Goal: Transaction & Acquisition: Purchase product/service

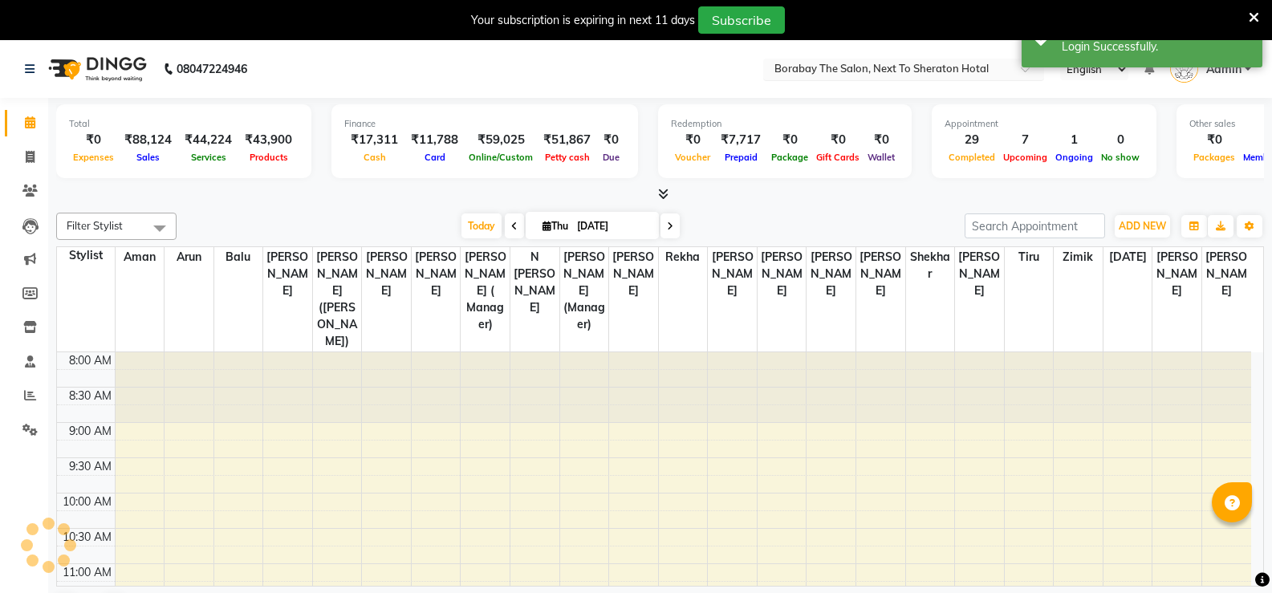
click at [996, 71] on input "text" at bounding box center [887, 71] width 233 height 16
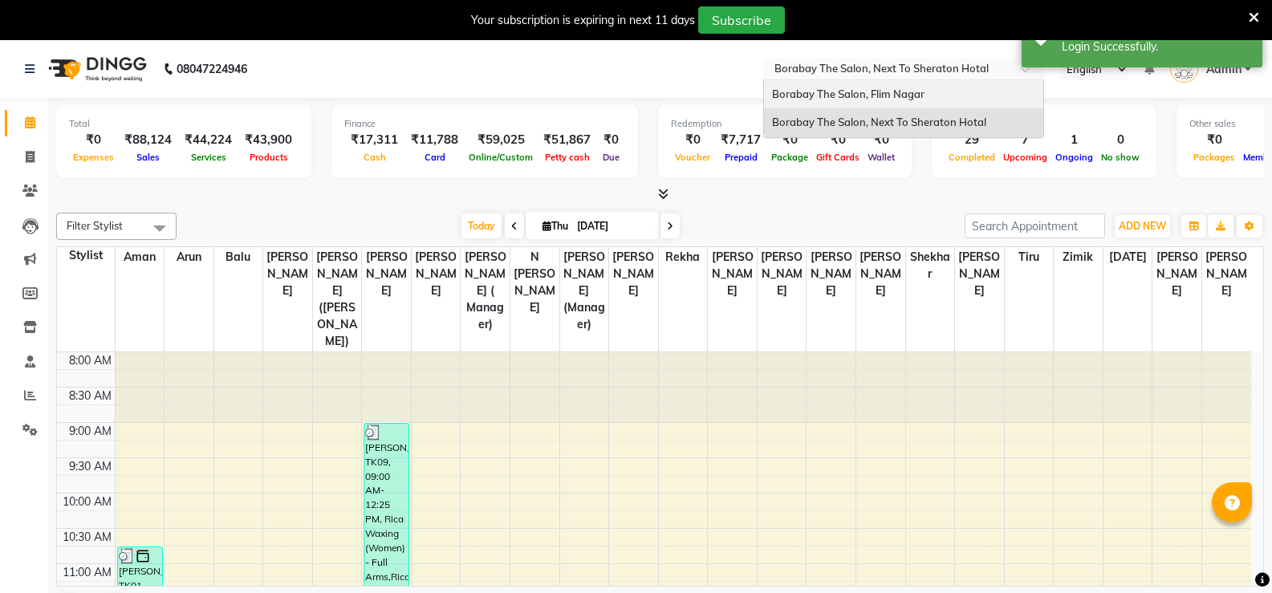
click at [859, 101] on div "Borabay The Salon, Flim Nagar" at bounding box center [903, 94] width 279 height 29
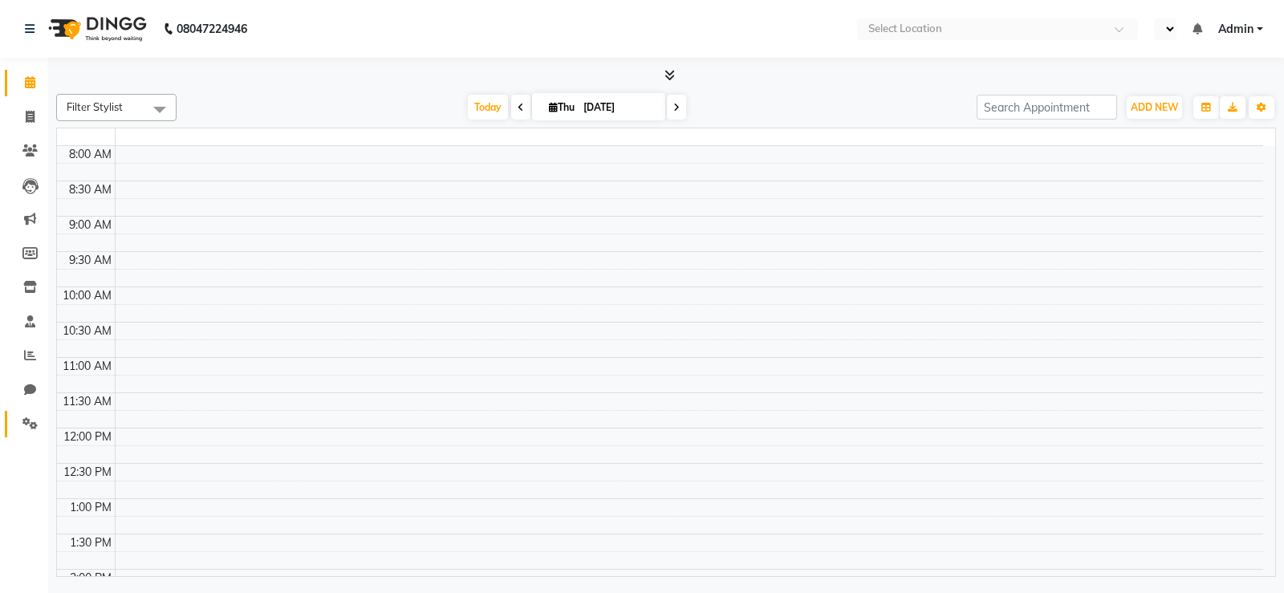
select select "en"
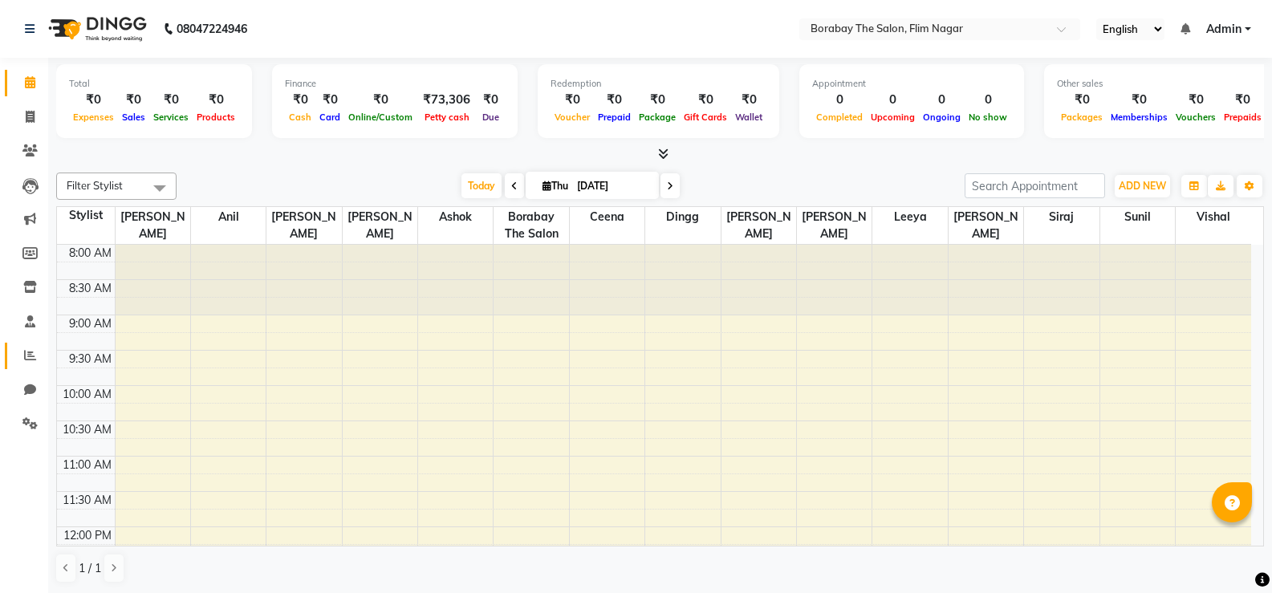
click at [31, 363] on span at bounding box center [30, 356] width 28 height 18
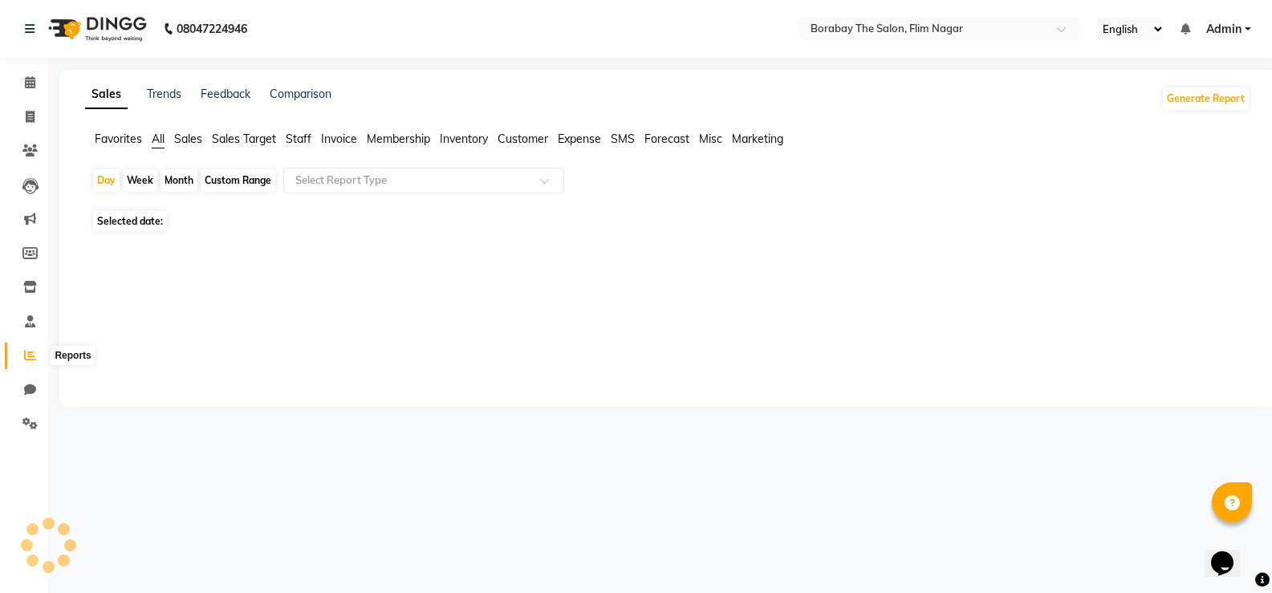
click at [31, 351] on icon at bounding box center [30, 355] width 12 height 12
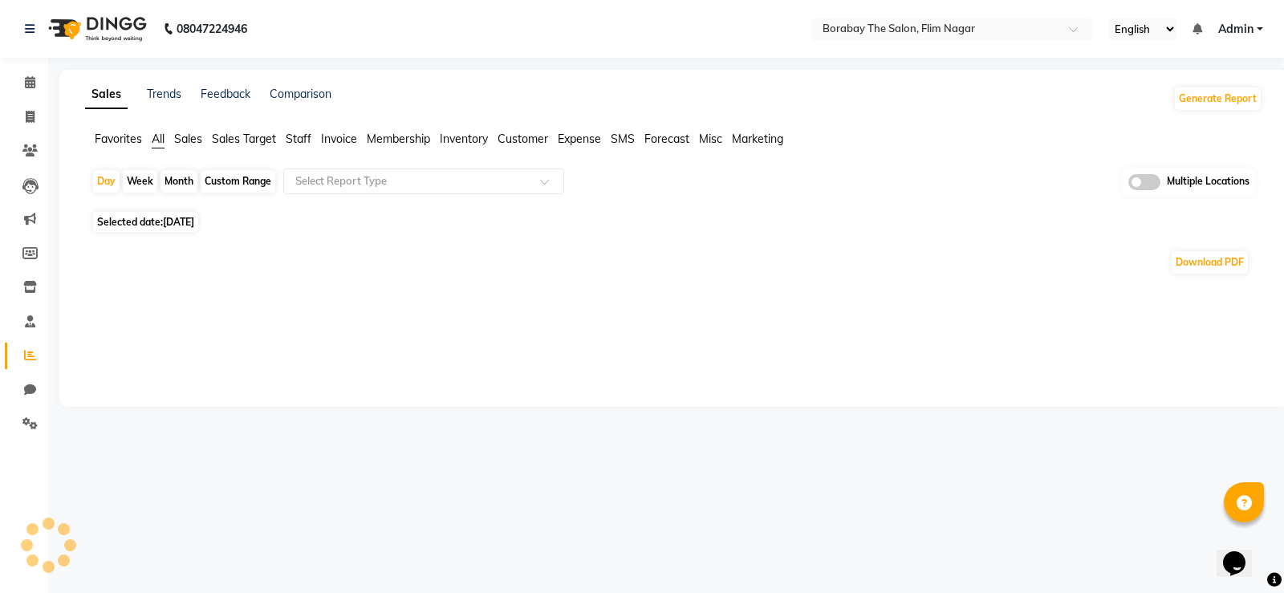
click at [297, 132] on span "Staff" at bounding box center [299, 139] width 26 height 14
click at [195, 140] on span "Sales" at bounding box center [188, 139] width 28 height 14
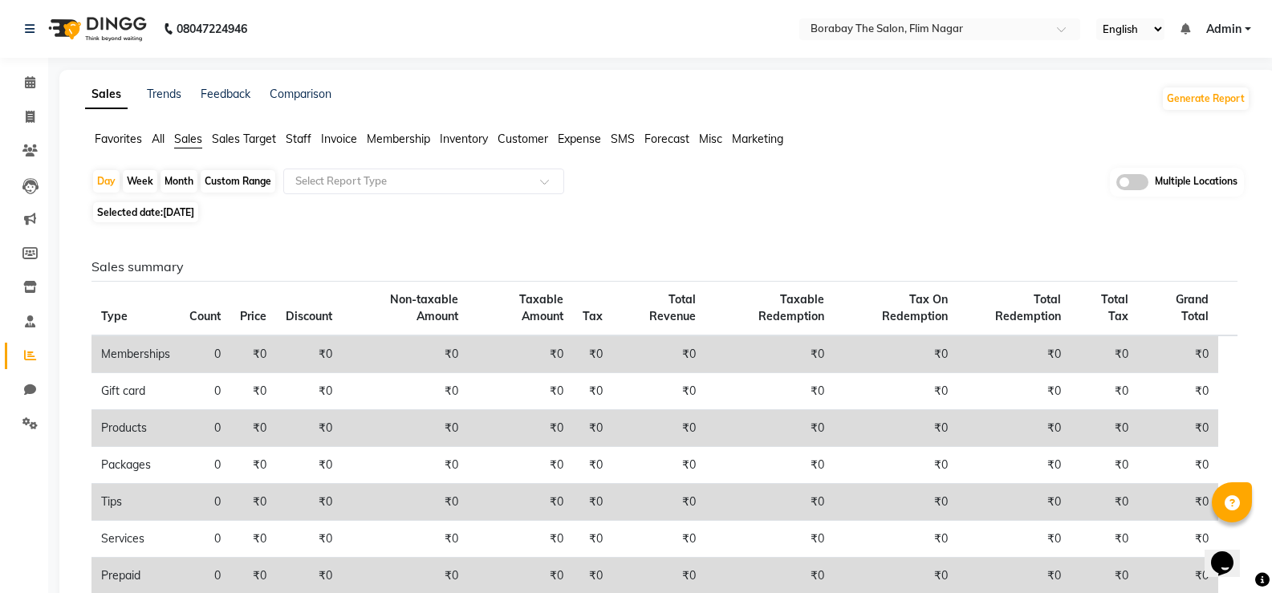
click at [213, 186] on div "Custom Range" at bounding box center [238, 181] width 75 height 22
select select "9"
select select "2025"
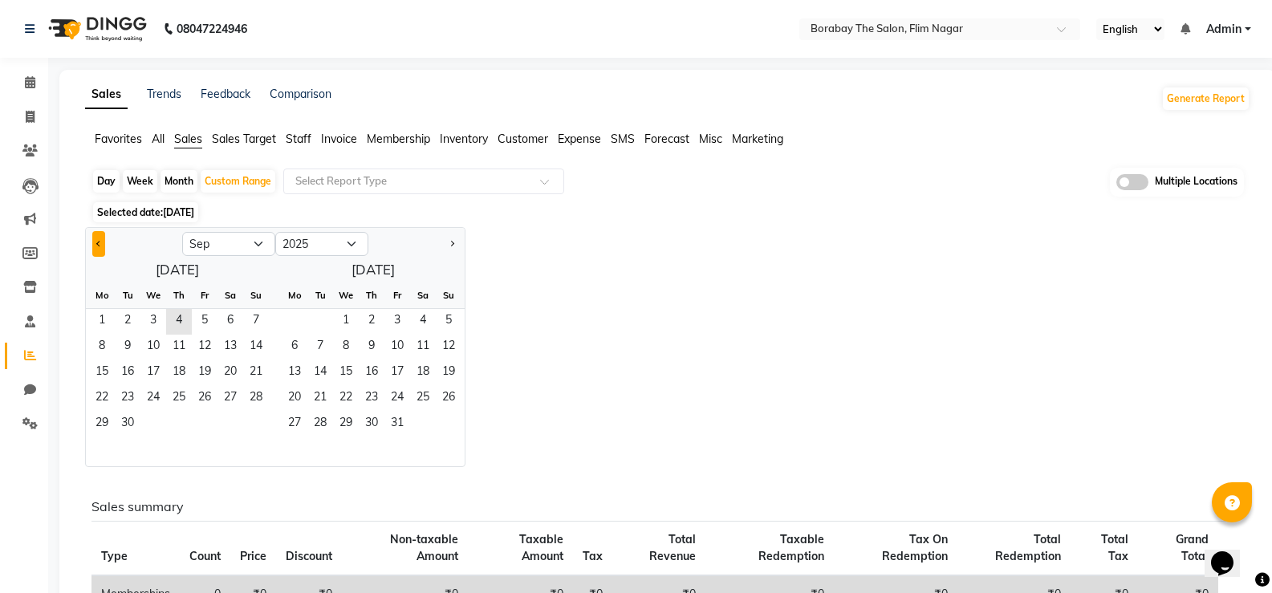
click at [95, 240] on button "Previous month" at bounding box center [98, 244] width 13 height 26
select select "8"
click at [209, 319] on span "1" at bounding box center [205, 322] width 26 height 26
click at [263, 412] on span "31" at bounding box center [256, 425] width 26 height 26
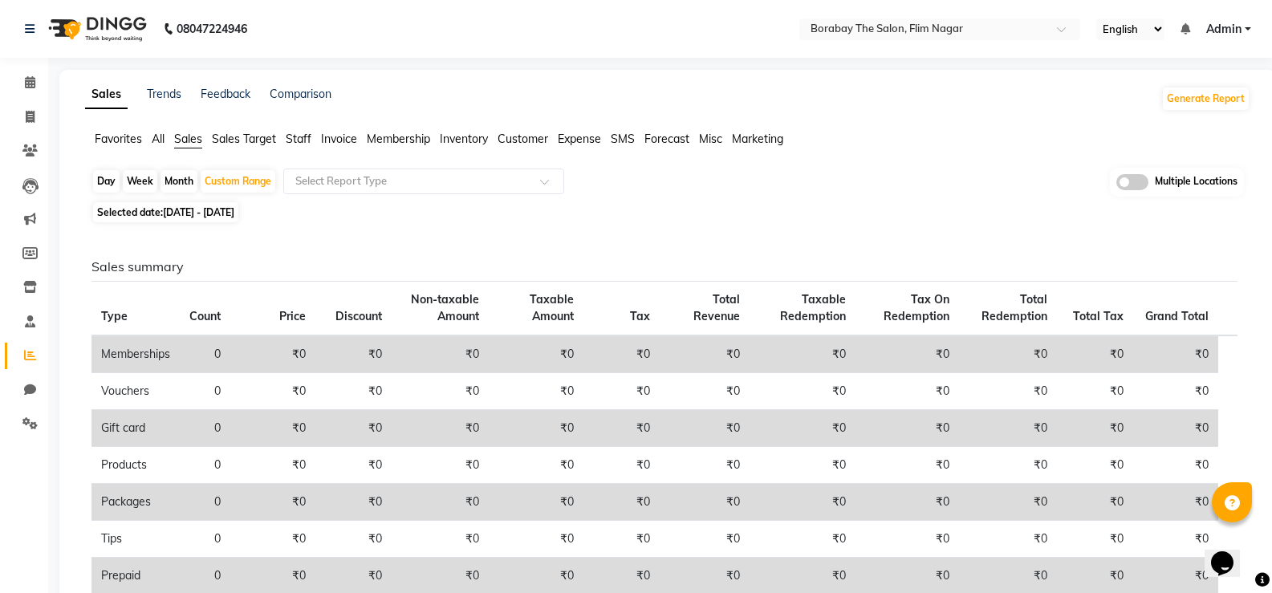
click at [260, 136] on span "Sales Target" at bounding box center [244, 139] width 64 height 14
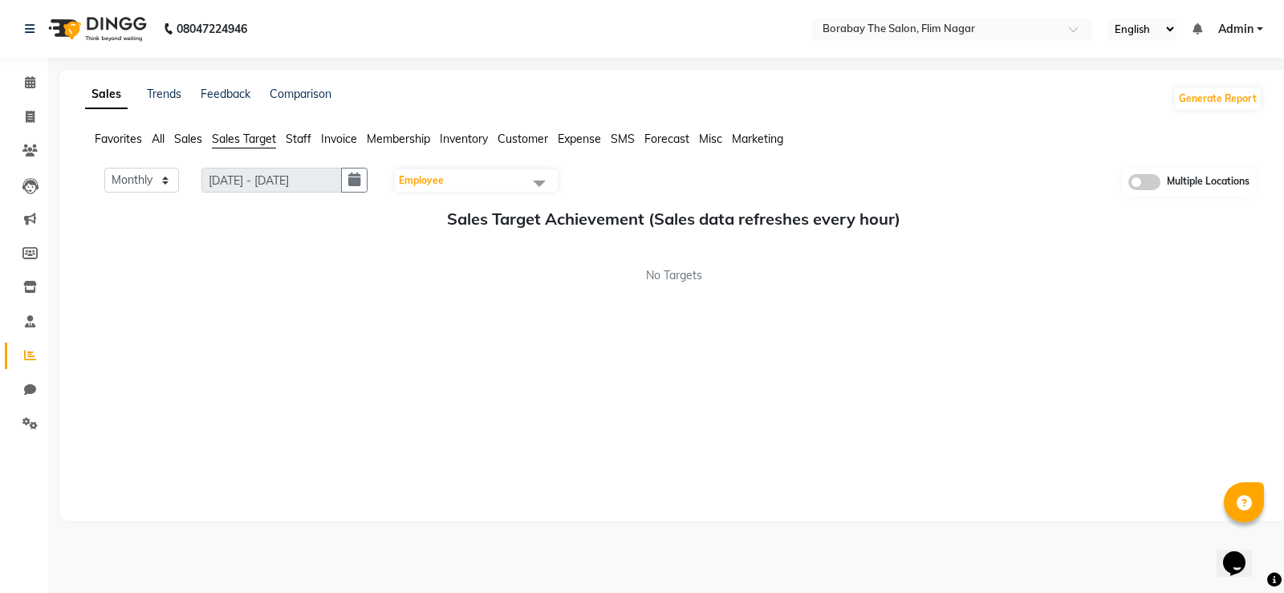
click at [156, 141] on span "All" at bounding box center [158, 139] width 13 height 14
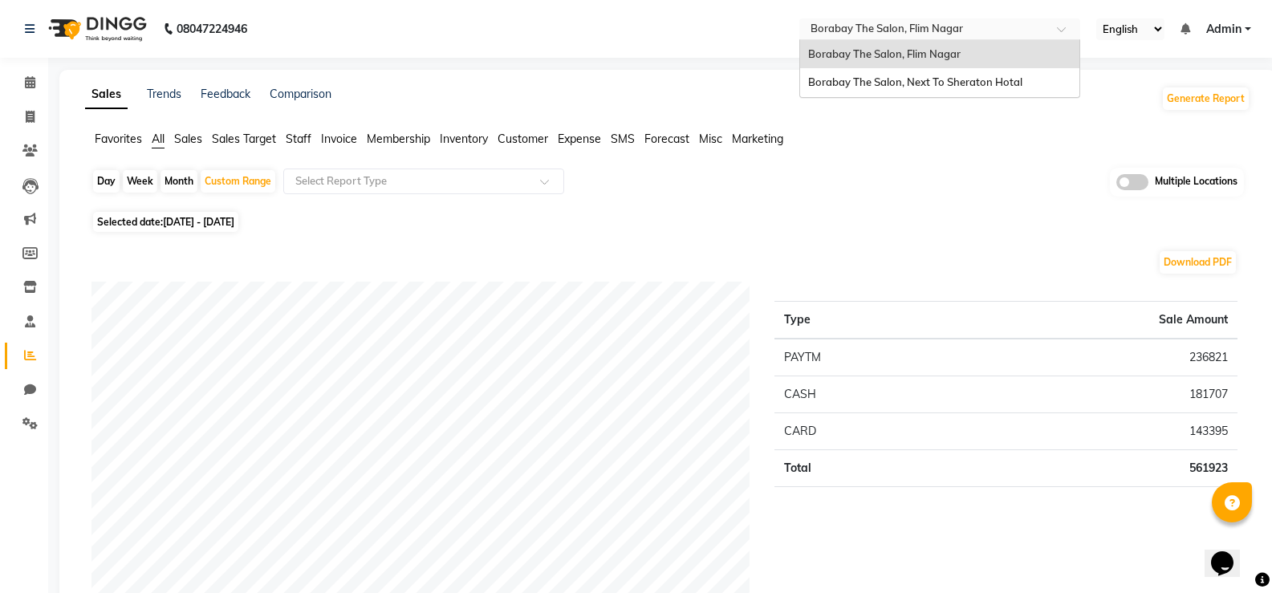
click at [947, 28] on input "text" at bounding box center [923, 30] width 233 height 16
click at [906, 79] on span "Borabay The Salon, Next To Sheraton Hotal" at bounding box center [915, 81] width 214 height 13
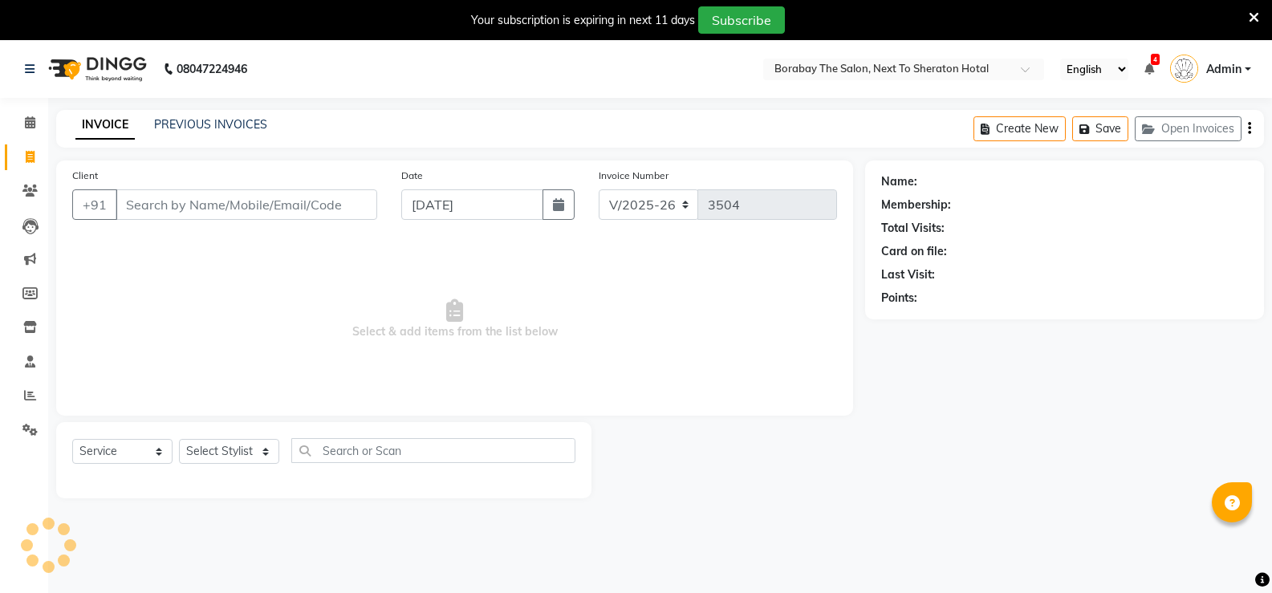
select select "4945"
select select "service"
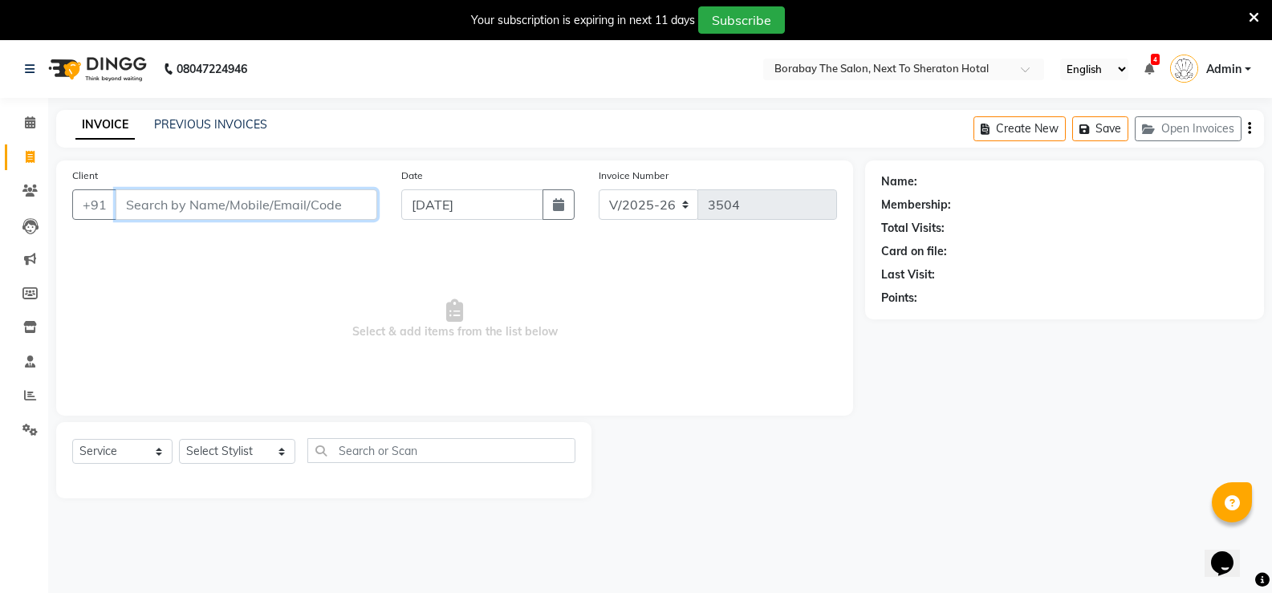
click at [235, 214] on input "Client" at bounding box center [247, 204] width 262 height 30
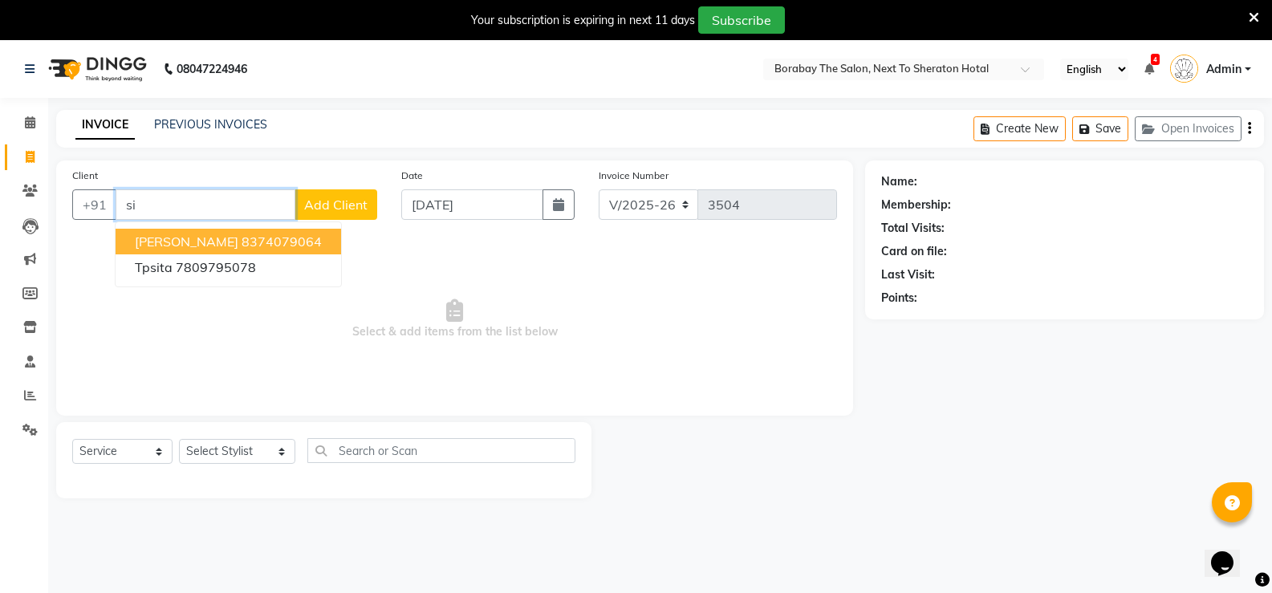
type input "s"
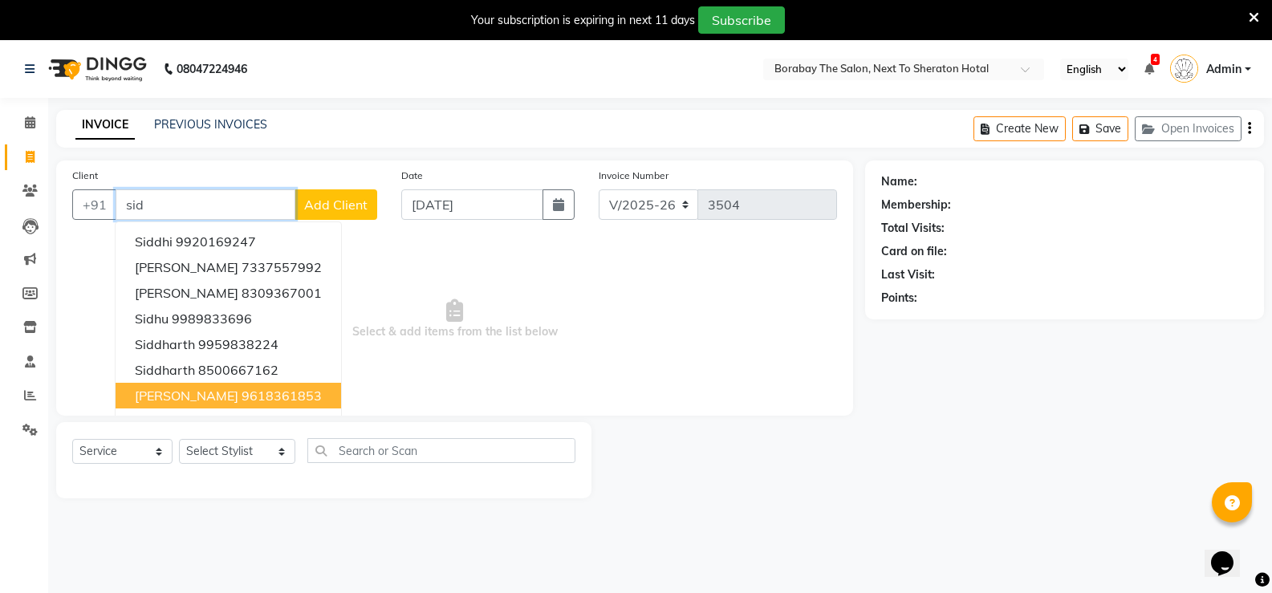
click at [242, 398] on ngb-highlight "9618361853" at bounding box center [282, 396] width 80 height 16
type input "9618361853"
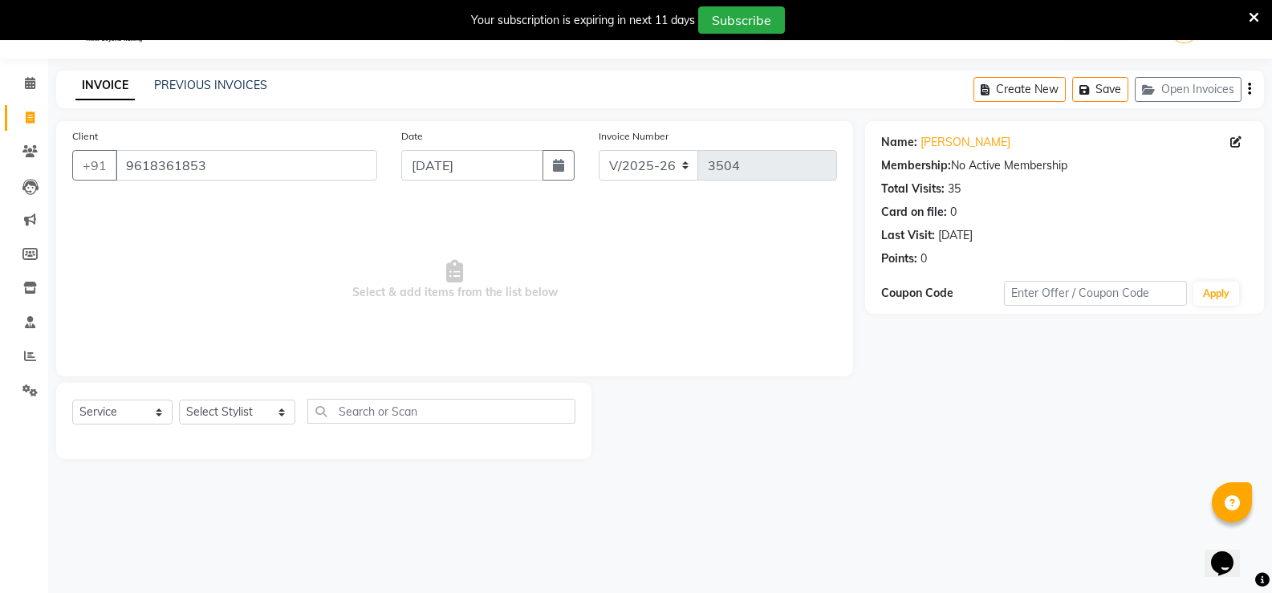
scroll to position [40, 0]
click at [249, 403] on select "Select Stylist [PERSON_NAME] [PERSON_NAME] Counter Borabay [PERSON_NAME] (Samee…" at bounding box center [237, 411] width 116 height 25
select select "83003"
click at [179, 399] on select "Select Stylist [PERSON_NAME] [PERSON_NAME] Counter Borabay [PERSON_NAME] (Samee…" at bounding box center [237, 411] width 116 height 25
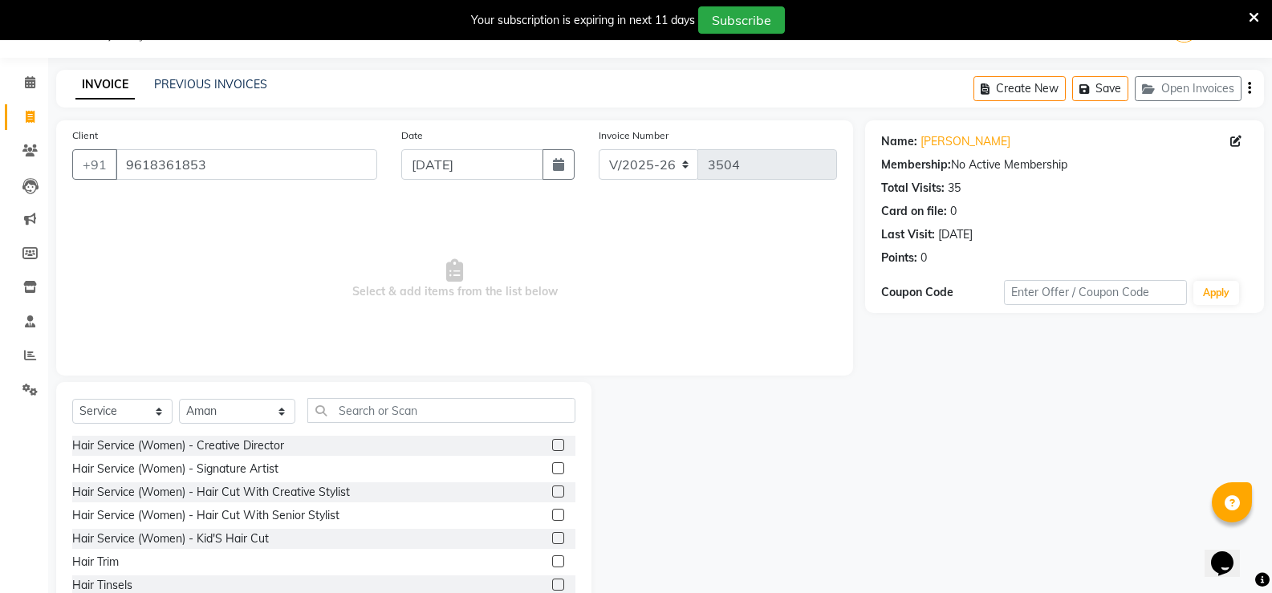
click at [378, 425] on div "Select Service Product Membership Package Voucher Prepaid Gift Card Select Styl…" at bounding box center [323, 417] width 503 height 38
click at [373, 412] on input "text" at bounding box center [441, 410] width 268 height 25
type input "n"
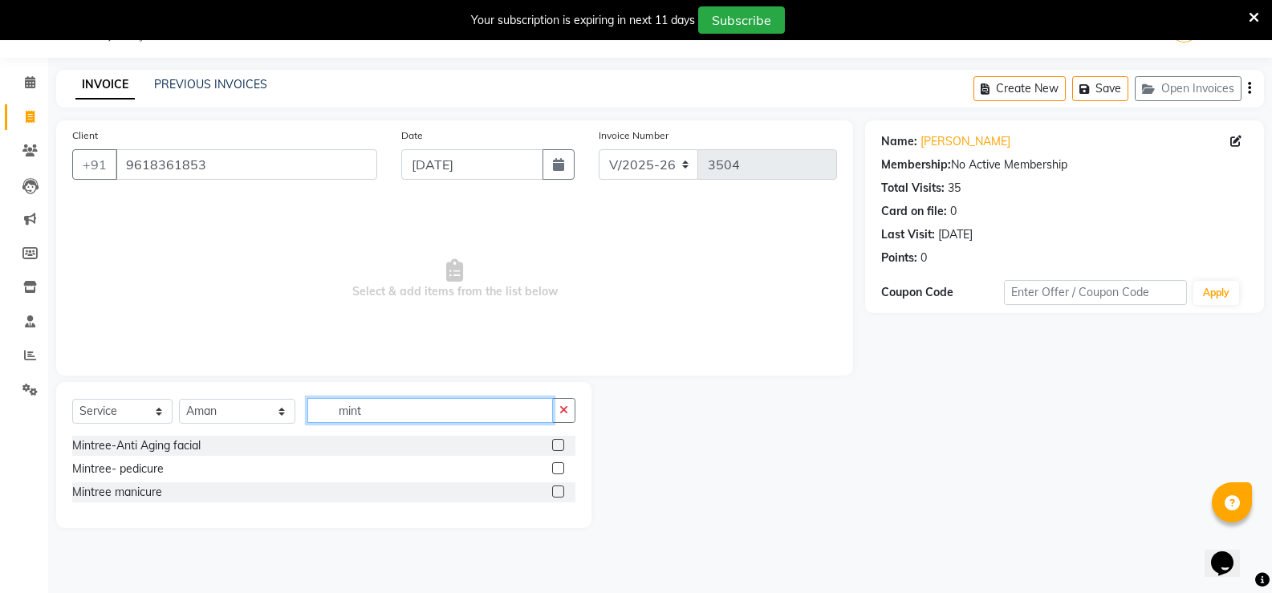
type input "mint"
click at [556, 469] on label at bounding box center [558, 468] width 12 height 12
click at [556, 469] on input "checkbox" at bounding box center [557, 469] width 10 height 10
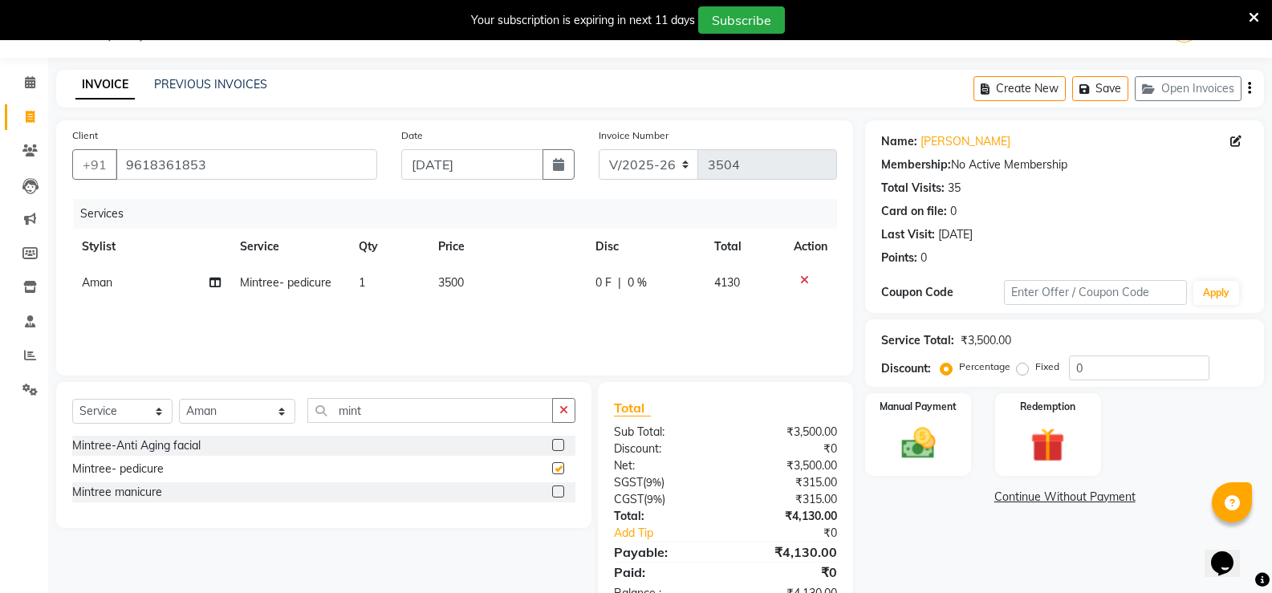
checkbox input "false"
click at [252, 416] on select "Select Stylist [PERSON_NAME] [PERSON_NAME] Counter Borabay [PERSON_NAME] (Samee…" at bounding box center [237, 411] width 116 height 25
select select "49806"
click at [179, 399] on select "Select Stylist [PERSON_NAME] [PERSON_NAME] Counter Borabay [PERSON_NAME] (Samee…" at bounding box center [237, 411] width 116 height 25
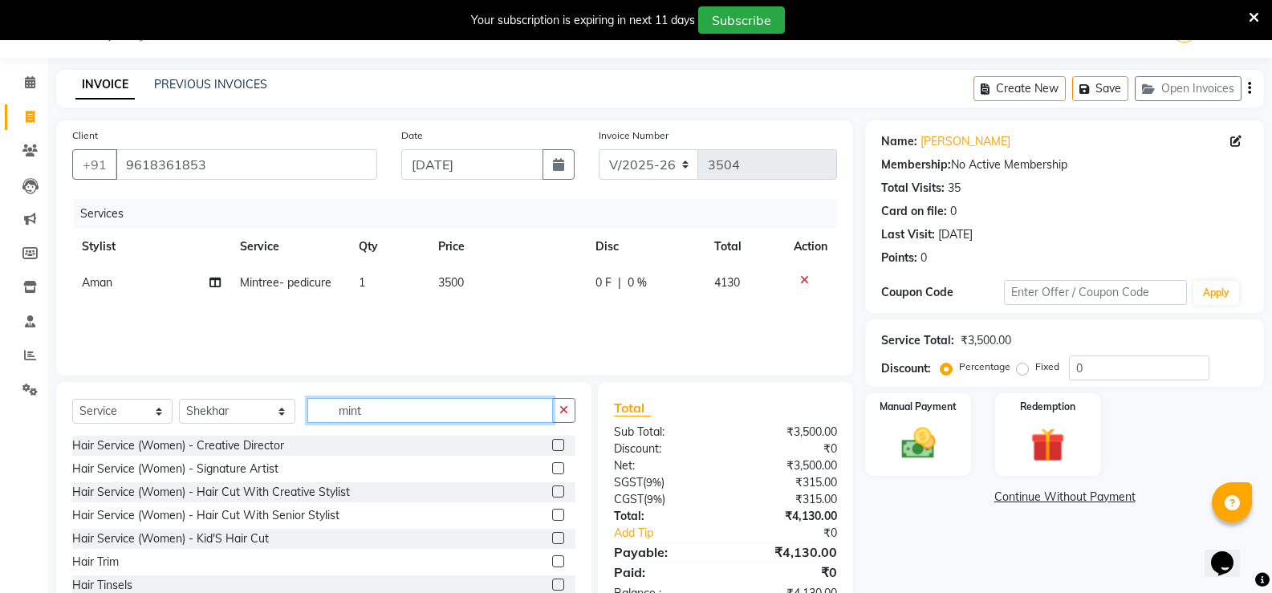
click at [379, 407] on input "mint" at bounding box center [430, 410] width 246 height 25
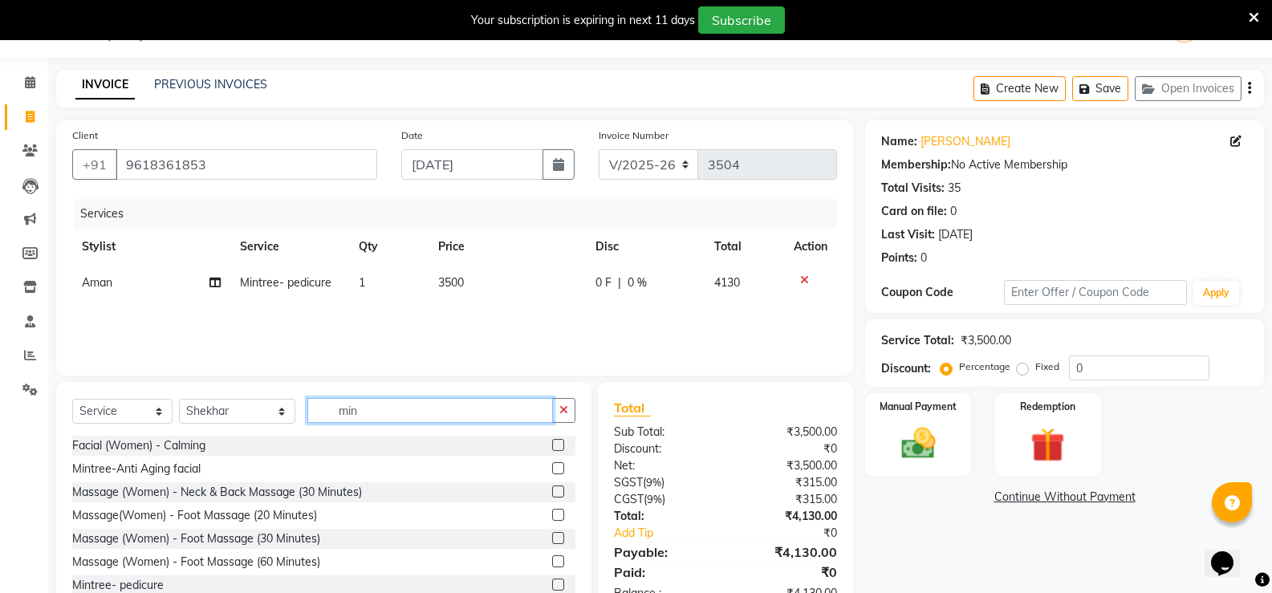
type input "mint"
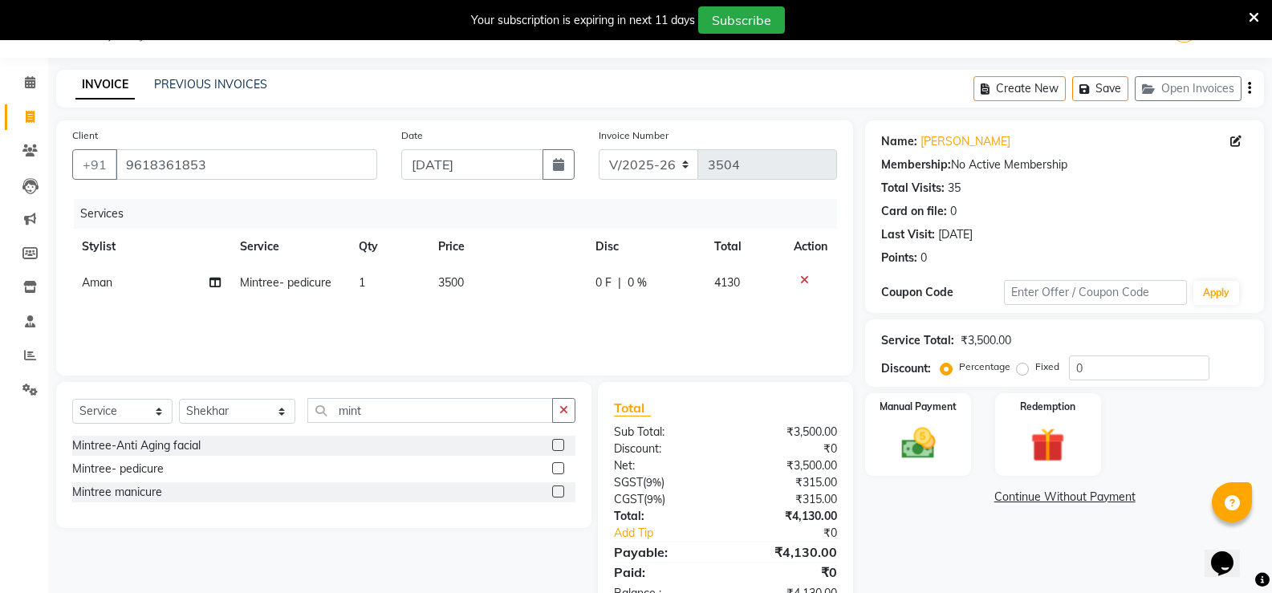
click at [558, 466] on label at bounding box center [558, 468] width 12 height 12
click at [558, 466] on input "checkbox" at bounding box center [557, 469] width 10 height 10
checkbox input "false"
click at [251, 414] on select "Select Stylist [PERSON_NAME] [PERSON_NAME] Counter Borabay [PERSON_NAME] (Samee…" at bounding box center [237, 411] width 116 height 25
select select "31364"
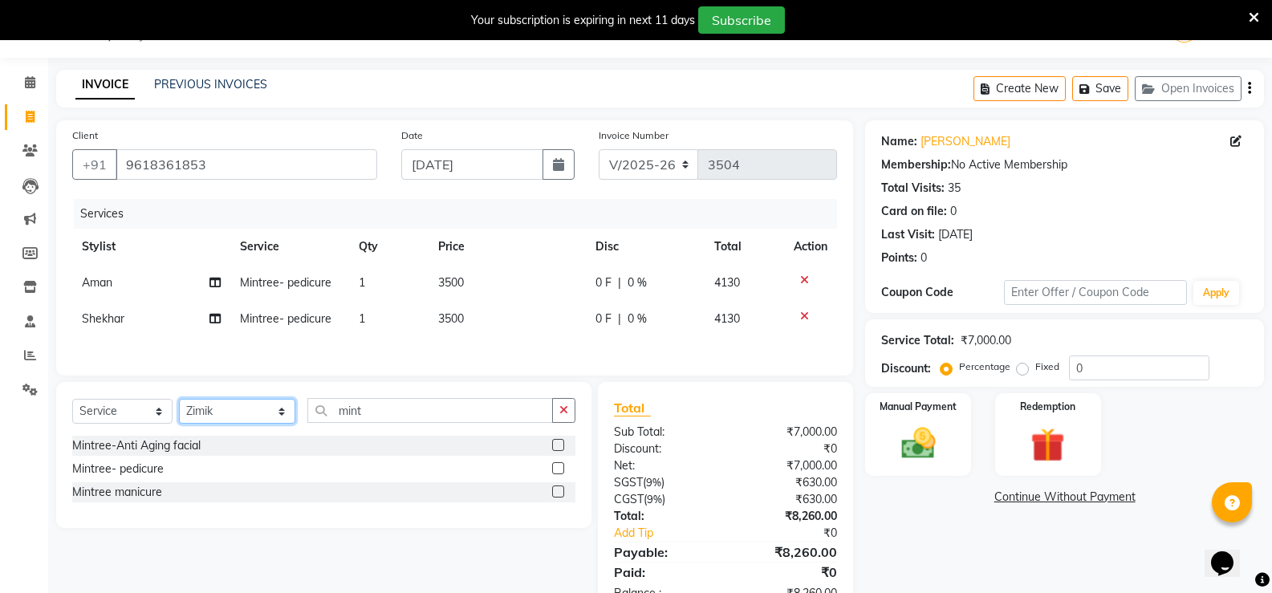
click at [179, 401] on select "Select Stylist [PERSON_NAME] [PERSON_NAME] Counter Borabay [PERSON_NAME] (Samee…" at bounding box center [237, 411] width 116 height 25
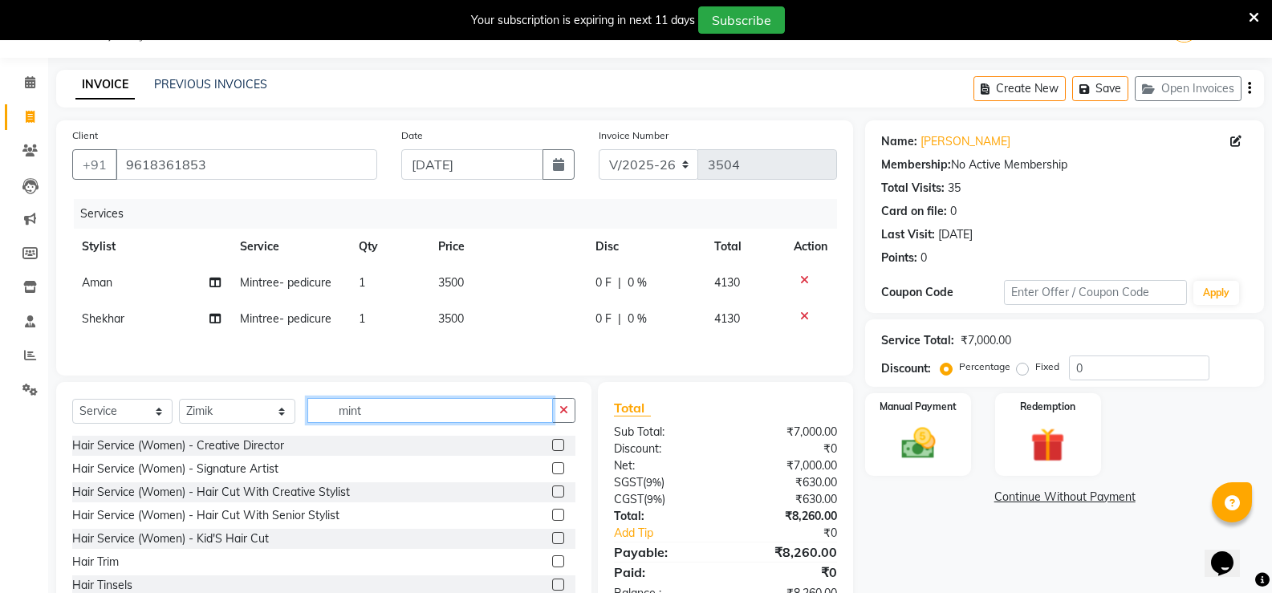
click at [365, 417] on input "mint" at bounding box center [430, 410] width 246 height 25
type input "mint"
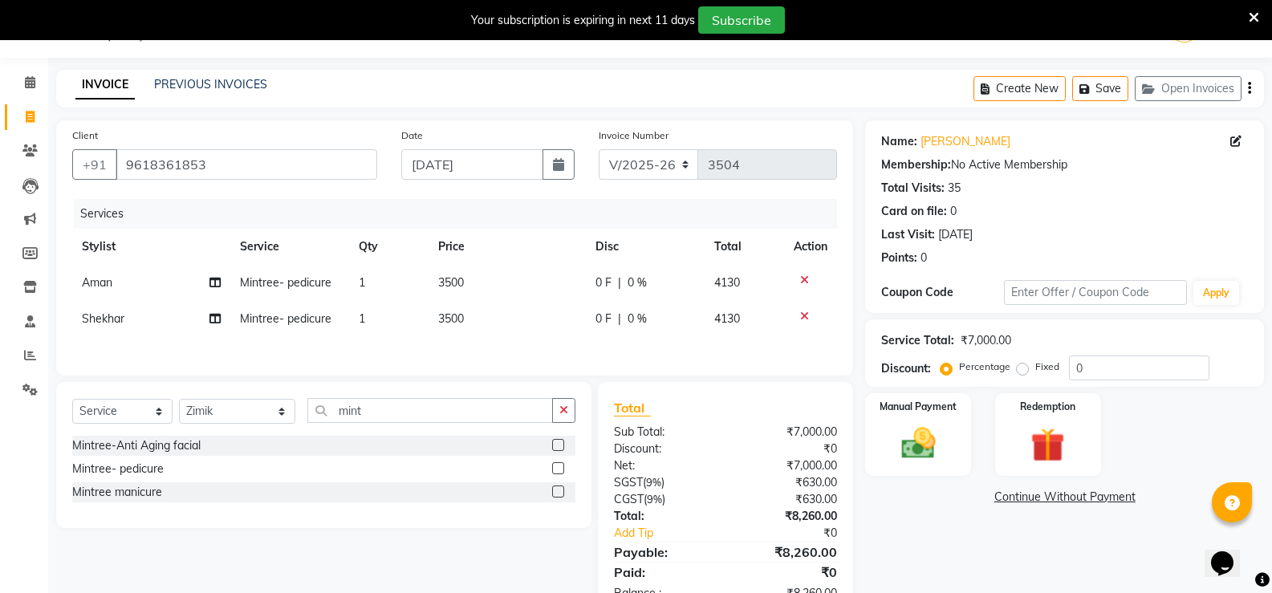
click at [561, 497] on label at bounding box center [558, 491] width 12 height 12
click at [561, 497] on input "checkbox" at bounding box center [557, 492] width 10 height 10
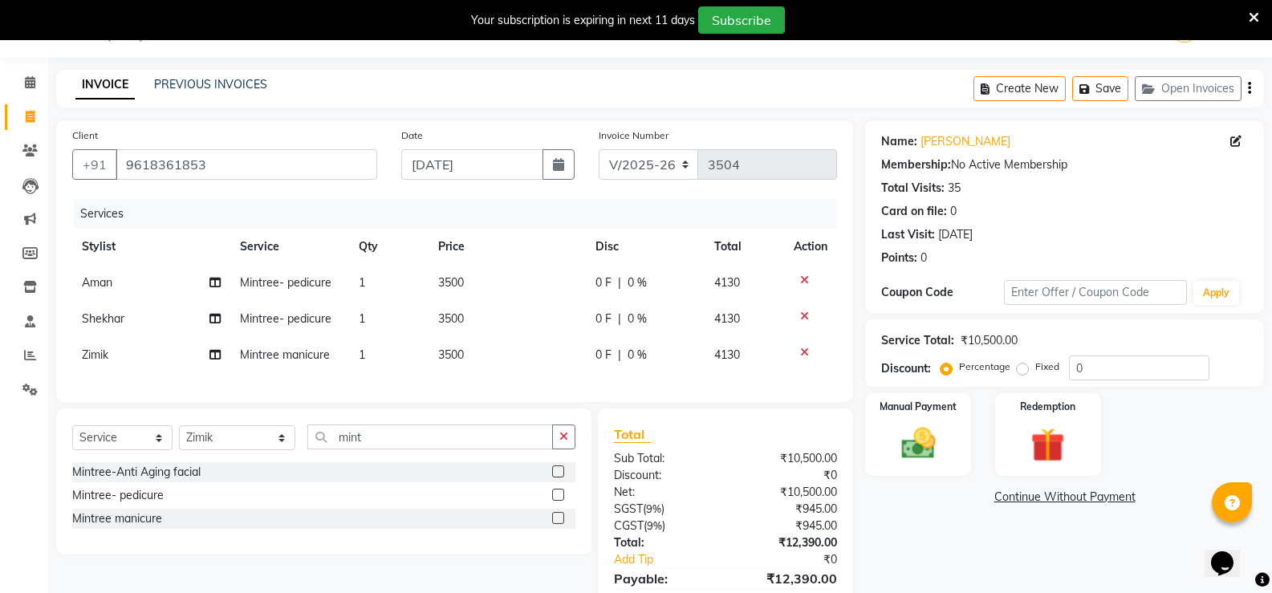
click at [558, 524] on label at bounding box center [558, 518] width 12 height 12
click at [558, 524] on input "checkbox" at bounding box center [557, 518] width 10 height 10
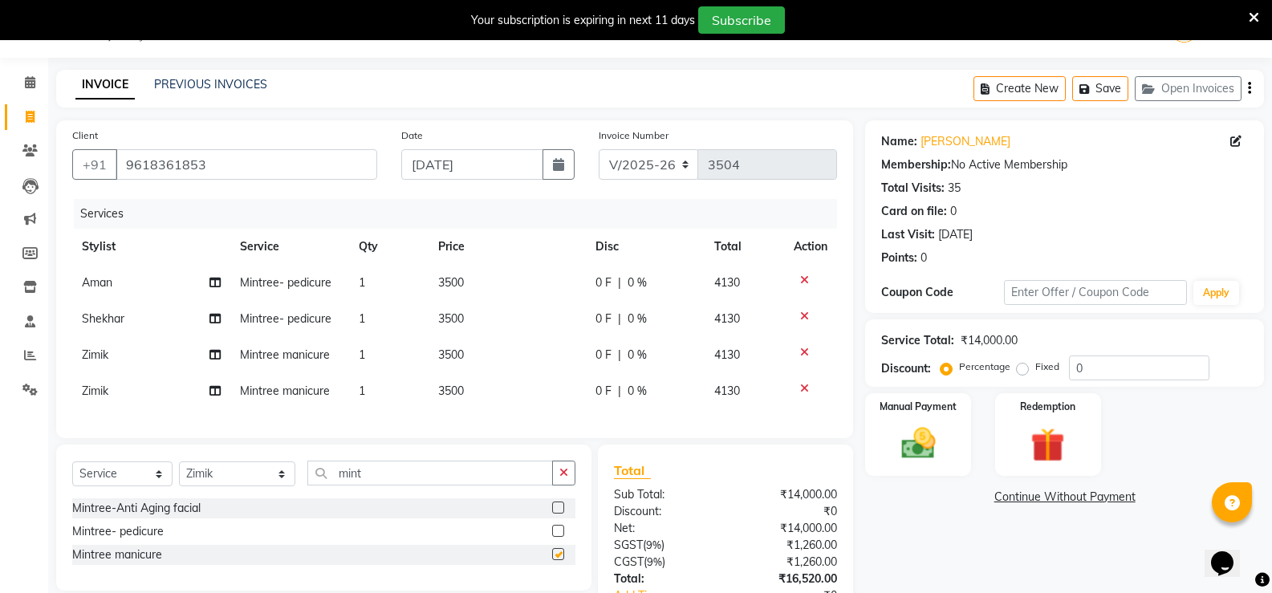
checkbox input "false"
click at [347, 485] on input "mint" at bounding box center [430, 473] width 246 height 25
type input "m"
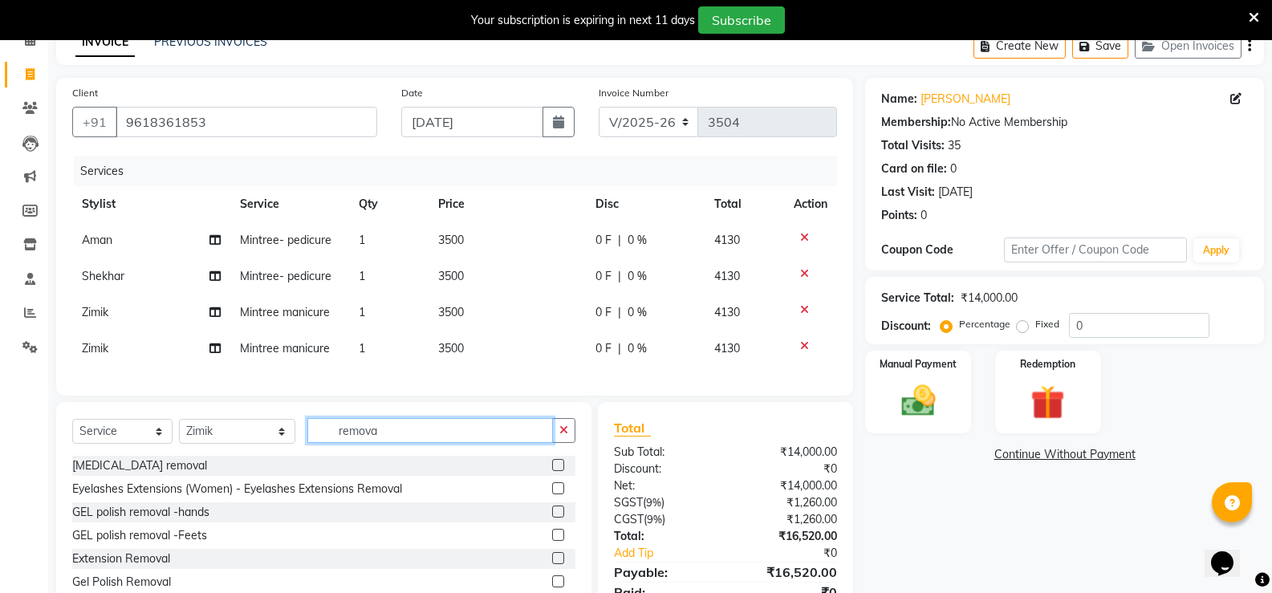
scroll to position [120, 0]
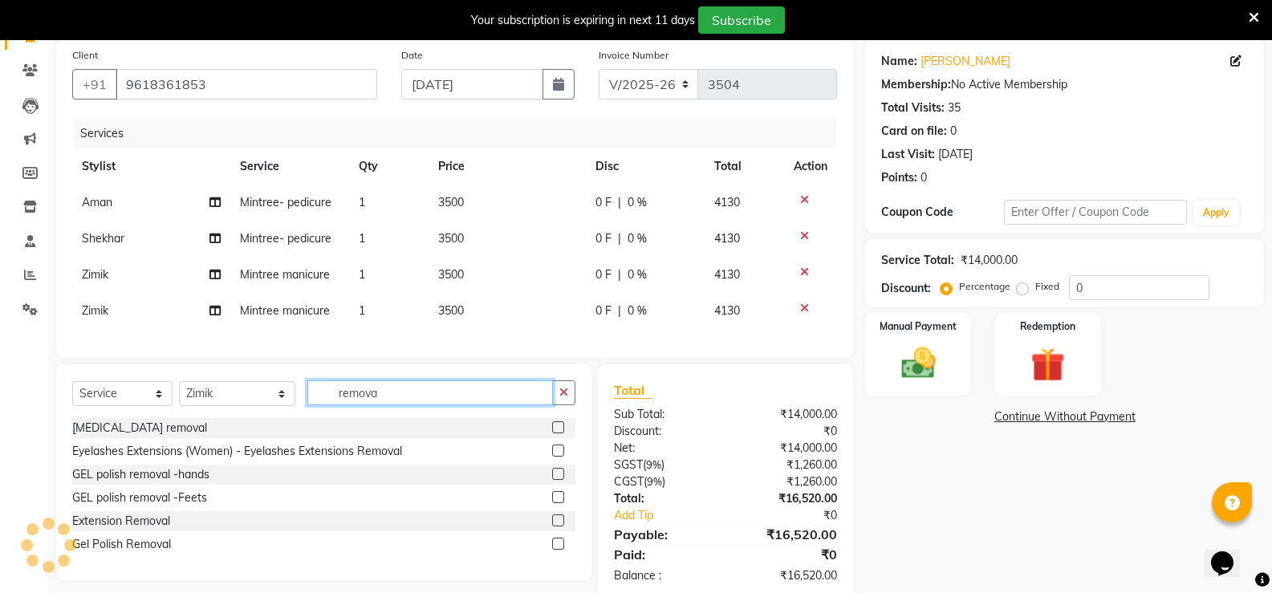
type input "remova"
click at [562, 480] on label at bounding box center [558, 474] width 12 height 12
click at [562, 480] on input "checkbox" at bounding box center [557, 474] width 10 height 10
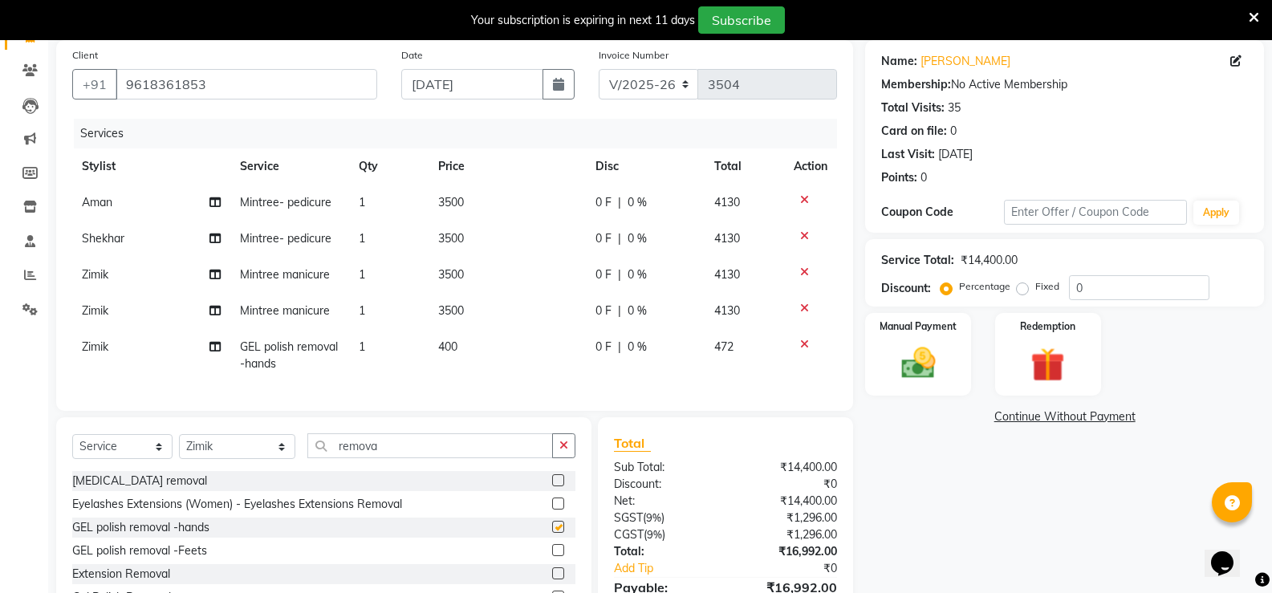
checkbox input "false"
click at [366, 458] on input "remova" at bounding box center [430, 445] width 246 height 25
click at [302, 357] on td "GEL polish removal -hands" at bounding box center [289, 355] width 119 height 53
select select "31364"
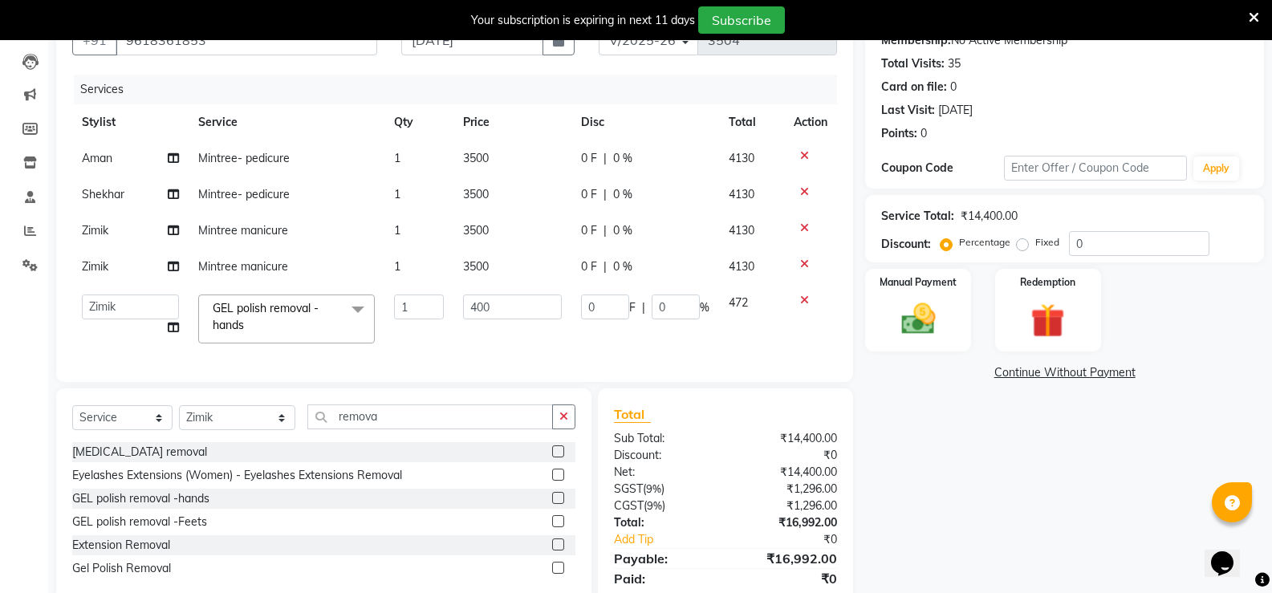
scroll to position [201, 0]
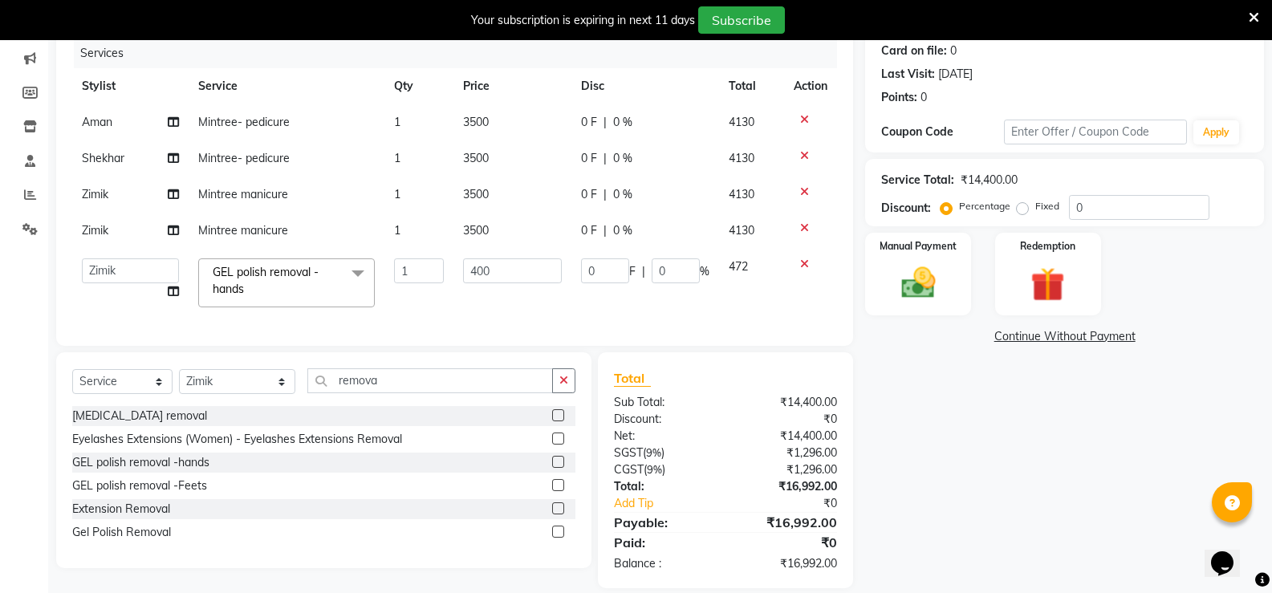
click at [320, 298] on span "GEL polish removal -hands x" at bounding box center [281, 283] width 144 height 38
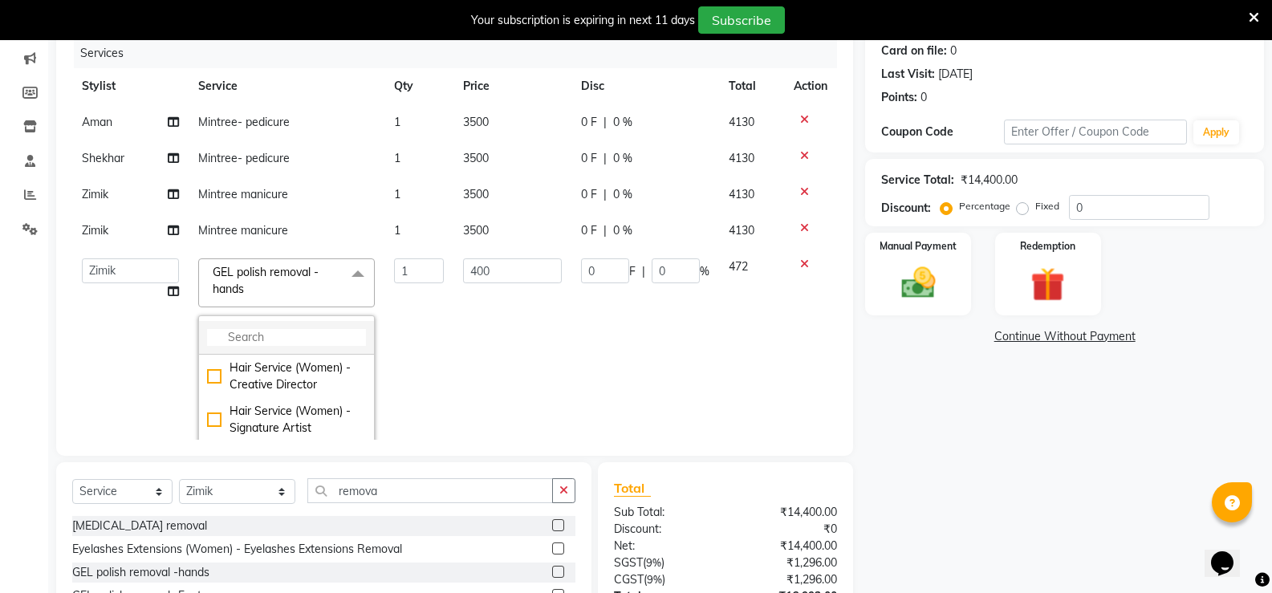
click at [291, 339] on input "multiselect-search" at bounding box center [286, 337] width 159 height 17
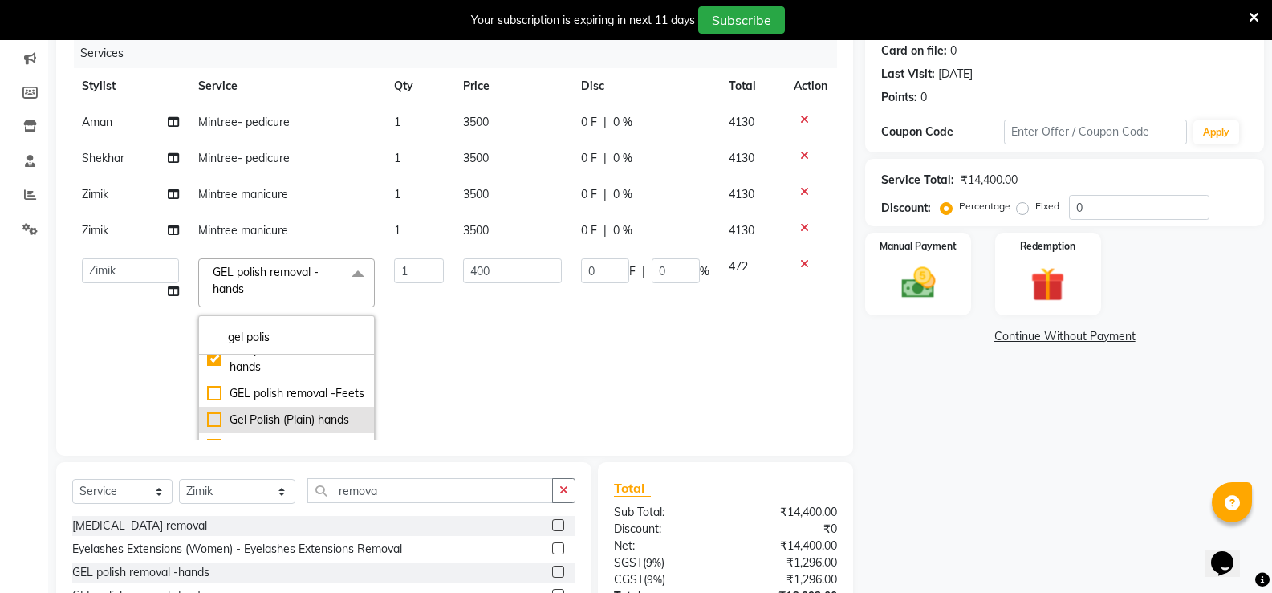
type input "gel polis"
click at [210, 416] on div "Gel Polish (Plain) hands" at bounding box center [286, 420] width 159 height 17
checkbox input "false"
checkbox input "true"
type input "1000"
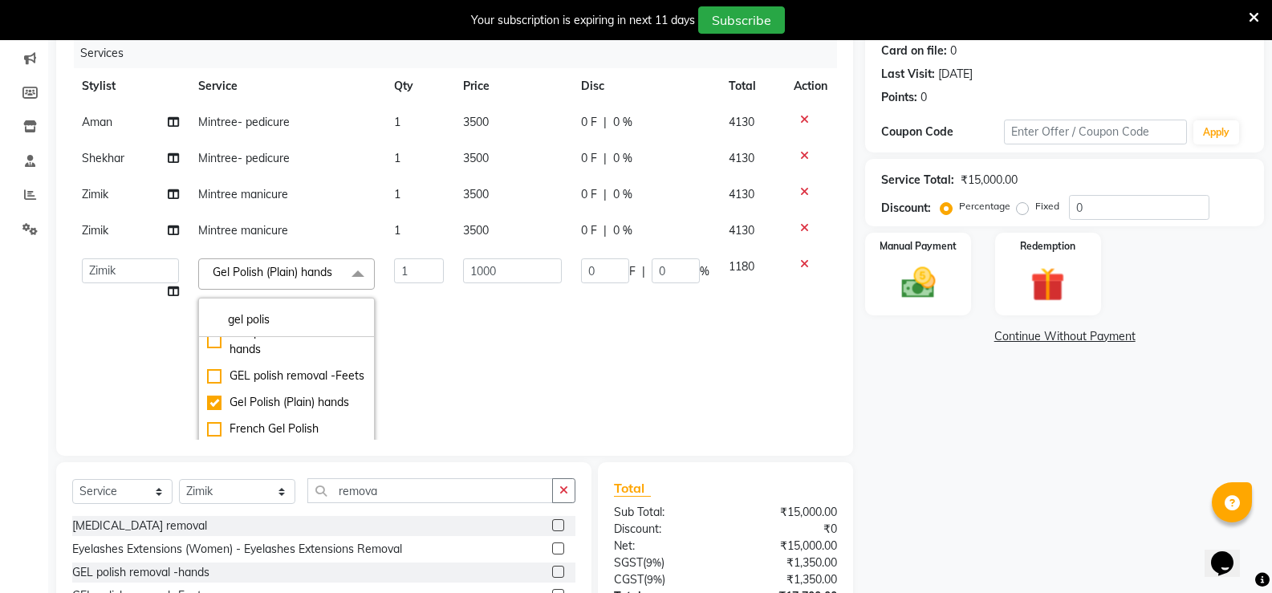
click at [177, 387] on td "[PERSON_NAME] [PERSON_NAME] Counter Borabay [PERSON_NAME] (Sameer) [DATE] [PERS…" at bounding box center [130, 377] width 116 height 257
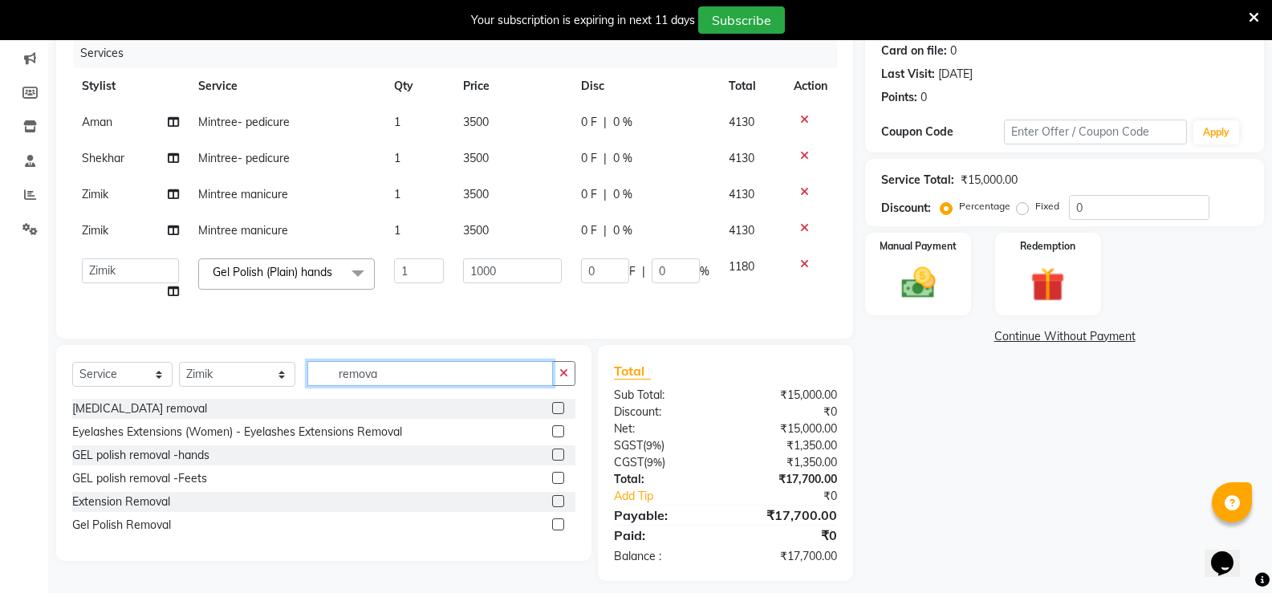
click at [390, 386] on input "remova" at bounding box center [430, 373] width 246 height 25
type input "r"
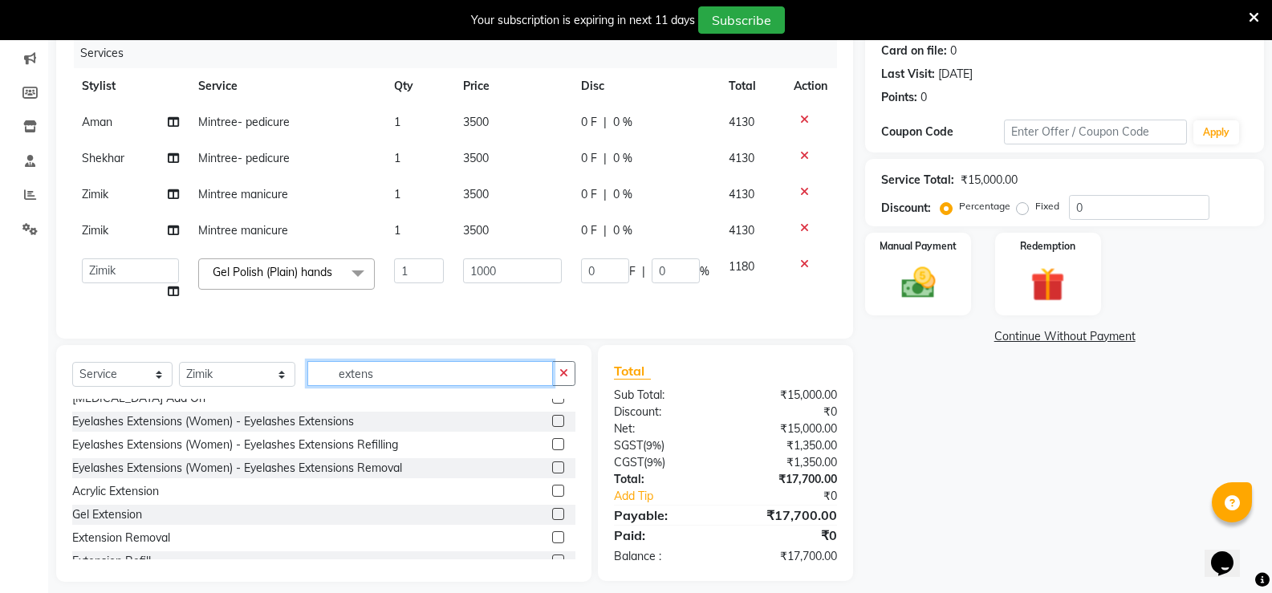
scroll to position [119, 0]
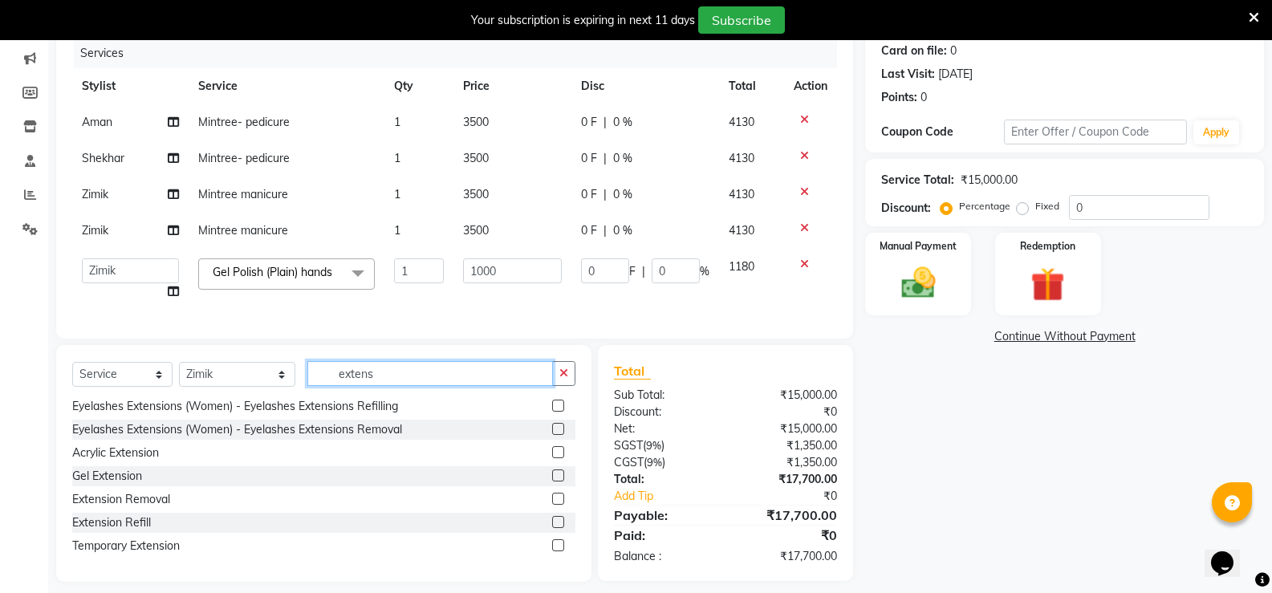
type input "extens"
click at [552, 505] on label at bounding box center [558, 499] width 12 height 12
click at [552, 505] on input "checkbox" at bounding box center [557, 499] width 10 height 10
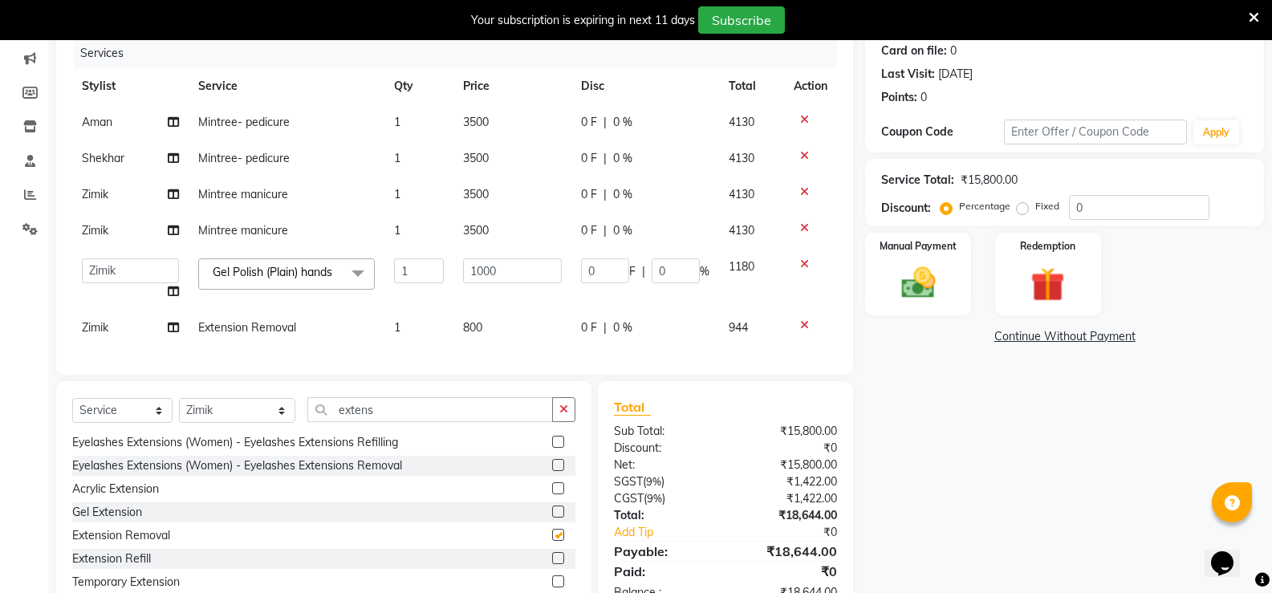
checkbox input "false"
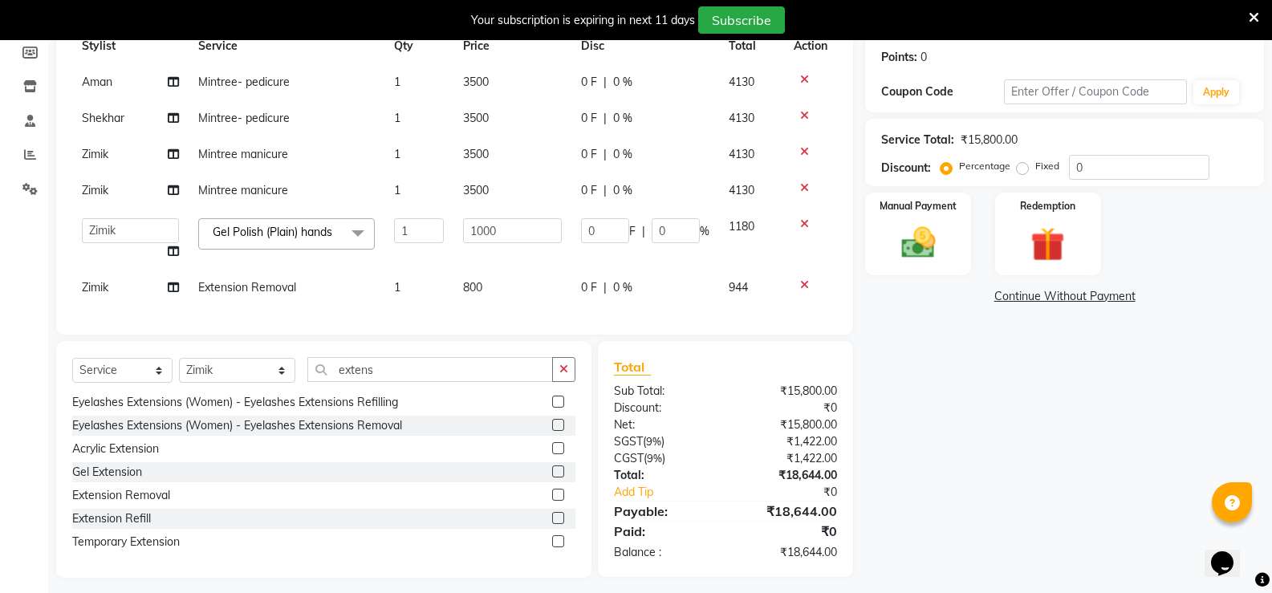
scroll to position [262, 0]
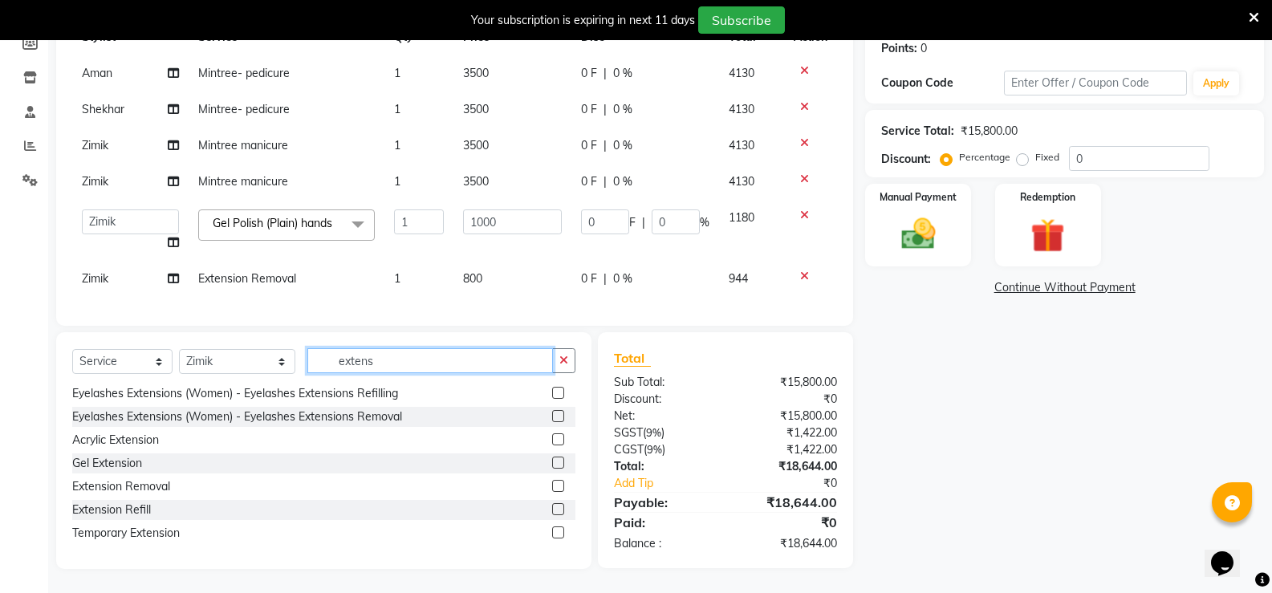
click at [385, 352] on input "extens" at bounding box center [430, 360] width 246 height 25
click at [261, 359] on select "Select Stylist [PERSON_NAME] [PERSON_NAME] Counter Borabay [PERSON_NAME] (Samee…" at bounding box center [237, 361] width 116 height 25
select select "32380"
click at [179, 349] on select "Select Stylist [PERSON_NAME] [PERSON_NAME] Counter Borabay [PERSON_NAME] (Samee…" at bounding box center [237, 361] width 116 height 25
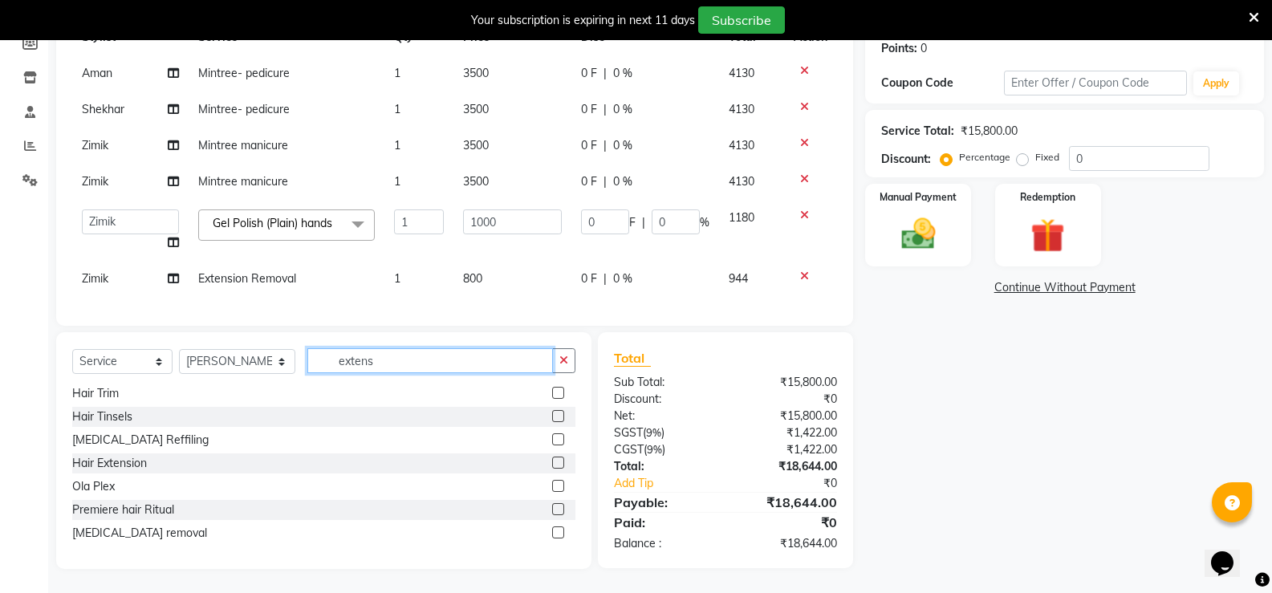
click at [376, 359] on input "extens" at bounding box center [430, 360] width 246 height 25
type input "e"
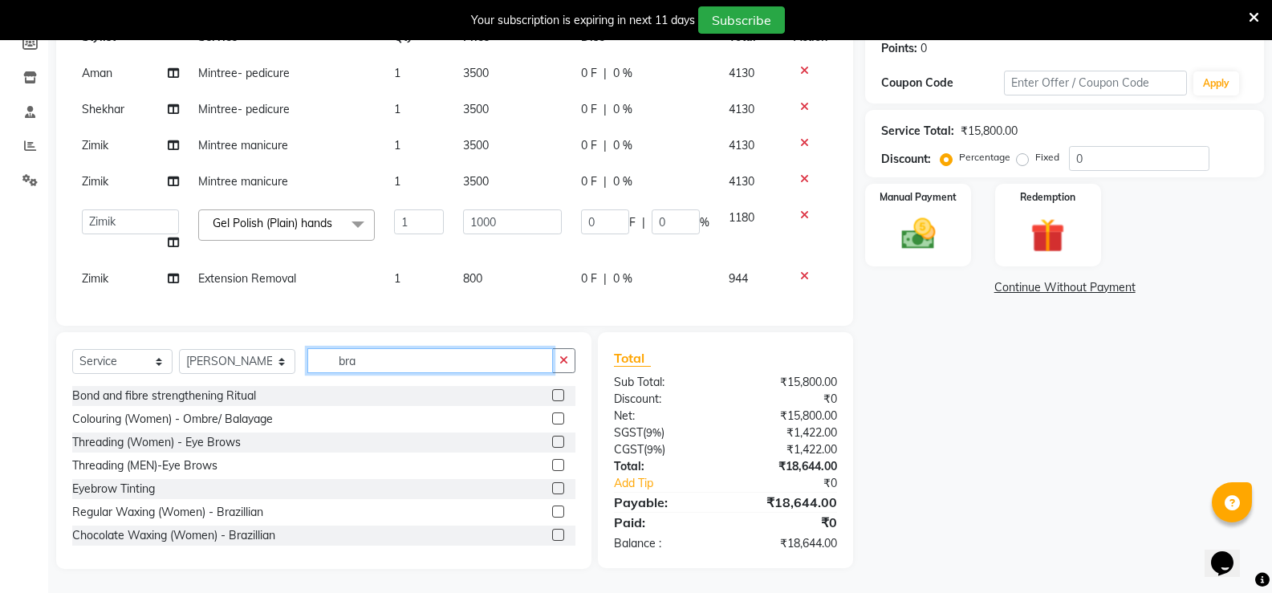
scroll to position [261, 0]
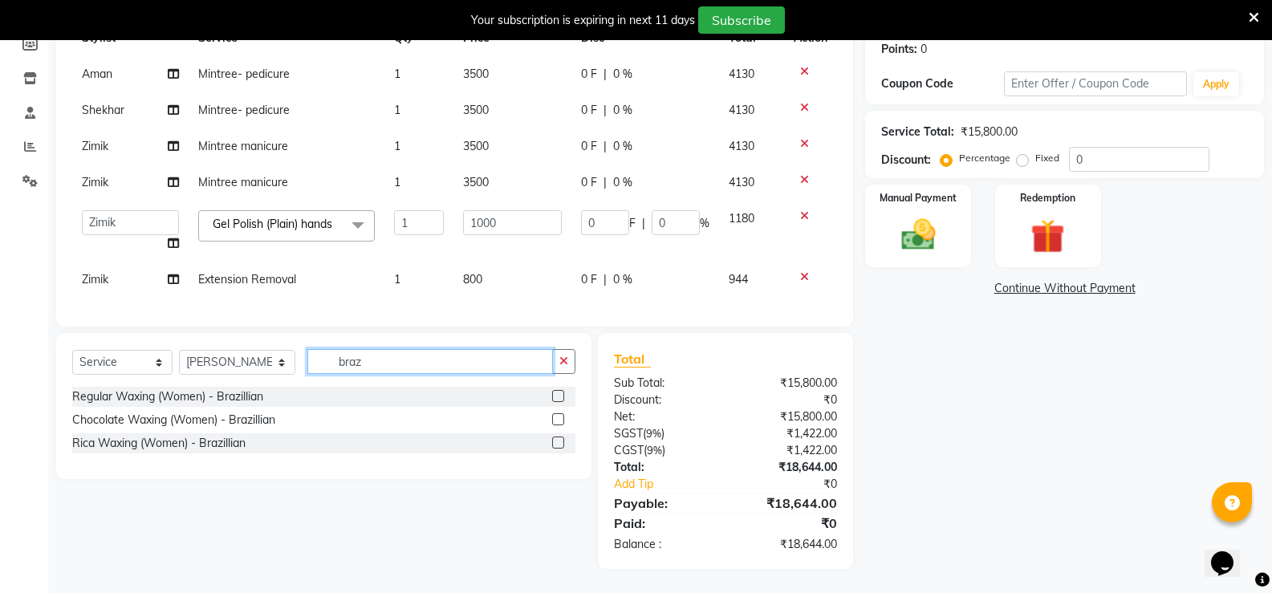
type input "braz"
click at [558, 440] on label at bounding box center [558, 442] width 12 height 12
click at [558, 440] on input "checkbox" at bounding box center [557, 443] width 10 height 10
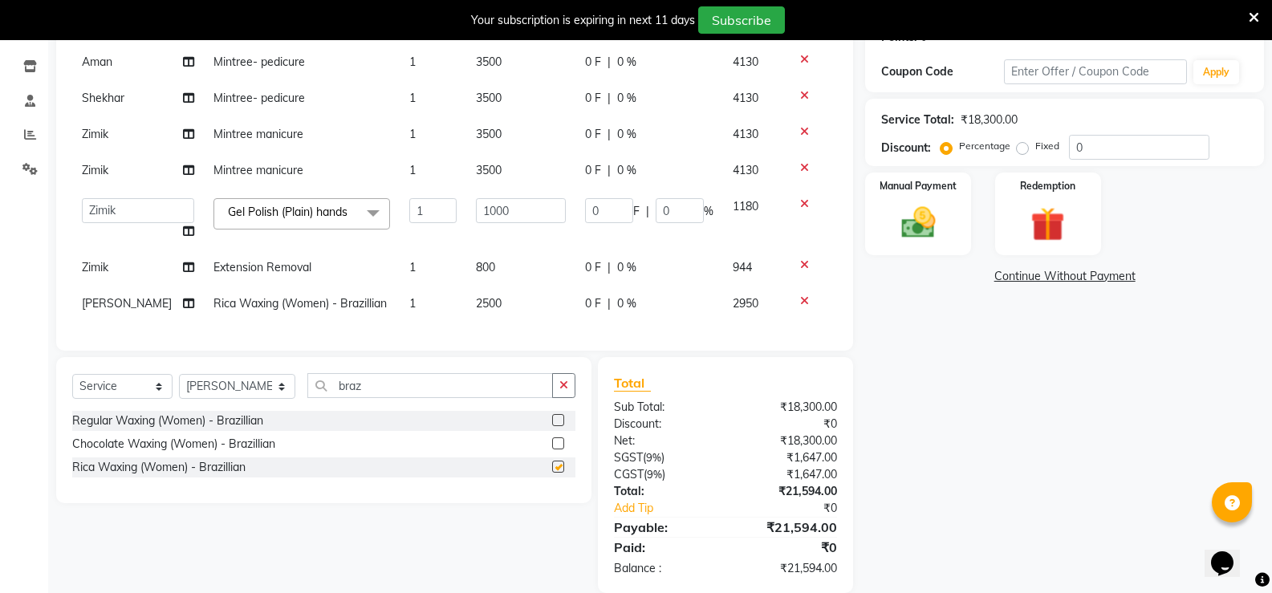
checkbox input "false"
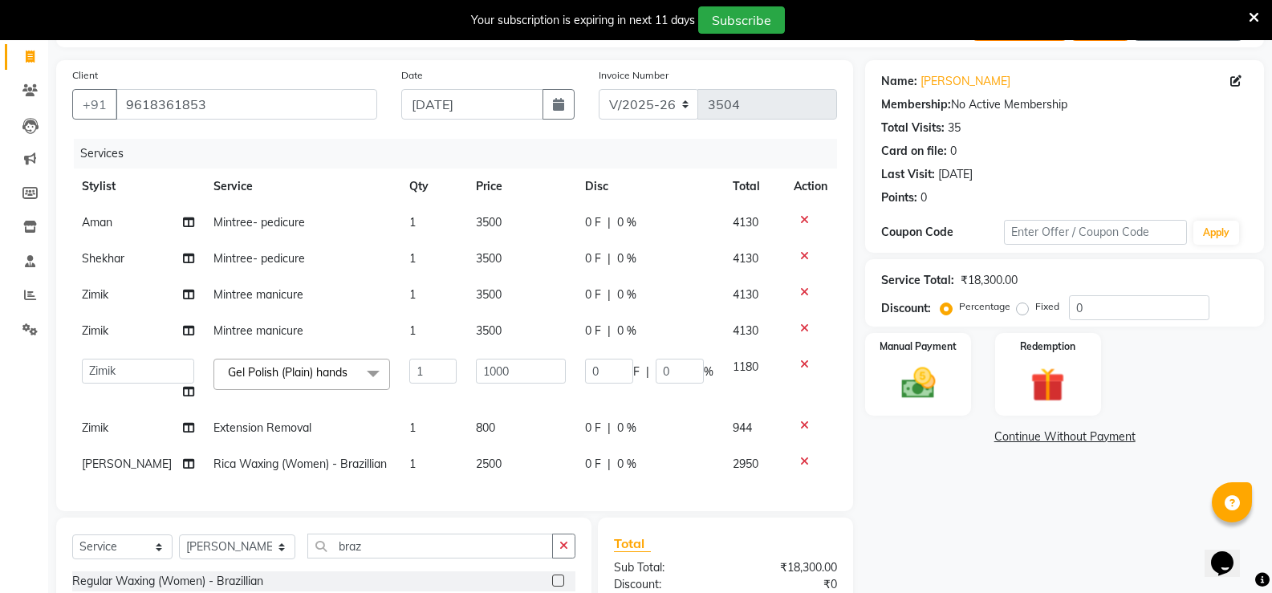
scroll to position [181, 0]
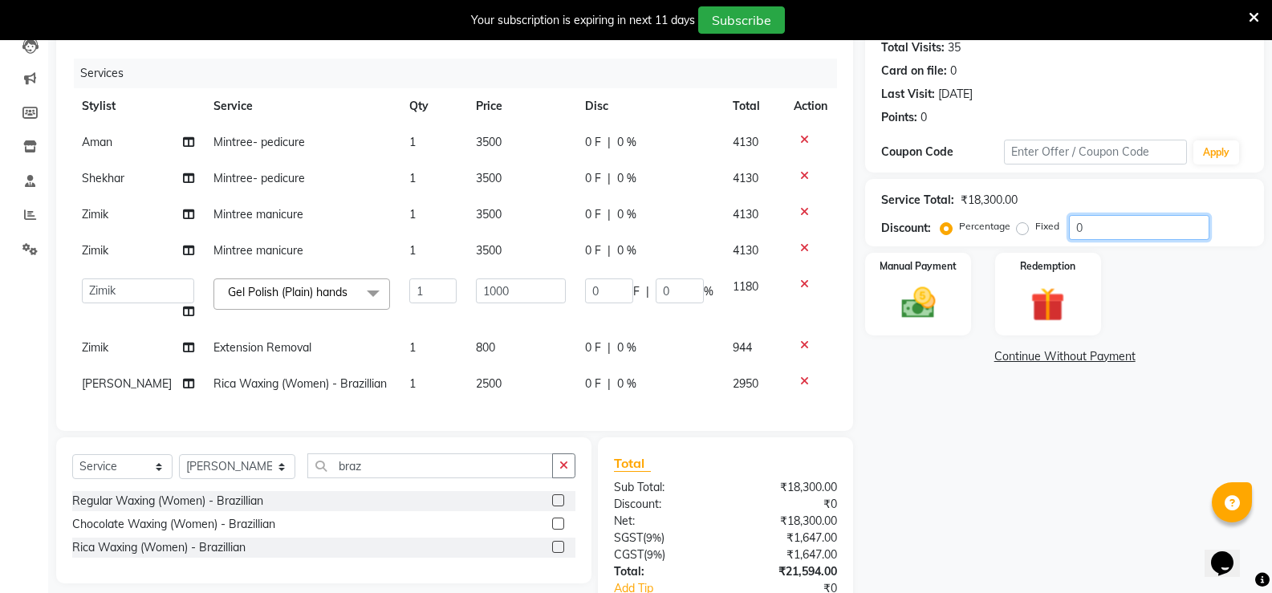
click at [1138, 224] on input "0" at bounding box center [1139, 227] width 140 height 25
type input "1"
type input "10"
type input "1"
type input "10"
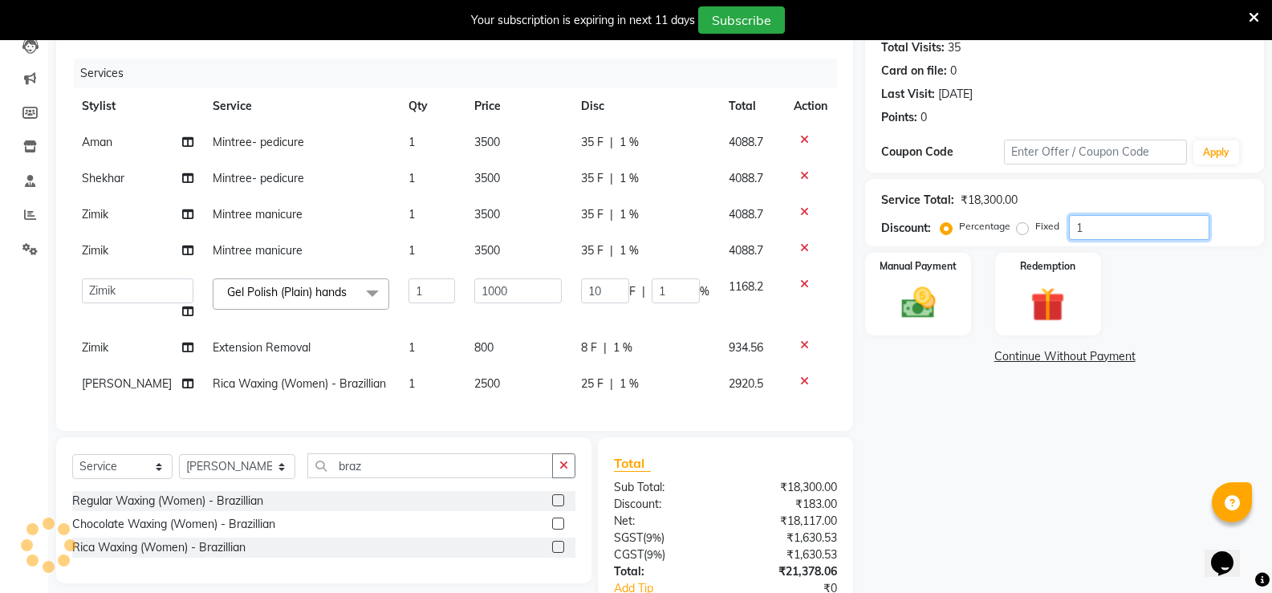
type input "100"
type input "10"
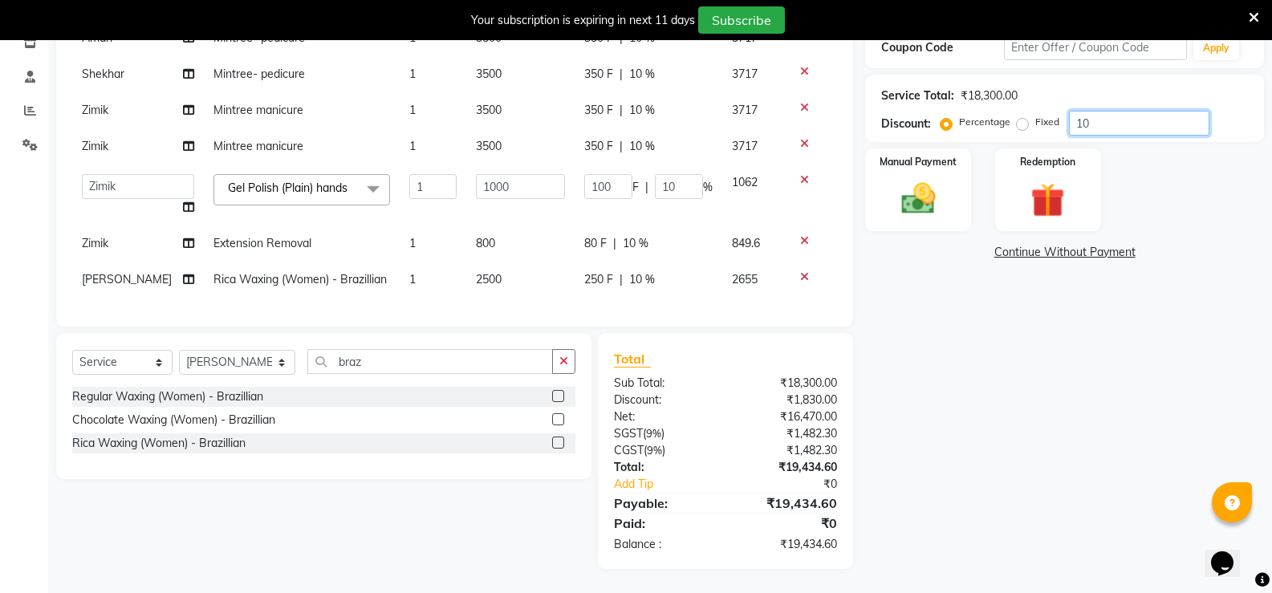
scroll to position [217, 0]
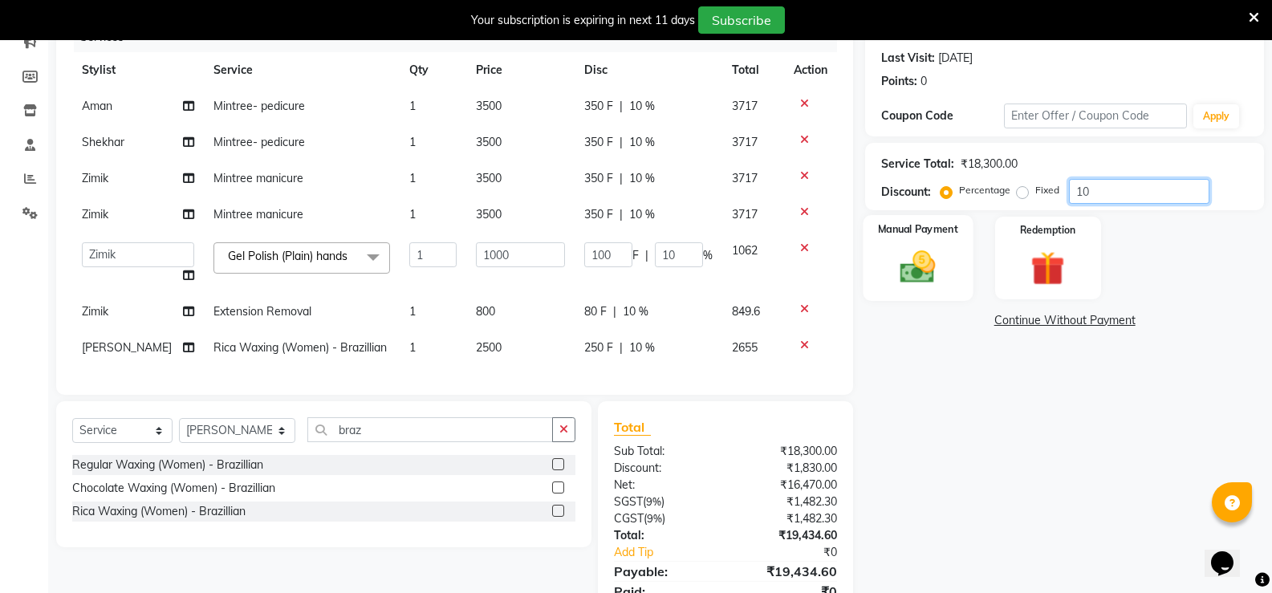
type input "10"
click at [926, 275] on img at bounding box center [917, 266] width 57 height 41
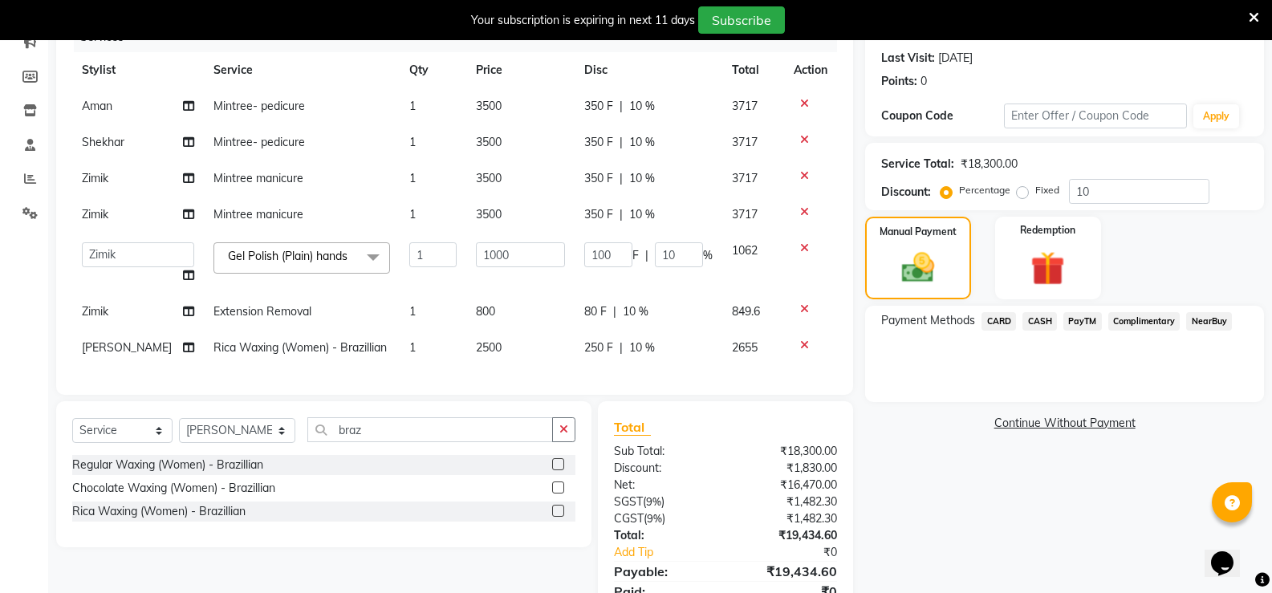
click at [1089, 314] on span "PayTM" at bounding box center [1082, 321] width 39 height 18
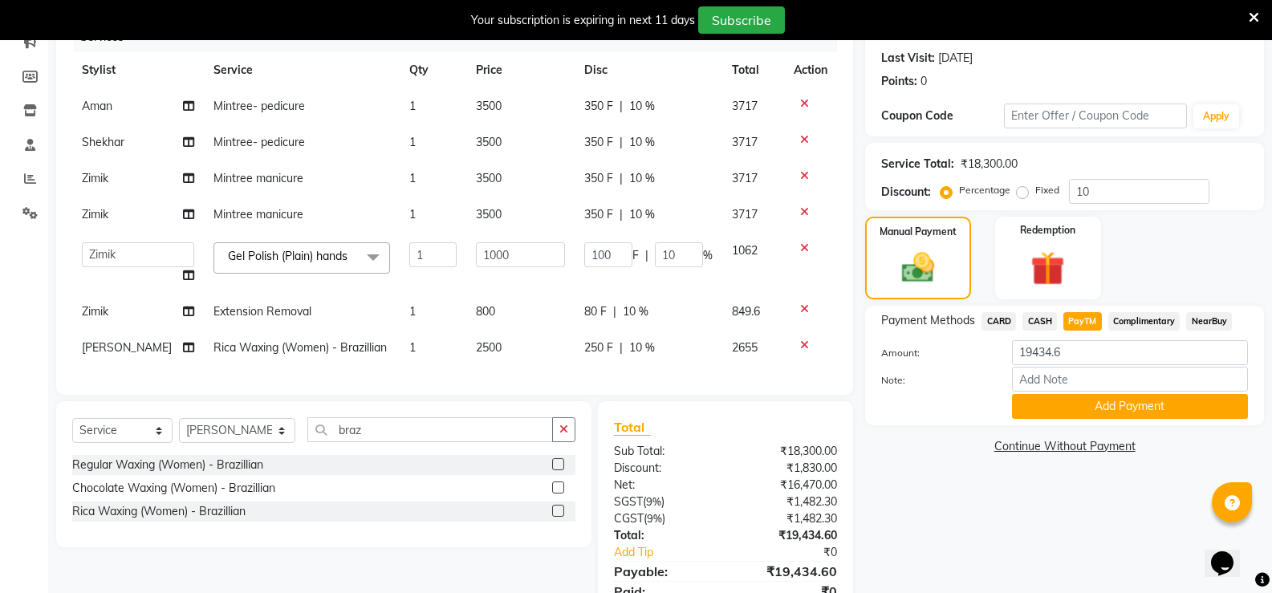
click at [1000, 323] on span "CARD" at bounding box center [998, 321] width 35 height 18
click at [1135, 415] on button "Add Payment" at bounding box center [1130, 406] width 236 height 25
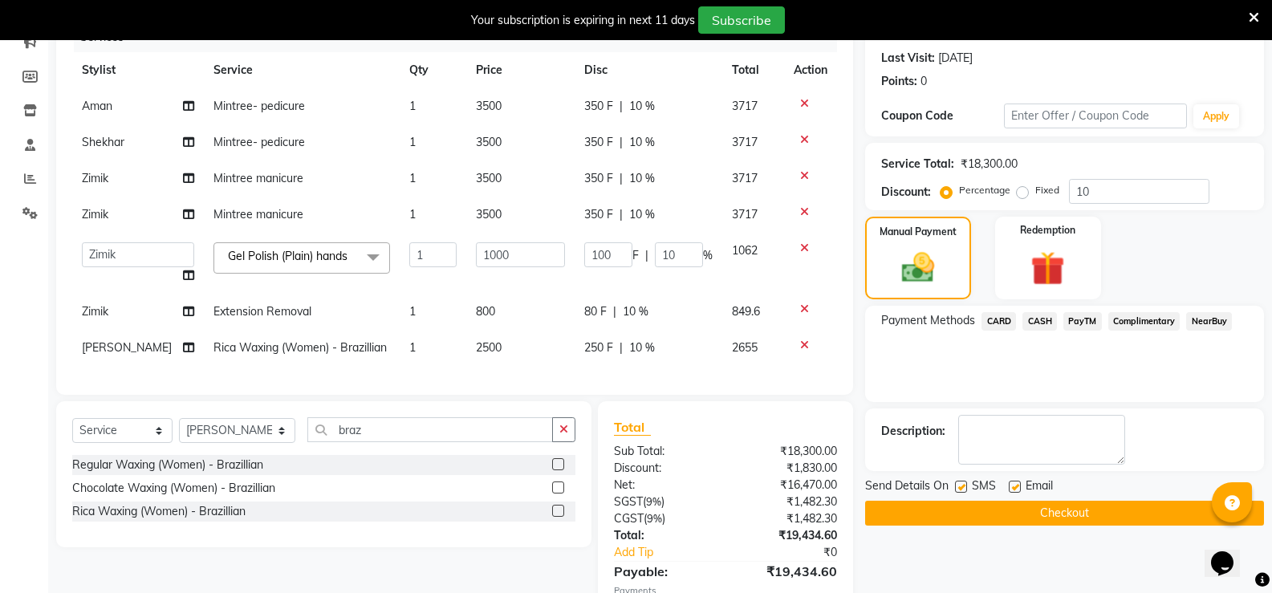
click at [1042, 521] on button "Checkout" at bounding box center [1064, 513] width 399 height 25
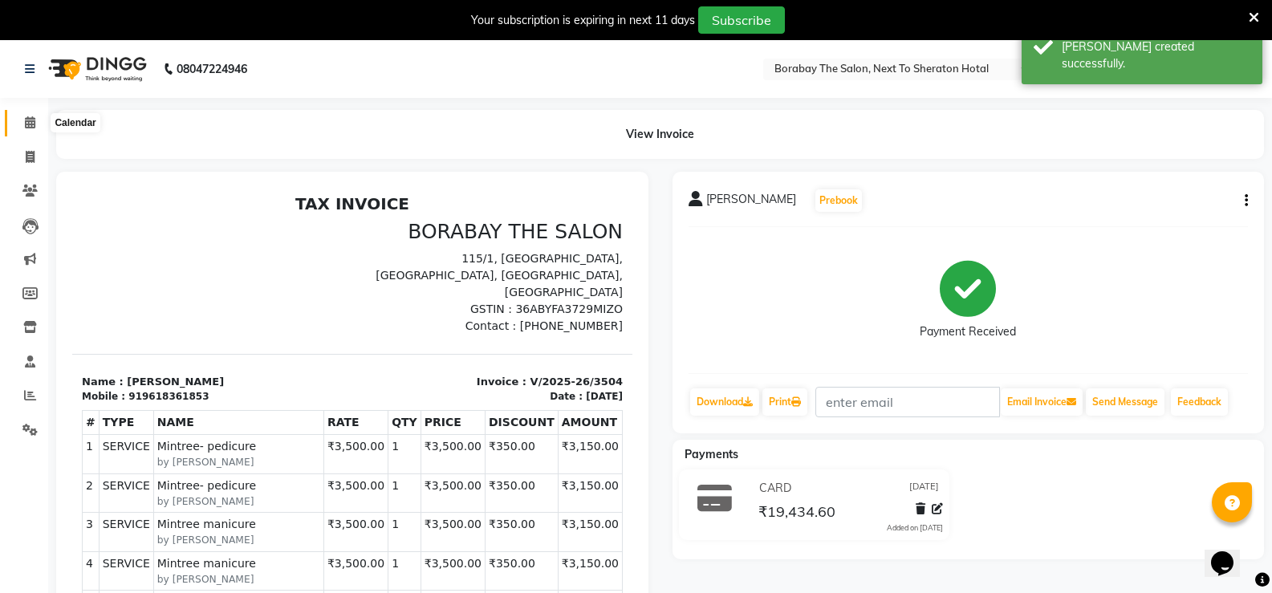
click at [30, 120] on icon at bounding box center [30, 122] width 10 height 12
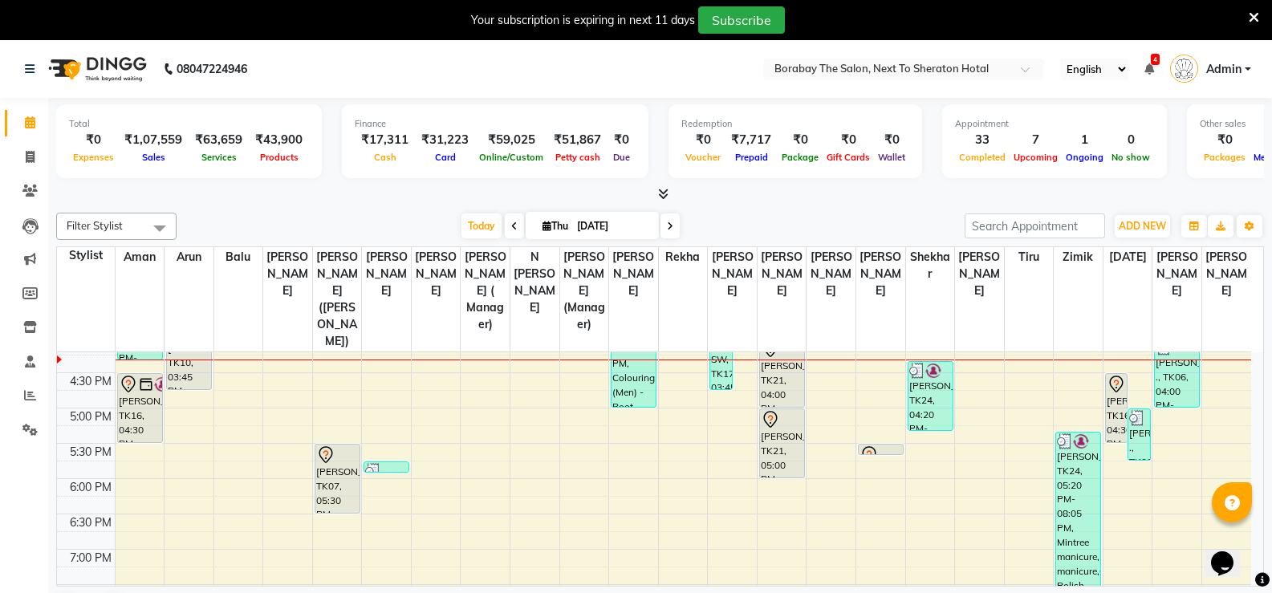
scroll to position [562, 0]
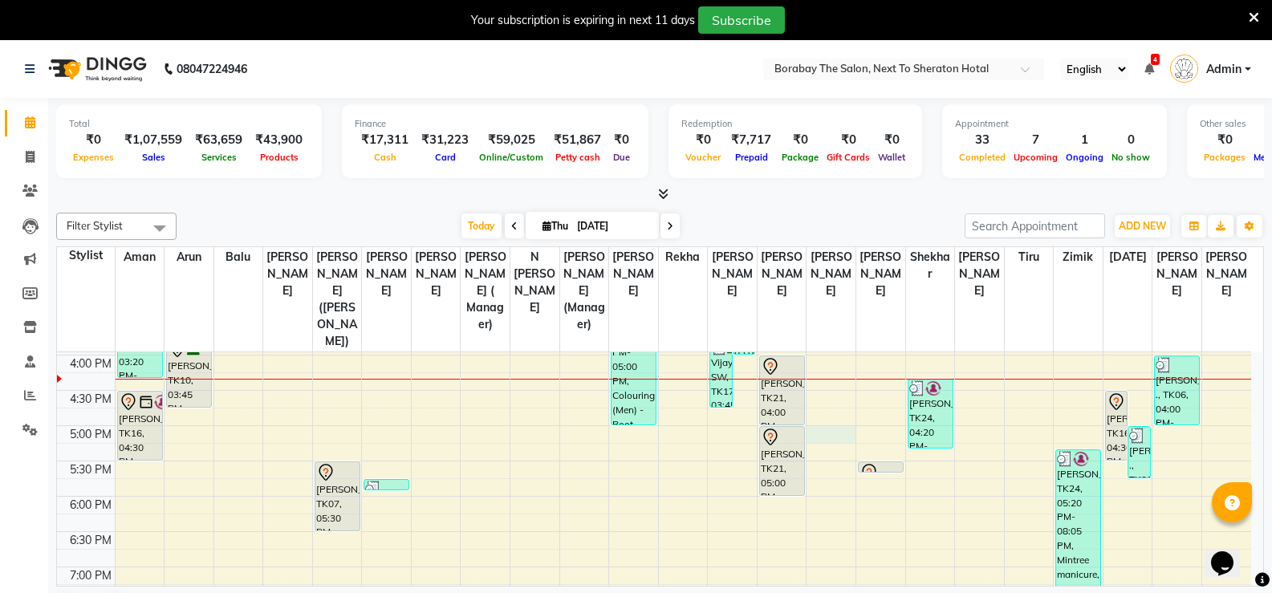
click at [818, 413] on div "8:00 AM 8:30 AM 9:00 AM 9:30 AM 10:00 AM 10:30 AM 11:00 AM 11:30 AM 12:00 PM 12…" at bounding box center [654, 249] width 1194 height 917
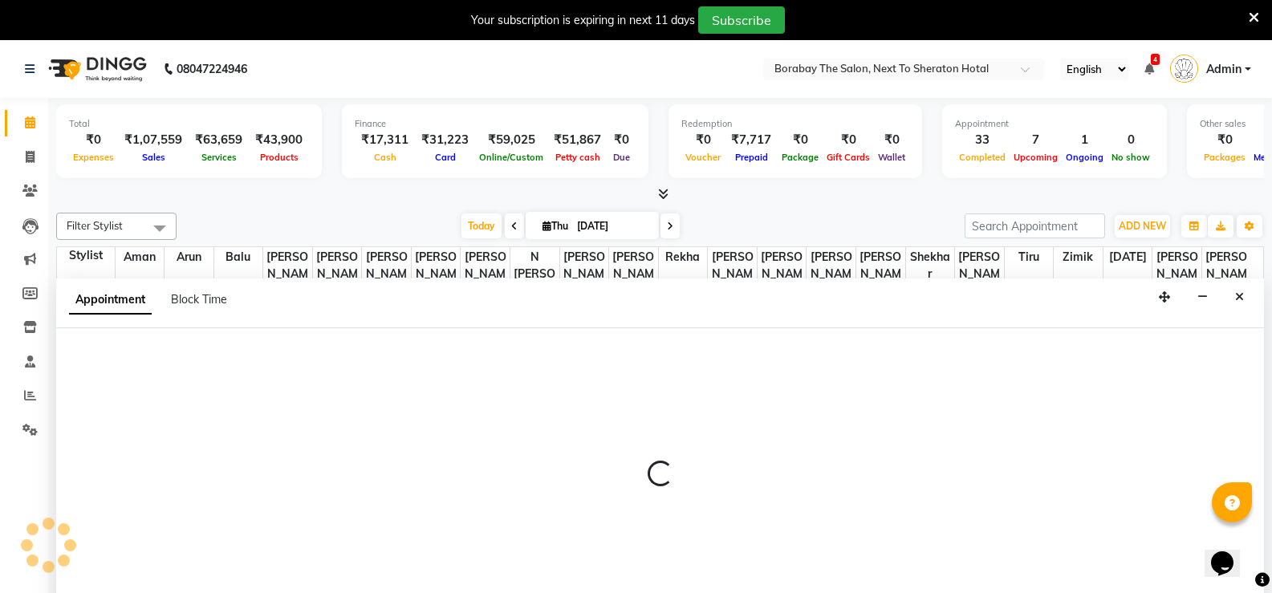
scroll to position [41, 0]
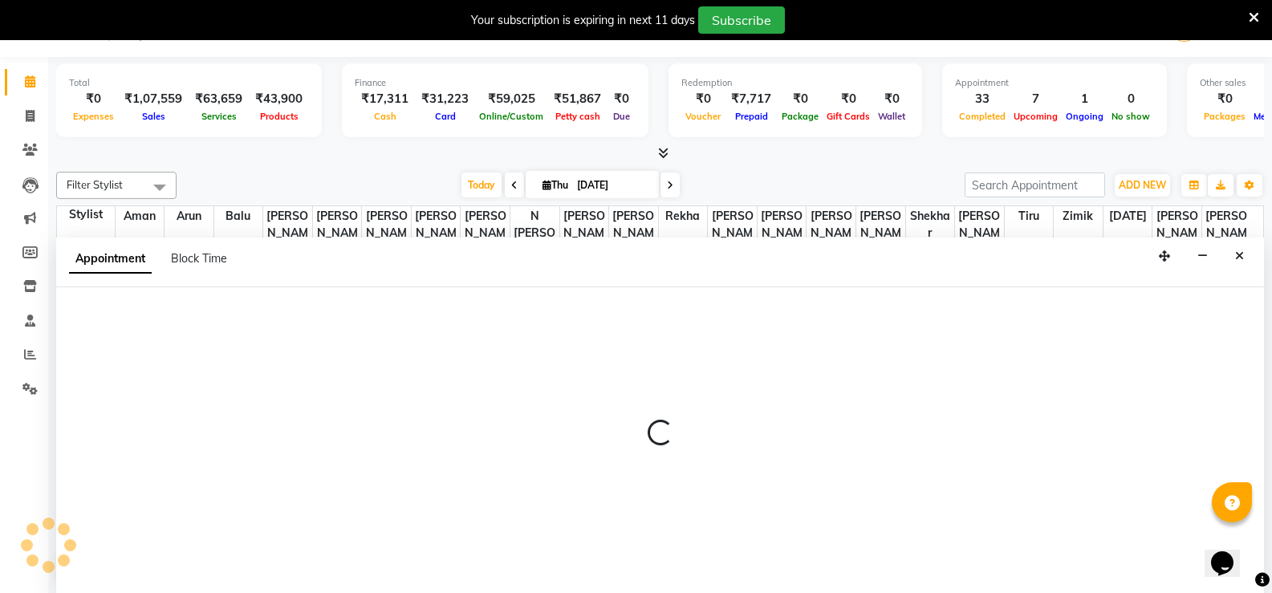
select select "31357"
select select "1020"
select select "tentative"
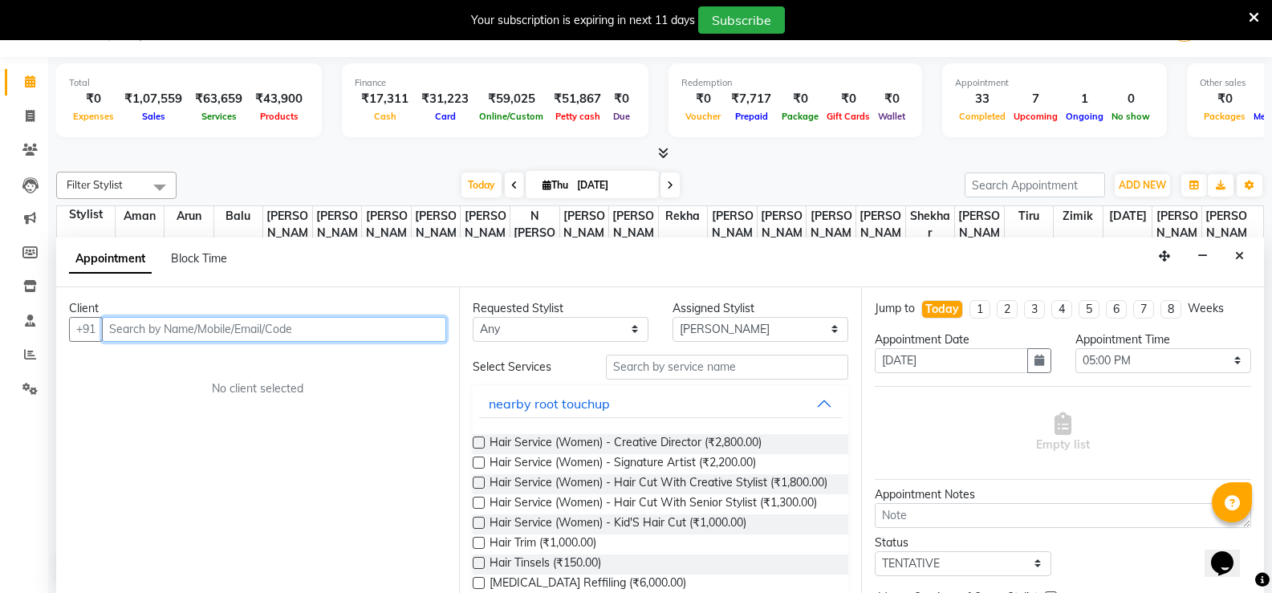
click at [235, 334] on input "text" at bounding box center [274, 329] width 344 height 25
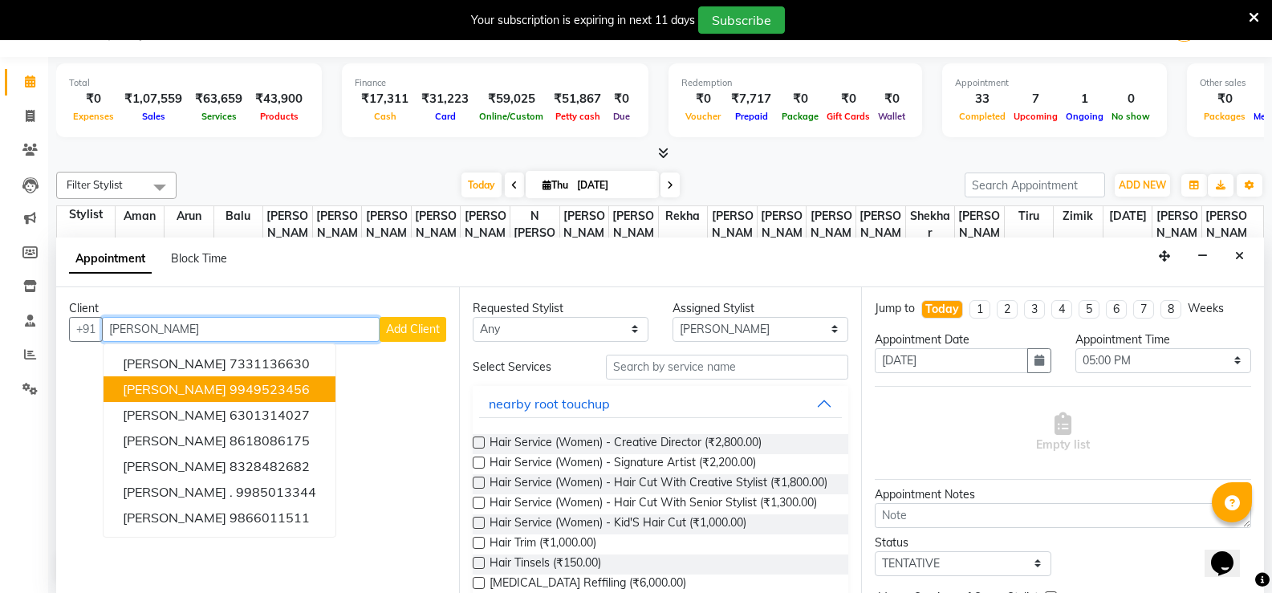
click at [229, 385] on ngb-highlight "9949523456" at bounding box center [269, 389] width 80 height 16
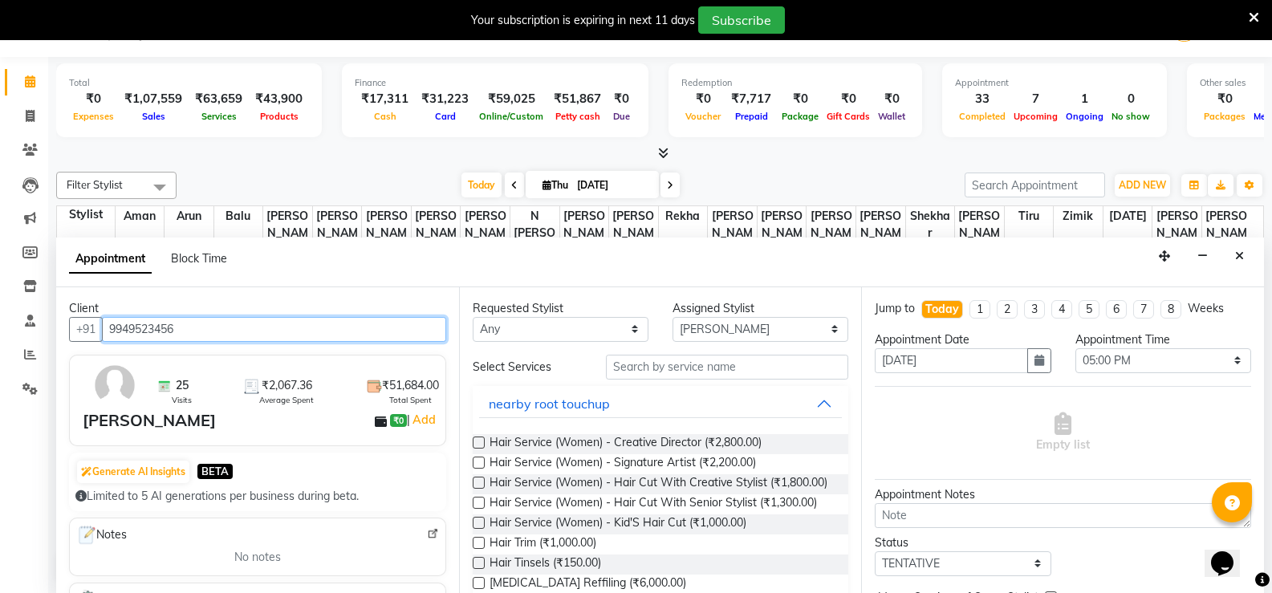
type input "9949523456"
click at [615, 343] on div "Requested Stylist Any [PERSON_NAME] [PERSON_NAME] [PERSON_NAME] (Sameer) [DATE]…" at bounding box center [660, 440] width 403 height 306
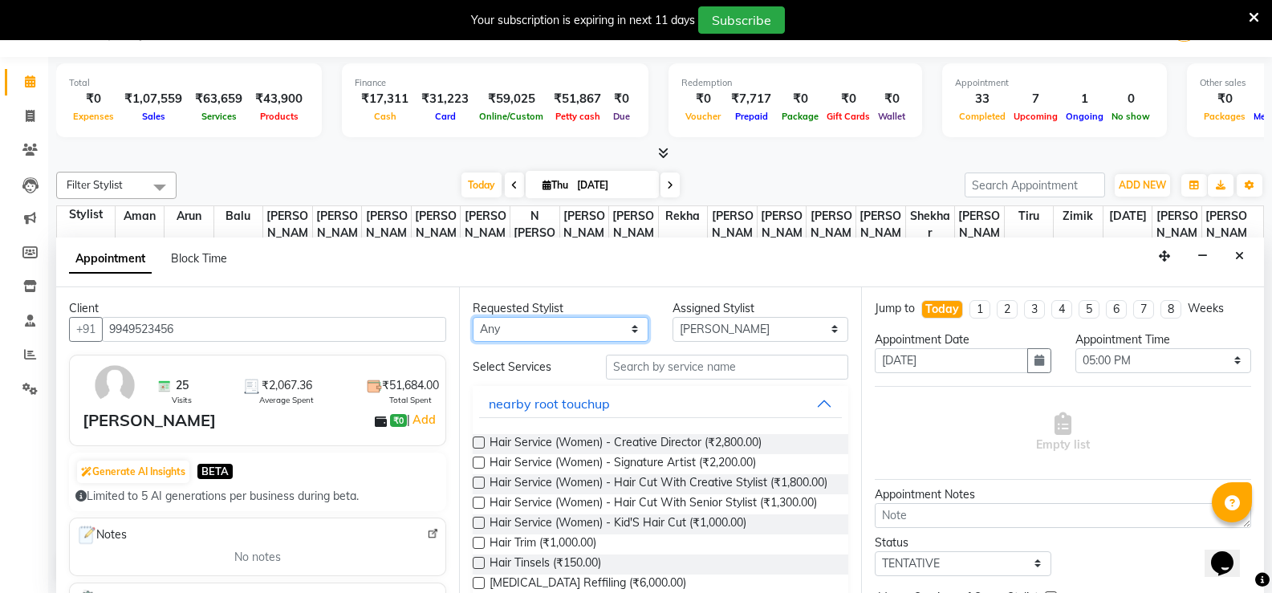
click at [611, 331] on select "Any [PERSON_NAME] [PERSON_NAME] [PERSON_NAME] (Sameer) [DATE] [PERSON_NAME] [PE…" at bounding box center [561, 329] width 176 height 25
select select "31357"
click at [473, 317] on select "Any [PERSON_NAME] [PERSON_NAME] [PERSON_NAME] (Sameer) [DATE] [PERSON_NAME] [PE…" at bounding box center [561, 329] width 176 height 25
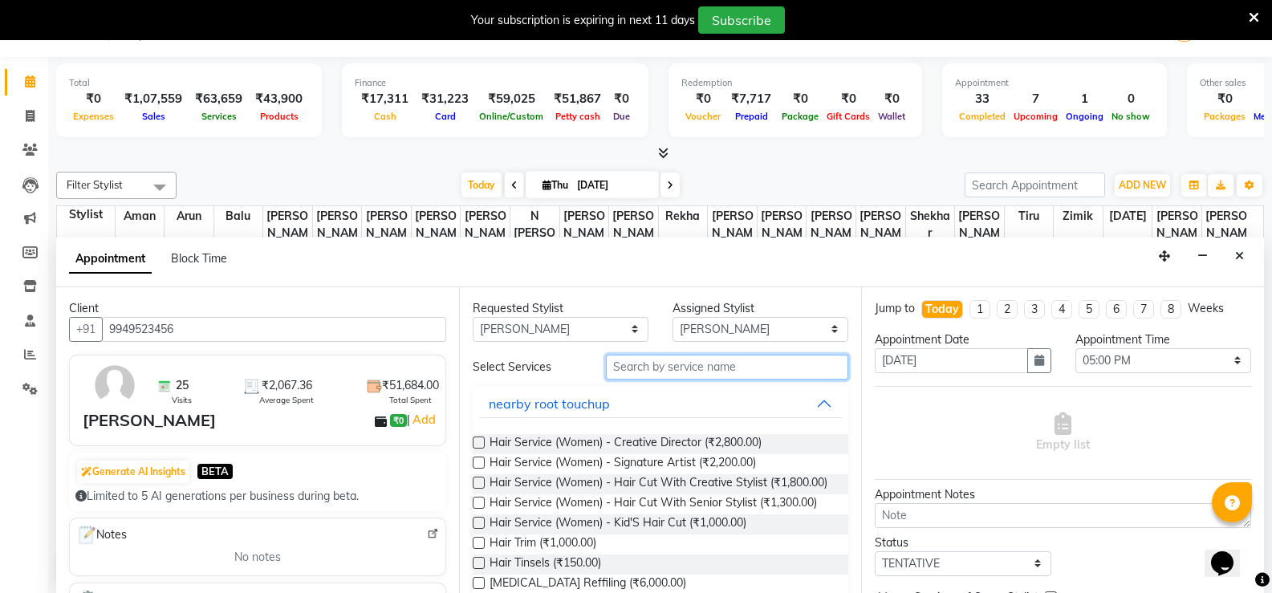
click at [682, 377] on input "text" at bounding box center [727, 367] width 242 height 25
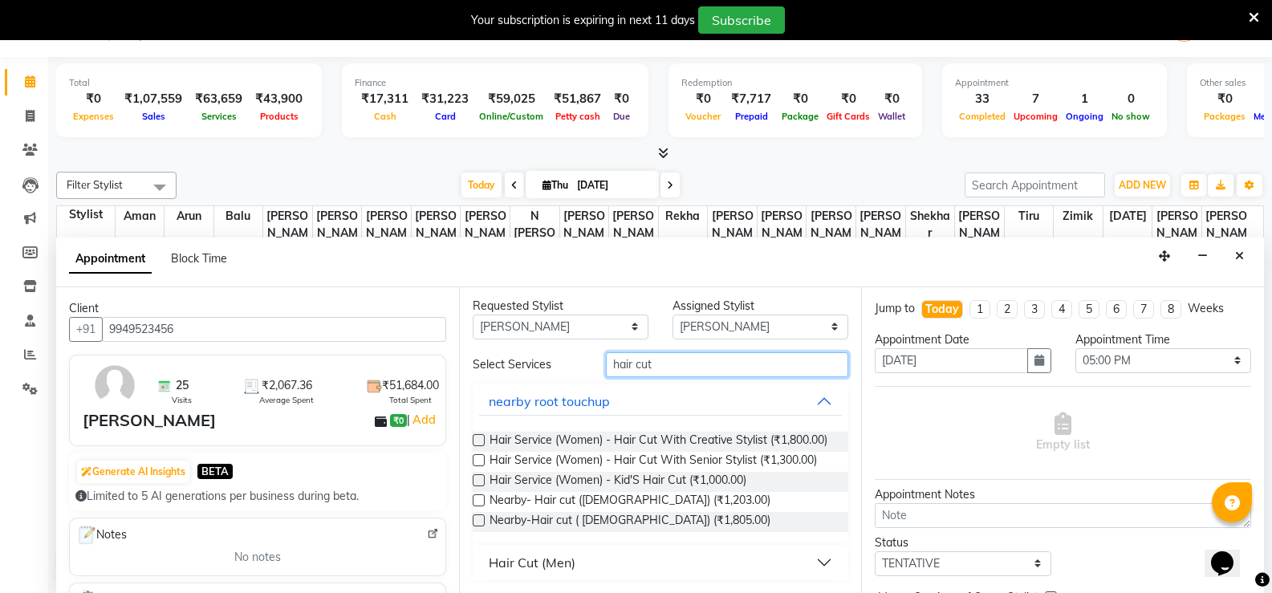
scroll to position [16, 0]
type input "hair cut"
click at [544, 564] on div "Hair Cut (Men)" at bounding box center [532, 562] width 87 height 19
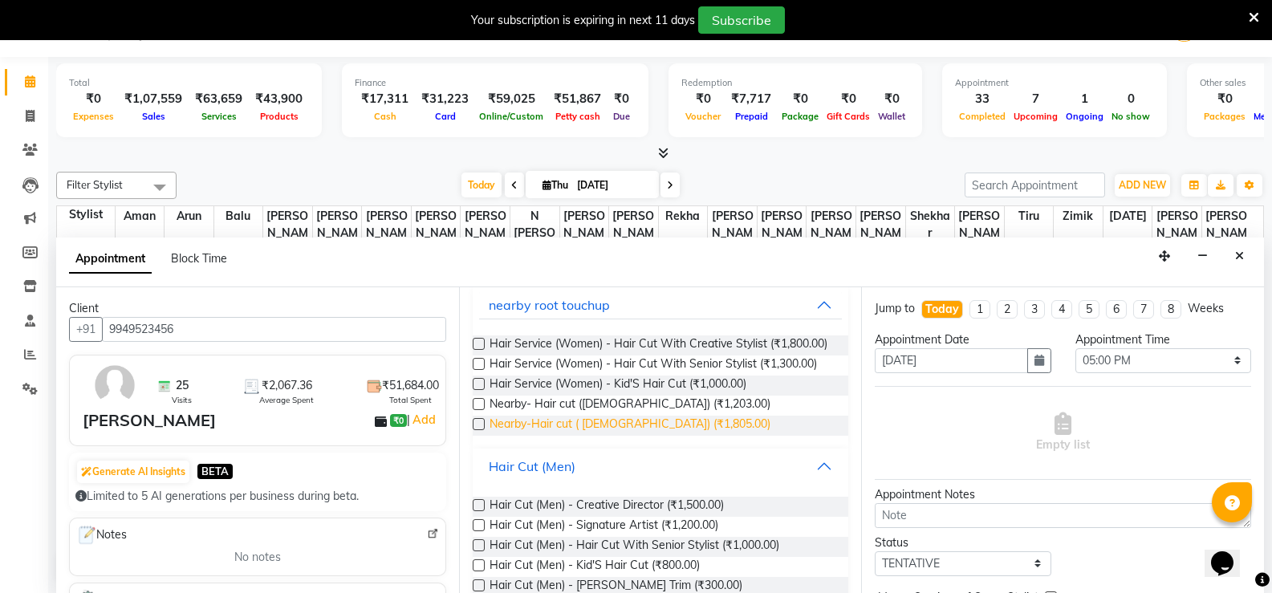
scroll to position [178, 0]
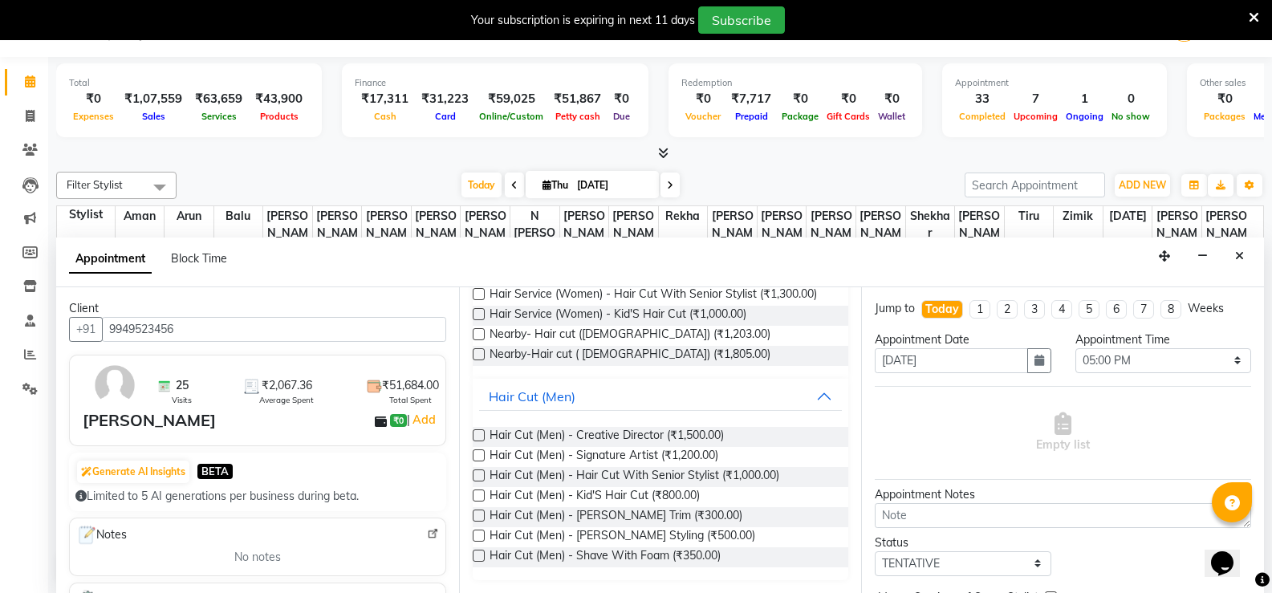
click at [478, 459] on label at bounding box center [479, 455] width 12 height 12
click at [478, 459] on input "checkbox" at bounding box center [478, 457] width 10 height 10
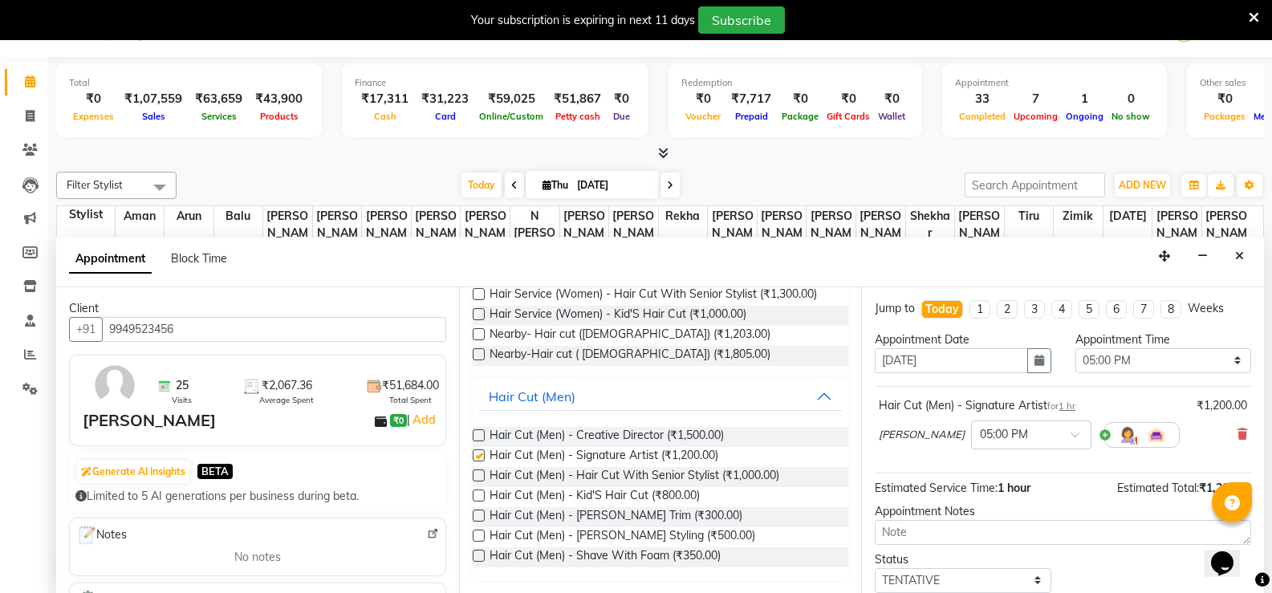
checkbox input "false"
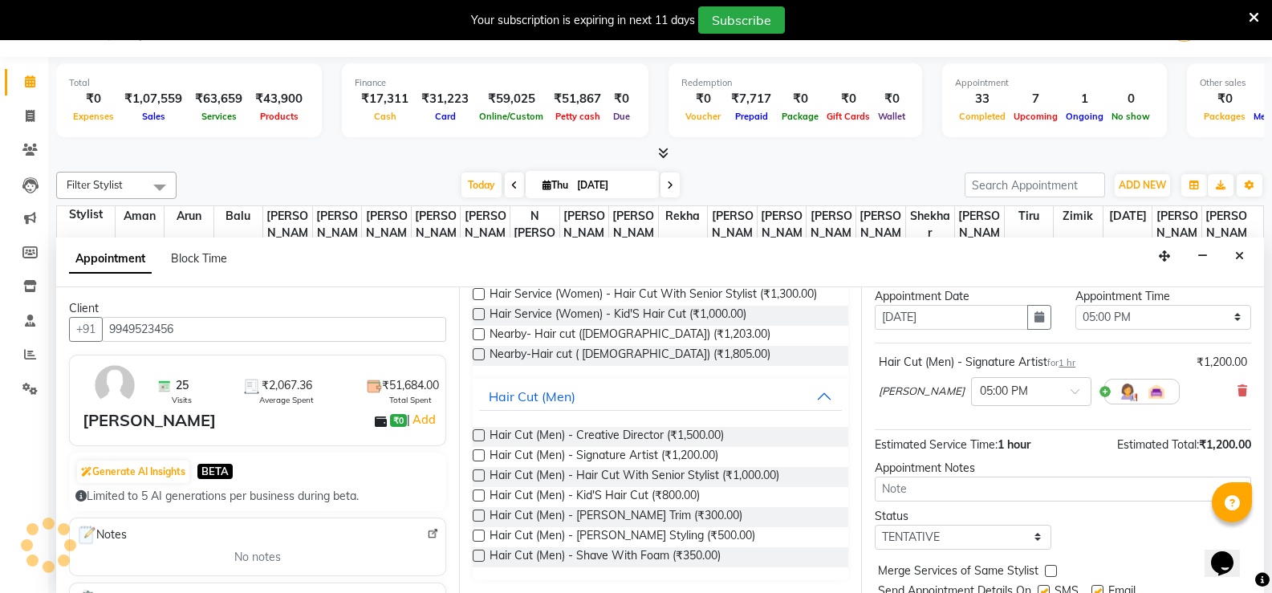
scroll to position [101, 0]
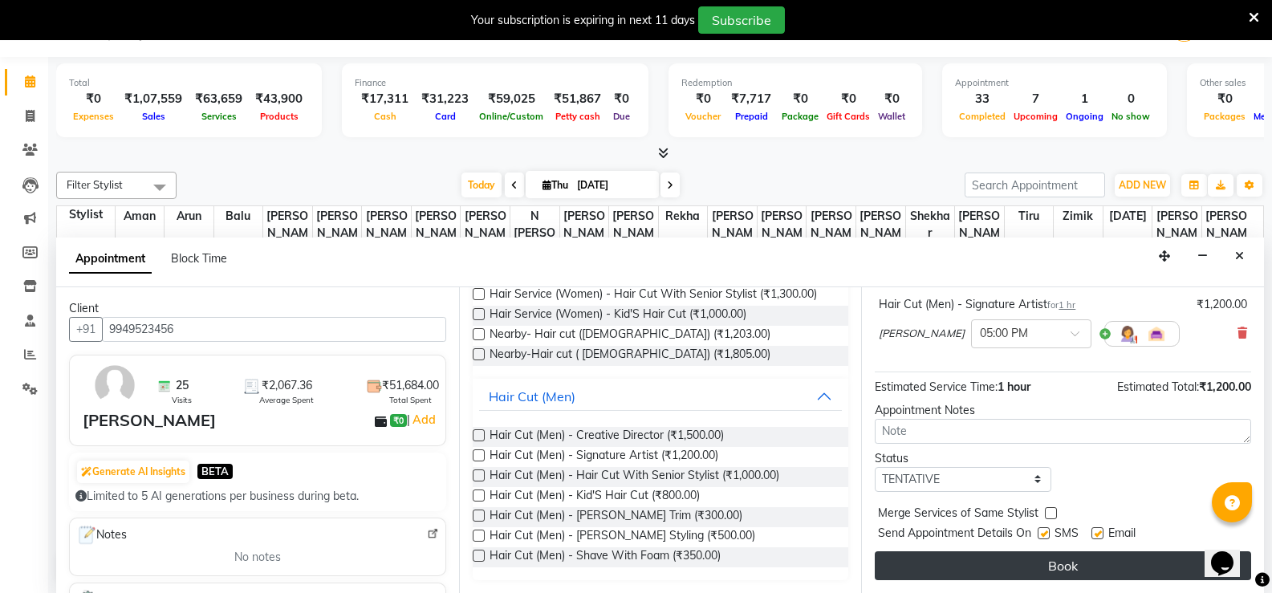
click at [1045, 558] on button "Book" at bounding box center [1063, 565] width 376 height 29
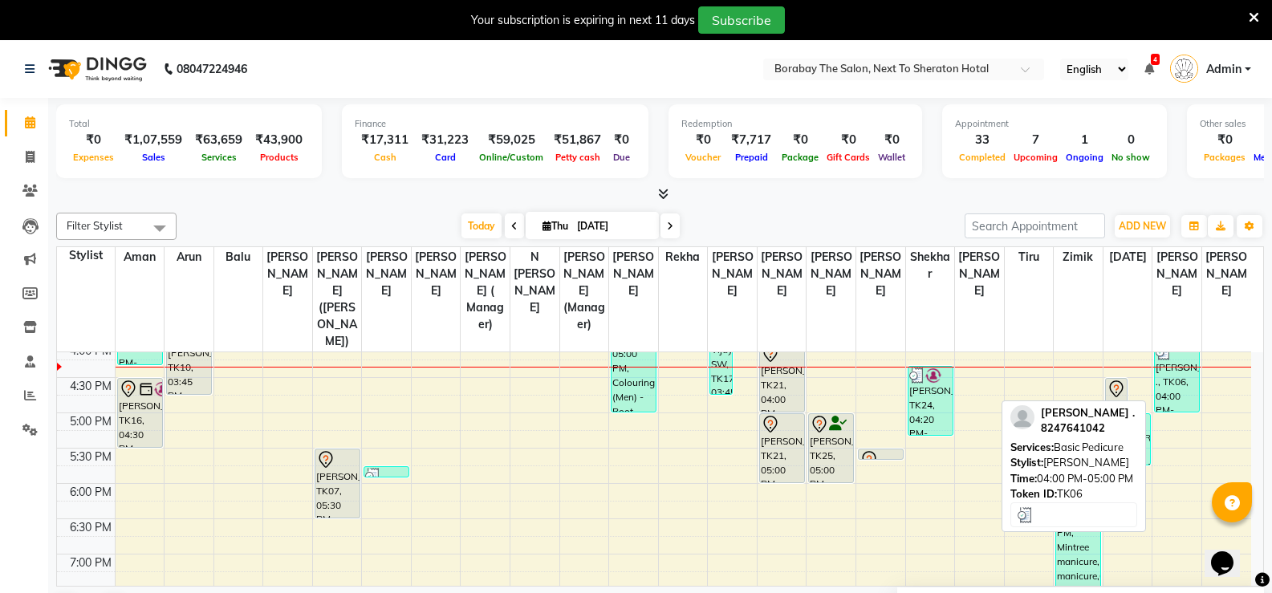
scroll to position [562, 0]
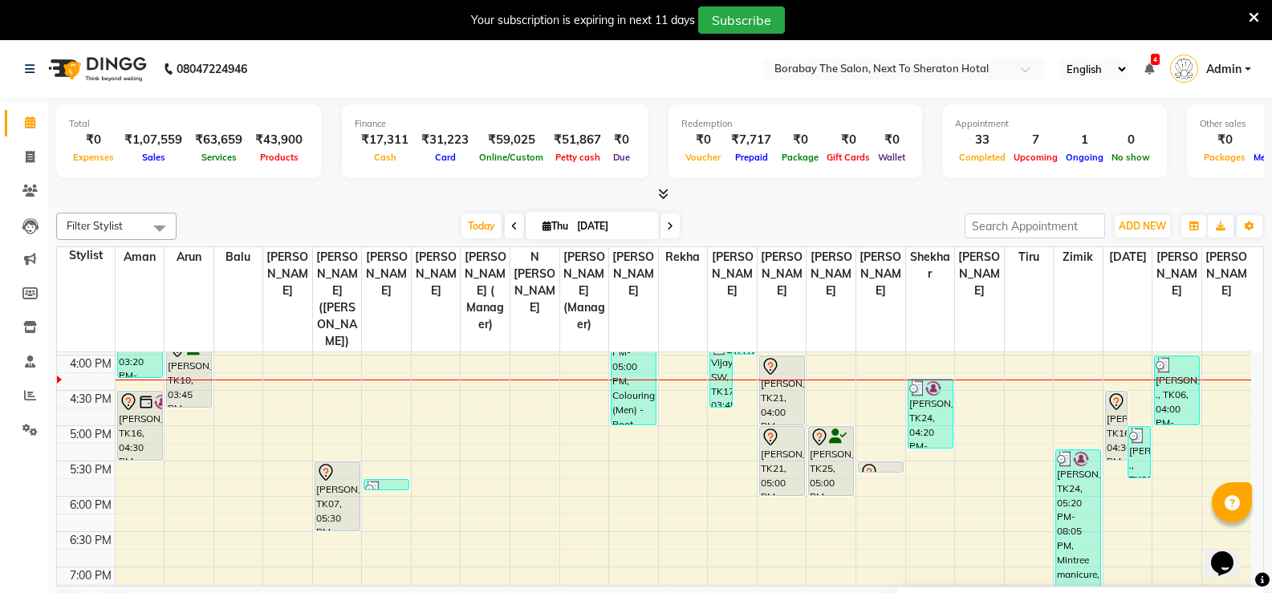
click at [163, 221] on span at bounding box center [160, 228] width 32 height 30
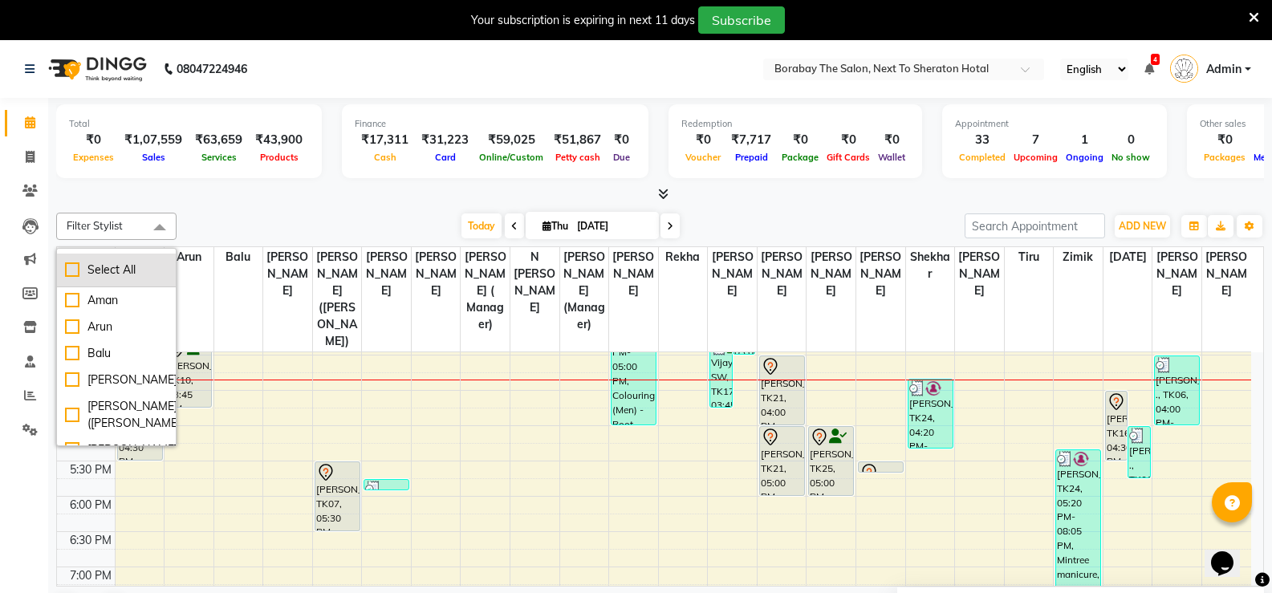
click at [69, 274] on div "Select All" at bounding box center [116, 270] width 103 height 17
checkbox input "true"
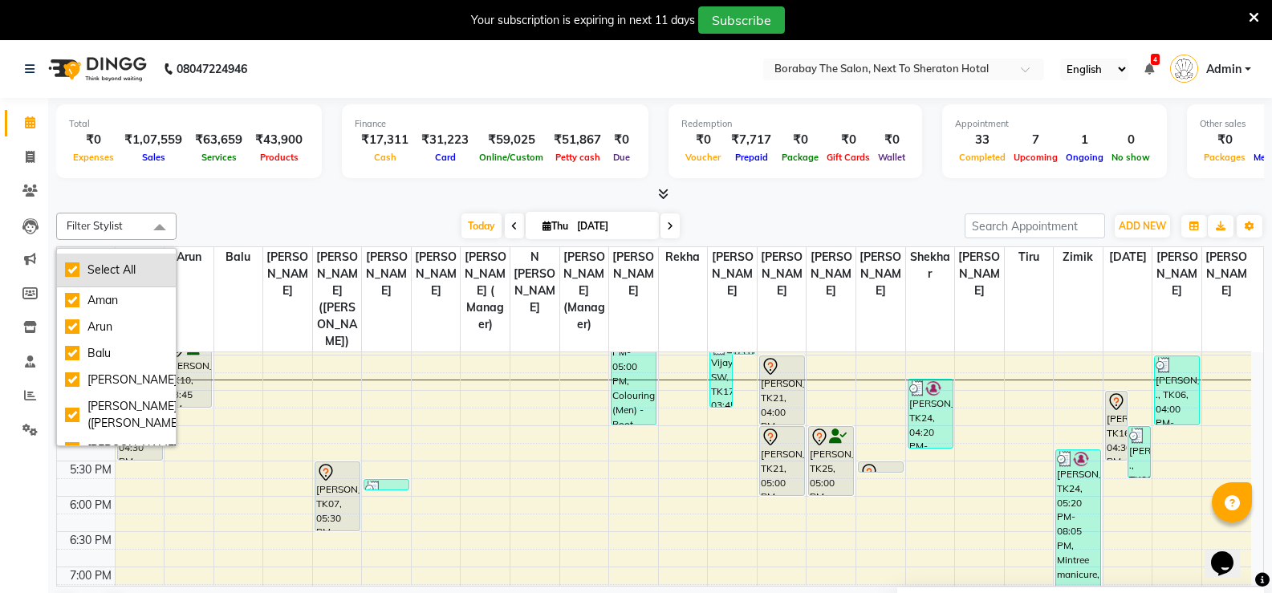
checkbox input "true"
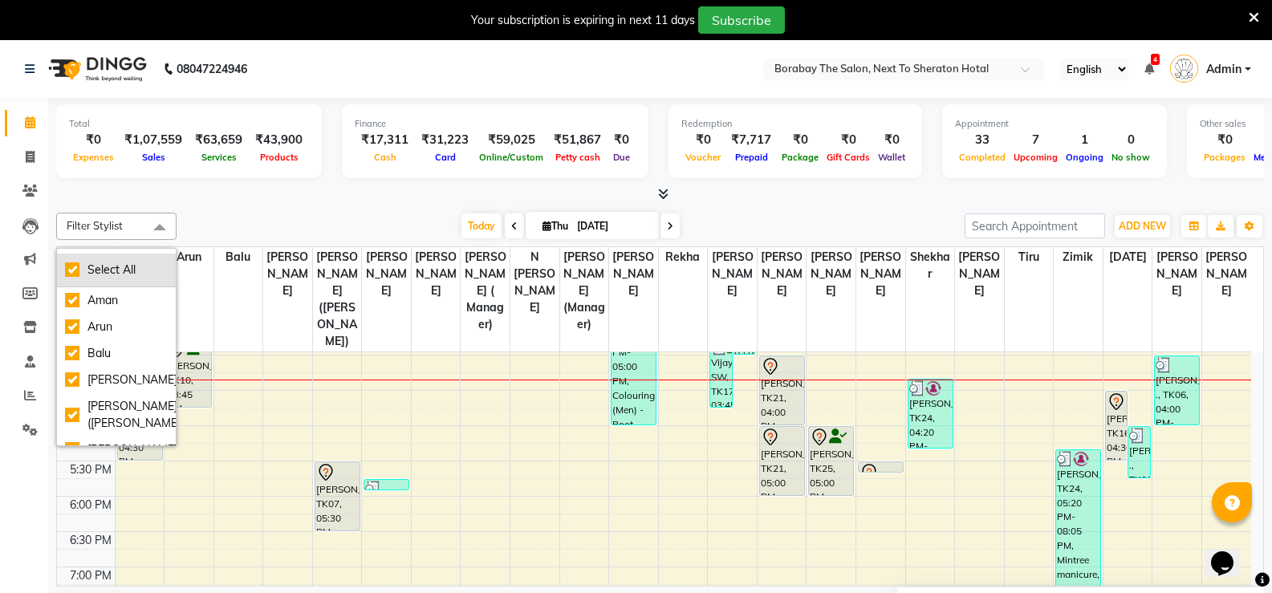
checkbox input "true"
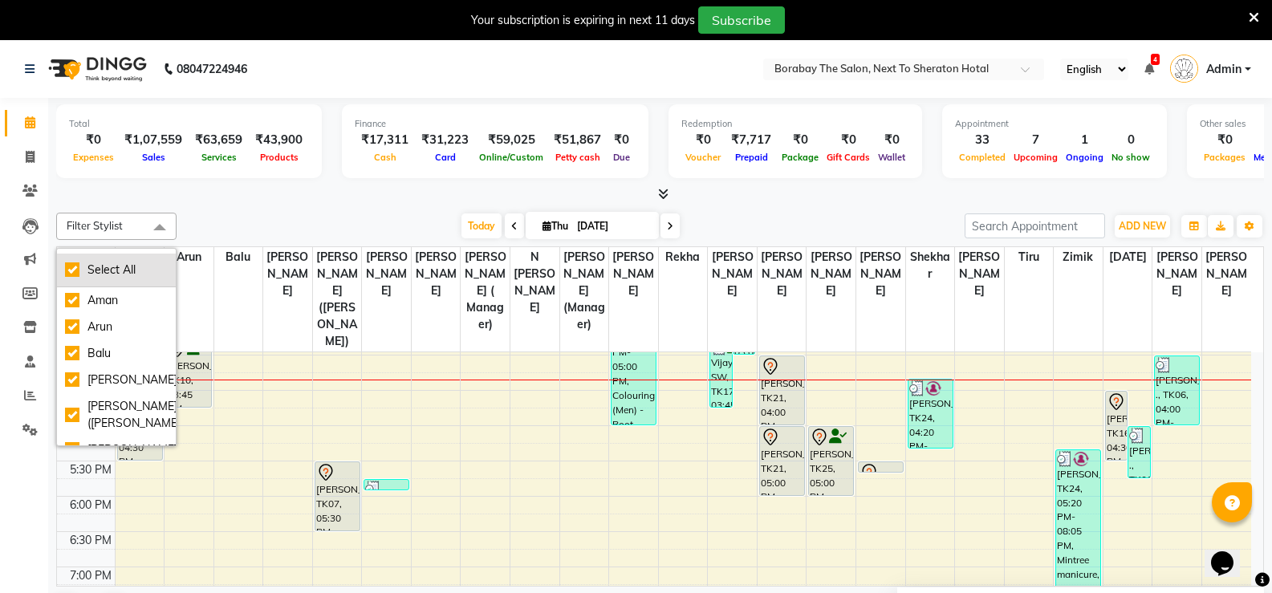
checkbox input "true"
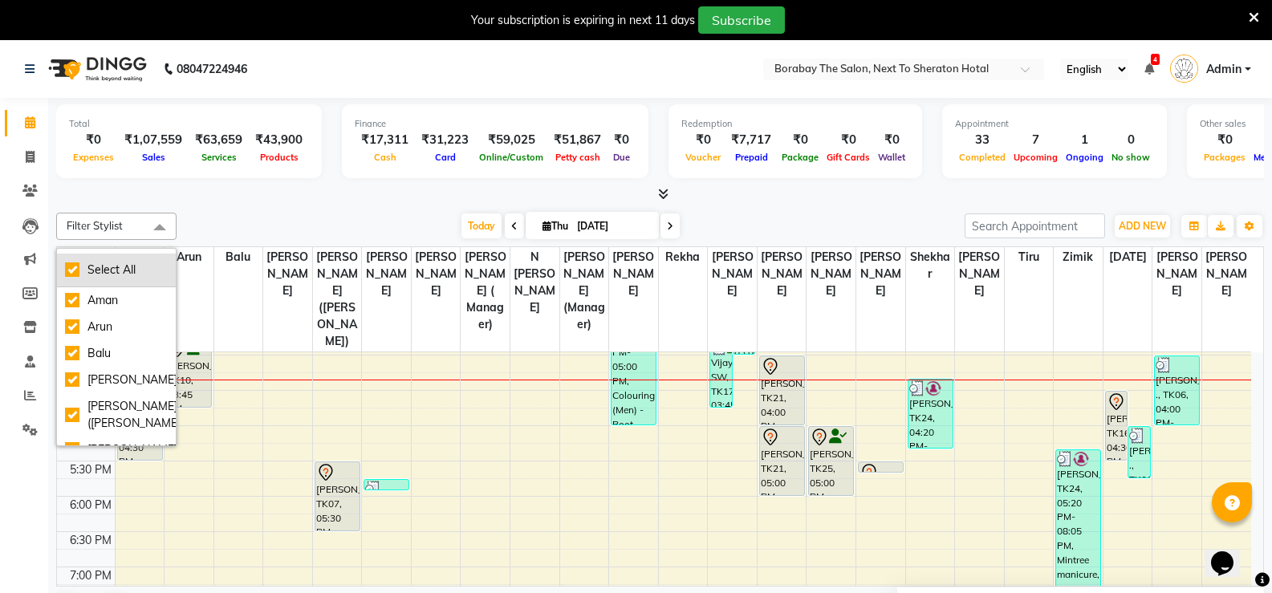
checkbox input "true"
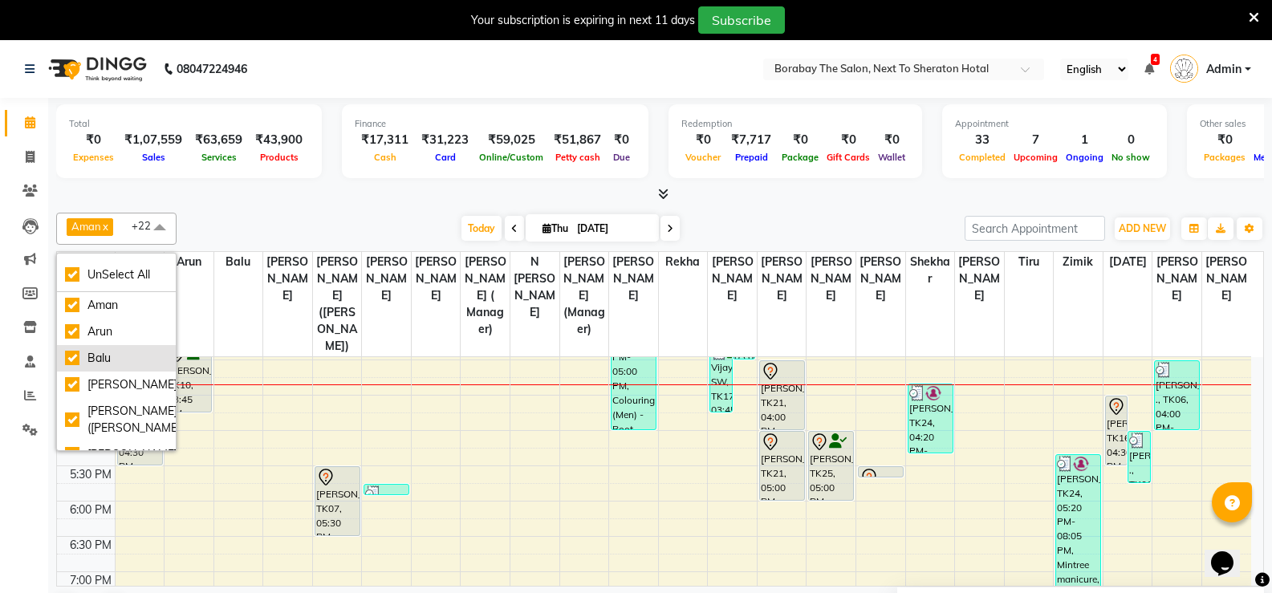
click at [71, 358] on div "Balu" at bounding box center [116, 358] width 103 height 17
checkbox input "false"
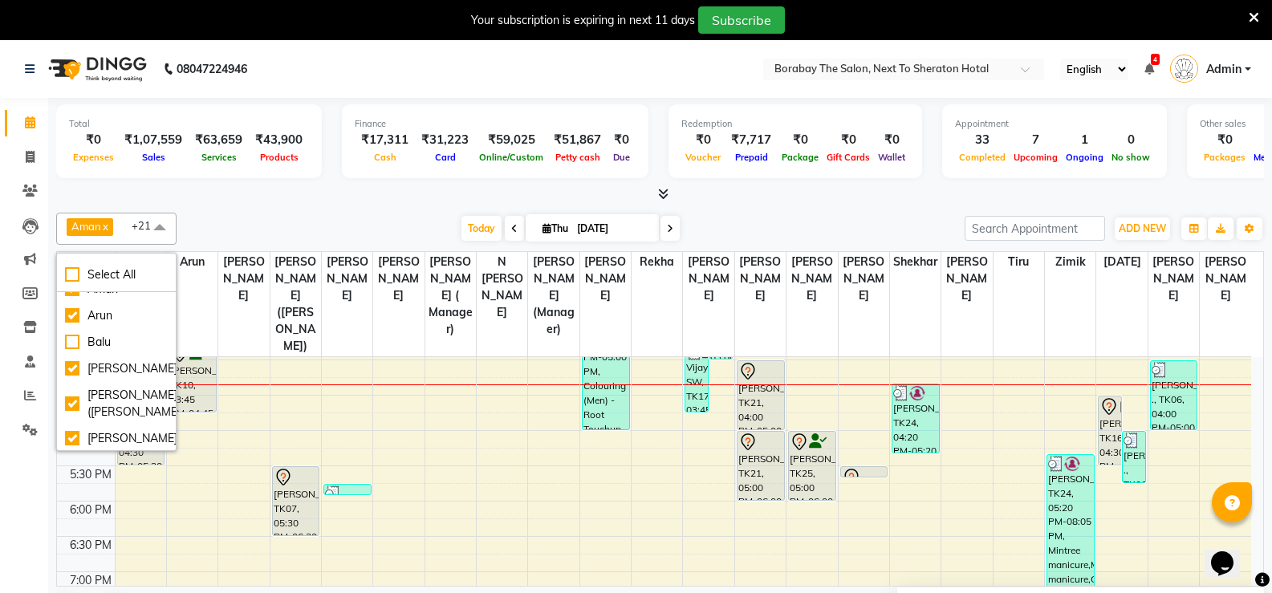
scroll to position [32, 0]
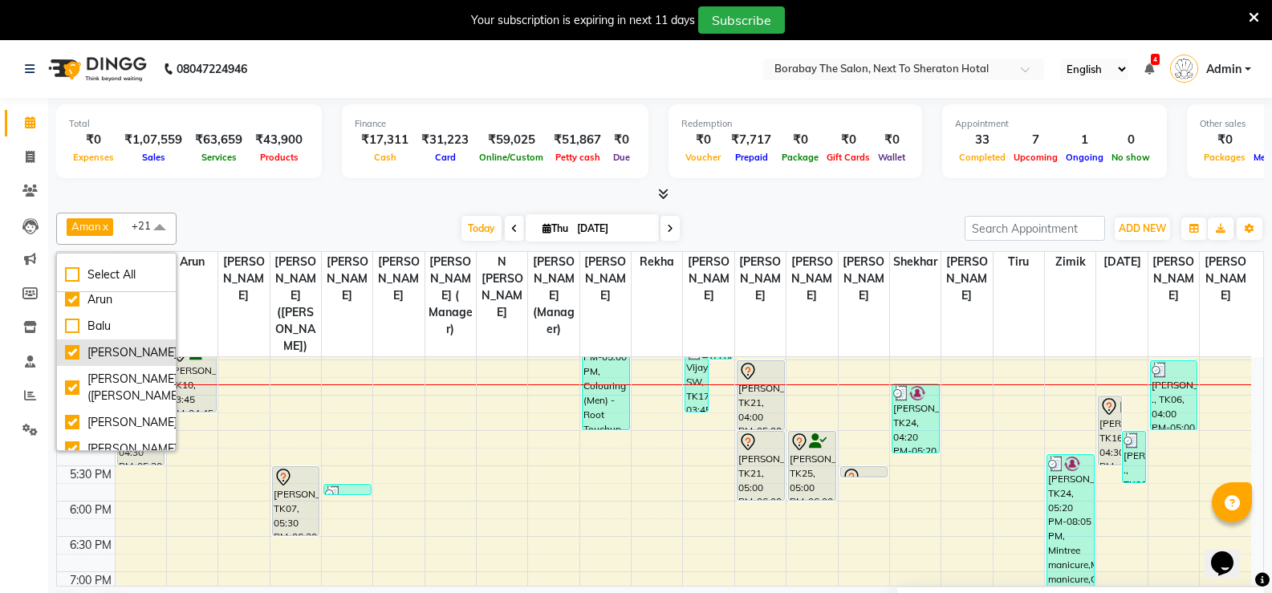
click at [67, 347] on div "[PERSON_NAME]" at bounding box center [116, 352] width 103 height 17
checkbox input "false"
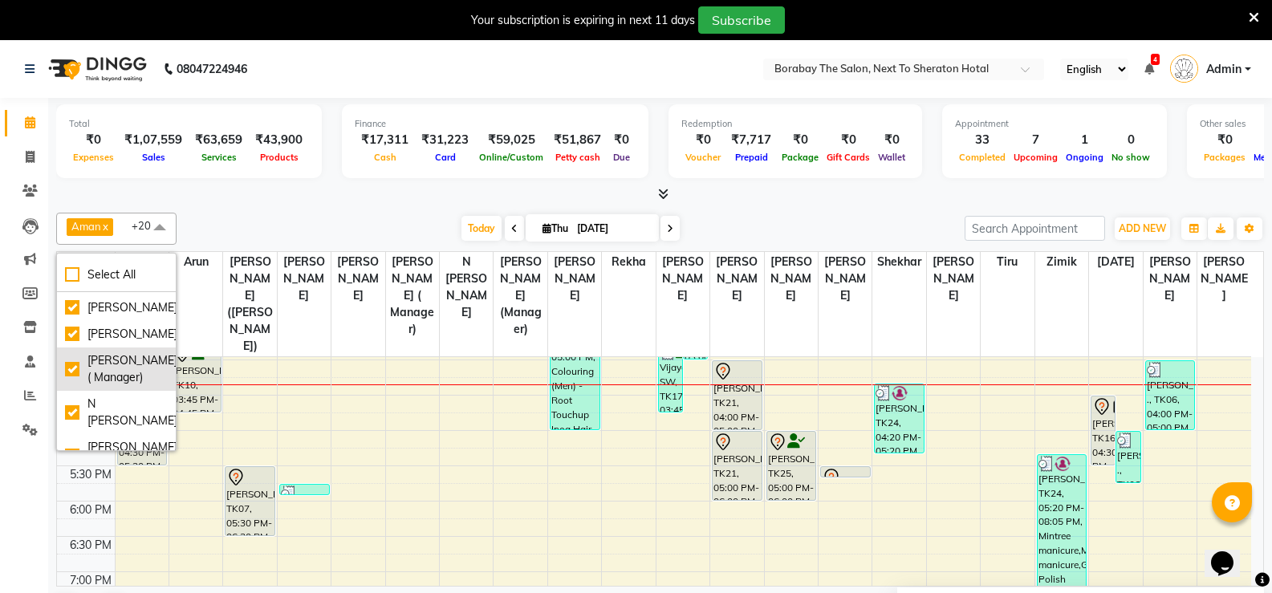
scroll to position [160, 0]
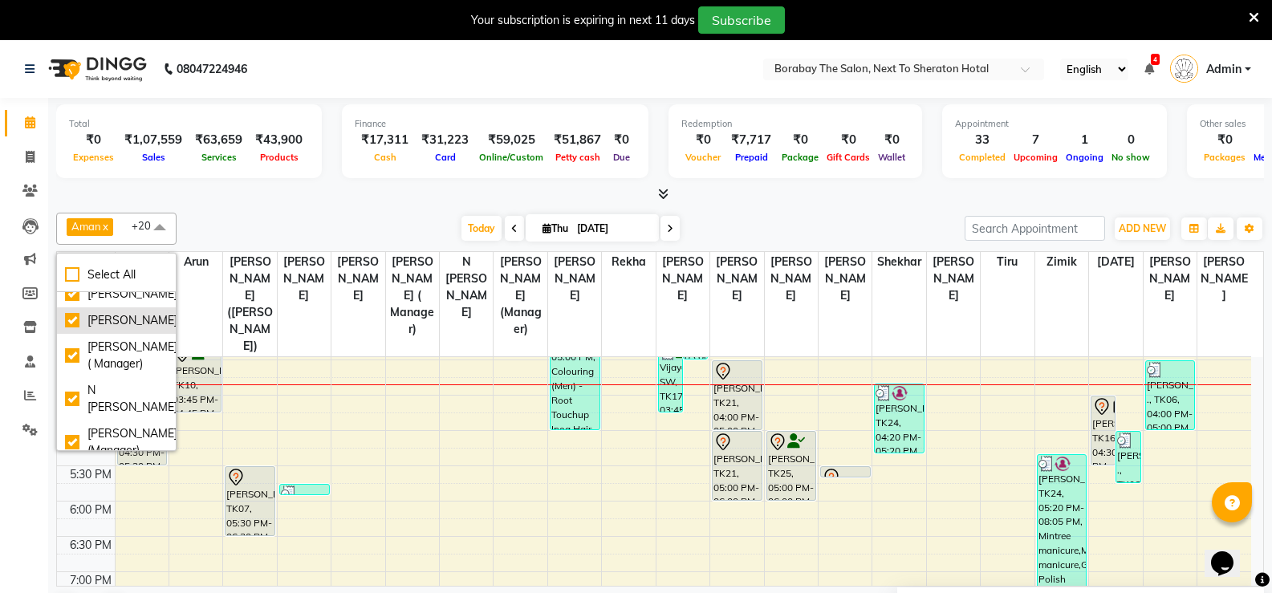
click at [72, 329] on div "[PERSON_NAME]" at bounding box center [116, 320] width 103 height 17
checkbox input "false"
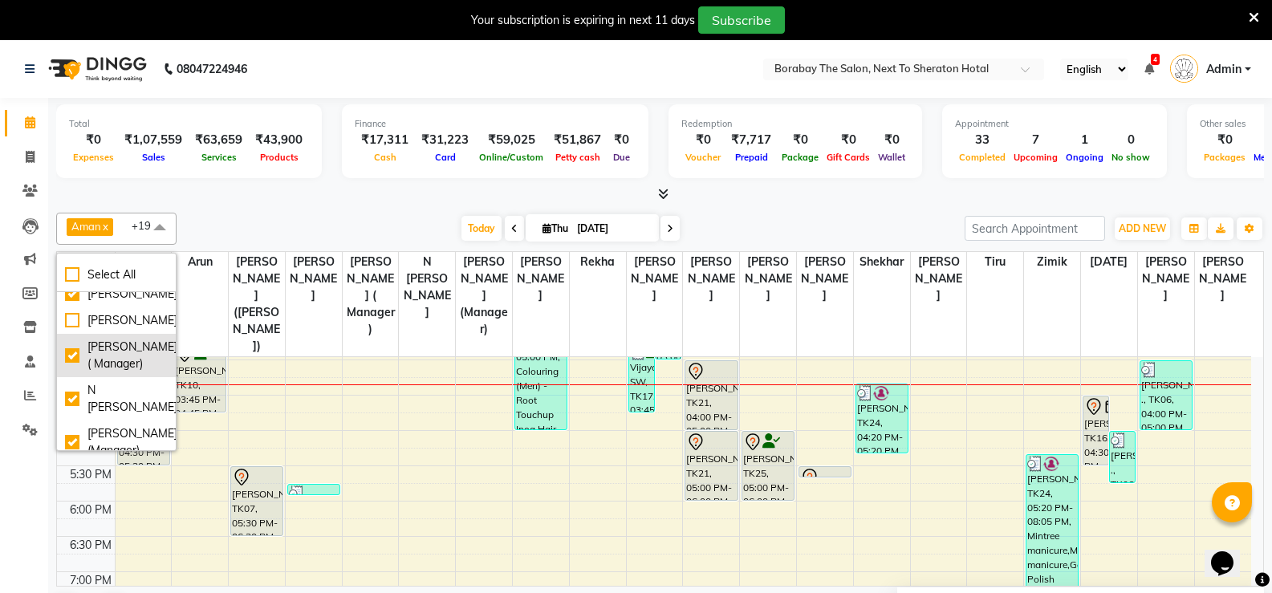
click at [69, 372] on div "[PERSON_NAME] ( Manager)" at bounding box center [116, 356] width 103 height 34
checkbox input "false"
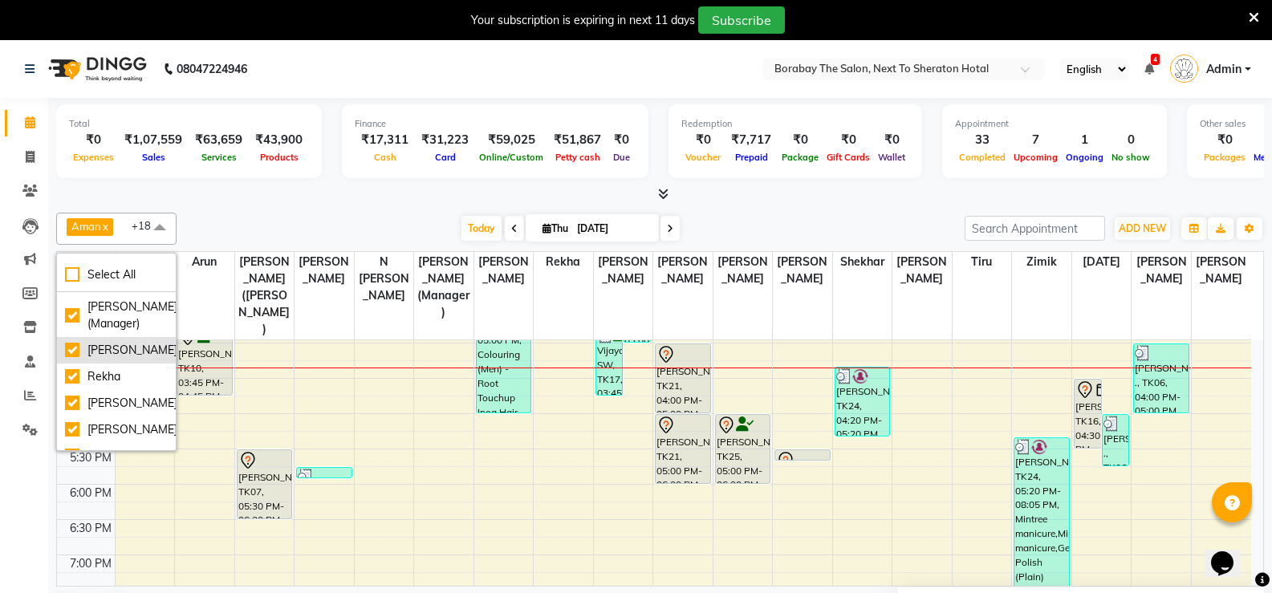
scroll to position [289, 0]
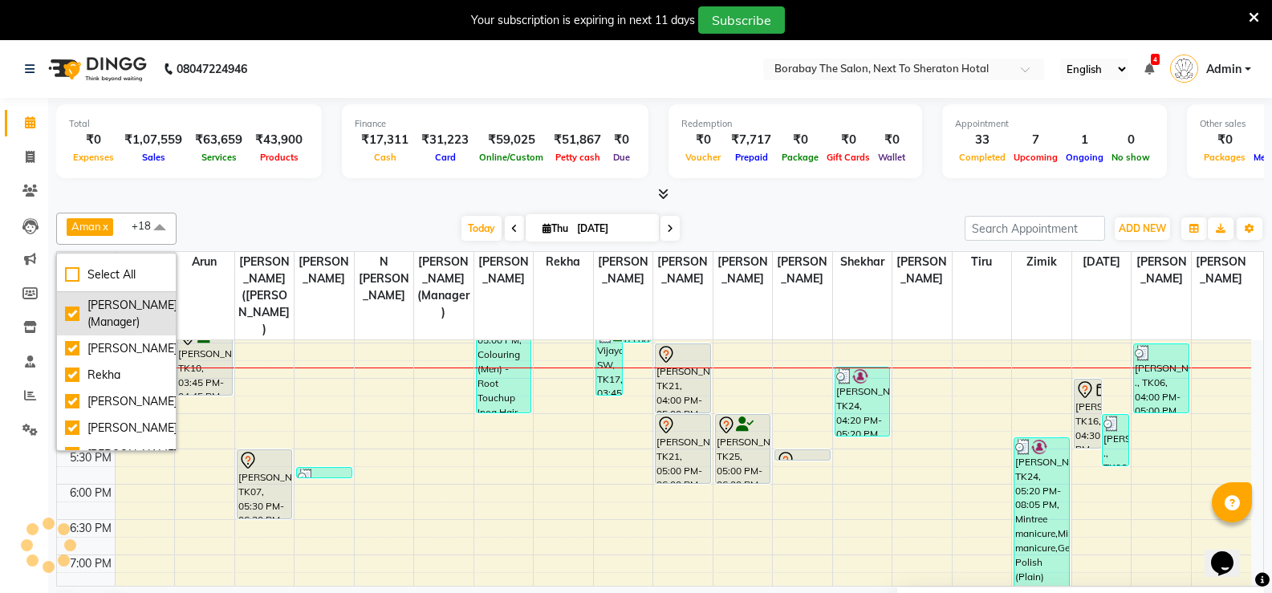
click at [71, 331] on div "[PERSON_NAME] (Manager)" at bounding box center [116, 314] width 103 height 34
checkbox input "false"
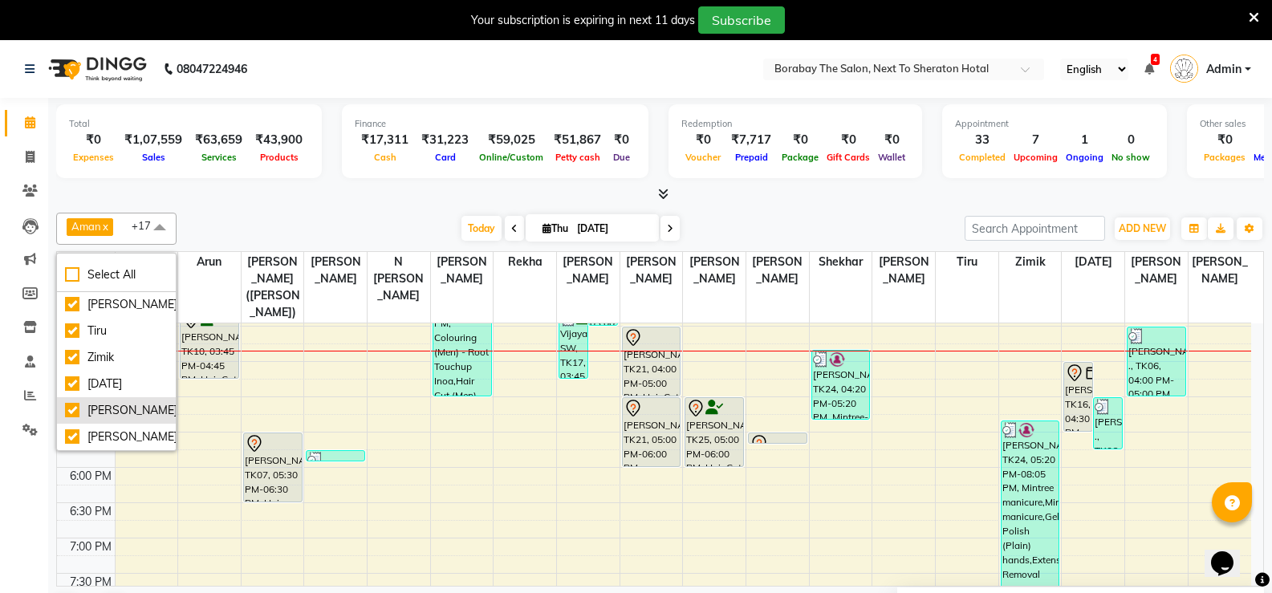
scroll to position [41, 0]
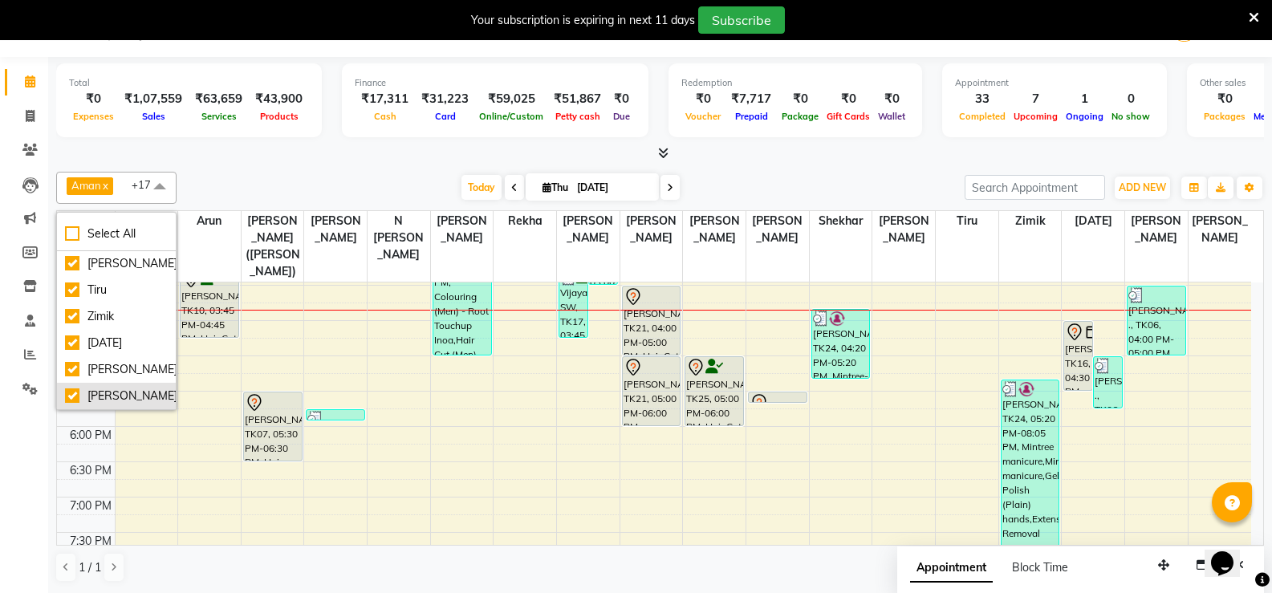
click at [71, 395] on div "[PERSON_NAME]" at bounding box center [116, 396] width 103 height 17
checkbox input "false"
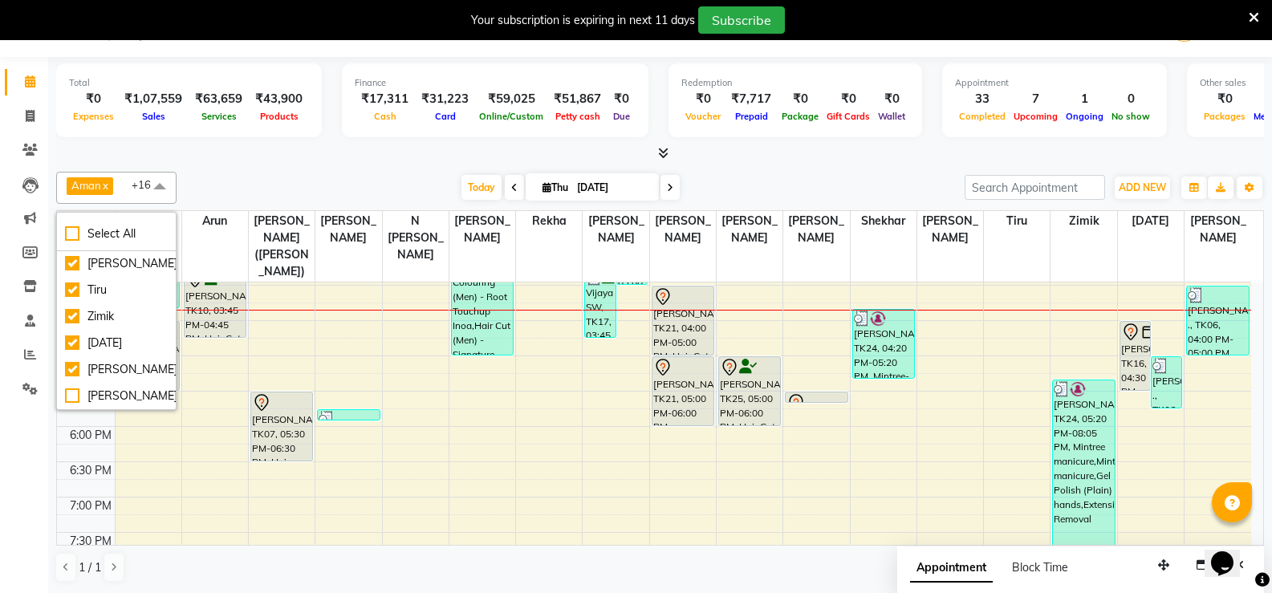
click at [150, 189] on span at bounding box center [160, 187] width 32 height 30
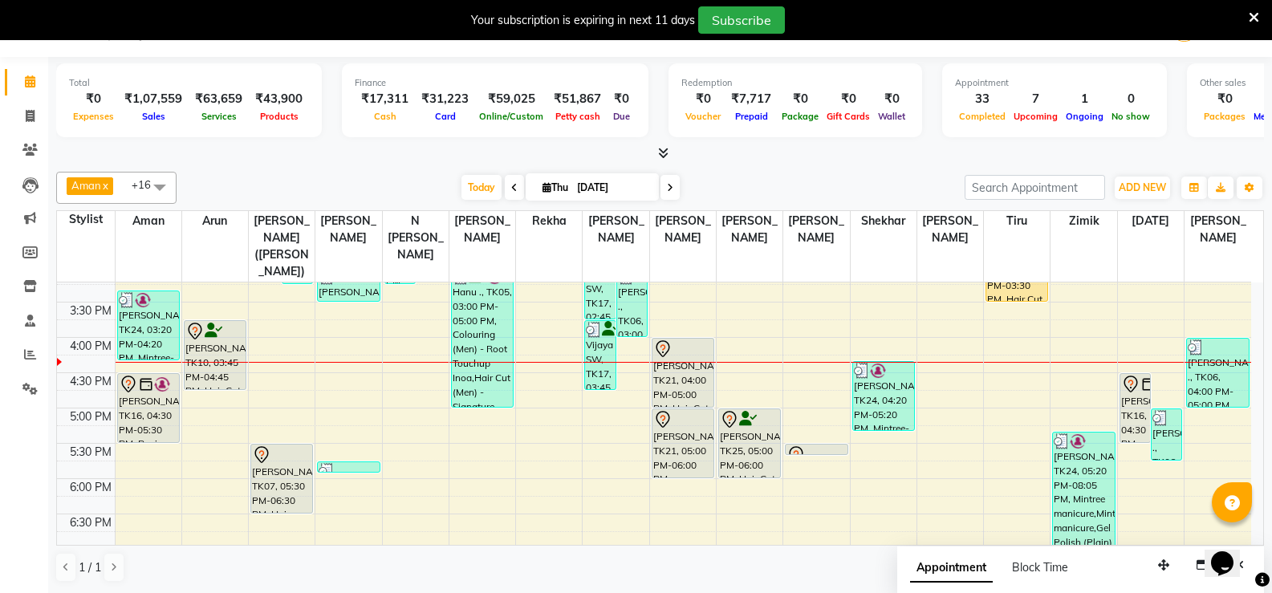
scroll to position [481, 0]
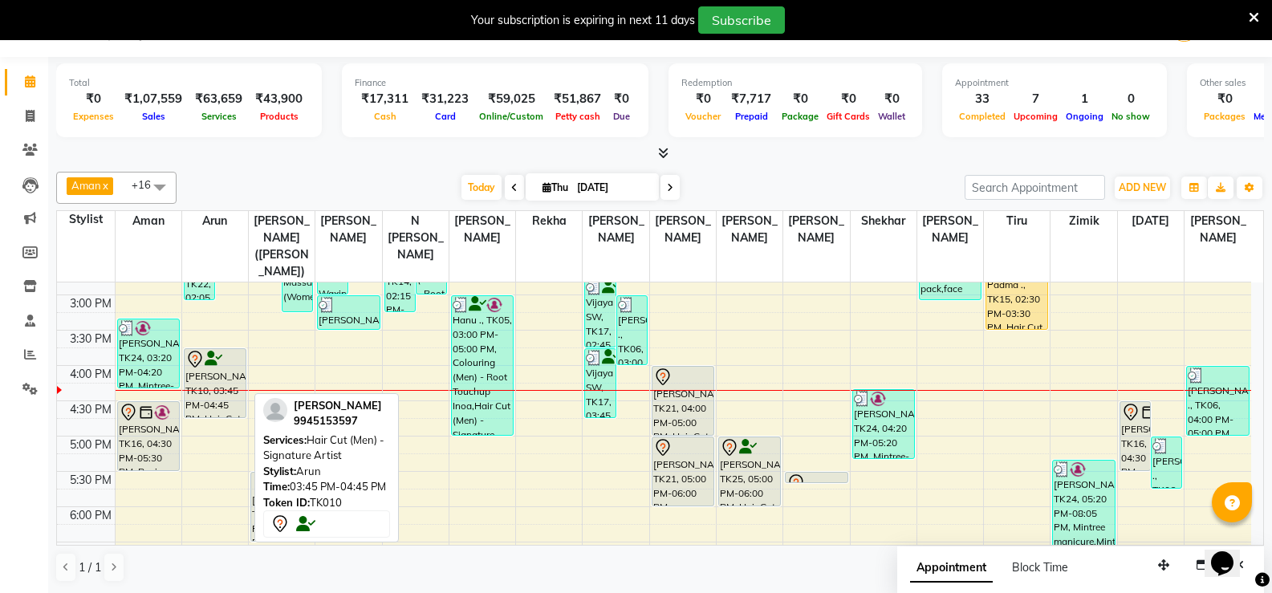
click at [205, 381] on div "[PERSON_NAME], TK10, 03:45 PM-04:45 PM, Hair Cut (Men) - Signature Artist" at bounding box center [215, 383] width 61 height 68
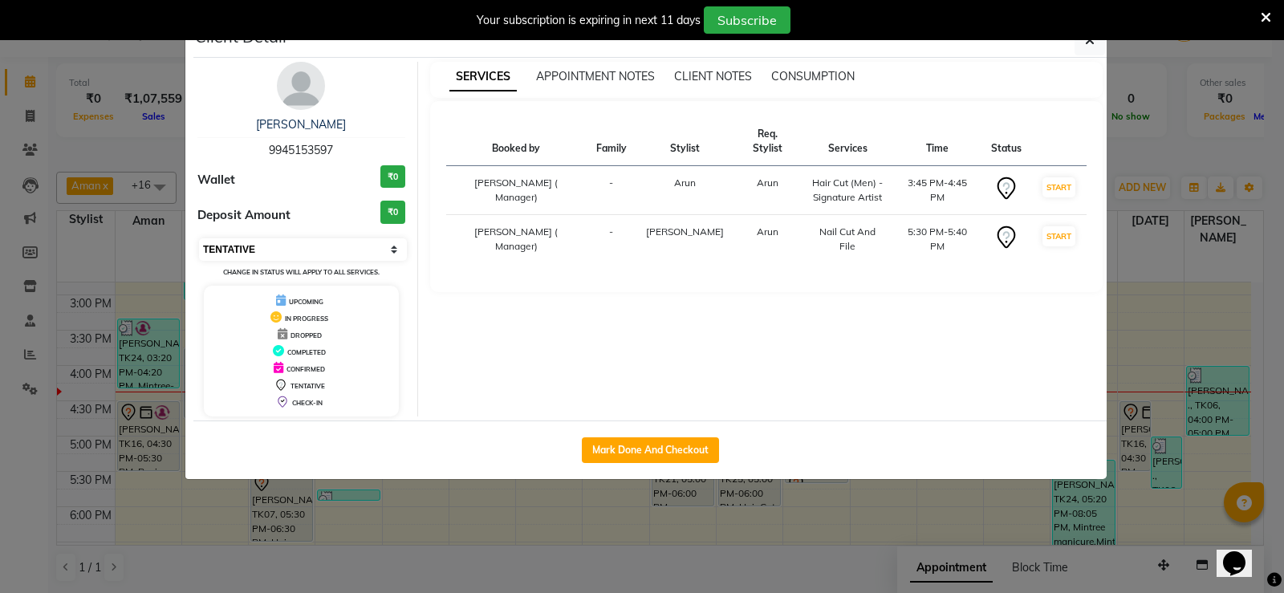
drag, startPoint x: 315, startPoint y: 247, endPoint x: 298, endPoint y: 254, distance: 18.3
click at [315, 247] on select "Select IN SERVICE CONFIRMED TENTATIVE CHECK IN MARK DONE DROPPED UPCOMING" at bounding box center [303, 249] width 208 height 22
select select "1"
click at [199, 238] on select "Select IN SERVICE CONFIRMED TENTATIVE CHECK IN MARK DONE DROPPED UPCOMING" at bounding box center [303, 249] width 208 height 22
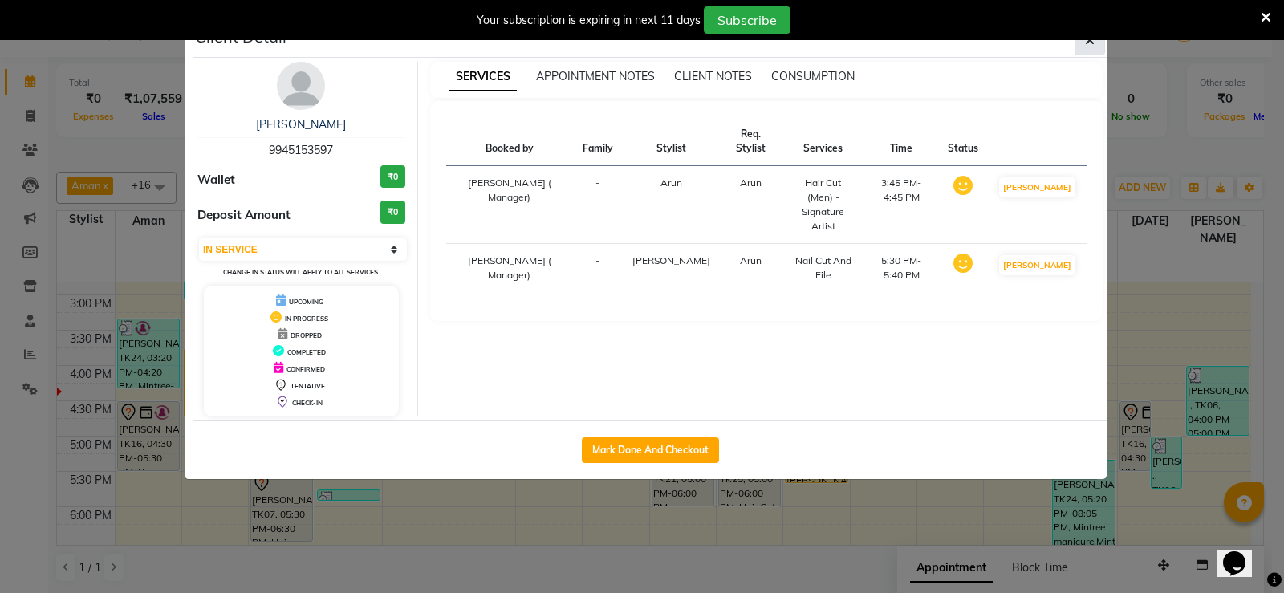
click at [1082, 49] on button "button" at bounding box center [1089, 40] width 30 height 30
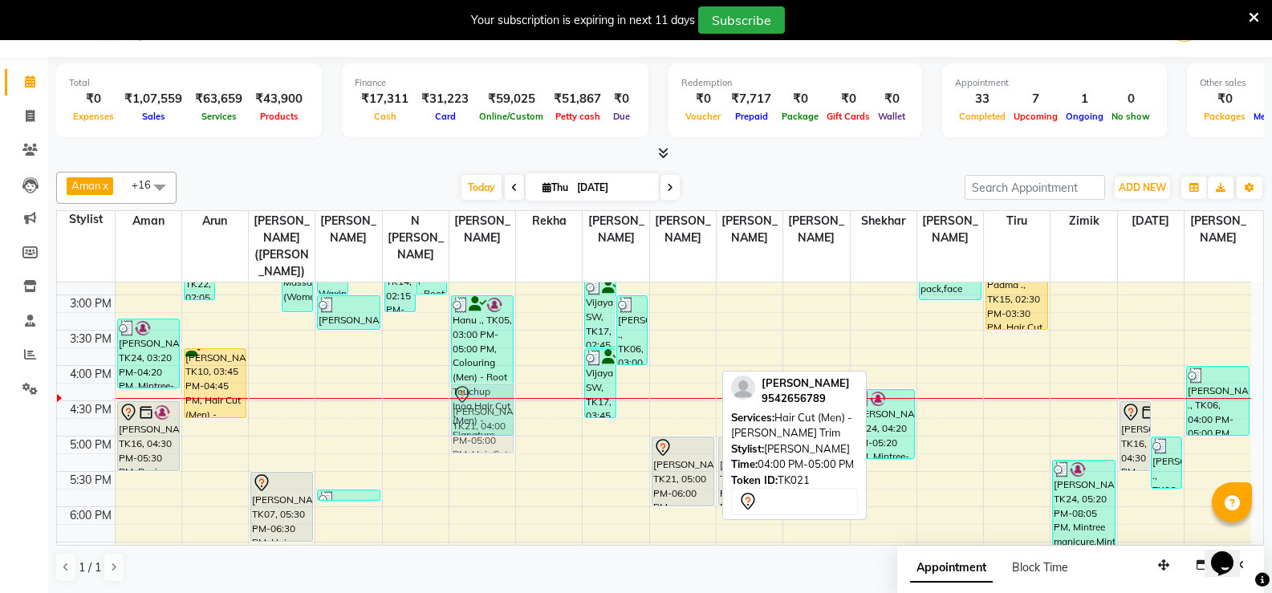
drag, startPoint x: 671, startPoint y: 387, endPoint x: 474, endPoint y: 404, distance: 197.3
click at [474, 404] on tr "[PERSON_NAME], TK01, 10:45 AM-11:45 AM, Massage (Women) - Foot Massage (30 Minu…" at bounding box center [654, 259] width 1194 height 917
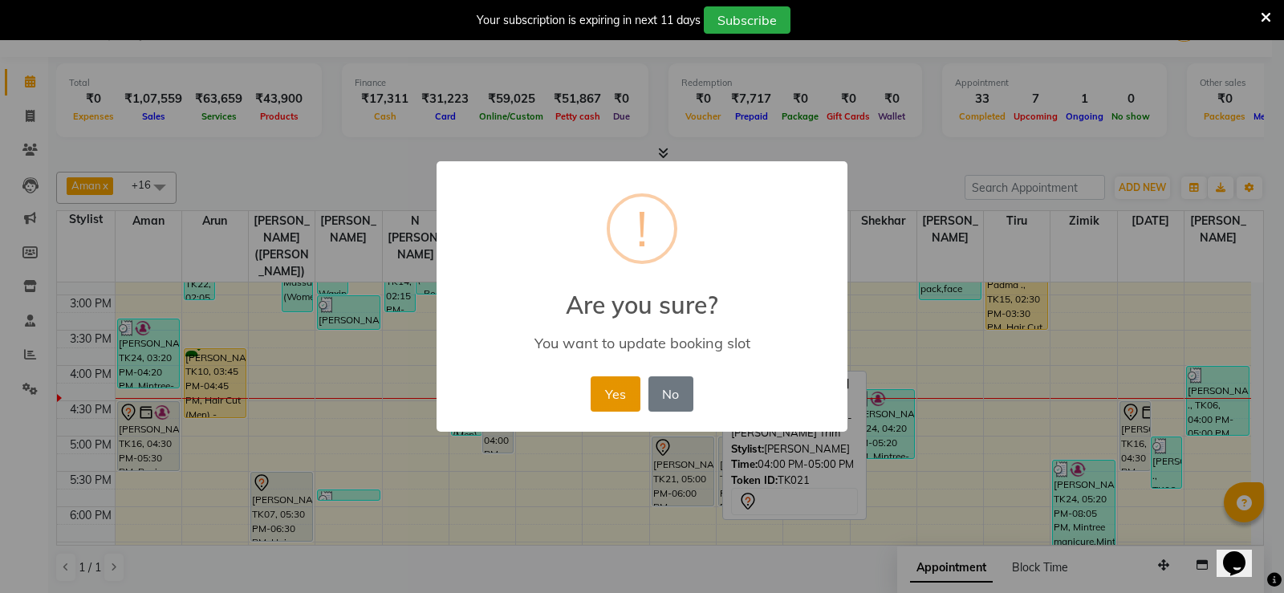
click at [619, 390] on button "Yes" at bounding box center [615, 393] width 49 height 35
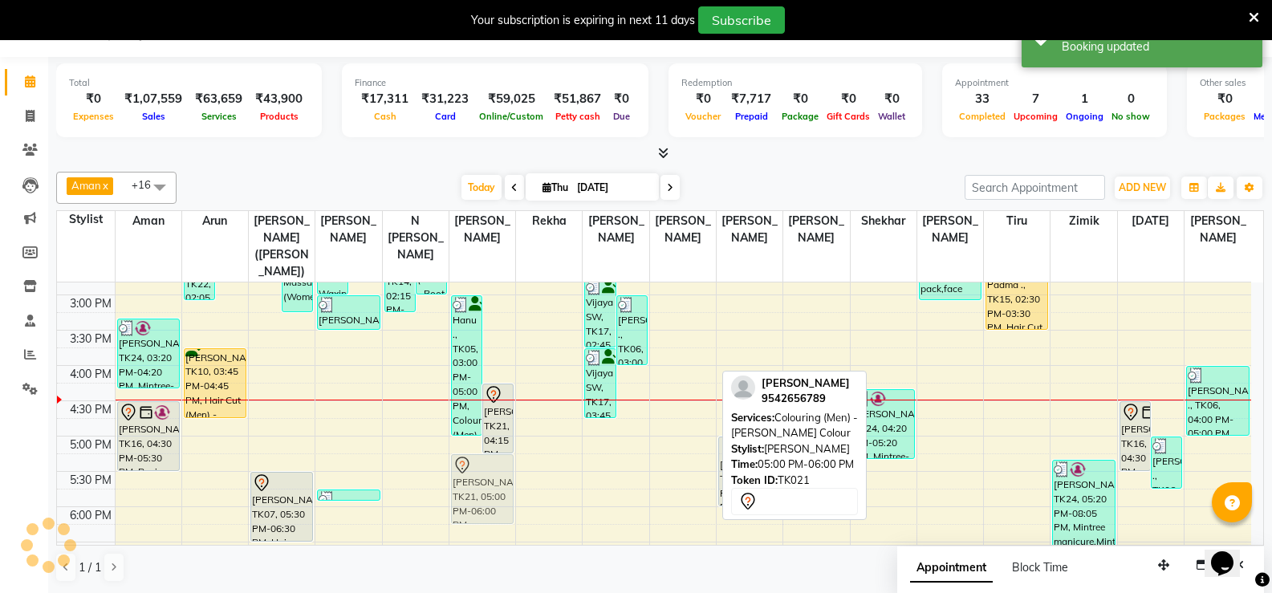
drag, startPoint x: 679, startPoint y: 443, endPoint x: 509, endPoint y: 449, distance: 170.2
click at [479, 452] on tr "[PERSON_NAME], TK01, 10:45 AM-11:45 AM, Massage (Women) - Foot Massage (30 Minu…" at bounding box center [654, 259] width 1194 height 917
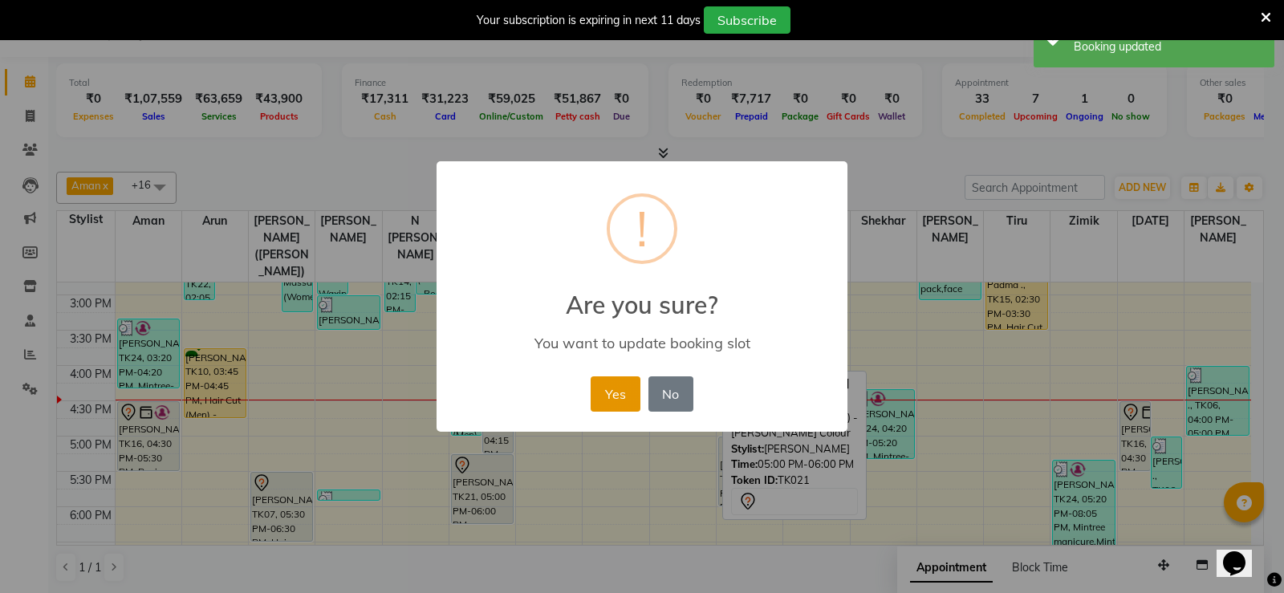
click at [607, 393] on button "Yes" at bounding box center [615, 393] width 49 height 35
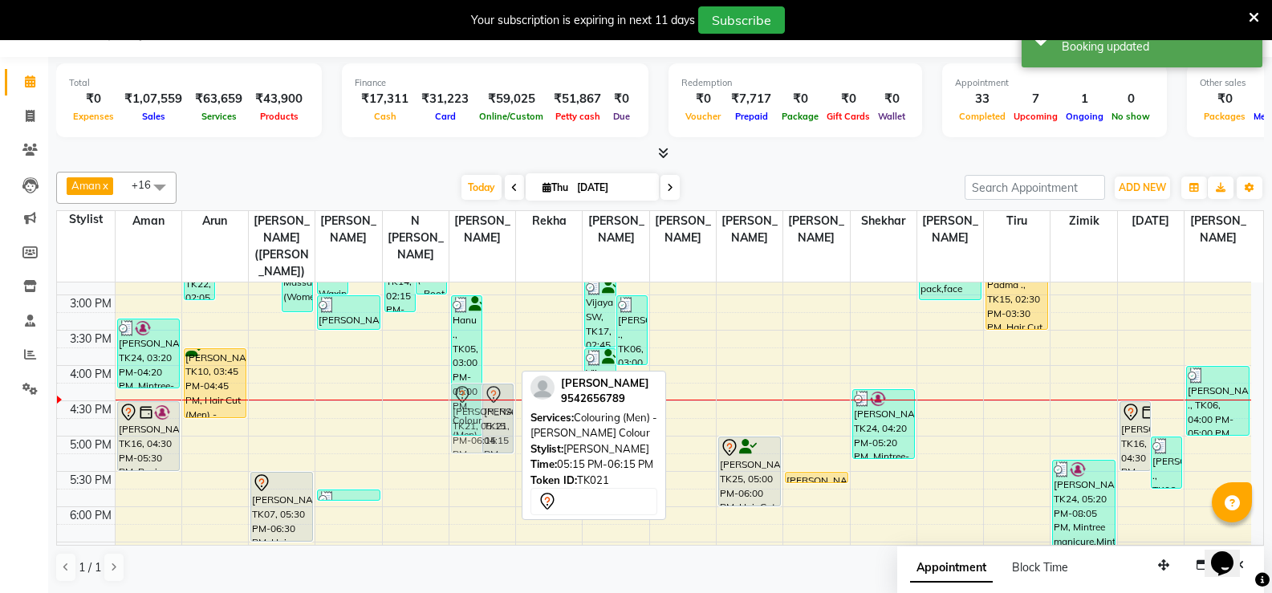
drag, startPoint x: 493, startPoint y: 457, endPoint x: 485, endPoint y: 415, distance: 43.4
click at [485, 415] on div "Hanu ., TK05, 03:00 PM-05:00 PM, Colouring (Men) - Root Touchup Inoa,Hair Cut (…" at bounding box center [482, 259] width 66 height 917
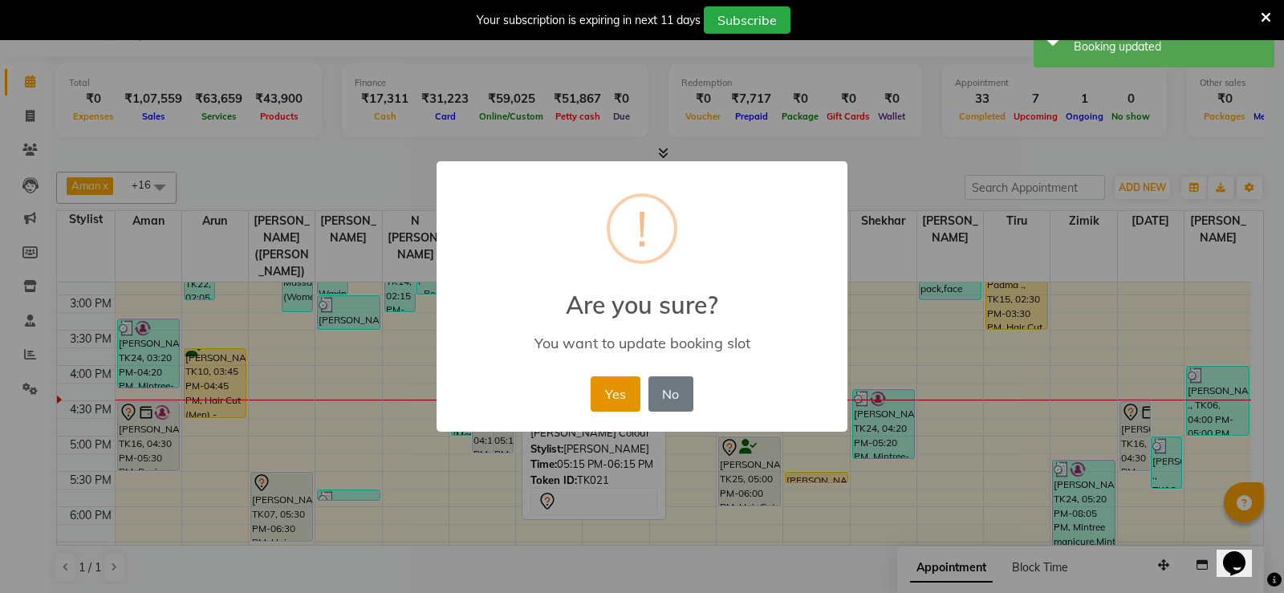
click at [601, 399] on button "Yes" at bounding box center [615, 393] width 49 height 35
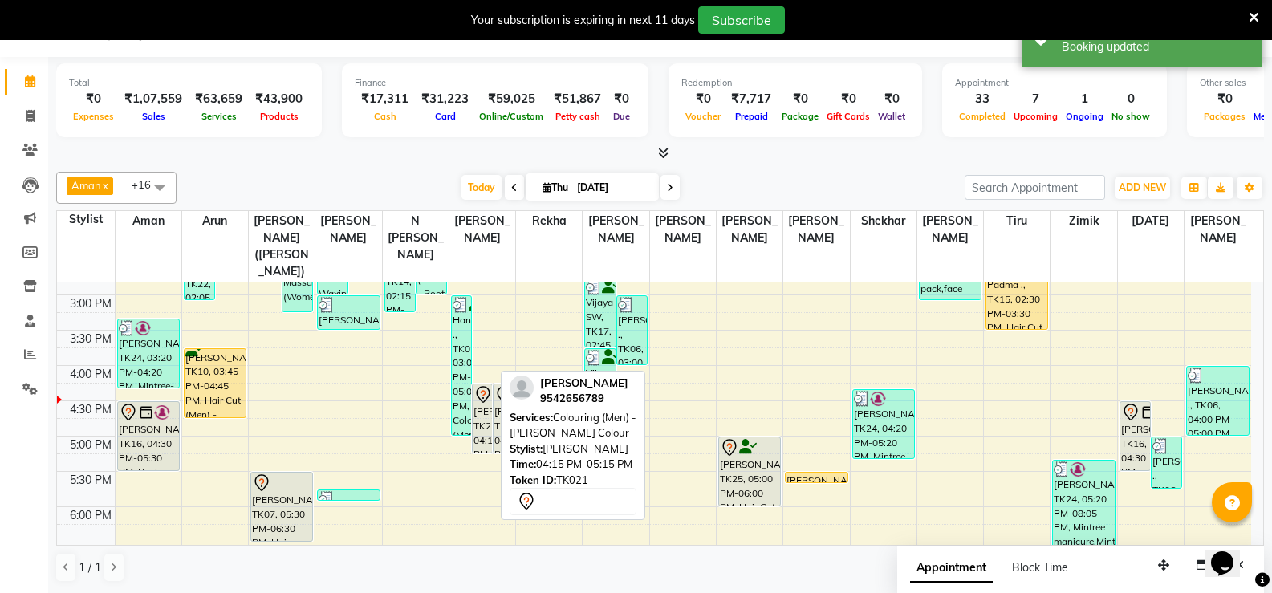
click at [483, 398] on div "[PERSON_NAME], TK21, 04:15 PM-05:15 PM, Colouring (Men) - [PERSON_NAME] Colour" at bounding box center [482, 418] width 19 height 68
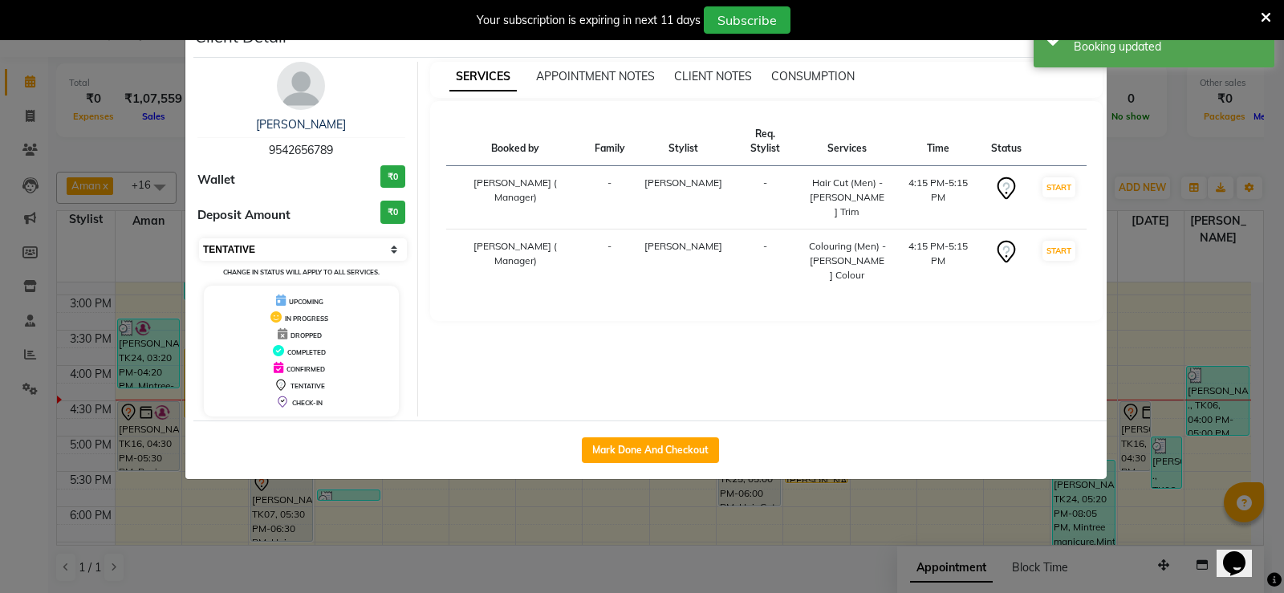
click at [310, 256] on select "Select IN SERVICE CONFIRMED TENTATIVE CHECK IN MARK DONE DROPPED UPCOMING" at bounding box center [303, 249] width 208 height 22
select select "1"
click at [199, 238] on select "Select IN SERVICE CONFIRMED TENTATIVE CHECK IN MARK DONE DROPPED UPCOMING" at bounding box center [303, 249] width 208 height 22
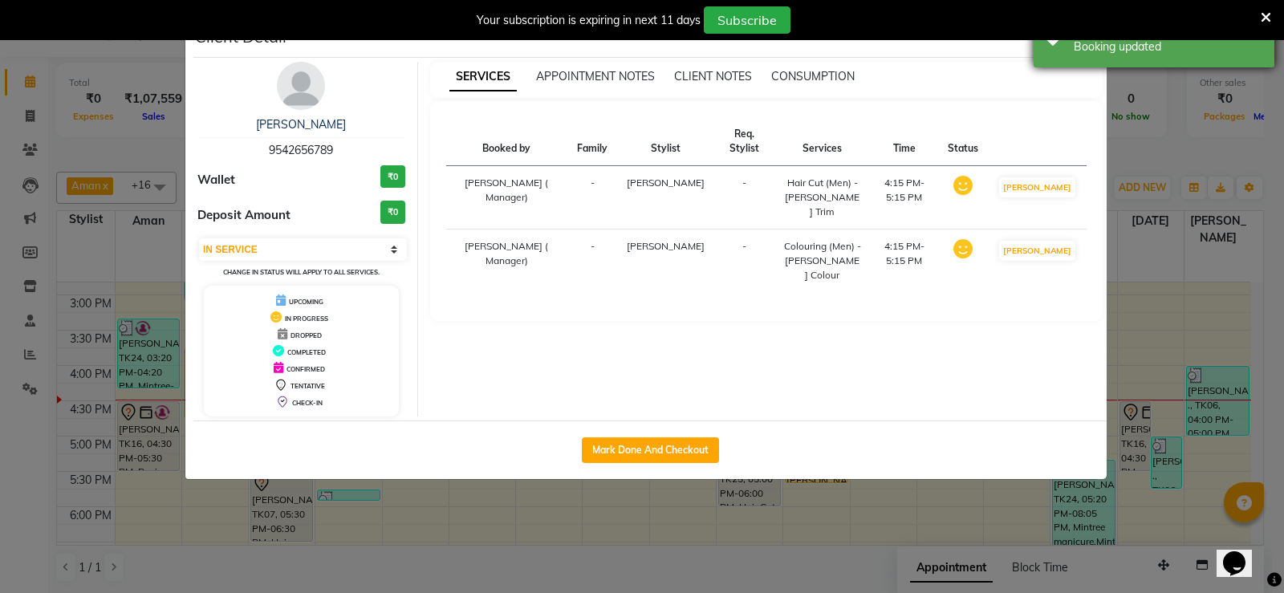
click at [1066, 55] on div "Success Booking updated" at bounding box center [1153, 39] width 241 height 58
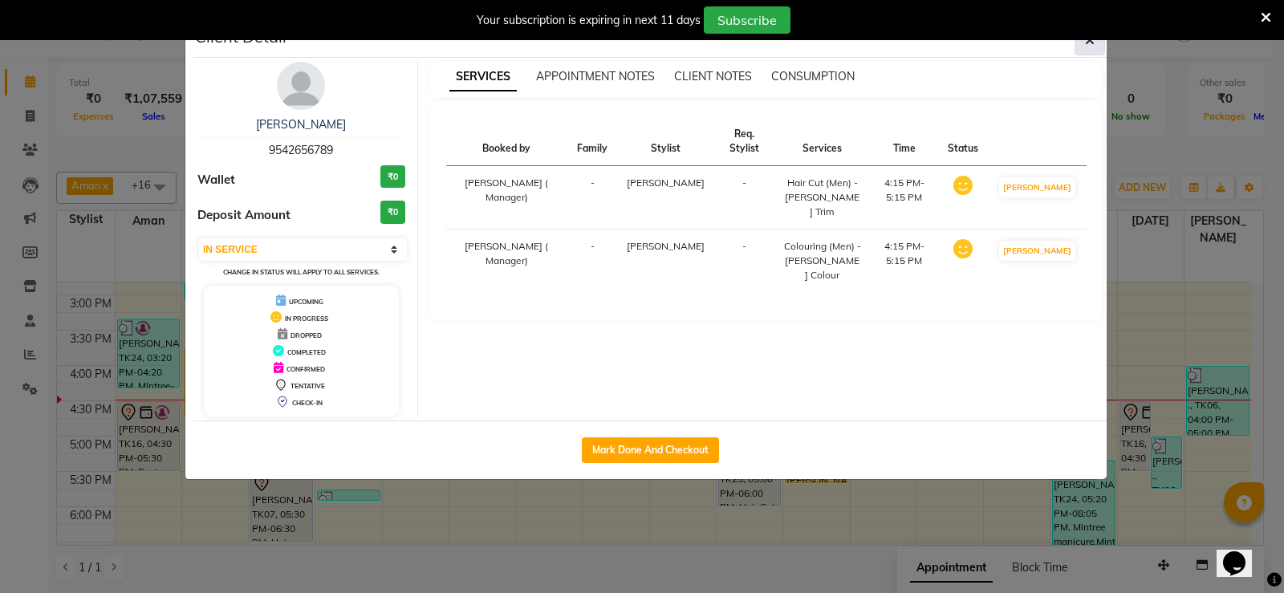
click at [1095, 47] on button "button" at bounding box center [1089, 40] width 30 height 30
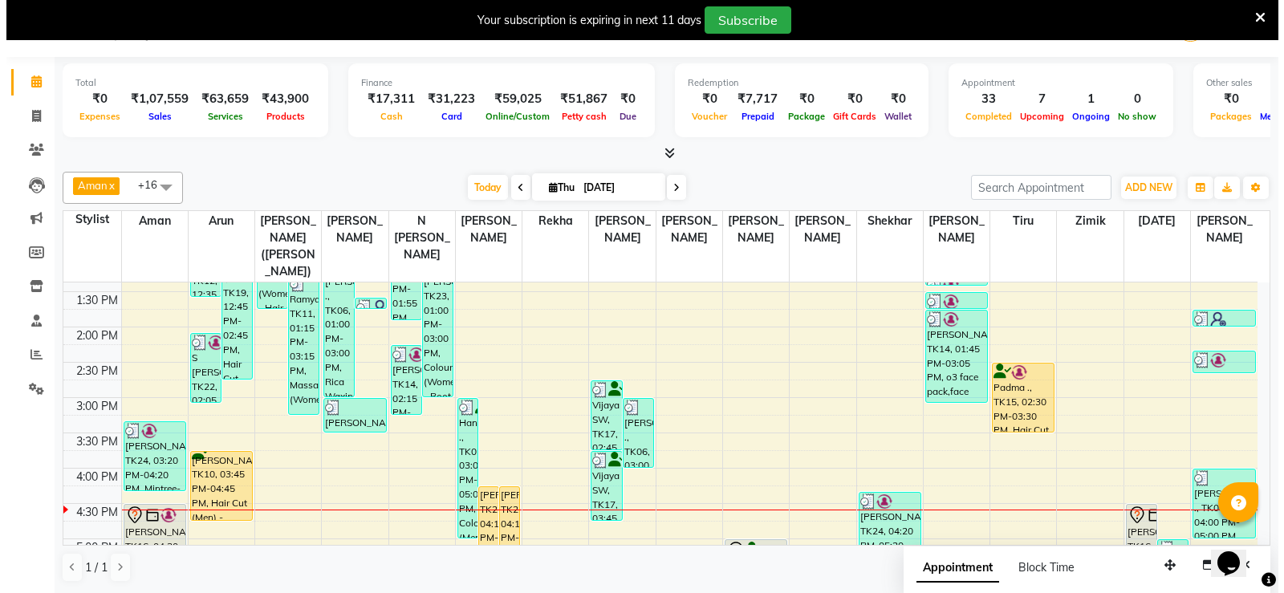
scroll to position [241, 0]
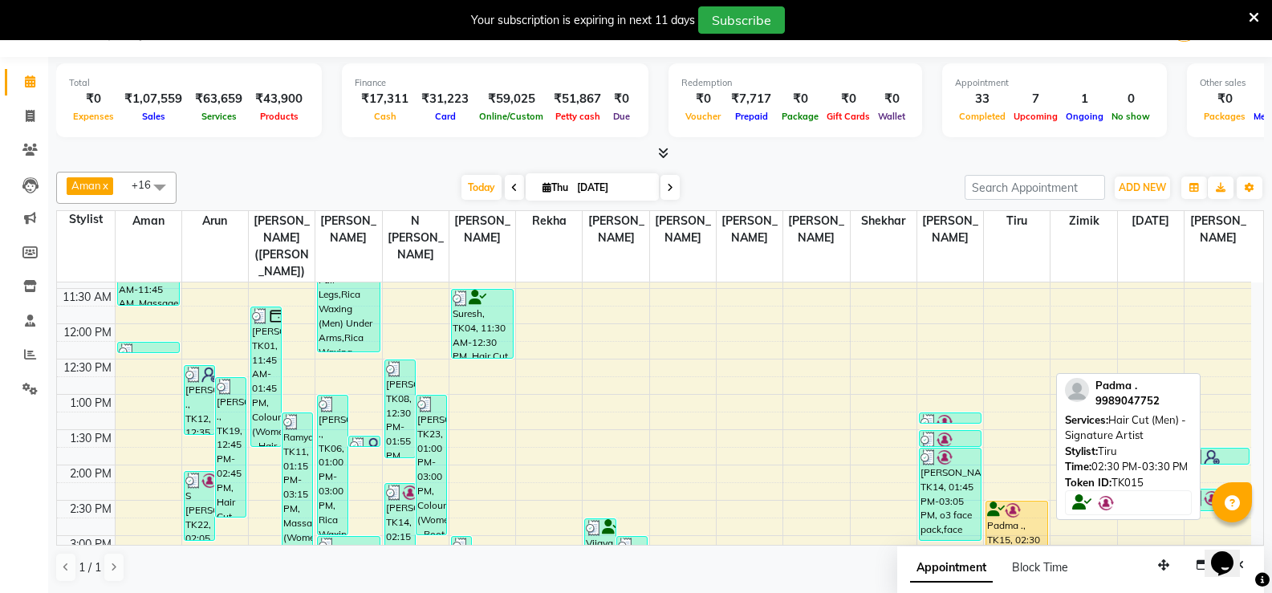
click at [1018, 503] on div "Padma ., TK15, 02:30 PM-03:30 PM, Hair Cut (Men) - Signature Artist" at bounding box center [1016, 535] width 61 height 68
select select "1"
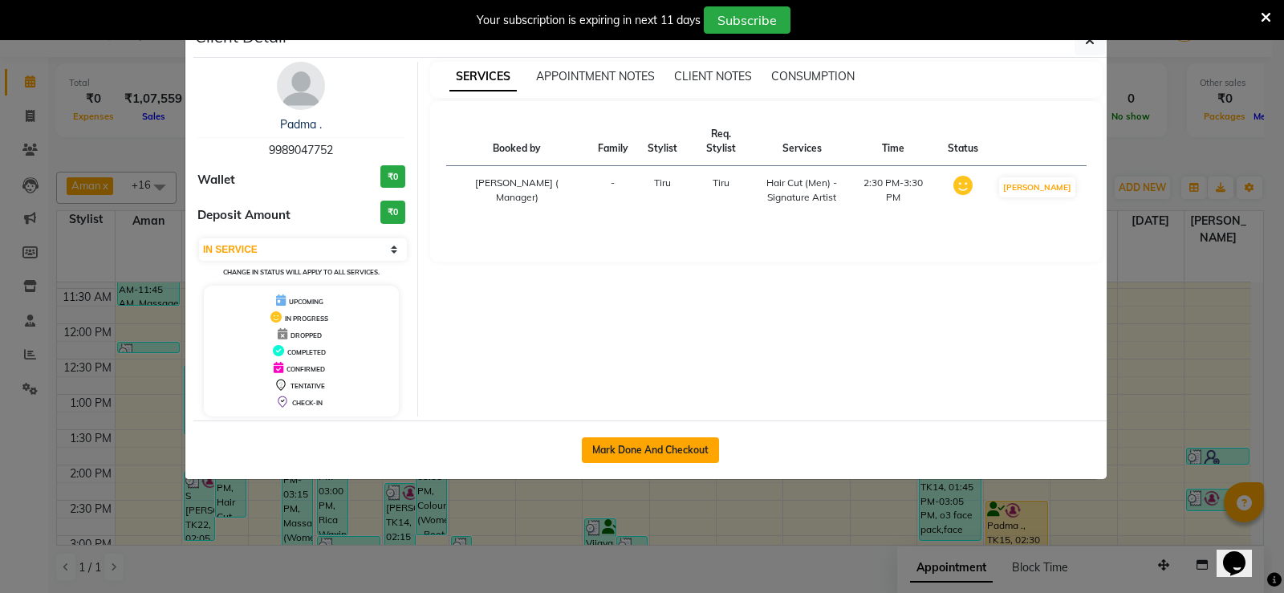
click at [629, 442] on button "Mark Done And Checkout" at bounding box center [650, 450] width 137 height 26
select select "service"
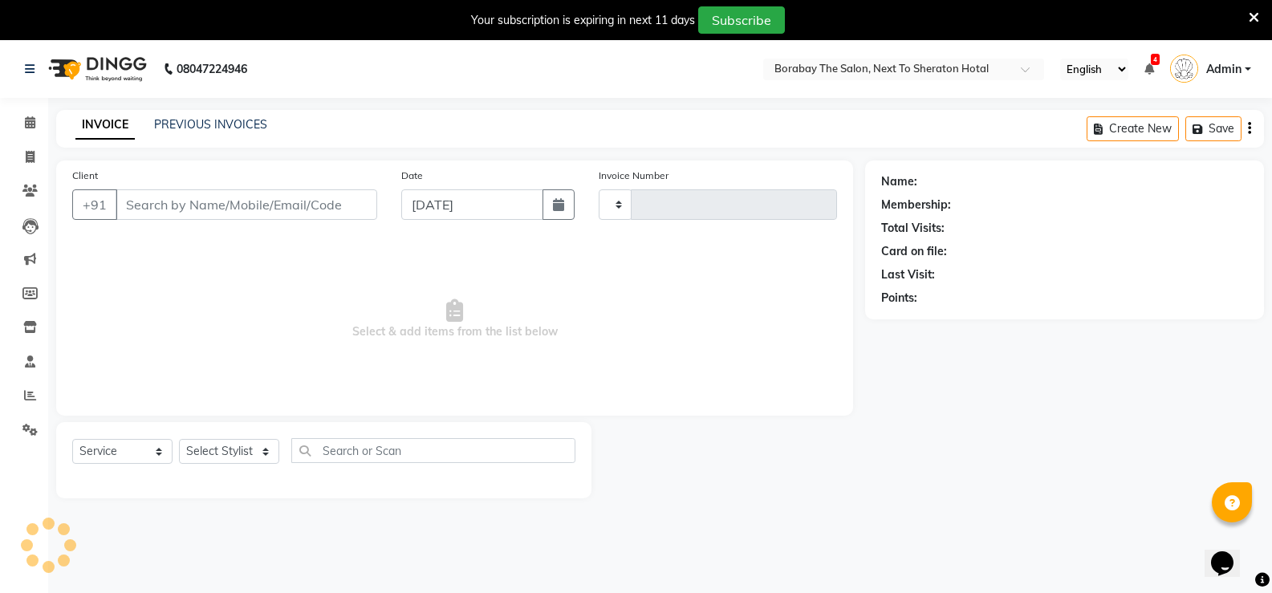
type input "3505"
select select "4945"
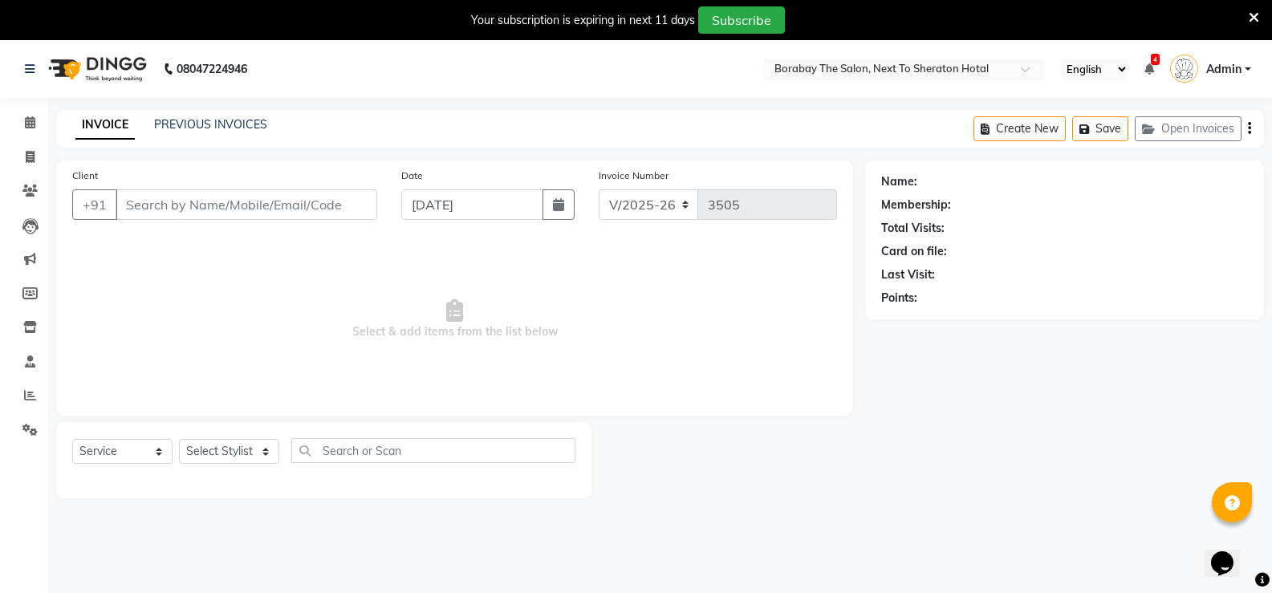
type input "9989047752"
select select "31356"
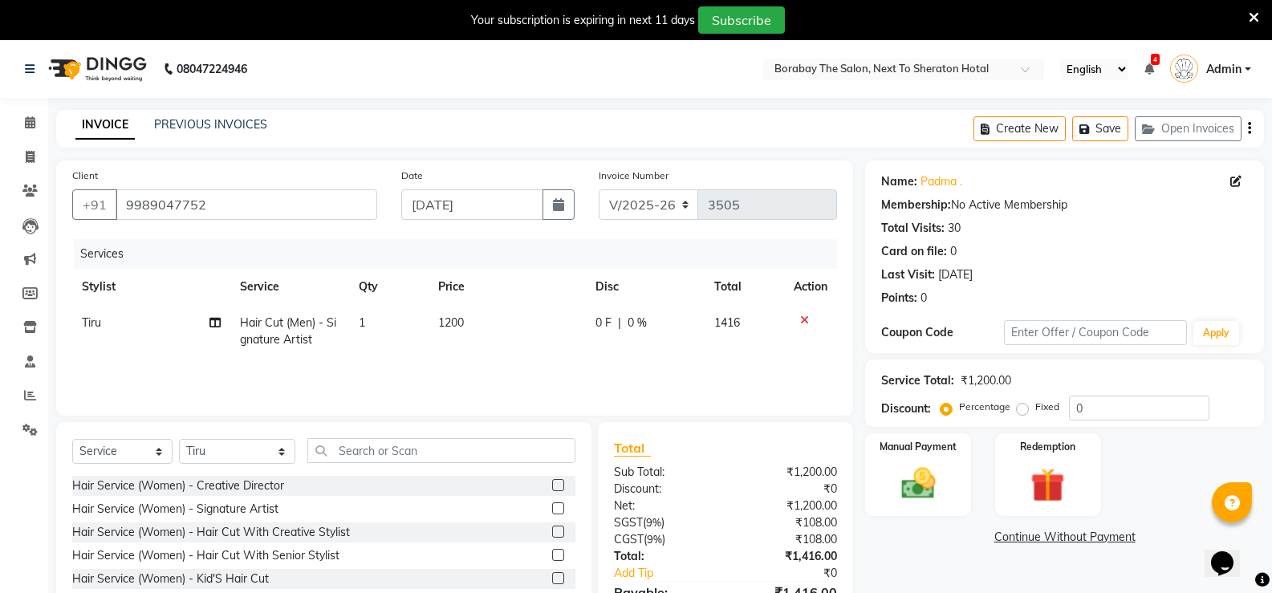
click at [302, 324] on span "Hair Cut (Men) - Signature Artist" at bounding box center [288, 330] width 96 height 31
select select "31356"
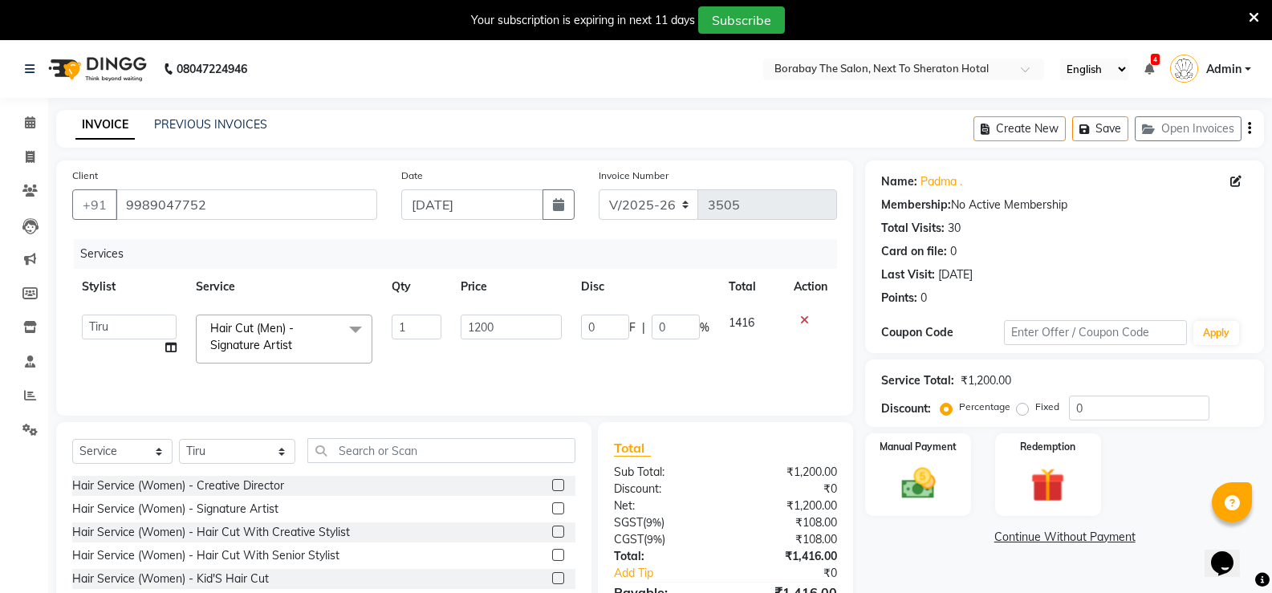
click at [343, 327] on span at bounding box center [355, 330] width 32 height 30
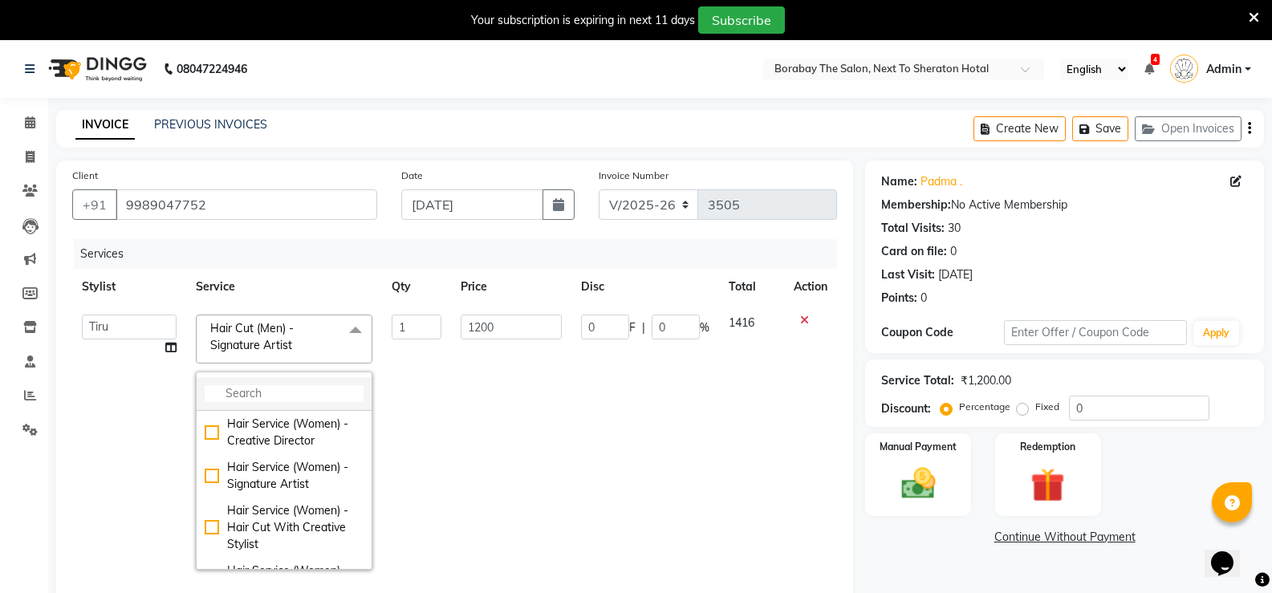
click at [258, 391] on input "multiselect-search" at bounding box center [284, 393] width 159 height 17
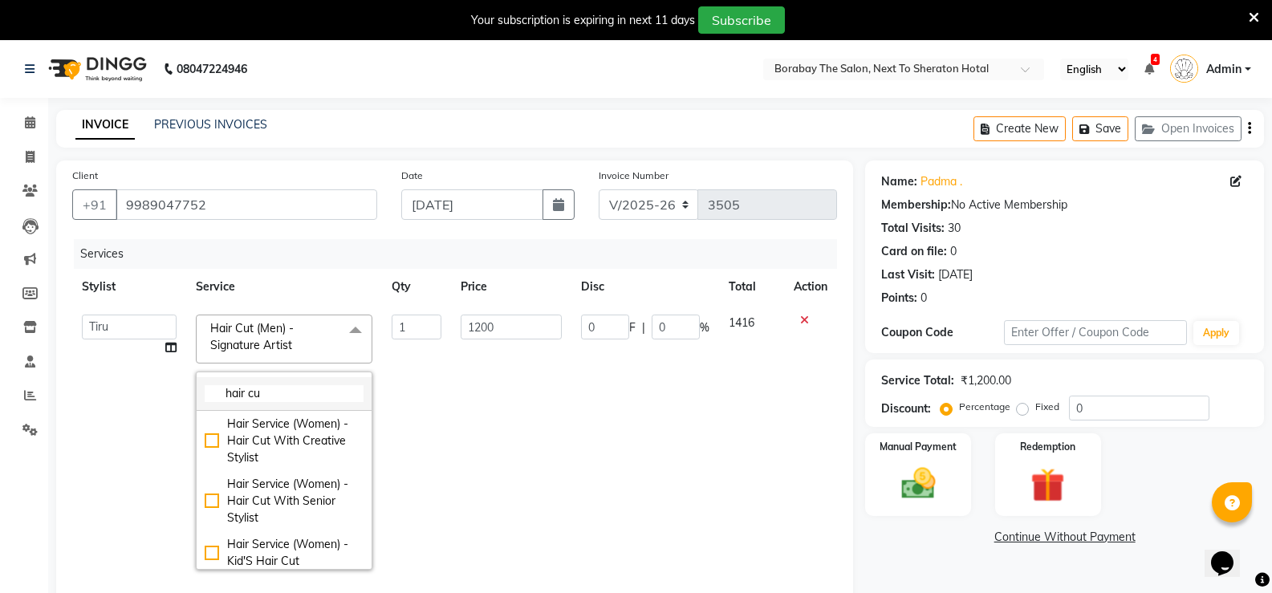
click at [266, 388] on input "hair cu" at bounding box center [284, 393] width 159 height 17
type input "h"
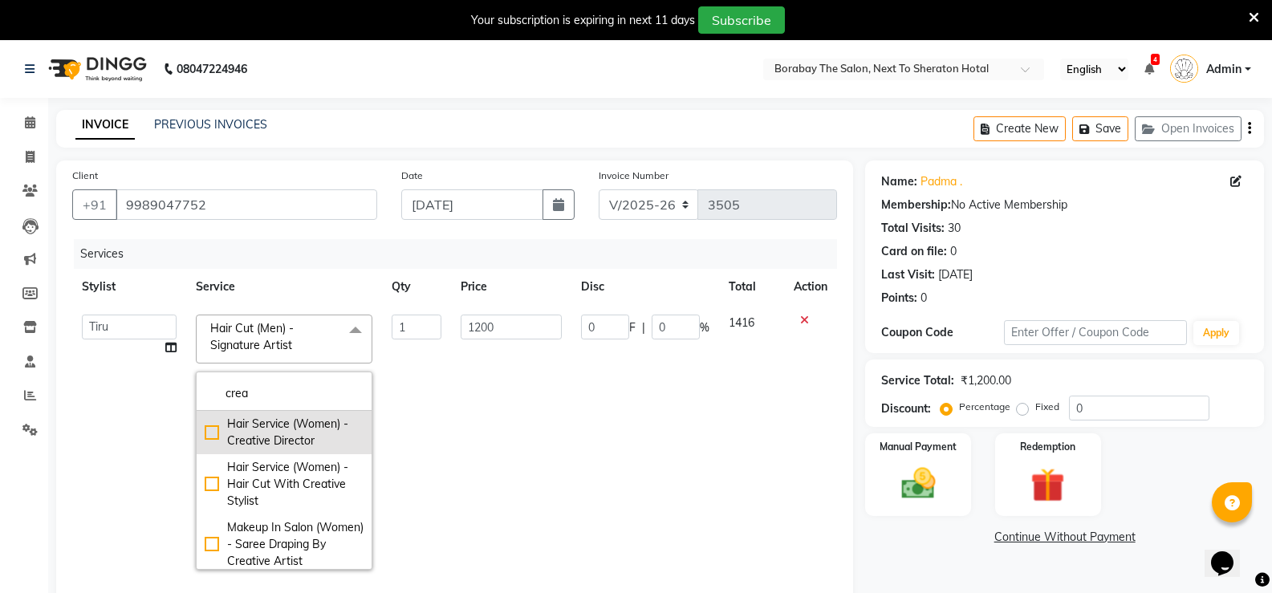
type input "crea"
click at [207, 433] on div "Hair Service (Women) - Creative Director" at bounding box center [284, 433] width 159 height 34
type input "2800"
checkbox input "true"
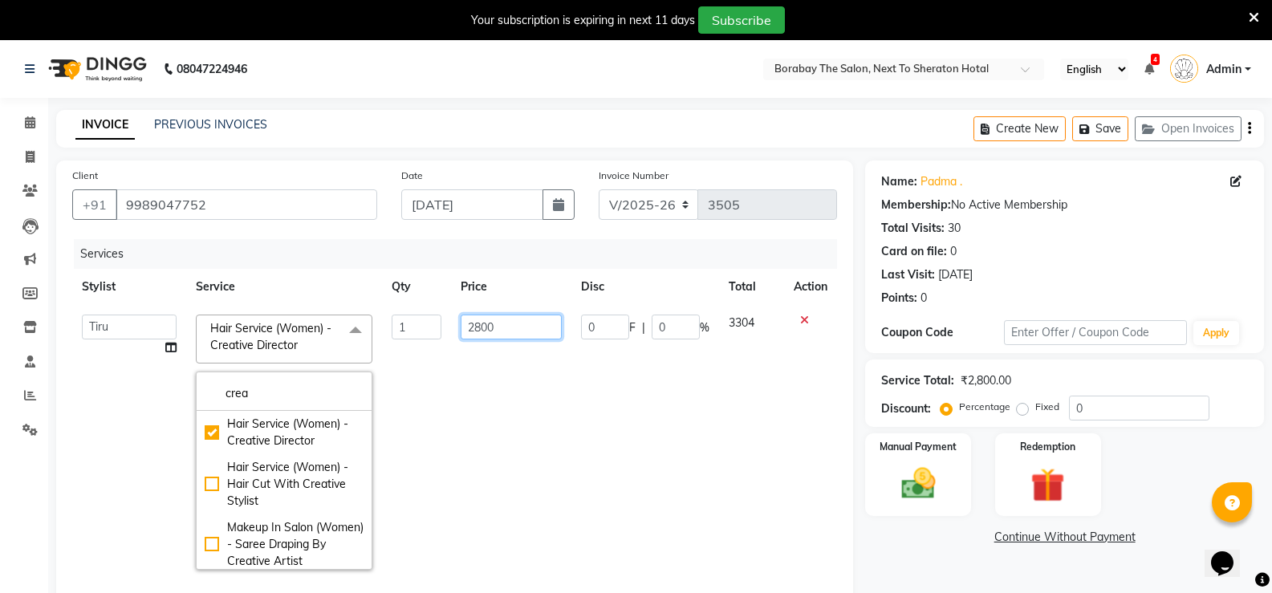
click at [481, 319] on input "2800" at bounding box center [511, 327] width 100 height 25
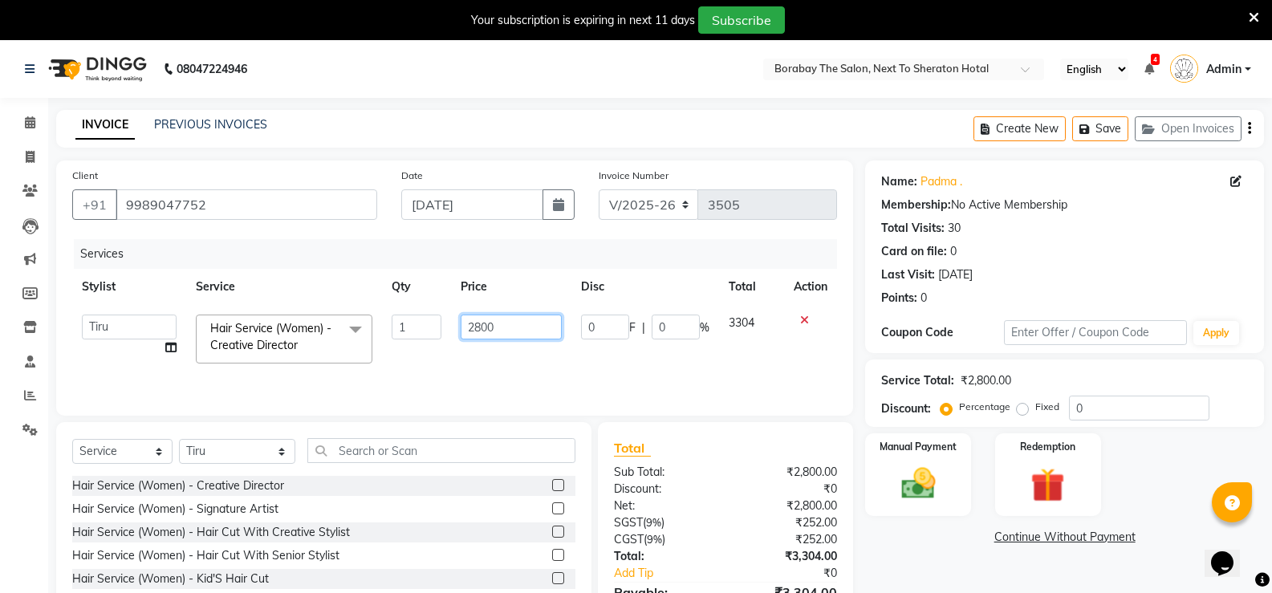
click at [481, 319] on input "2800" at bounding box center [511, 327] width 100 height 25
click at [467, 365] on td "2800" at bounding box center [511, 339] width 120 height 68
select select "31356"
click at [286, 351] on span "Hair Service (Women) - Creative Director" at bounding box center [270, 336] width 121 height 31
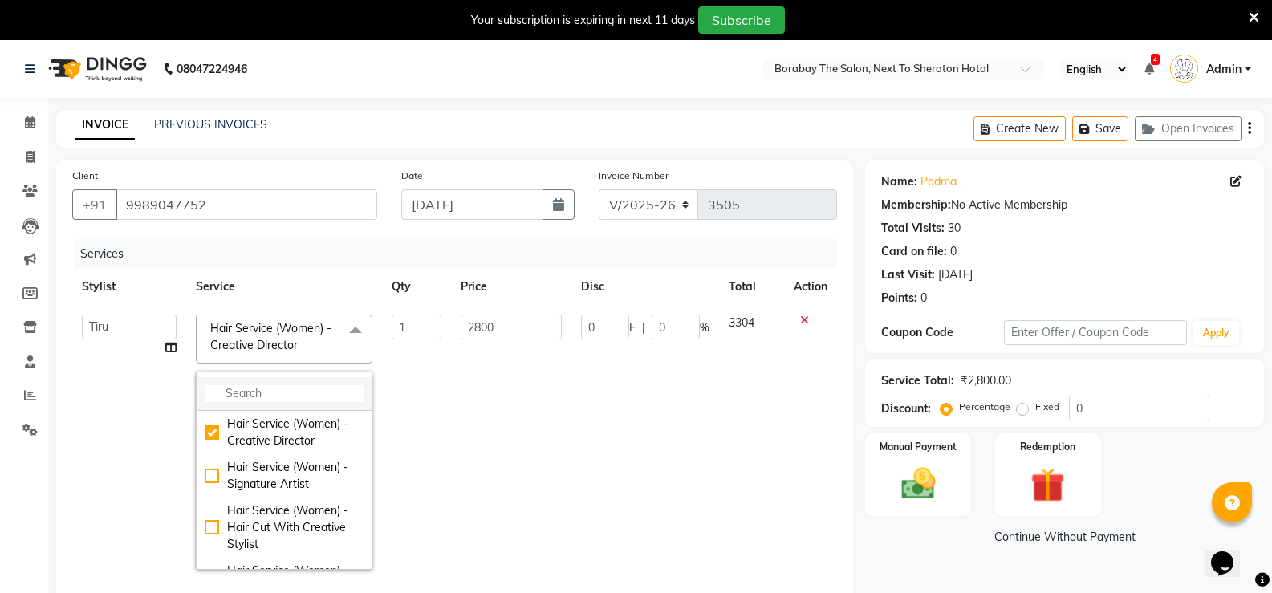
click at [270, 390] on input "multiselect-search" at bounding box center [284, 393] width 159 height 17
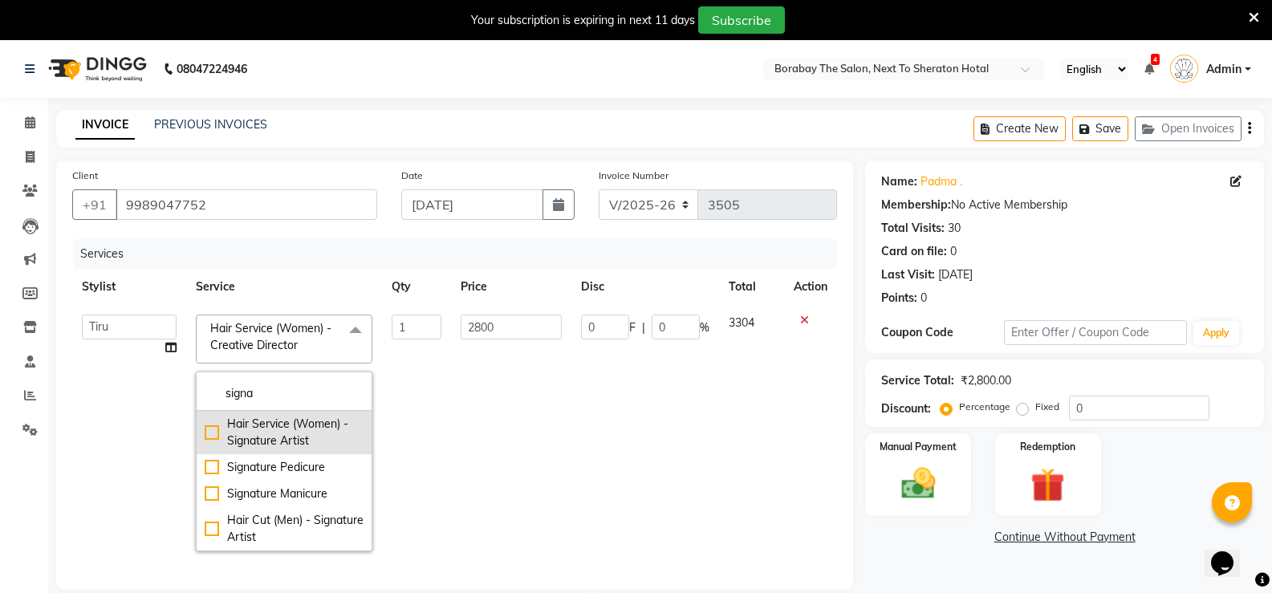
type input "signa"
click at [210, 432] on div "Hair Service (Women) - Signature Artist" at bounding box center [284, 433] width 159 height 34
checkbox input "true"
type input "2200"
click at [468, 425] on td "2200" at bounding box center [511, 433] width 120 height 256
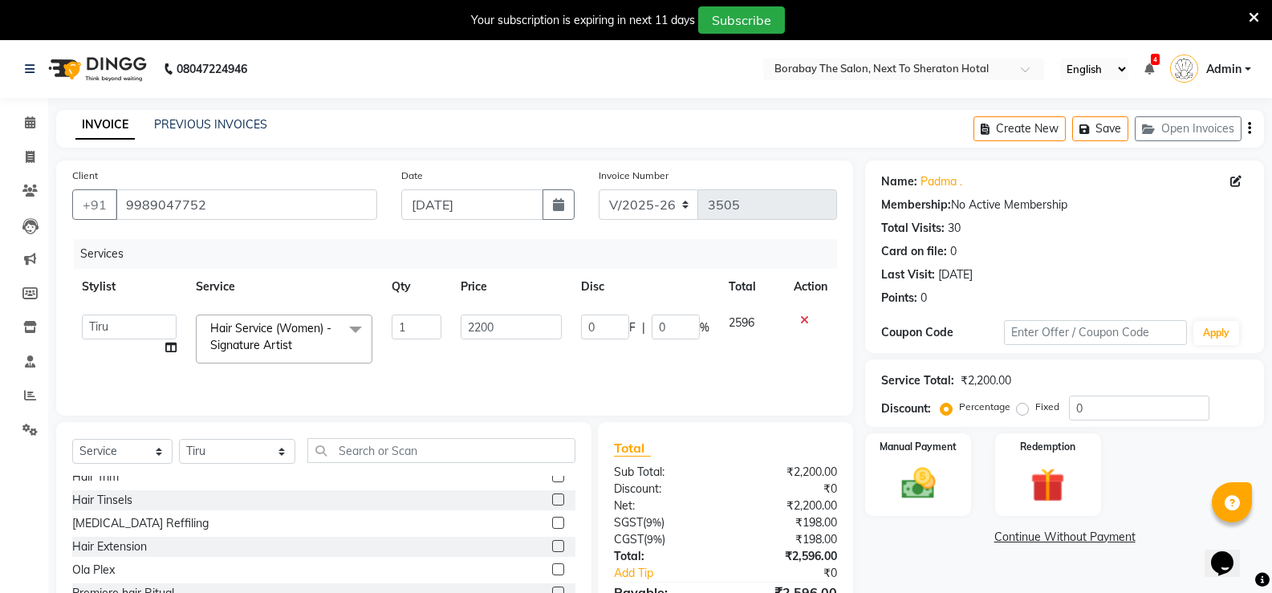
scroll to position [160, 0]
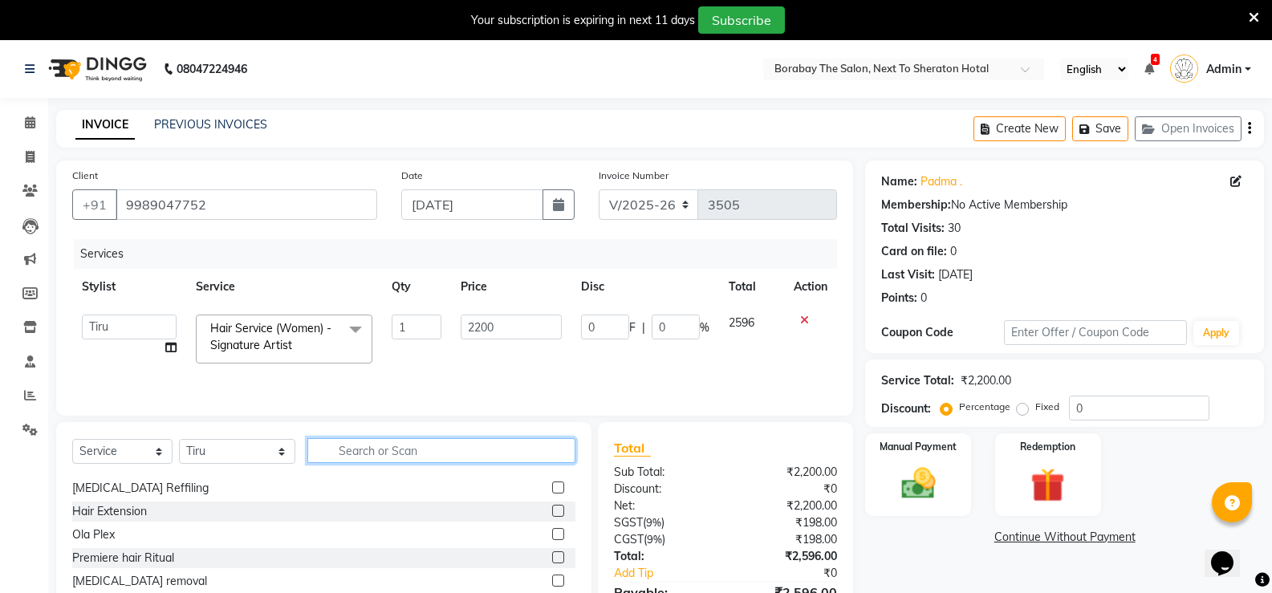
click at [347, 448] on input "text" at bounding box center [441, 450] width 268 height 25
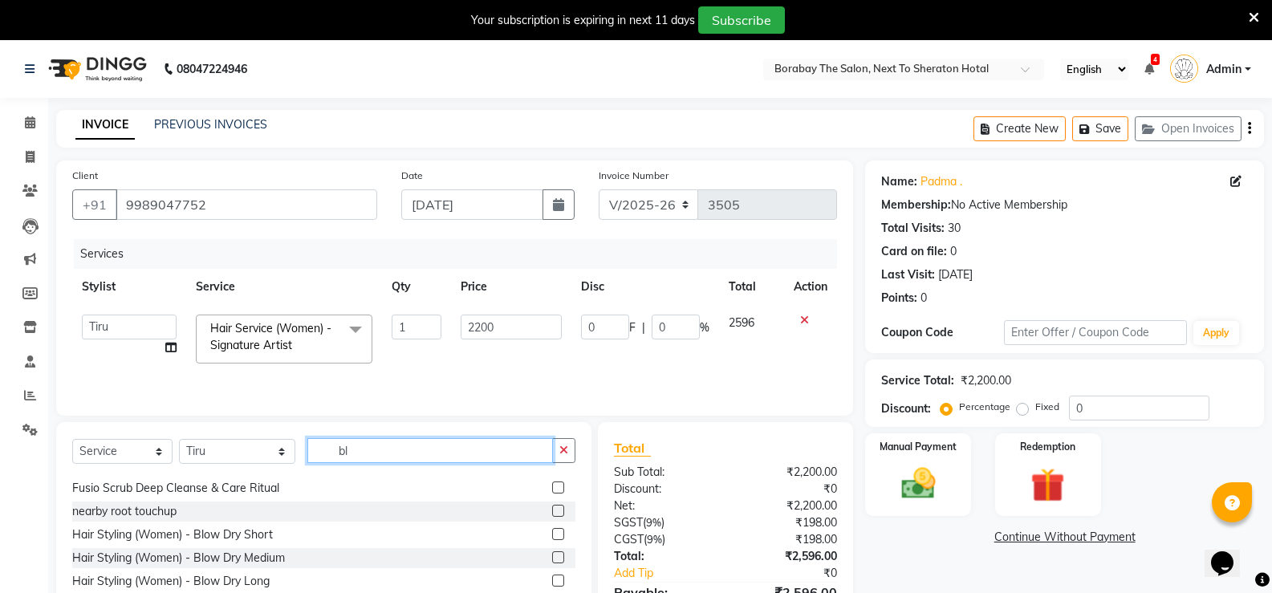
scroll to position [0, 0]
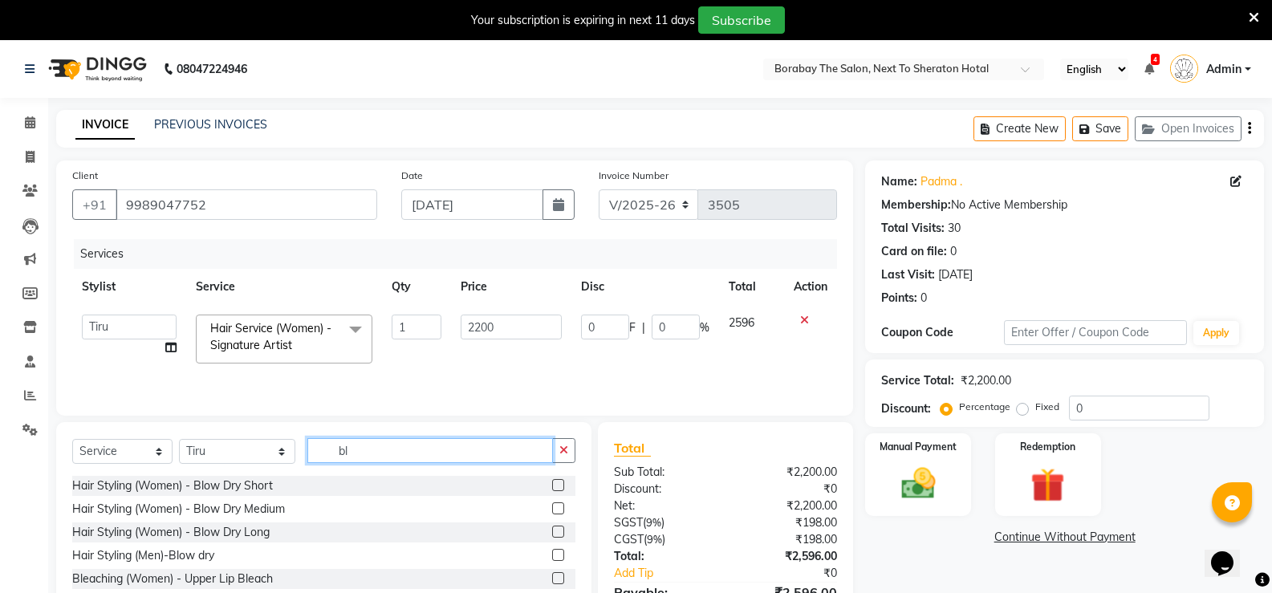
type input "b"
type input "r"
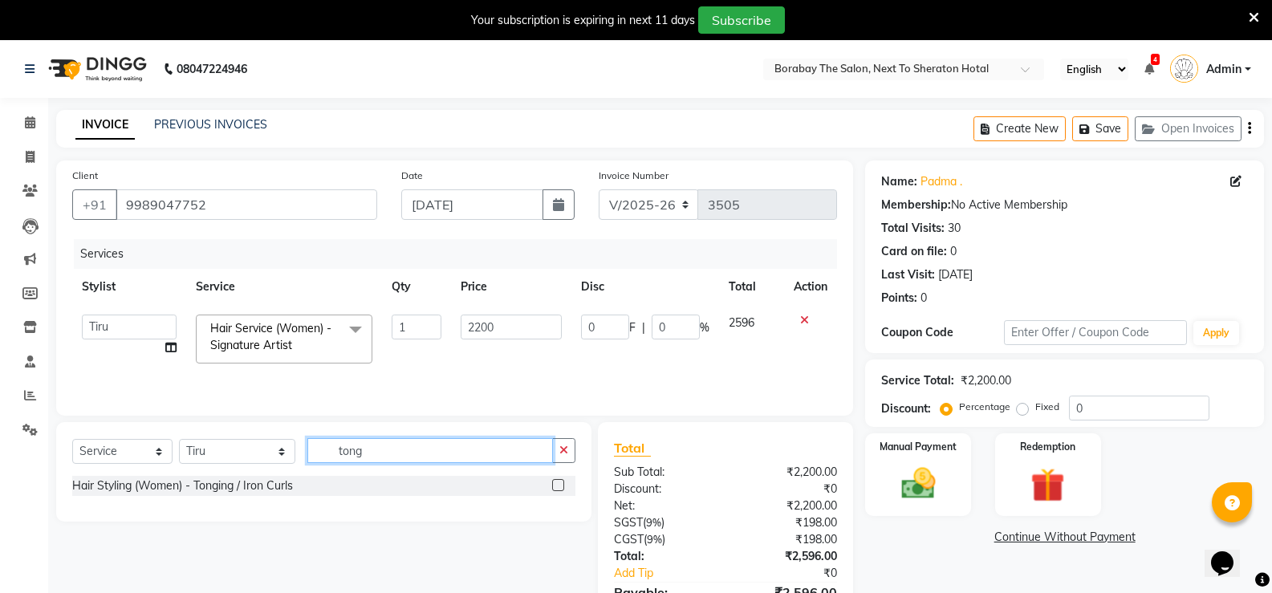
type input "tong"
click at [555, 483] on label at bounding box center [558, 485] width 12 height 12
click at [555, 483] on input "checkbox" at bounding box center [557, 486] width 10 height 10
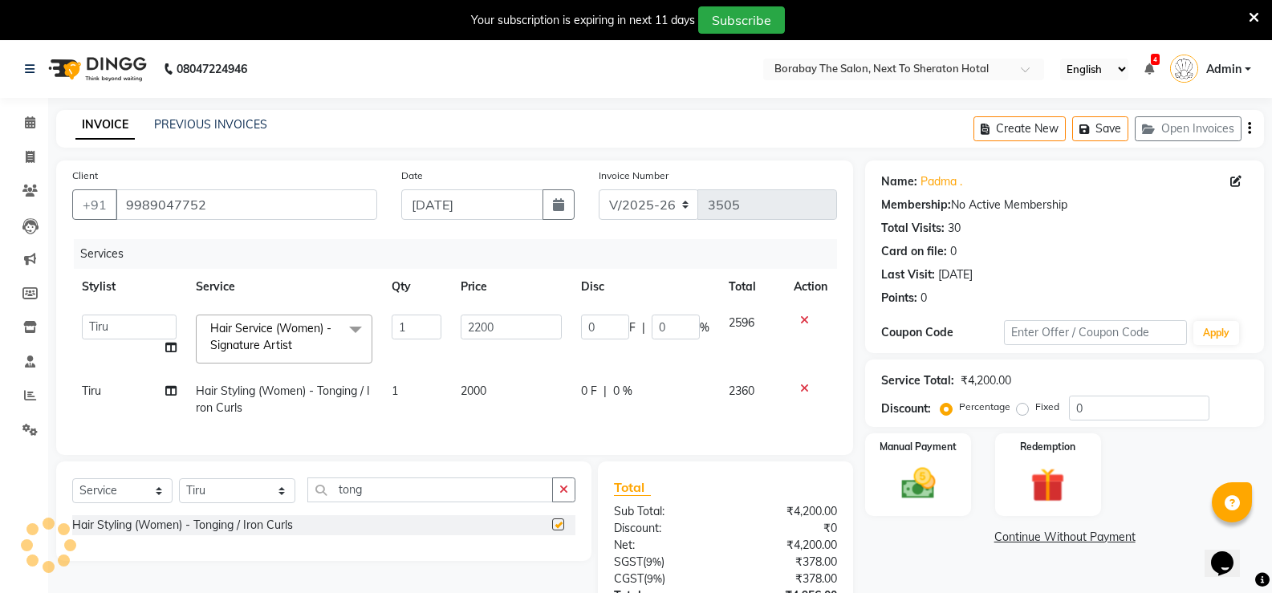
checkbox input "false"
click at [471, 394] on span "2000" at bounding box center [474, 391] width 26 height 14
select select "31356"
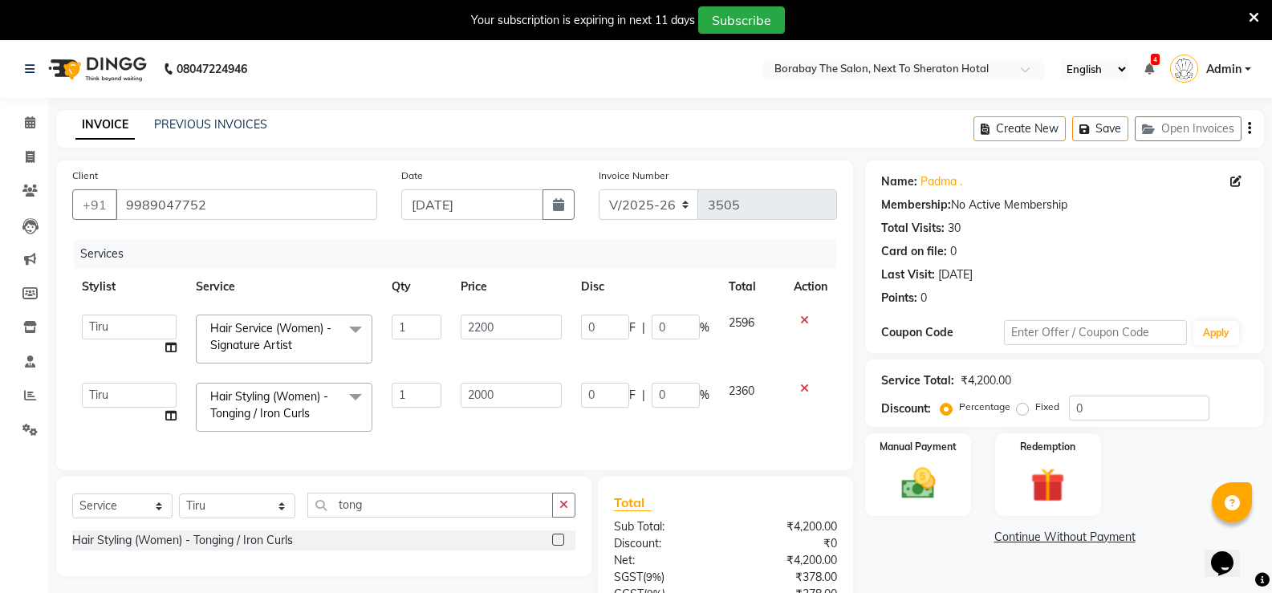
click at [471, 394] on input "2000" at bounding box center [511, 395] width 100 height 25
type input "2300"
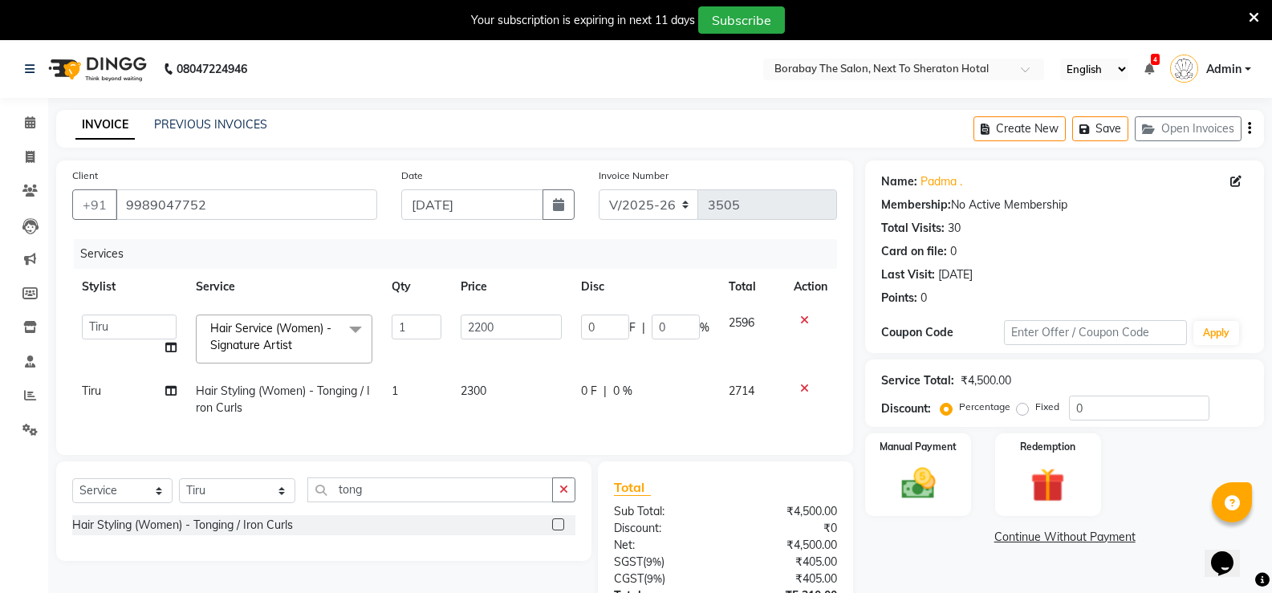
click at [492, 426] on div "Services Stylist Service Qty Price Disc Total Action [PERSON_NAME] [PERSON_NAME…" at bounding box center [454, 339] width 765 height 200
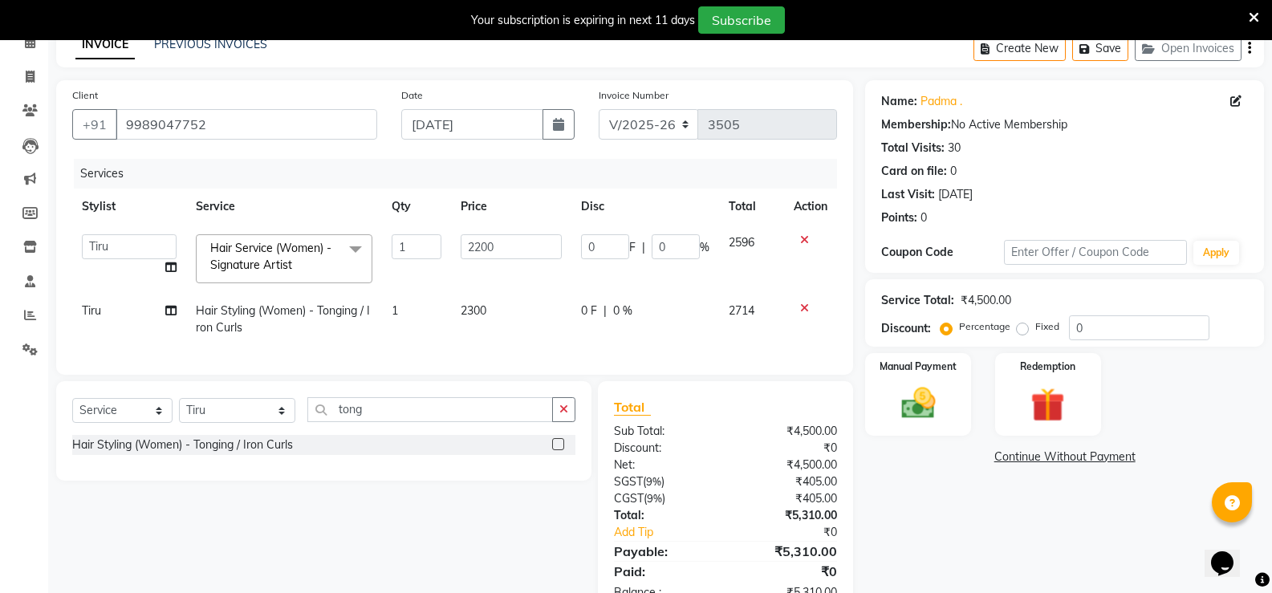
scroll to position [140, 0]
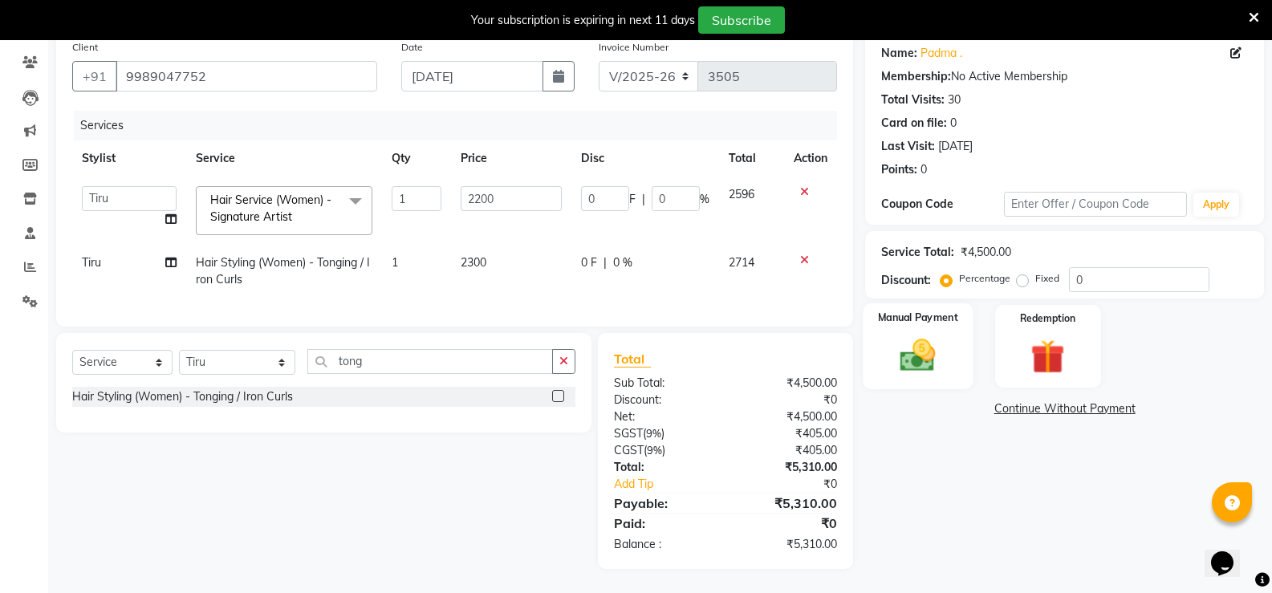
click at [918, 317] on div "Manual Payment" at bounding box center [918, 346] width 110 height 86
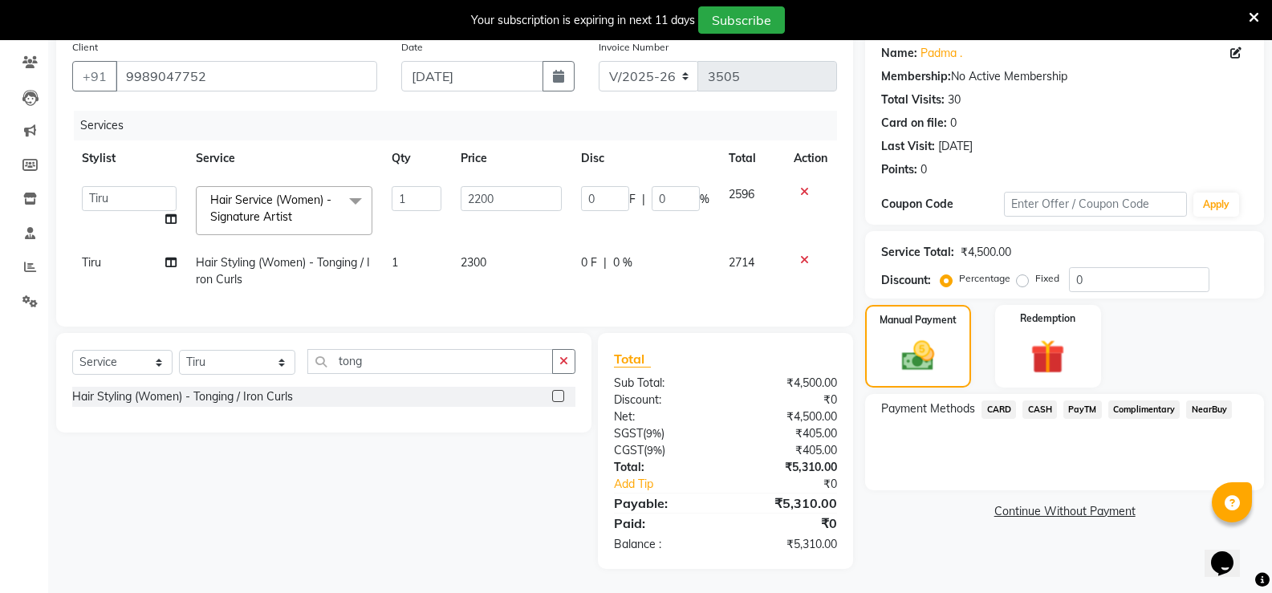
click at [1085, 400] on span "PayTM" at bounding box center [1082, 409] width 39 height 18
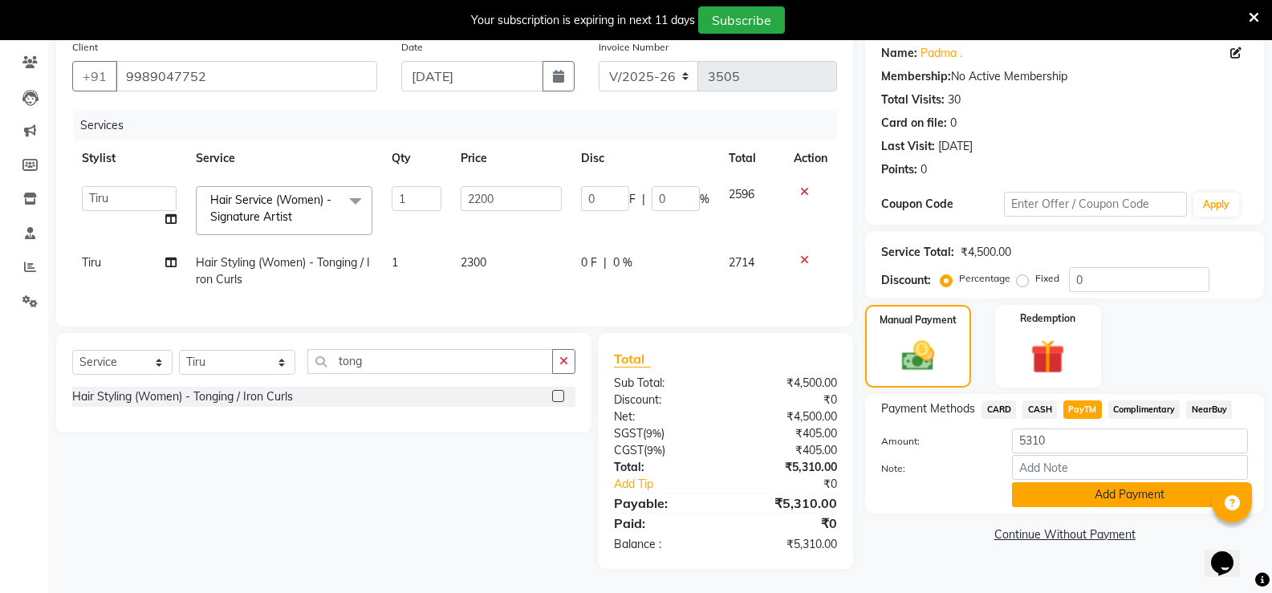
click at [1102, 490] on button "Add Payment" at bounding box center [1130, 494] width 236 height 25
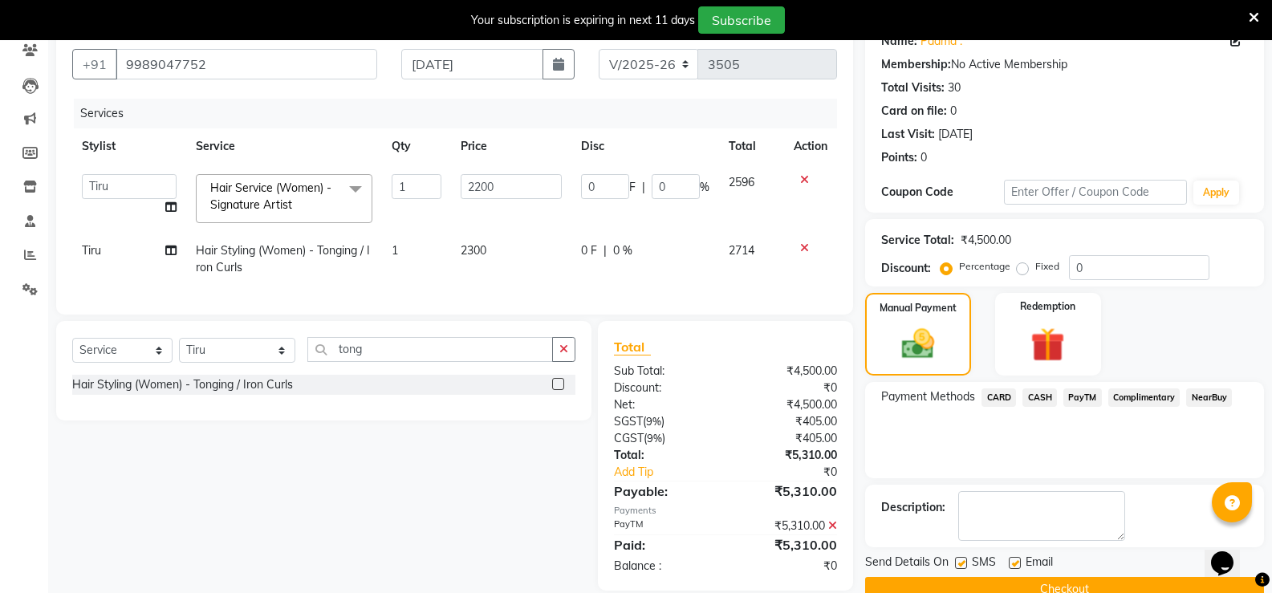
scroll to position [174, 0]
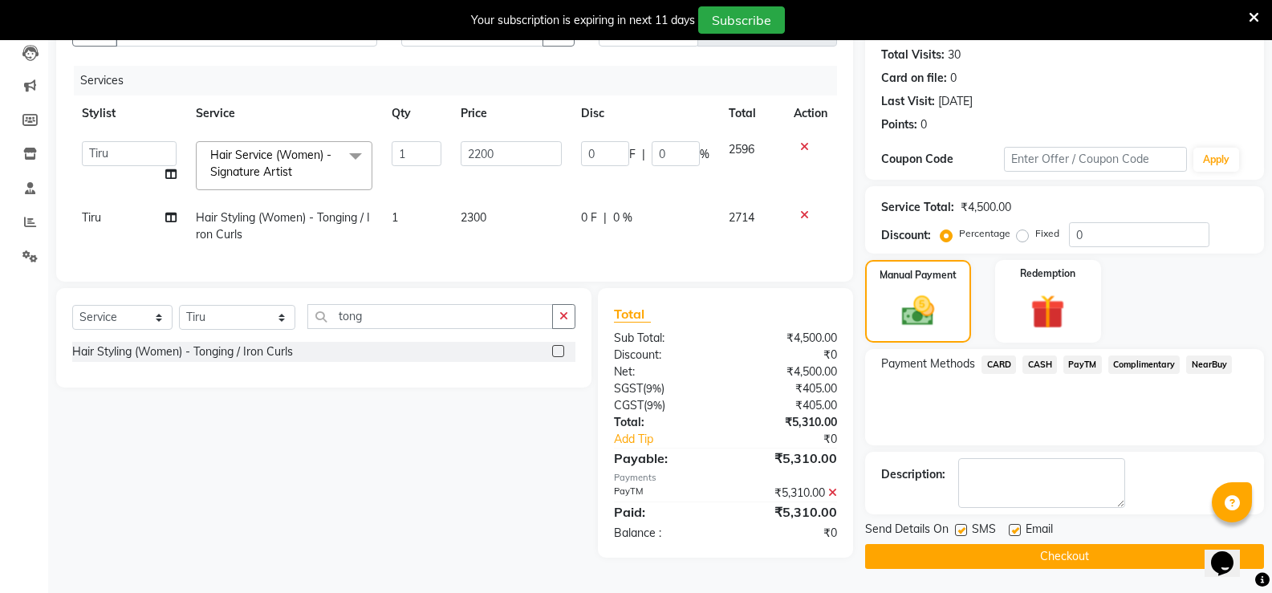
click at [830, 498] on icon at bounding box center [832, 492] width 9 height 11
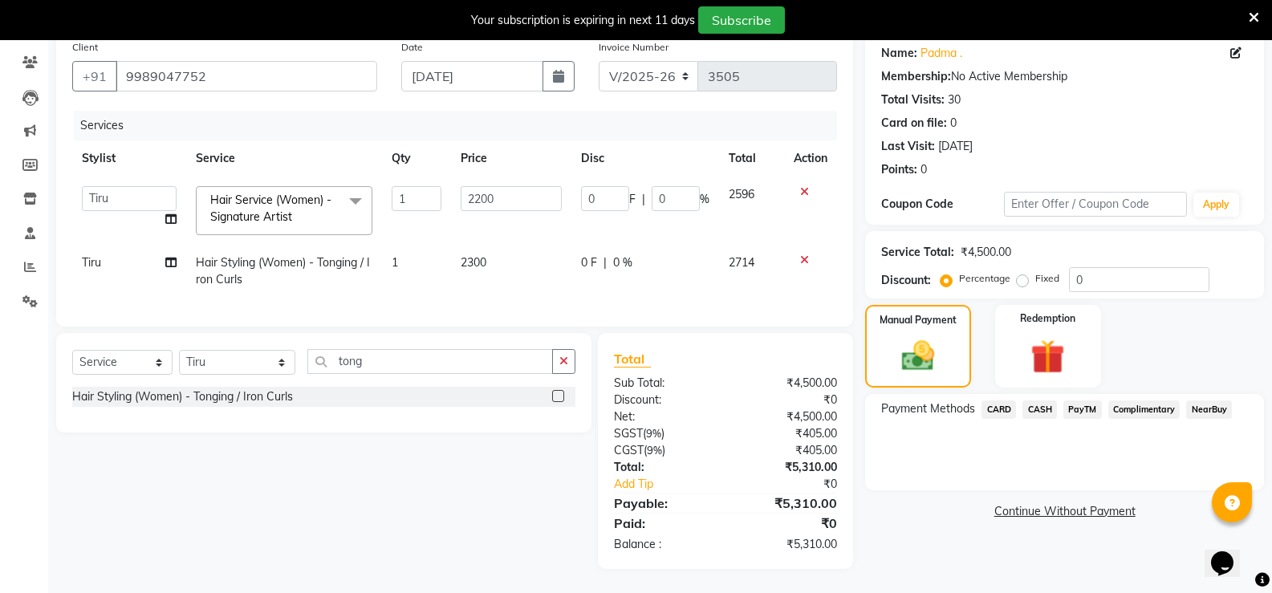
click at [1038, 400] on span "CASH" at bounding box center [1039, 409] width 35 height 18
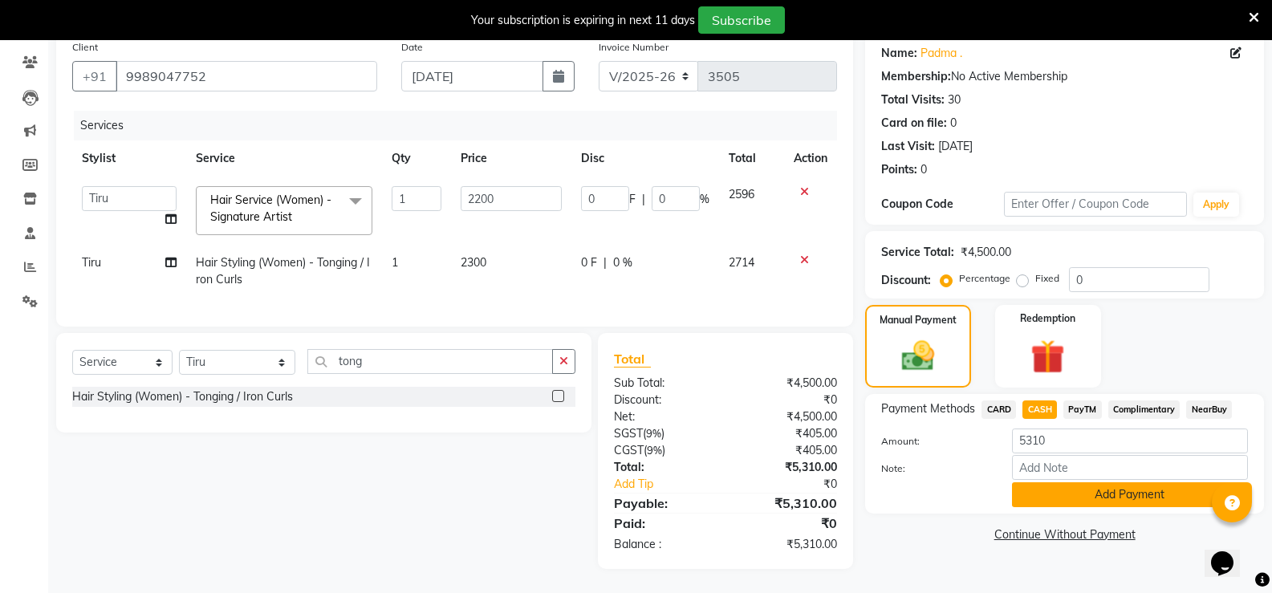
click at [1094, 488] on button "Add Payment" at bounding box center [1130, 494] width 236 height 25
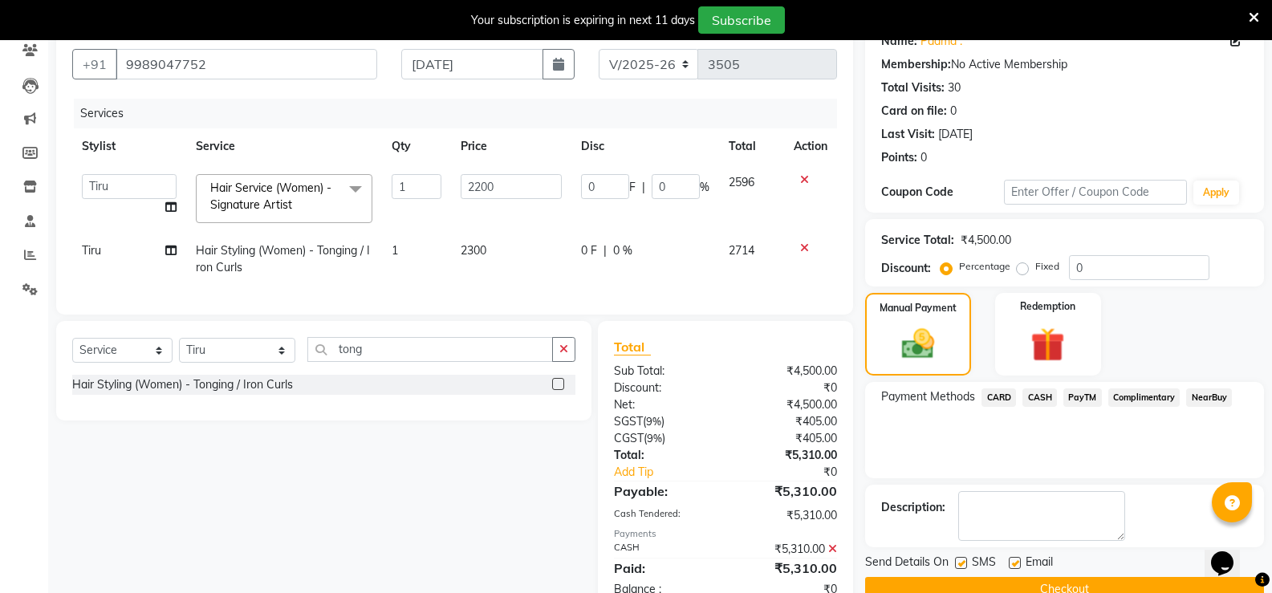
scroll to position [197, 0]
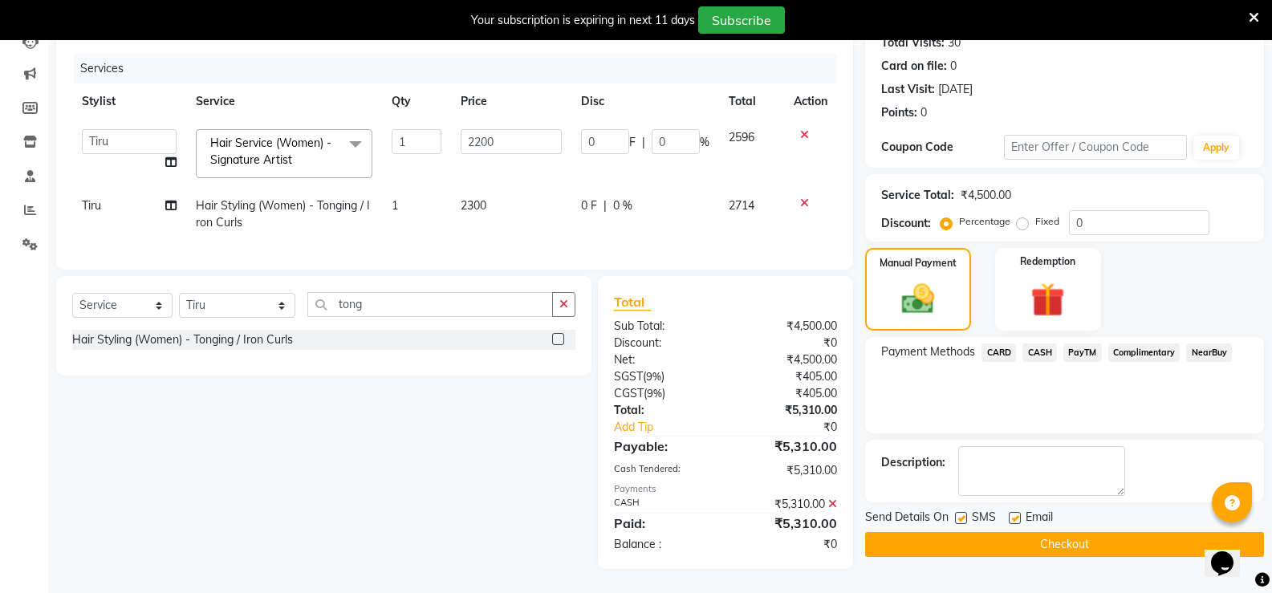
click at [1074, 532] on button "Checkout" at bounding box center [1064, 544] width 399 height 25
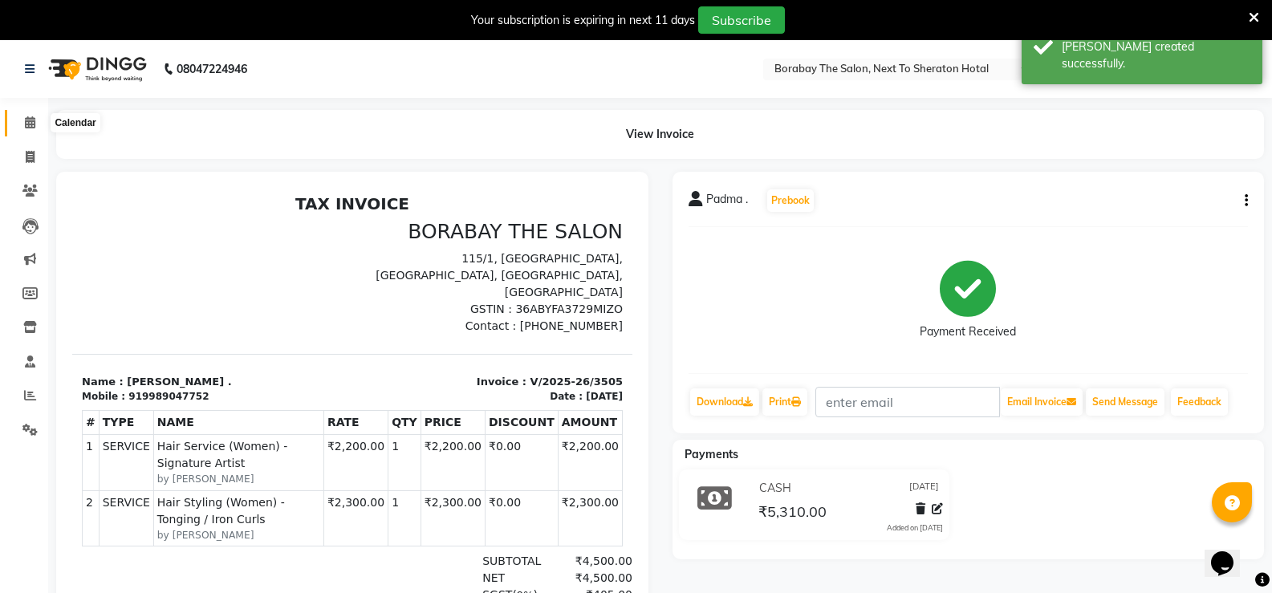
click at [23, 118] on span at bounding box center [30, 123] width 28 height 18
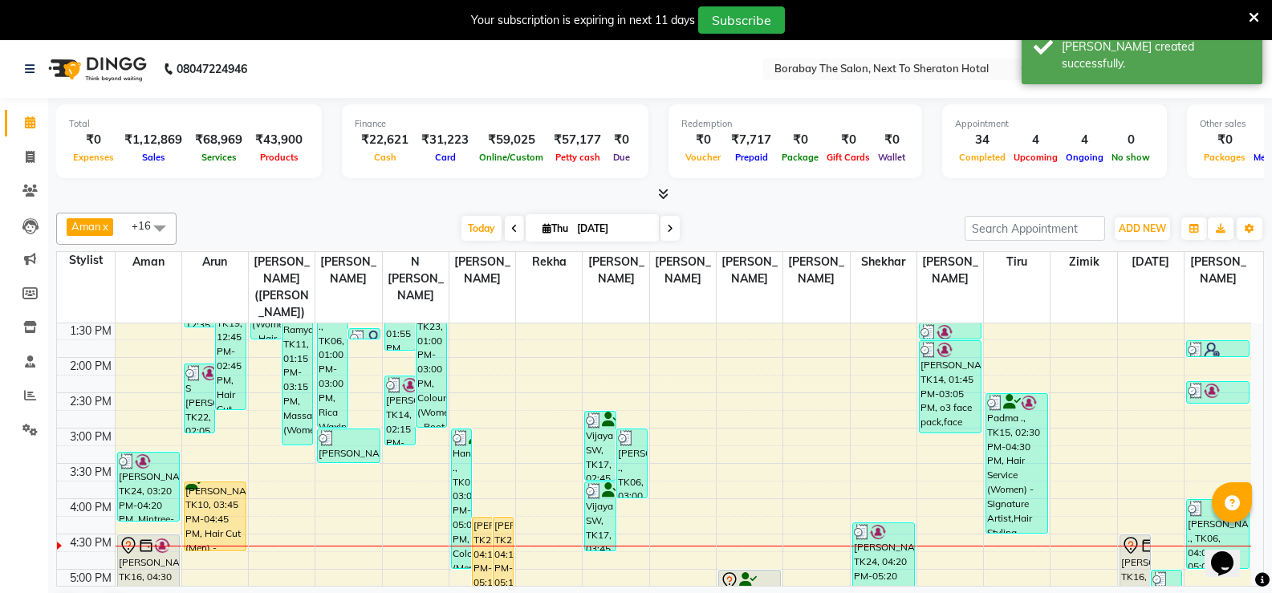
scroll to position [481, 0]
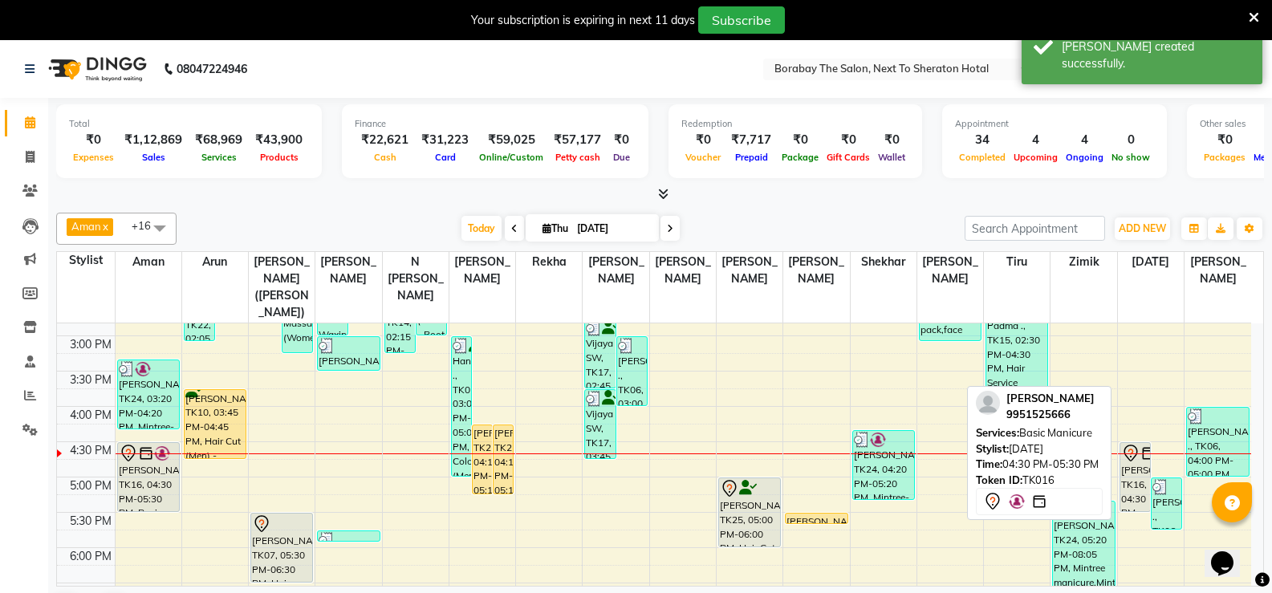
click at [1135, 444] on icon at bounding box center [1130, 453] width 19 height 19
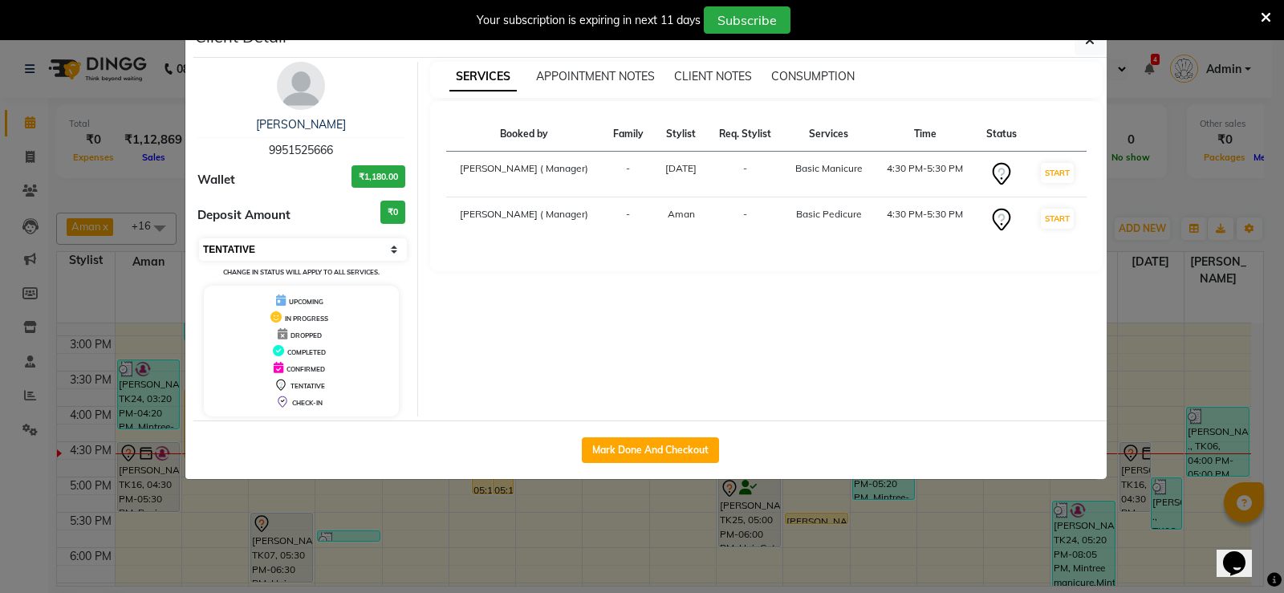
drag, startPoint x: 298, startPoint y: 247, endPoint x: 280, endPoint y: 258, distance: 21.2
click at [298, 247] on select "Select IN SERVICE CONFIRMED TENTATIVE CHECK IN MARK DONE DROPPED UPCOMING" at bounding box center [303, 249] width 208 height 22
select select "1"
click at [199, 238] on select "Select IN SERVICE CONFIRMED TENTATIVE CHECK IN MARK DONE DROPPED UPCOMING" at bounding box center [303, 249] width 208 height 22
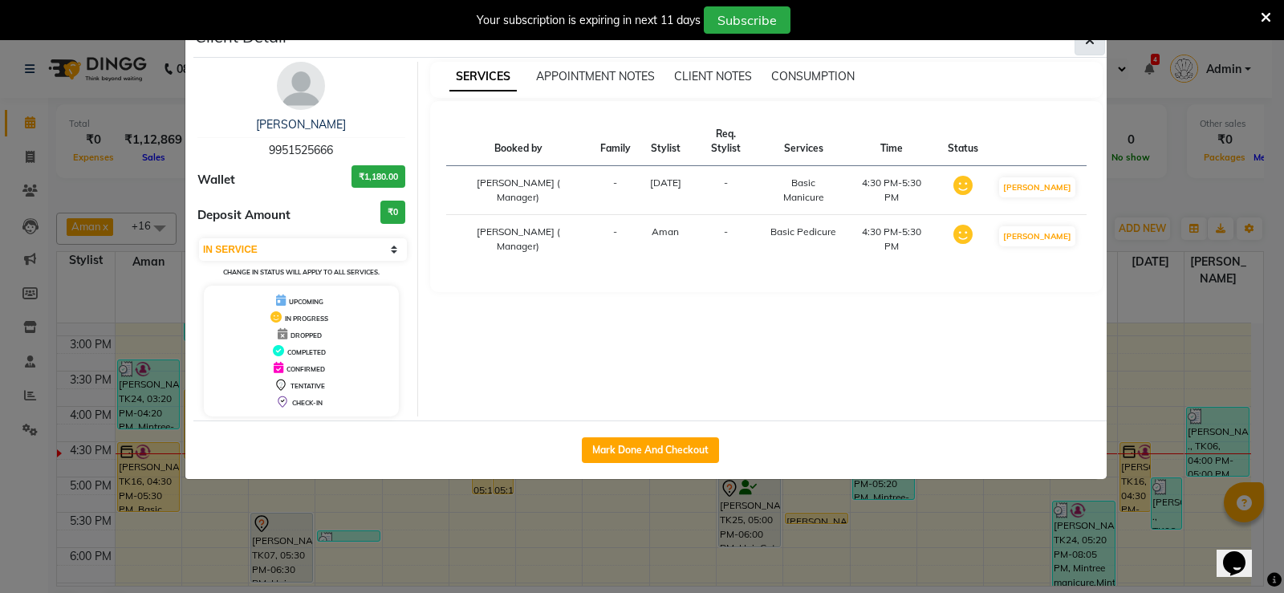
click at [1093, 47] on span "button" at bounding box center [1090, 40] width 10 height 16
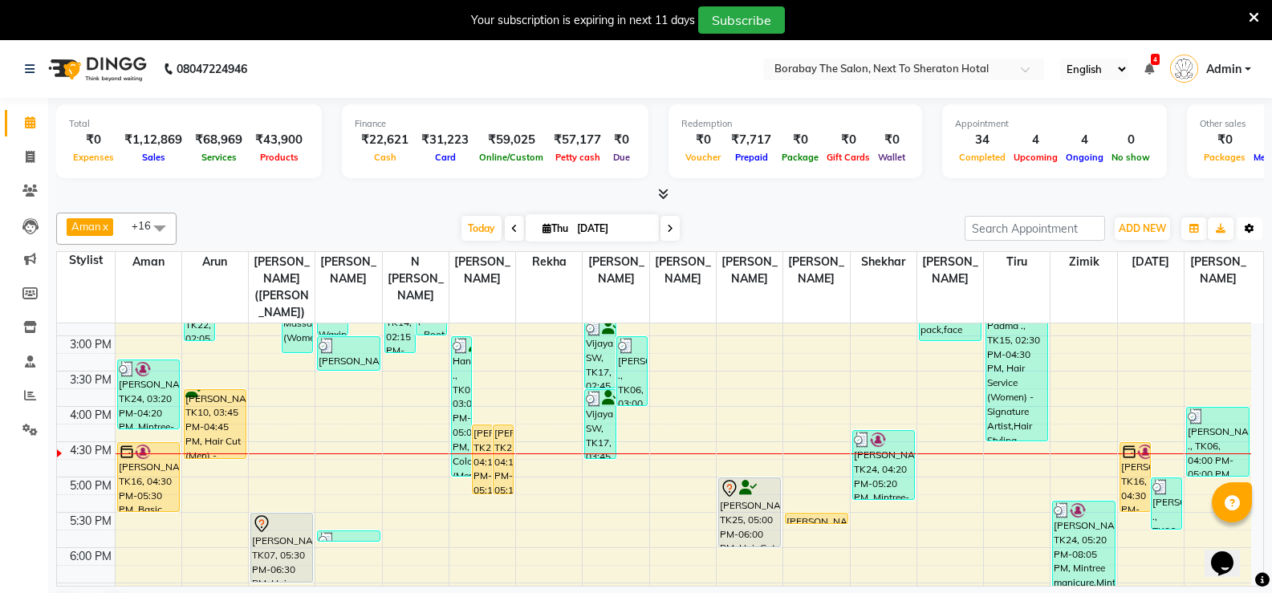
click at [1245, 232] on icon "button" at bounding box center [1249, 229] width 10 height 10
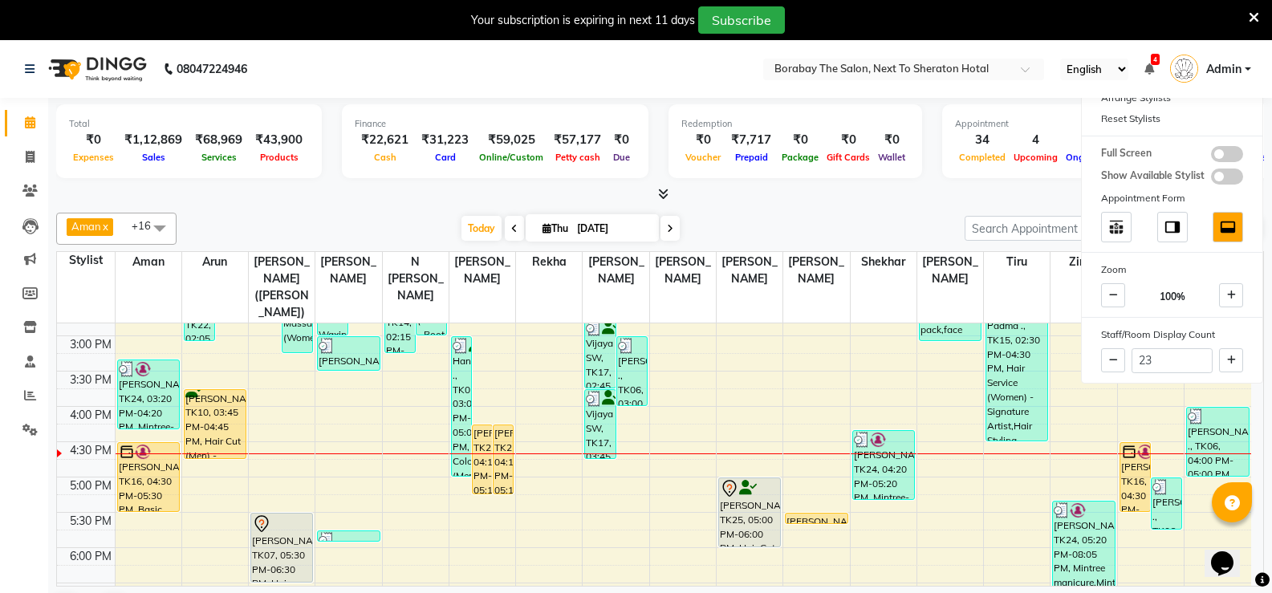
click at [899, 182] on div "Total ₹0 Expenses ₹1,12,869 Sales ₹68,969 Services ₹43,900 Products Finance ₹22…" at bounding box center [660, 143] width 1208 height 79
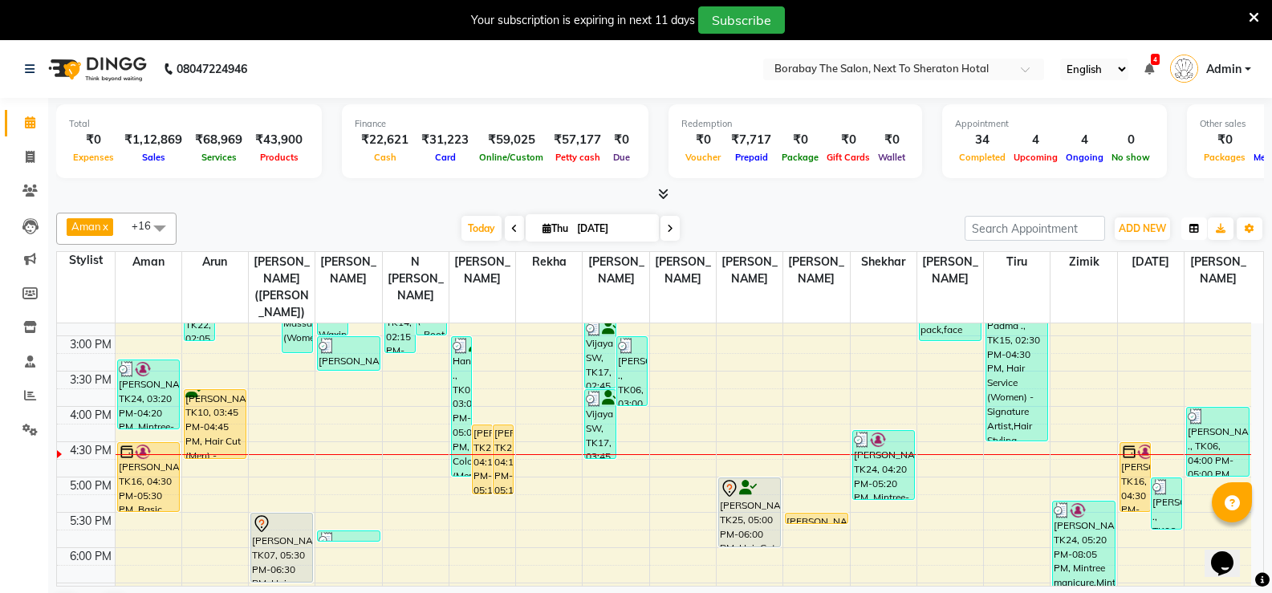
click at [1198, 226] on icon "button" at bounding box center [1194, 229] width 10 height 10
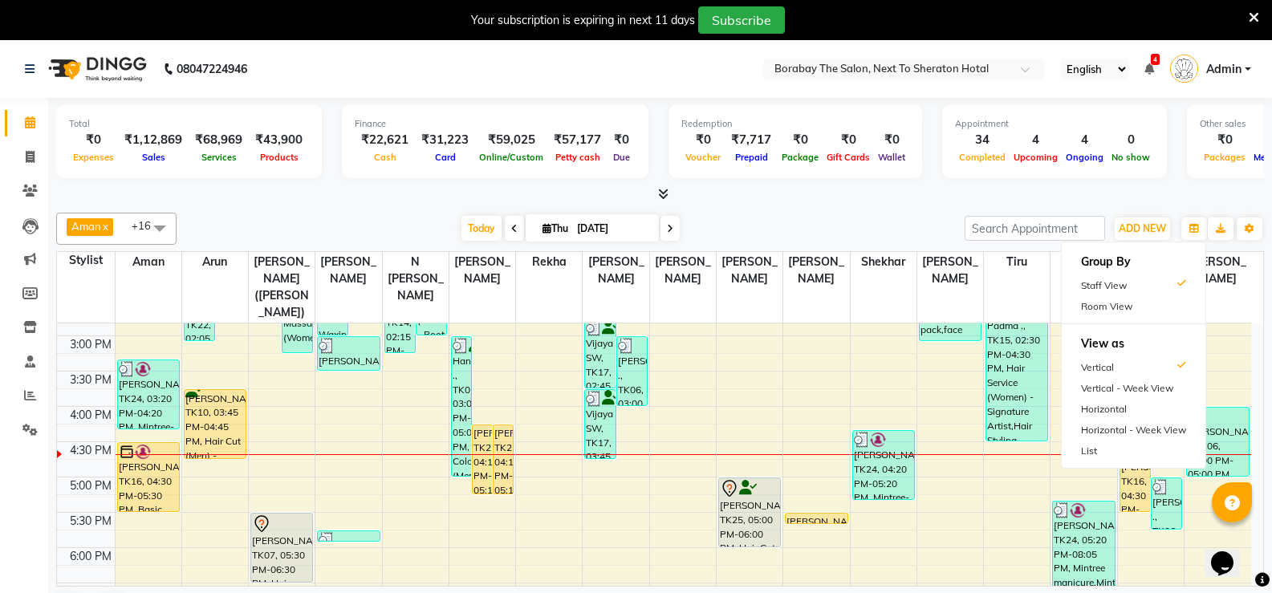
click at [1147, 200] on div at bounding box center [660, 194] width 1208 height 17
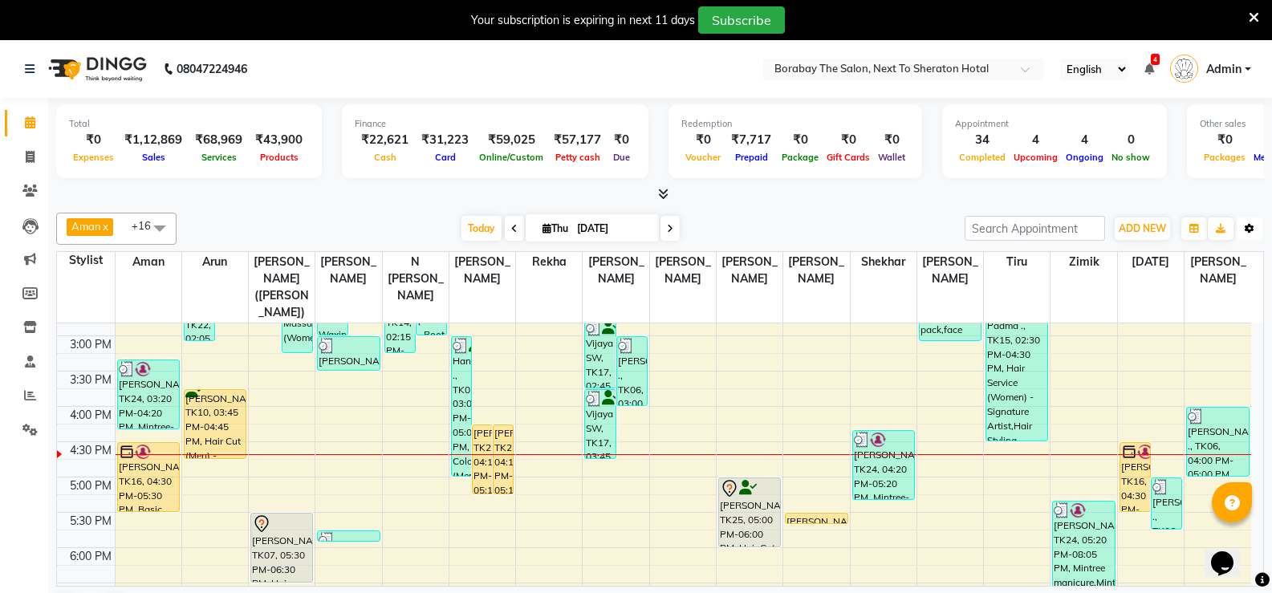
click at [1250, 233] on button "Toggle Dropdown" at bounding box center [1249, 228] width 26 height 22
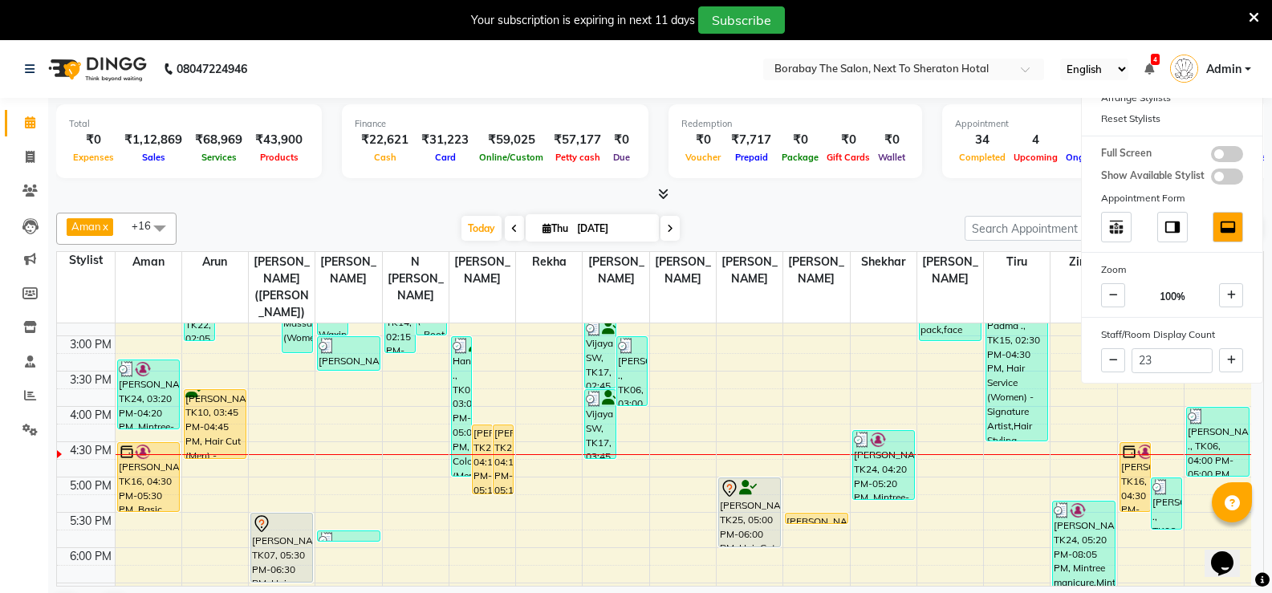
click at [935, 212] on div "Aman x Arun x [PERSON_NAME] ([PERSON_NAME]) x [PERSON_NAME] x N [PERSON_NAME] x…" at bounding box center [660, 418] width 1208 height 424
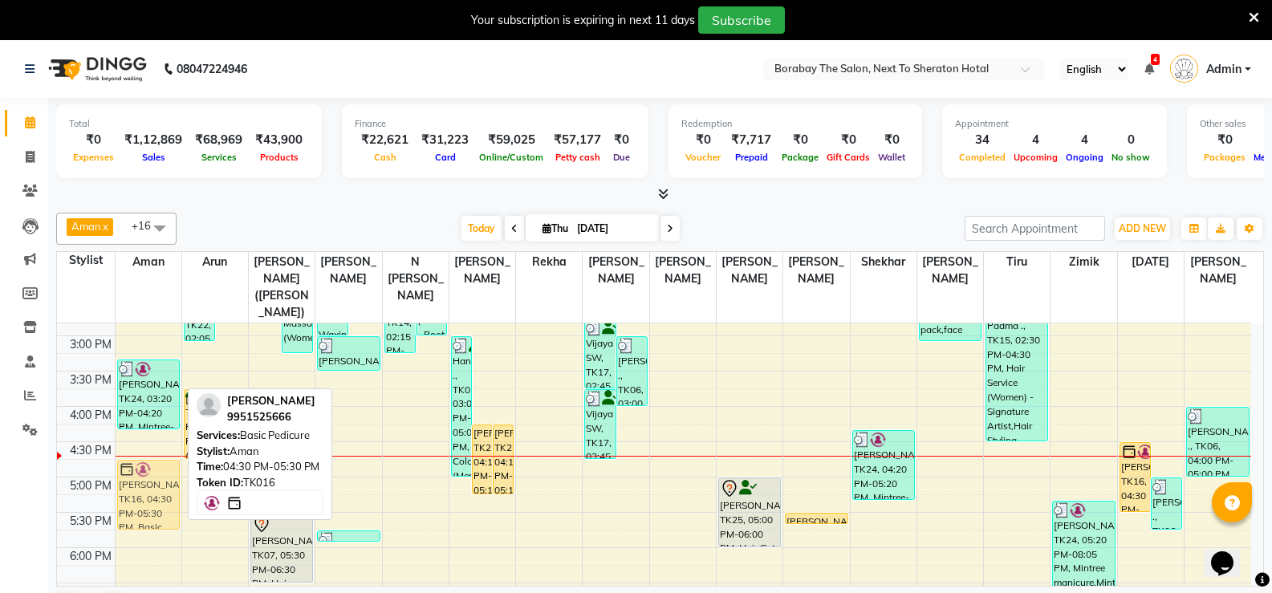
drag, startPoint x: 152, startPoint y: 450, endPoint x: 152, endPoint y: 469, distance: 19.3
click at [152, 469] on div "[PERSON_NAME], TK01, 10:45 AM-11:45 AM, Massage (Women) - Foot Massage (30 Minu…" at bounding box center [149, 300] width 66 height 917
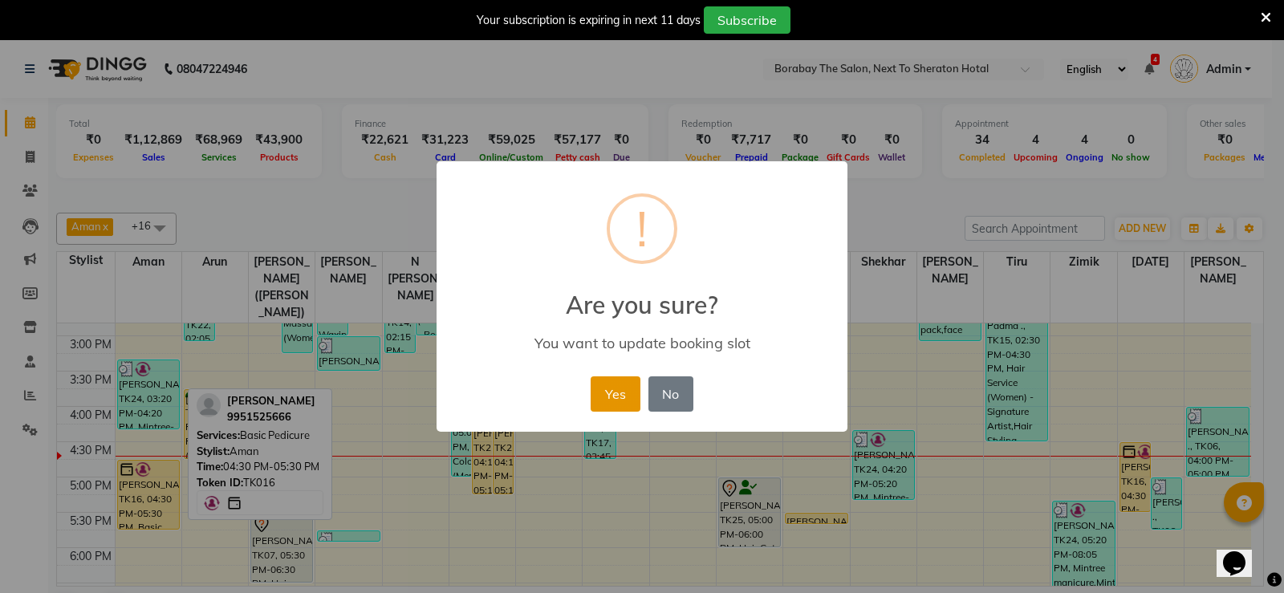
click at [622, 395] on button "Yes" at bounding box center [615, 393] width 49 height 35
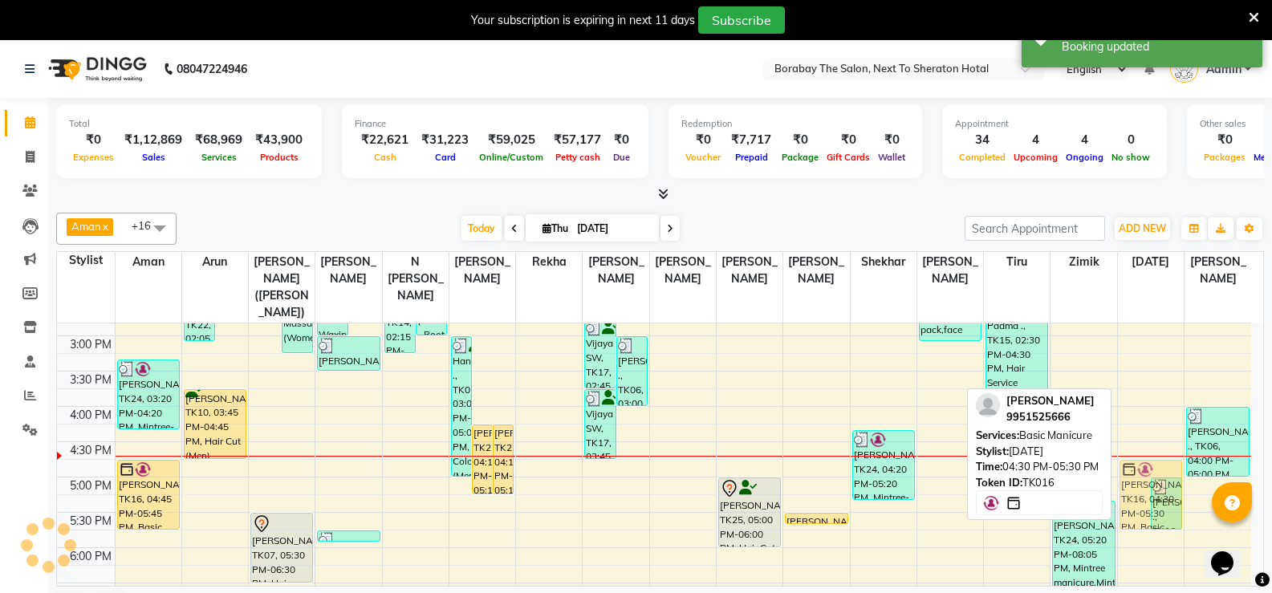
drag, startPoint x: 1141, startPoint y: 455, endPoint x: 1142, endPoint y: 469, distance: 14.5
click at [1142, 469] on div "[PERSON_NAME], TK16, 04:30 PM-05:30 PM, Basic Manicure [PERSON_NAME] ., TK06, 0…" at bounding box center [1151, 300] width 66 height 917
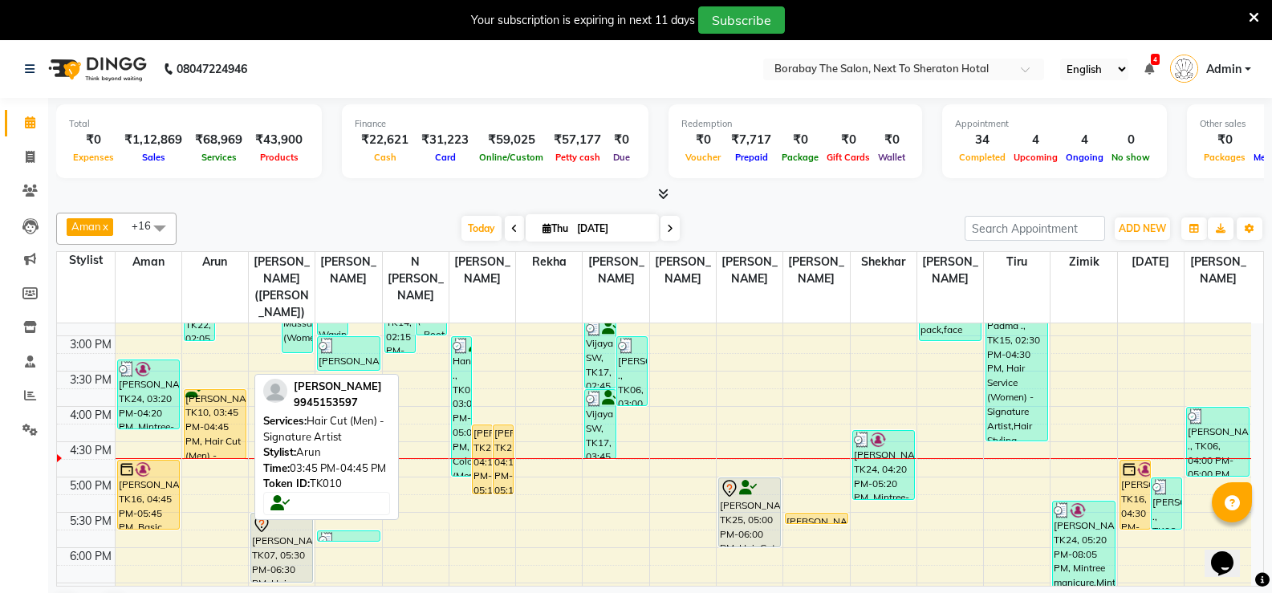
click at [213, 403] on div "[PERSON_NAME], TK10, 03:45 PM-04:45 PM, Hair Cut (Men) - Signature Artist" at bounding box center [215, 424] width 61 height 68
click at [212, 403] on div "[PERSON_NAME], TK10, 03:45 PM-04:45 PM, Hair Cut (Men) - Signature Artist" at bounding box center [215, 424] width 61 height 68
select select "1"
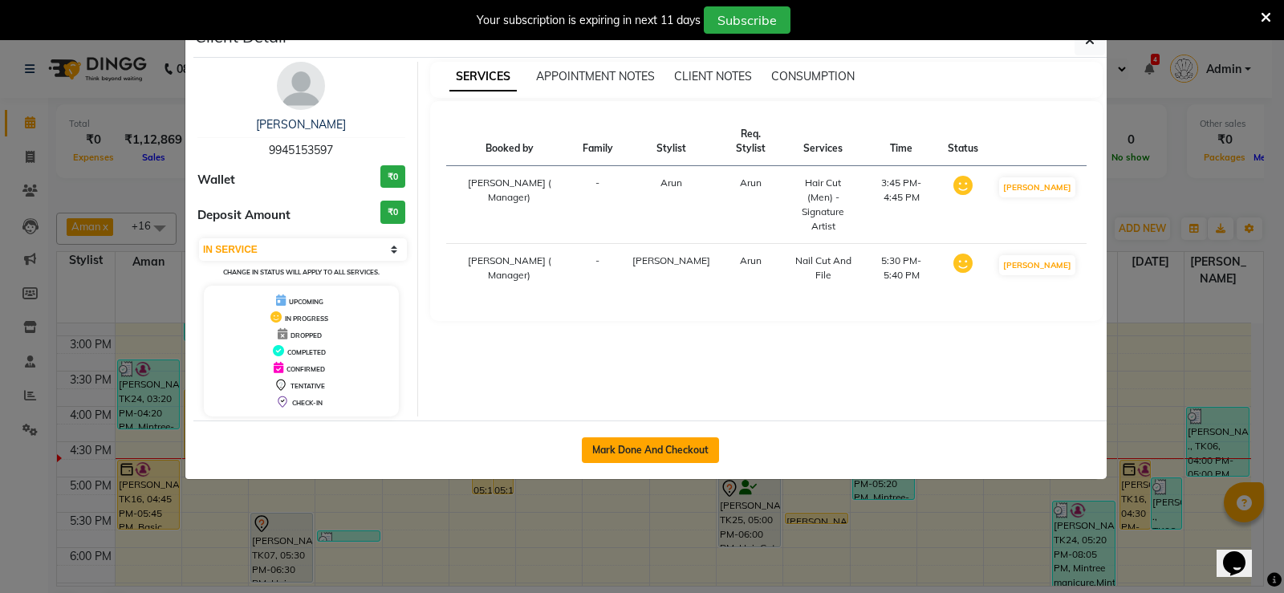
click at [631, 456] on button "Mark Done And Checkout" at bounding box center [650, 450] width 137 height 26
select select "service"
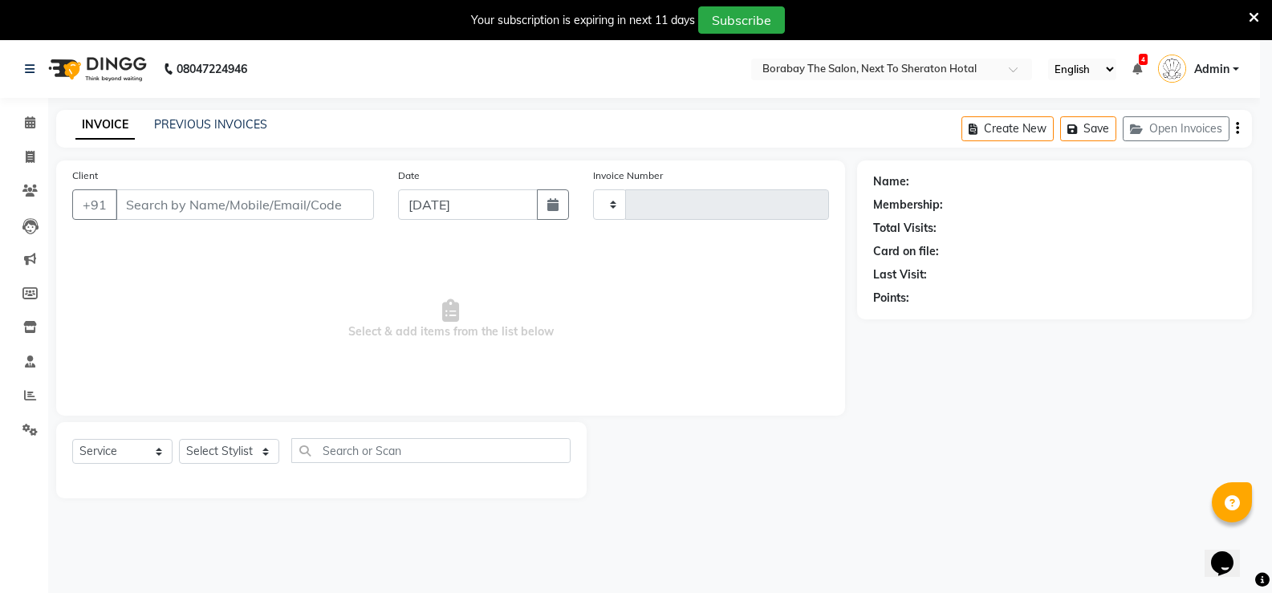
type input "3506"
select select "4945"
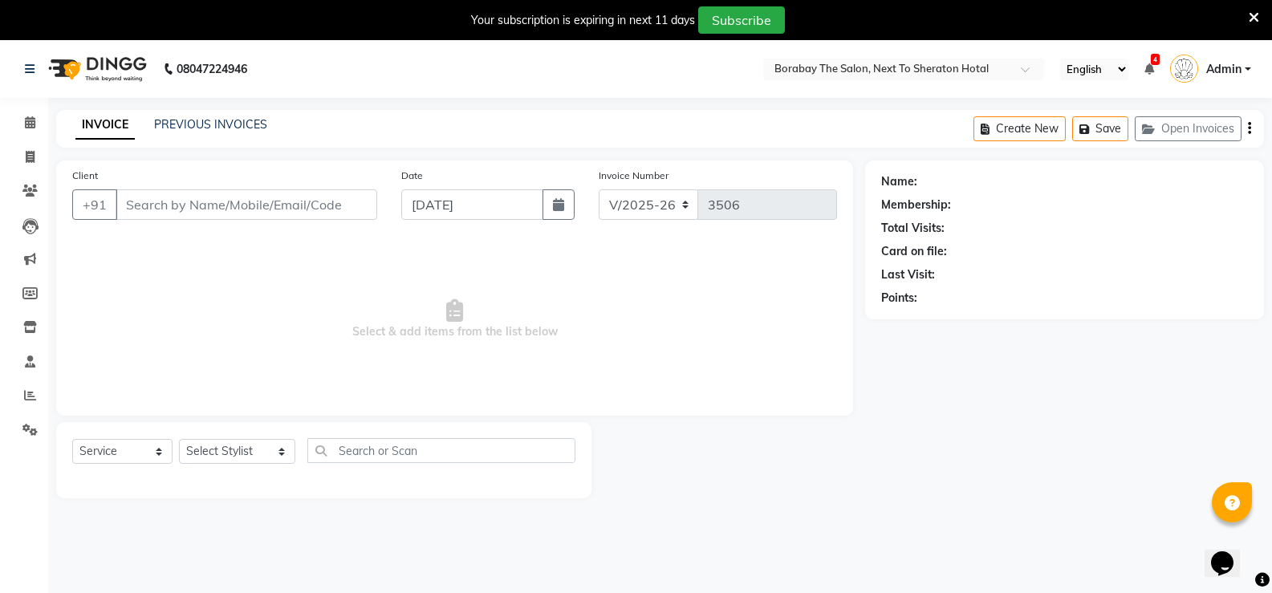
type input "9945153597"
select select "31365"
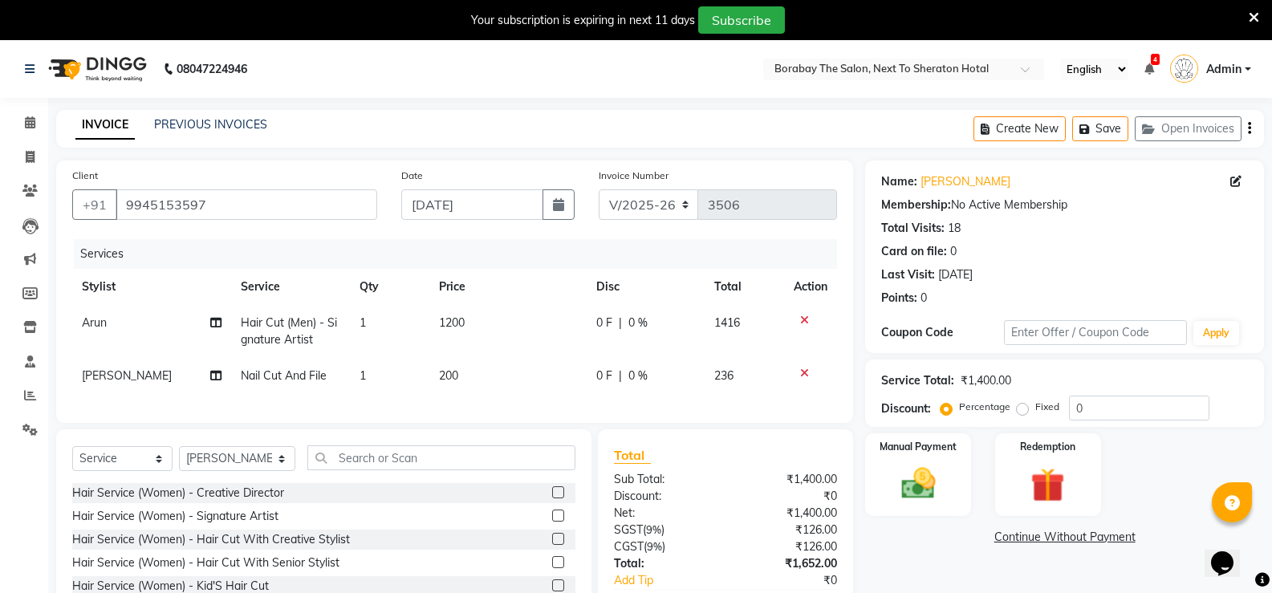
click at [443, 372] on span "200" at bounding box center [448, 375] width 19 height 14
select select "31365"
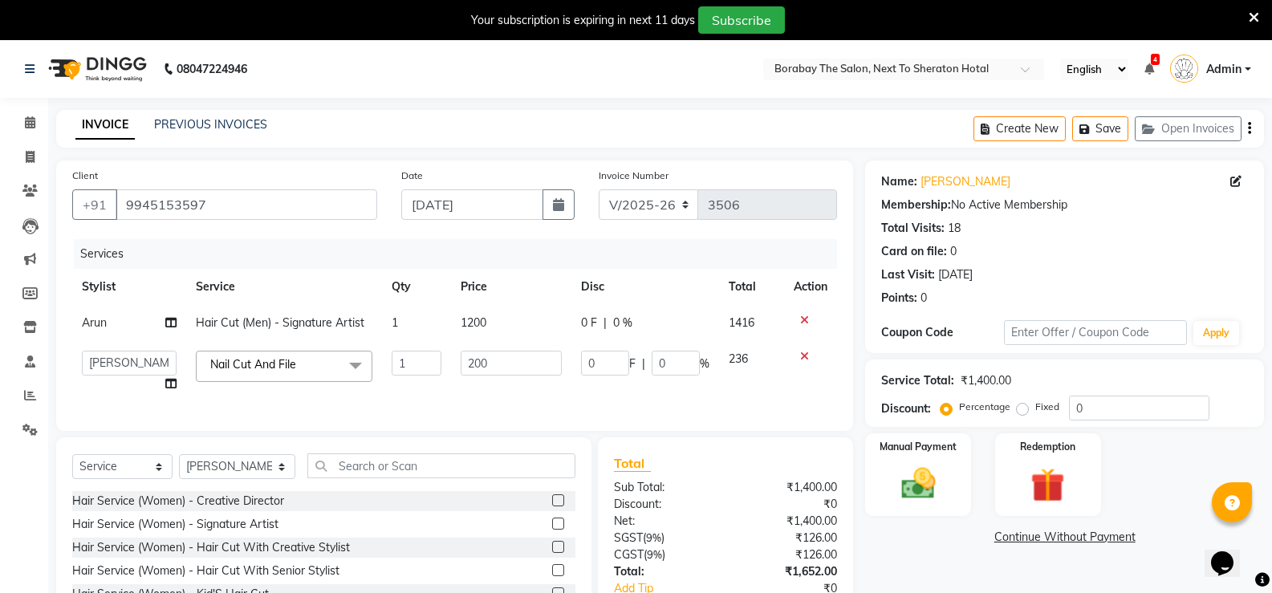
click at [443, 372] on td "1" at bounding box center [416, 371] width 69 height 61
click at [477, 364] on input "200" at bounding box center [511, 363] width 100 height 25
type input "500"
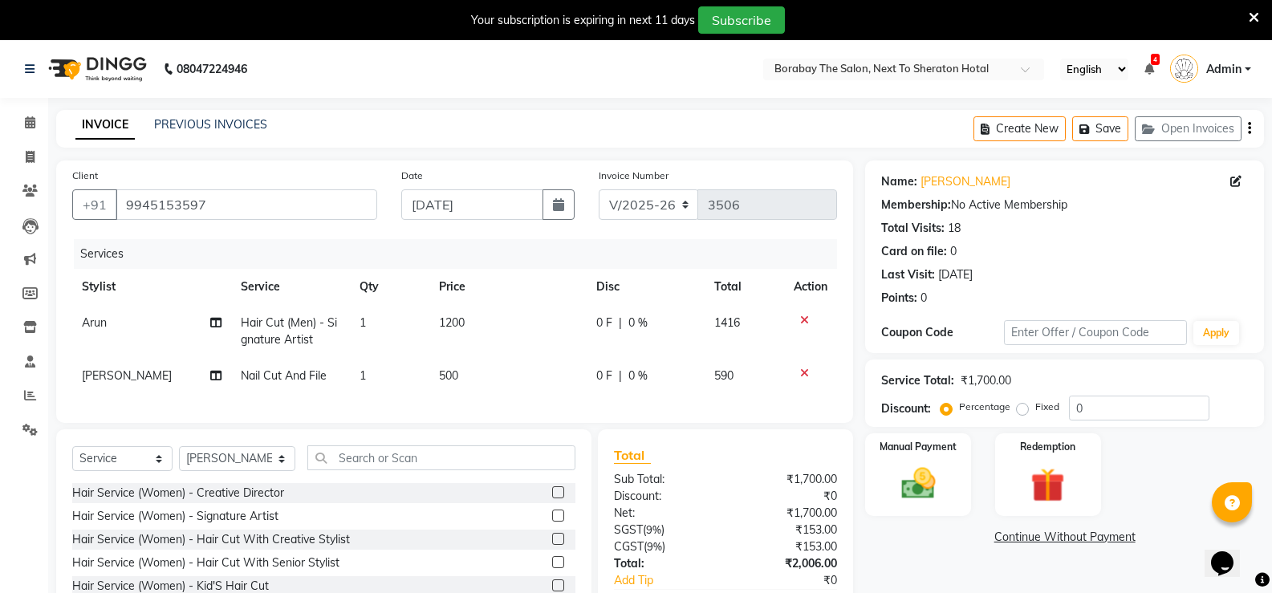
click at [474, 397] on div "Services Stylist Service Qty Price Disc Total Action Arun Hair Cut (Men) - Sign…" at bounding box center [454, 323] width 765 height 168
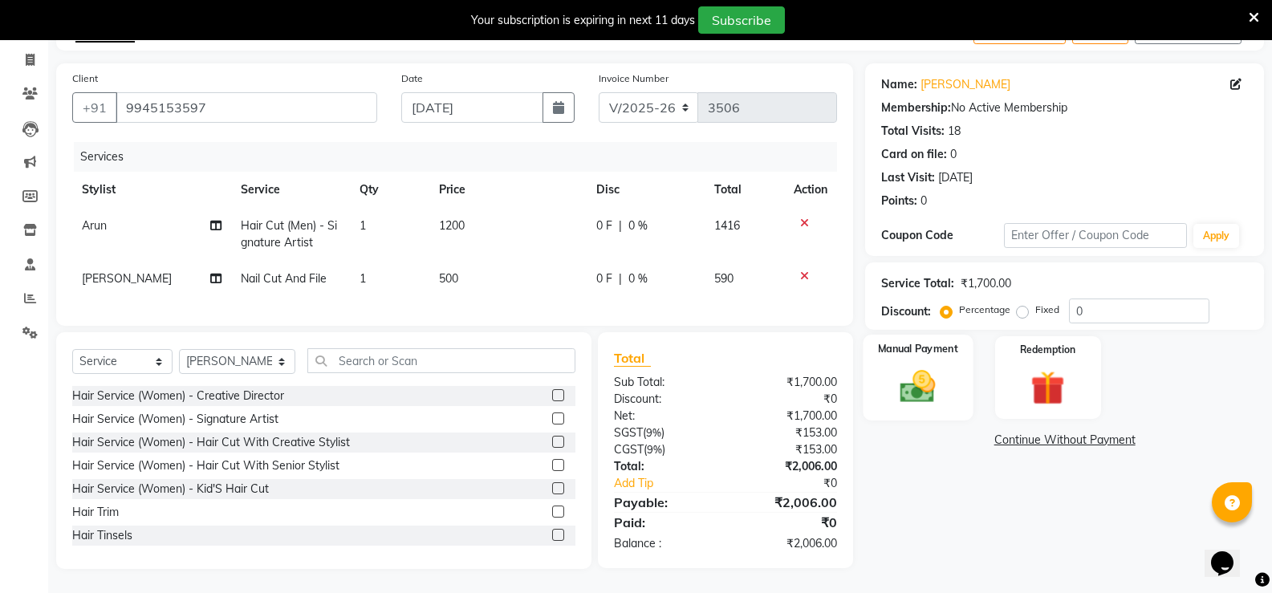
click at [923, 366] on img at bounding box center [917, 386] width 57 height 41
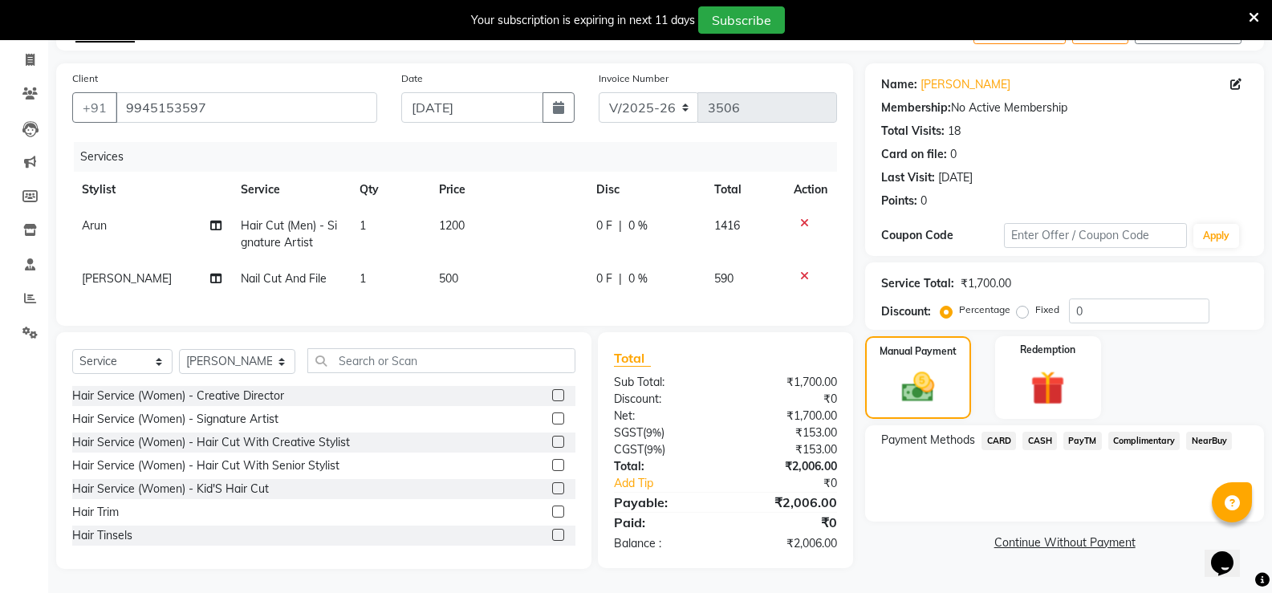
click at [1010, 432] on span "CARD" at bounding box center [998, 441] width 35 height 18
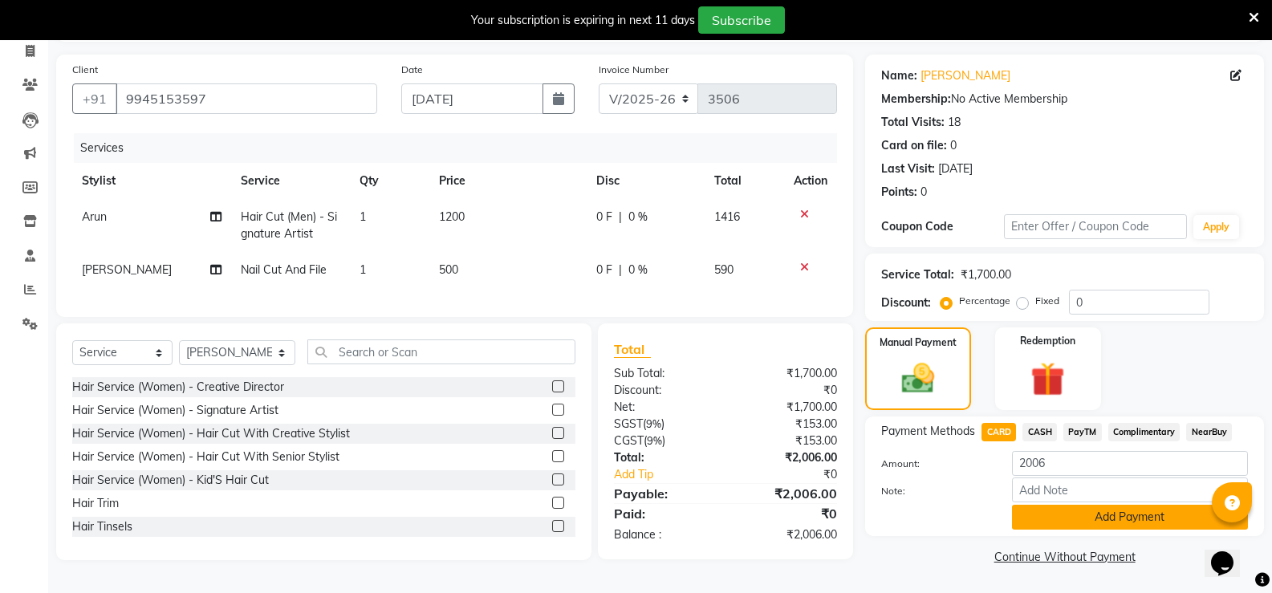
click at [1088, 522] on button "Add Payment" at bounding box center [1130, 517] width 236 height 25
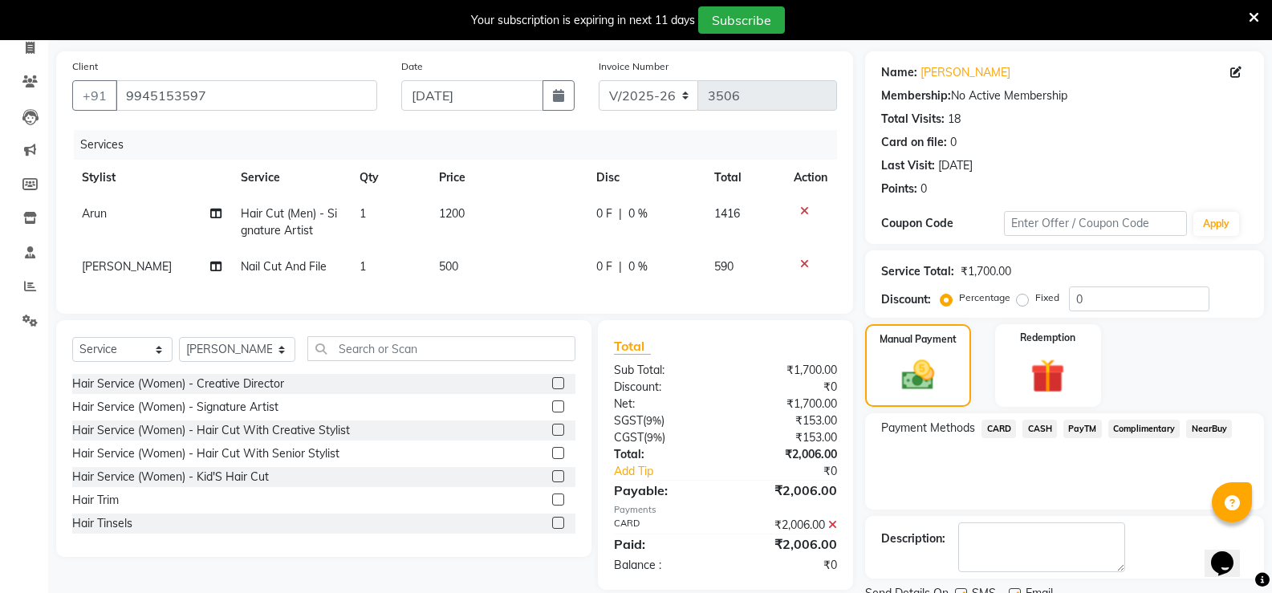
scroll to position [173, 0]
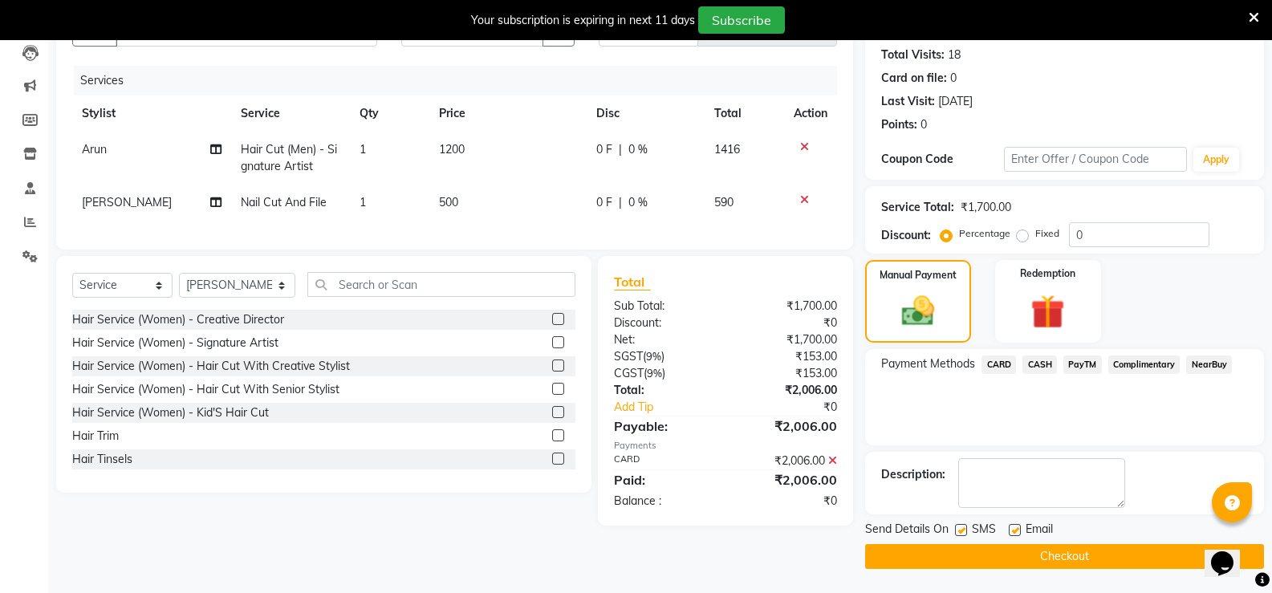
click at [1045, 558] on button "Checkout" at bounding box center [1064, 556] width 399 height 25
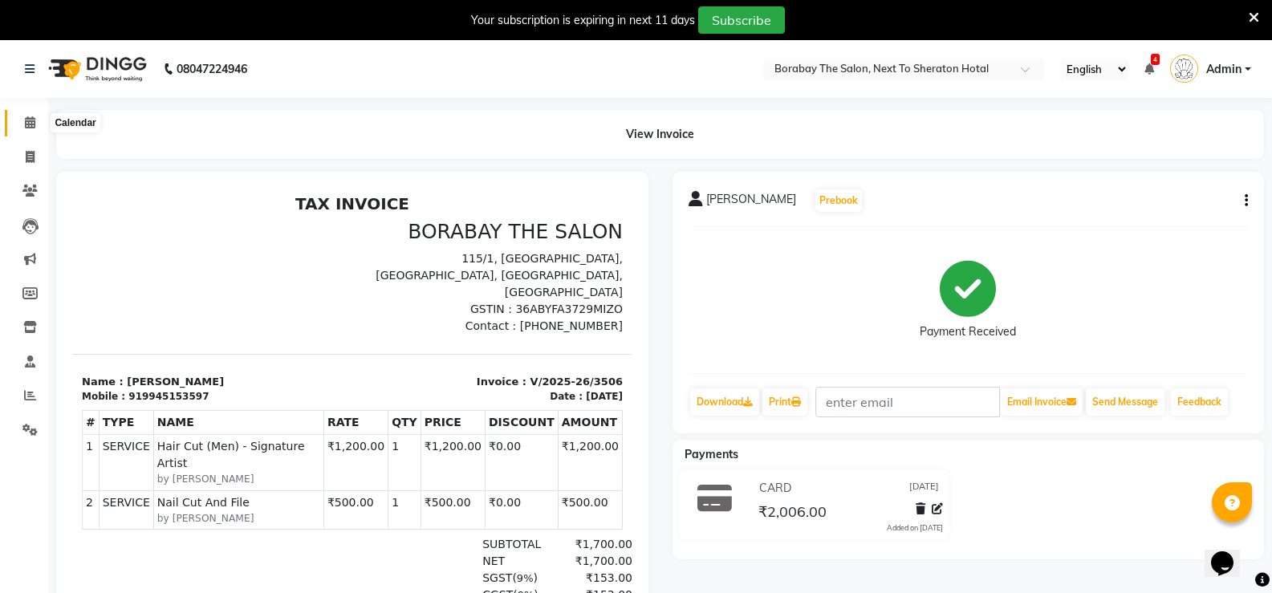
click at [26, 120] on icon at bounding box center [30, 122] width 10 height 12
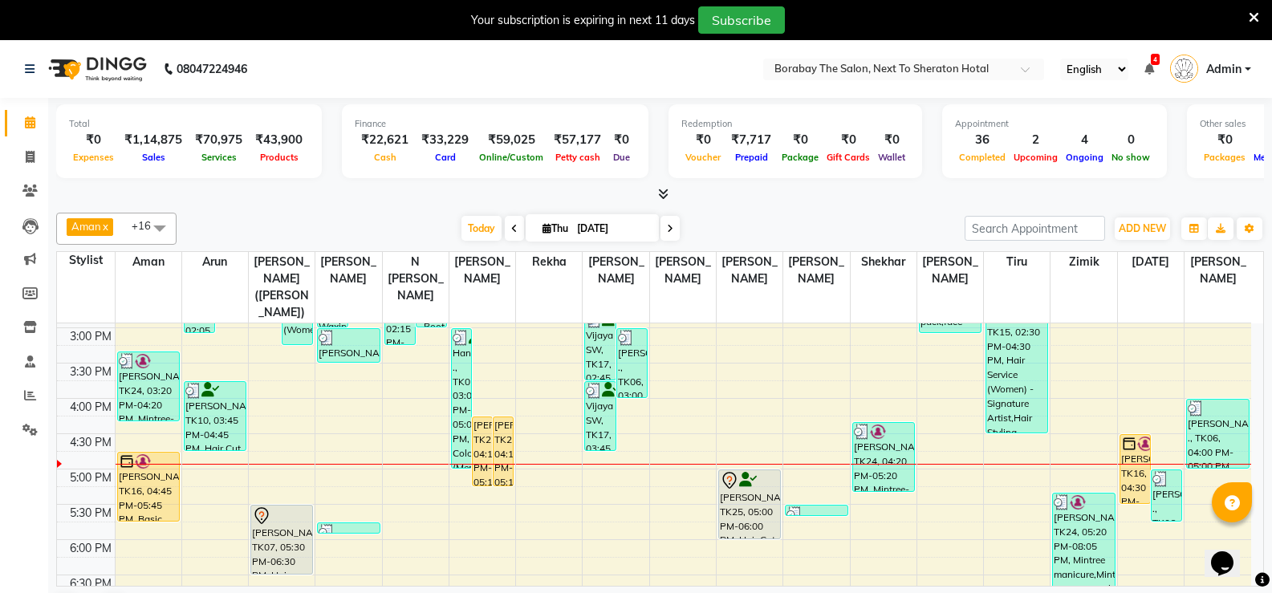
scroll to position [477, 0]
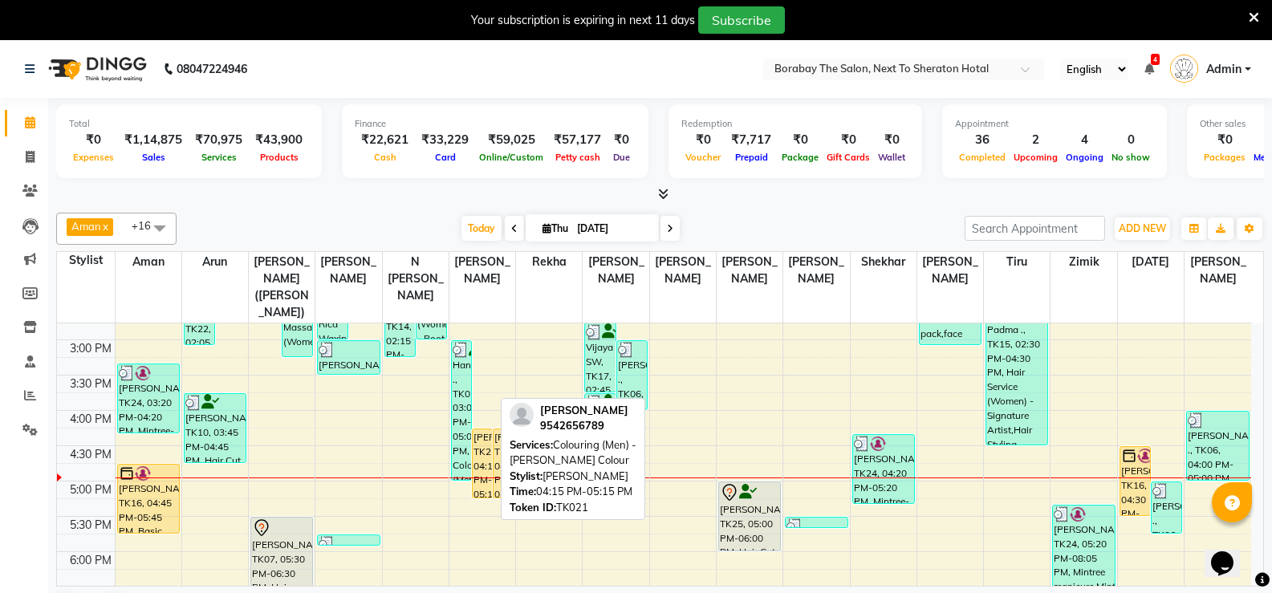
click at [492, 467] on div "[PERSON_NAME], TK21, 04:15 PM-05:15 PM, Colouring (Men) - [PERSON_NAME] Colour" at bounding box center [482, 463] width 19 height 68
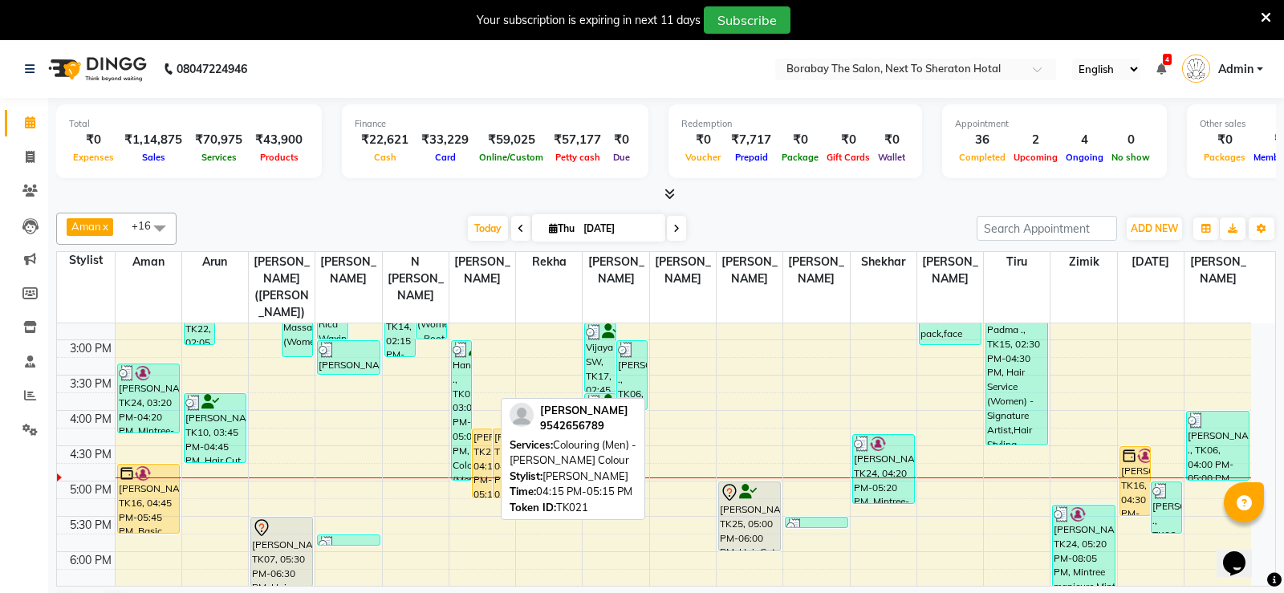
select select "1"
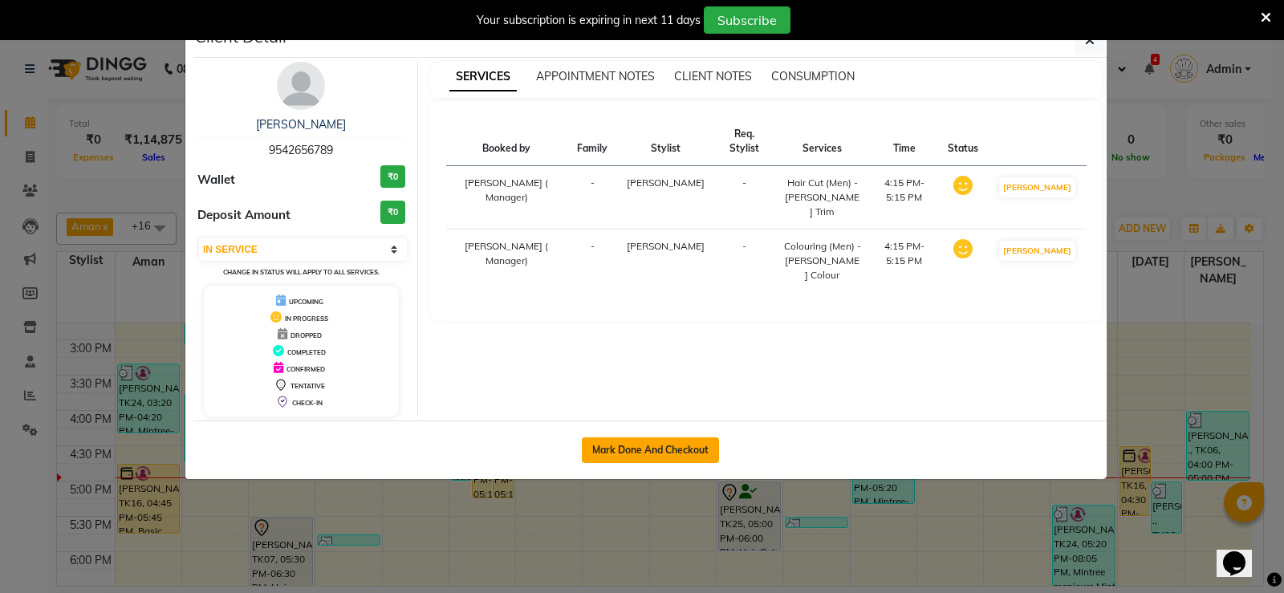
click at [608, 453] on button "Mark Done And Checkout" at bounding box center [650, 450] width 137 height 26
select select "service"
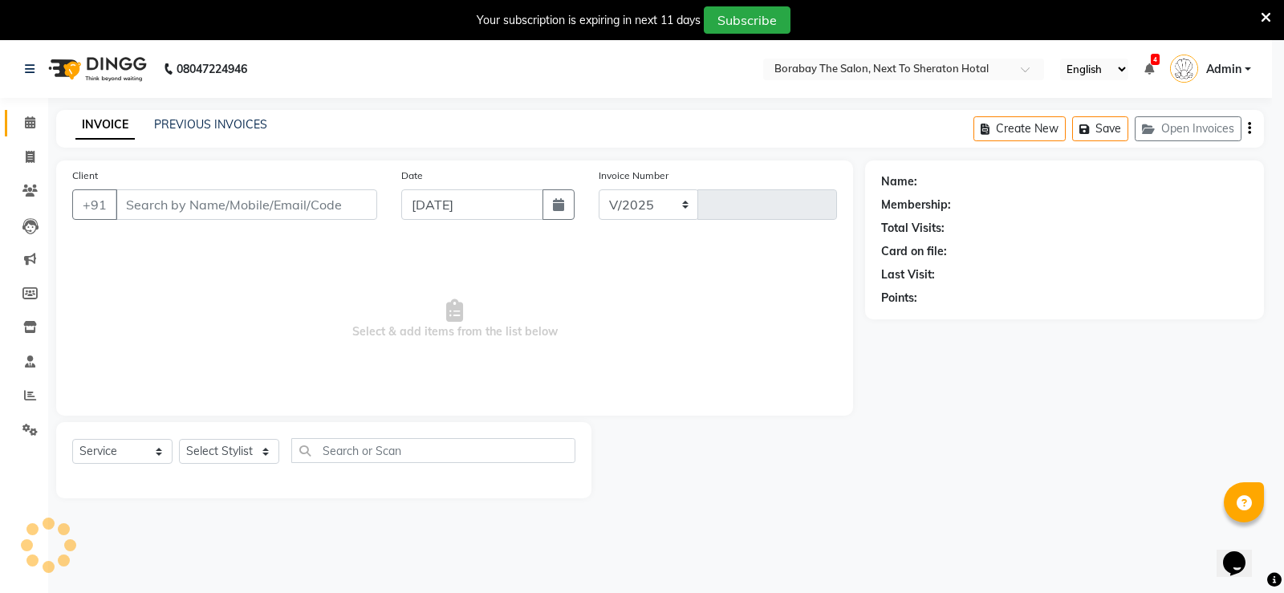
select select "4945"
type input "3507"
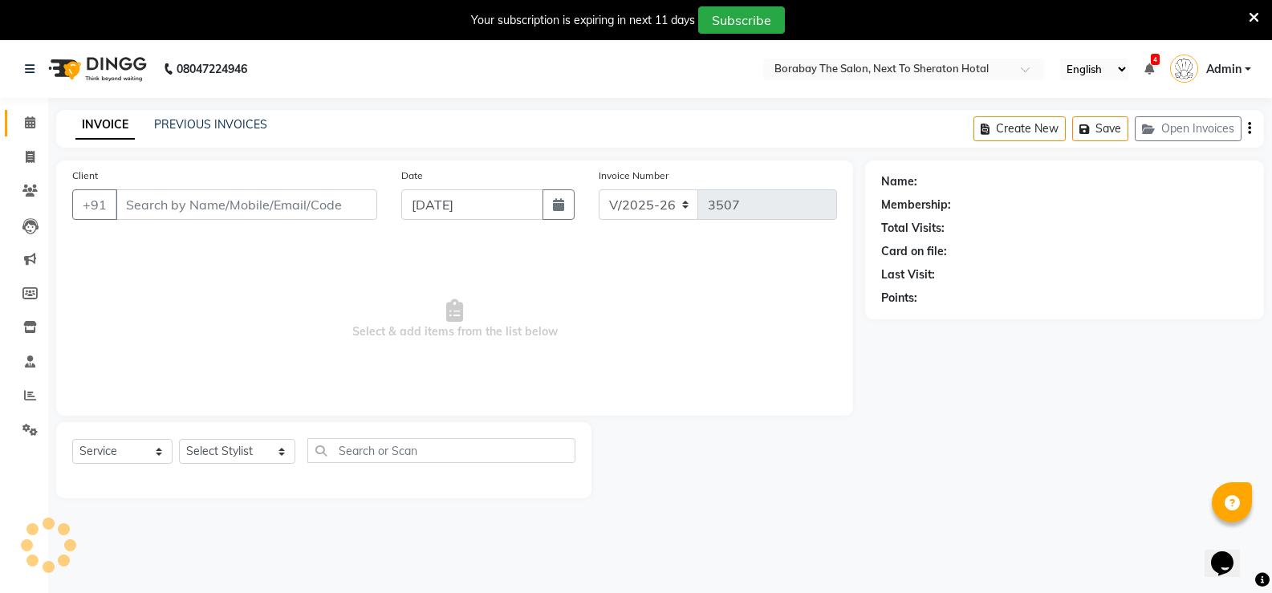
type input "9542656789"
select select "78121"
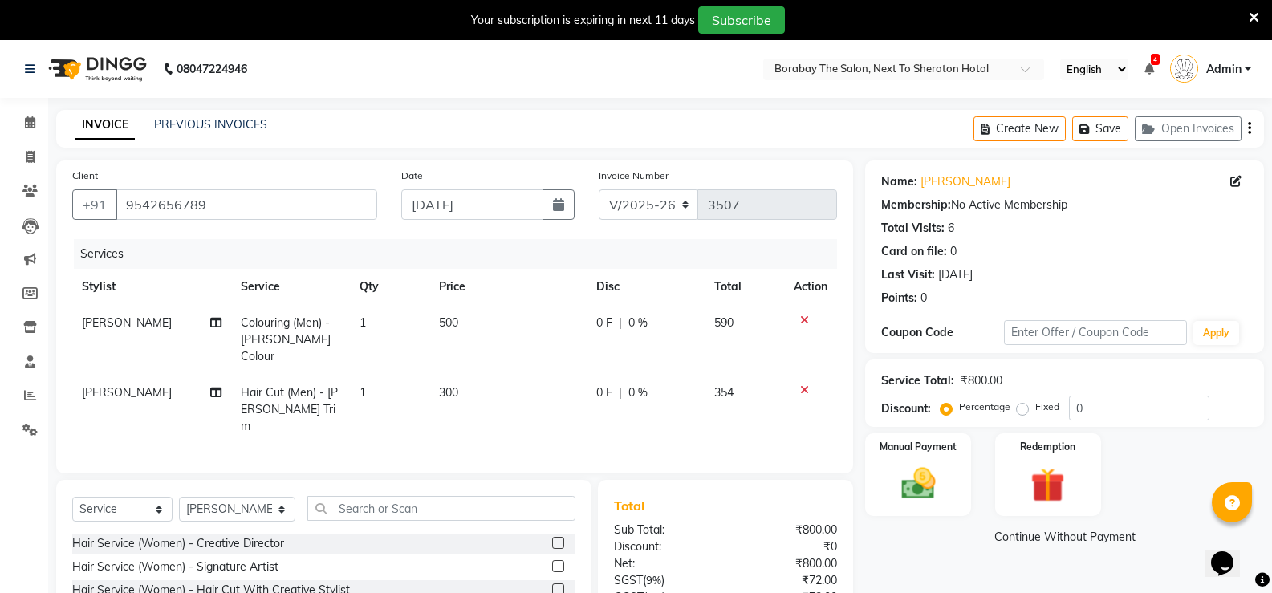
click at [323, 375] on td "Hair Cut (Men) - [PERSON_NAME] Trim" at bounding box center [290, 410] width 119 height 70
select select "78121"
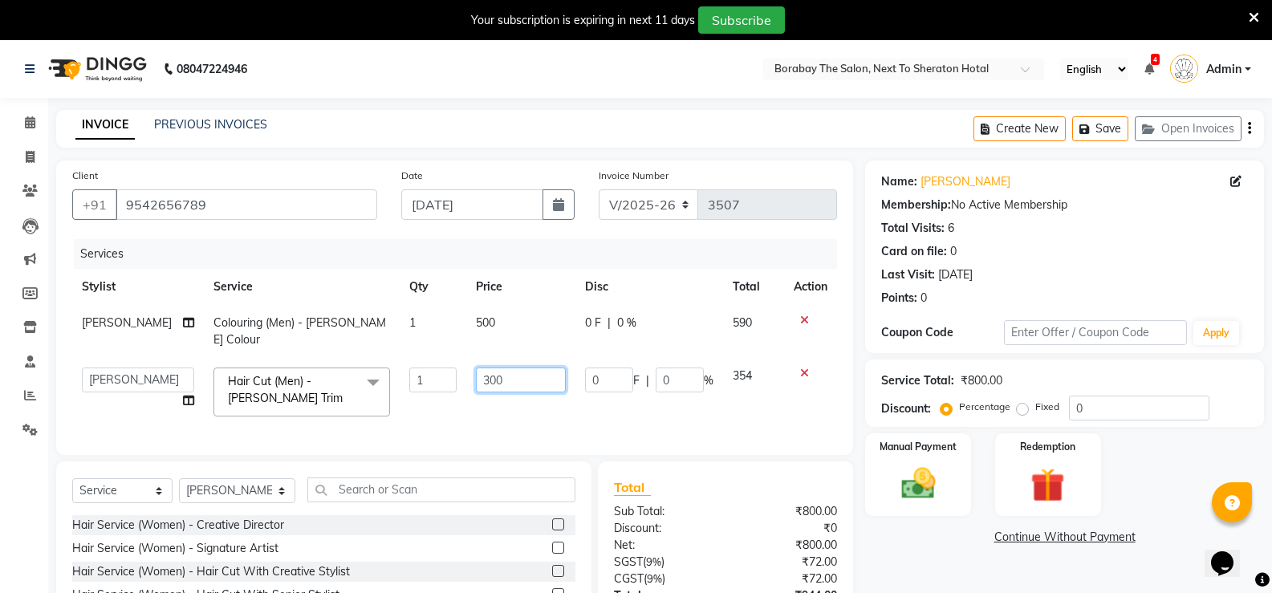
click at [485, 367] on input "300" at bounding box center [521, 379] width 90 height 25
click at [479, 367] on input "300" at bounding box center [521, 379] width 90 height 25
click at [476, 367] on input "300" at bounding box center [521, 379] width 90 height 25
click at [477, 367] on input "350" at bounding box center [521, 379] width 90 height 25
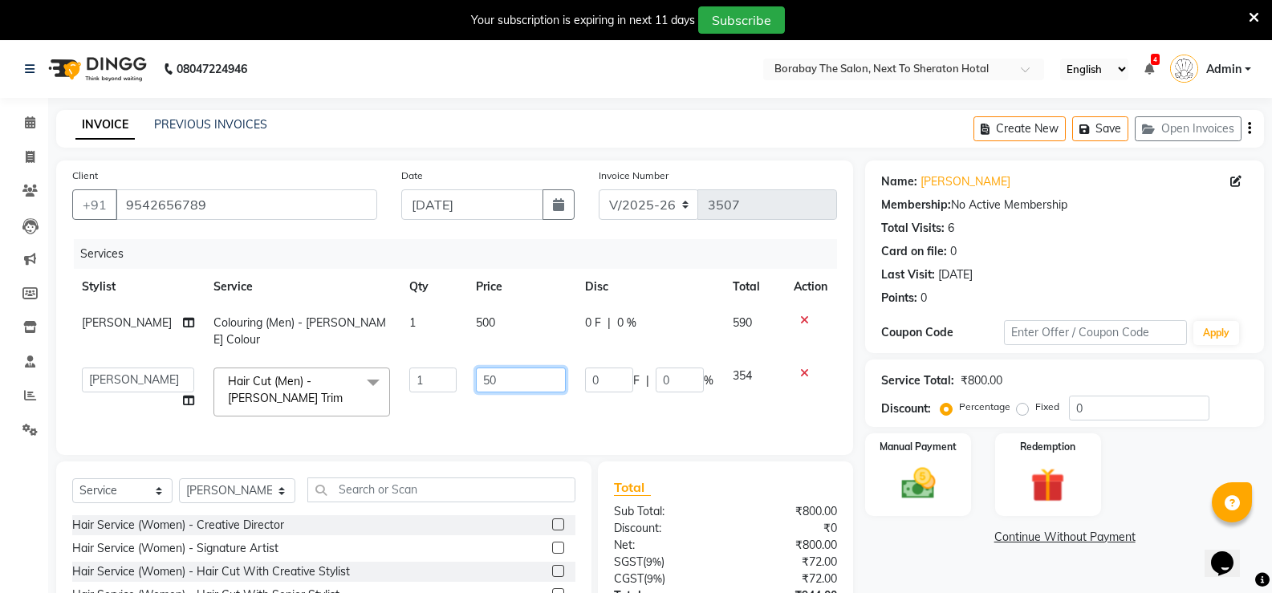
click at [496, 367] on input "50" at bounding box center [521, 379] width 90 height 25
type input "500"
click at [470, 311] on td "500" at bounding box center [520, 331] width 109 height 53
select select "78121"
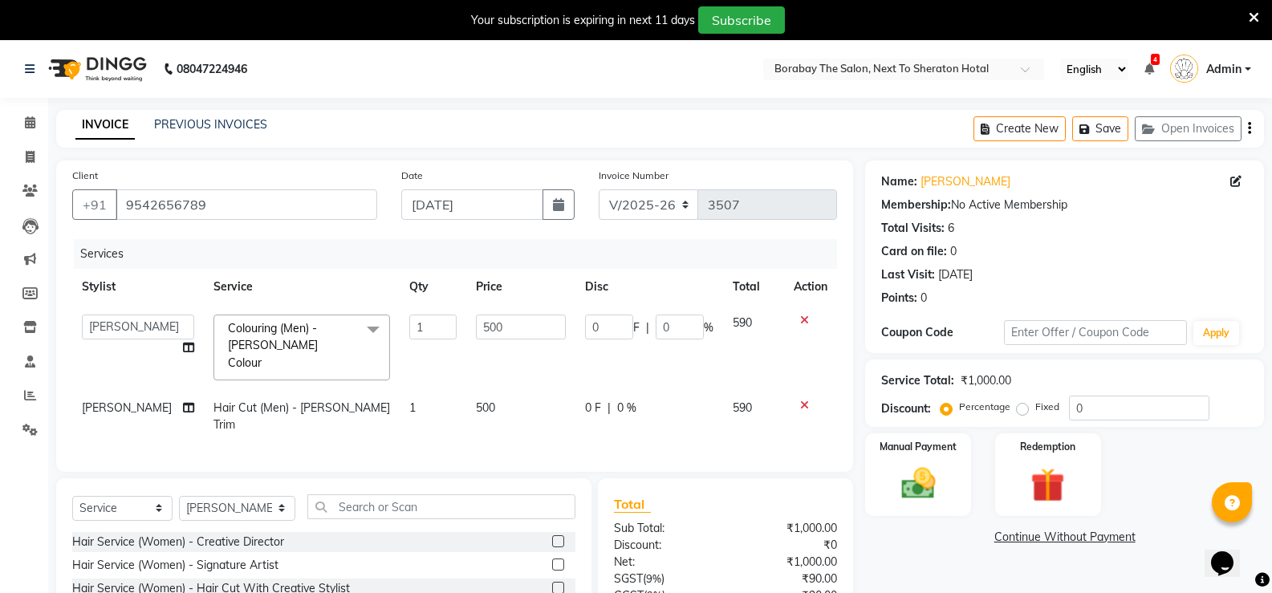
click at [470, 311] on td "500" at bounding box center [520, 347] width 109 height 85
click at [476, 328] on input "500" at bounding box center [521, 327] width 90 height 25
type input "600"
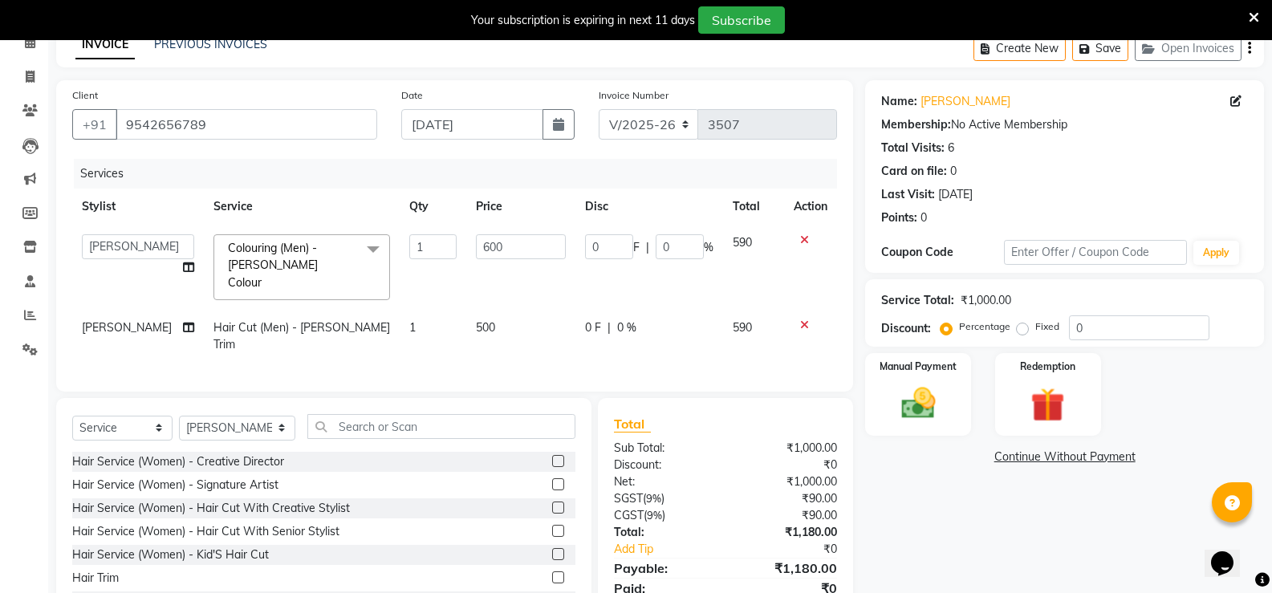
click at [510, 330] on div "Services Stylist Service Qty Price Disc Total Action [PERSON_NAME] [PERSON_NAME…" at bounding box center [454, 267] width 765 height 217
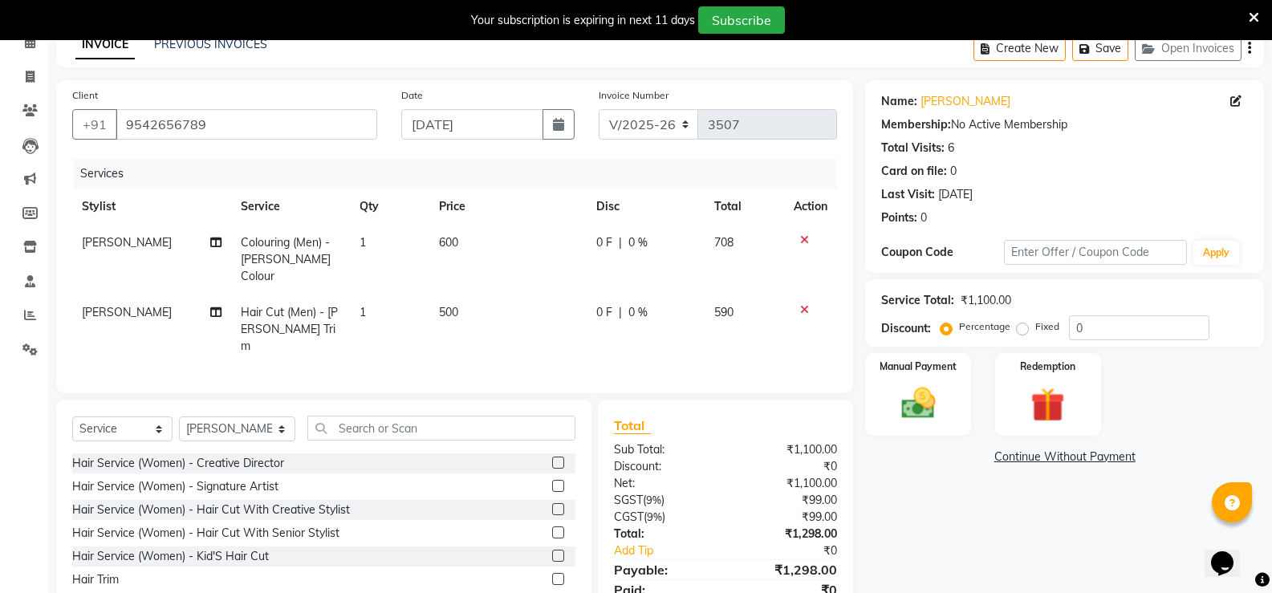
scroll to position [126, 0]
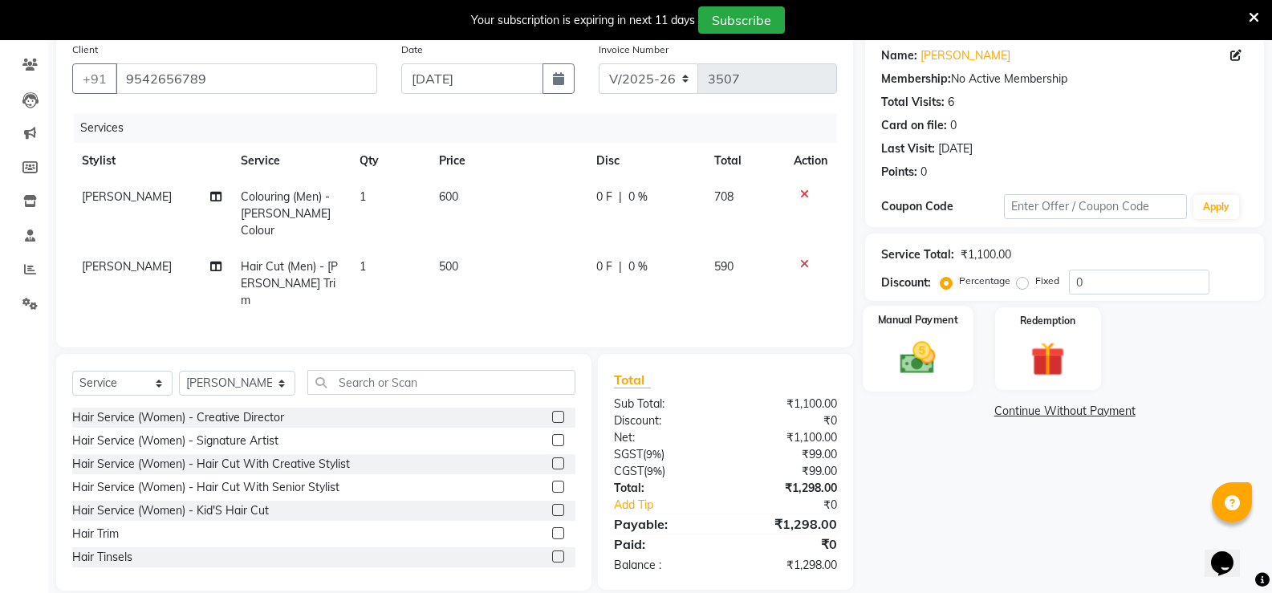
click at [947, 343] on div "Manual Payment" at bounding box center [918, 349] width 110 height 86
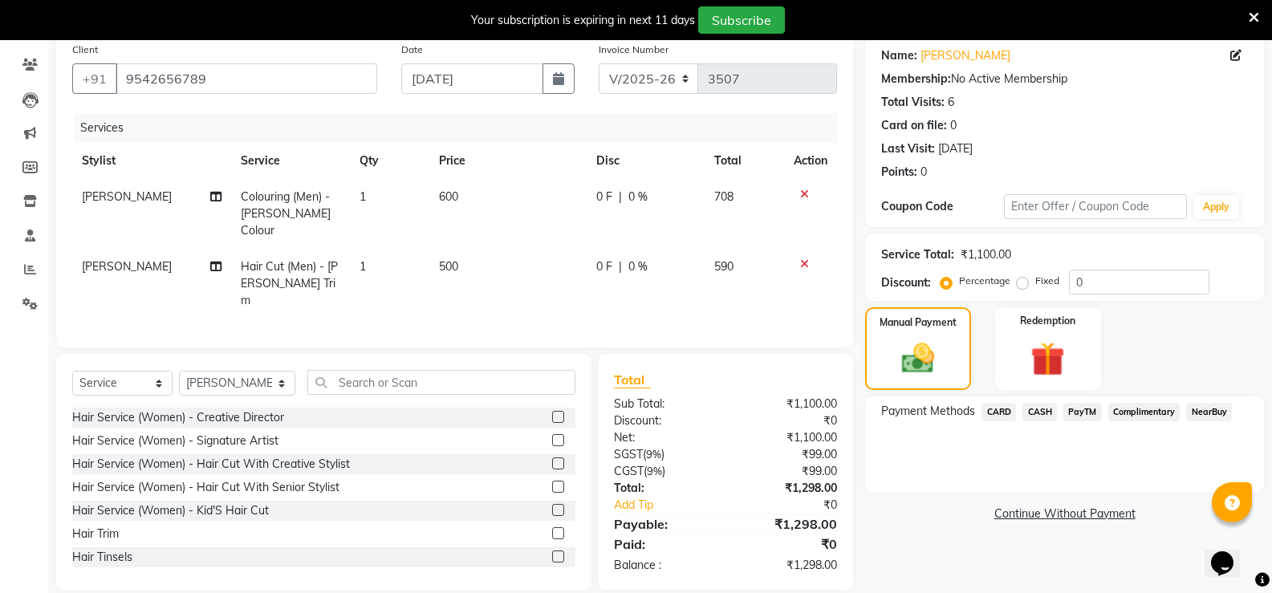
click at [1000, 407] on span "CARD" at bounding box center [998, 412] width 35 height 18
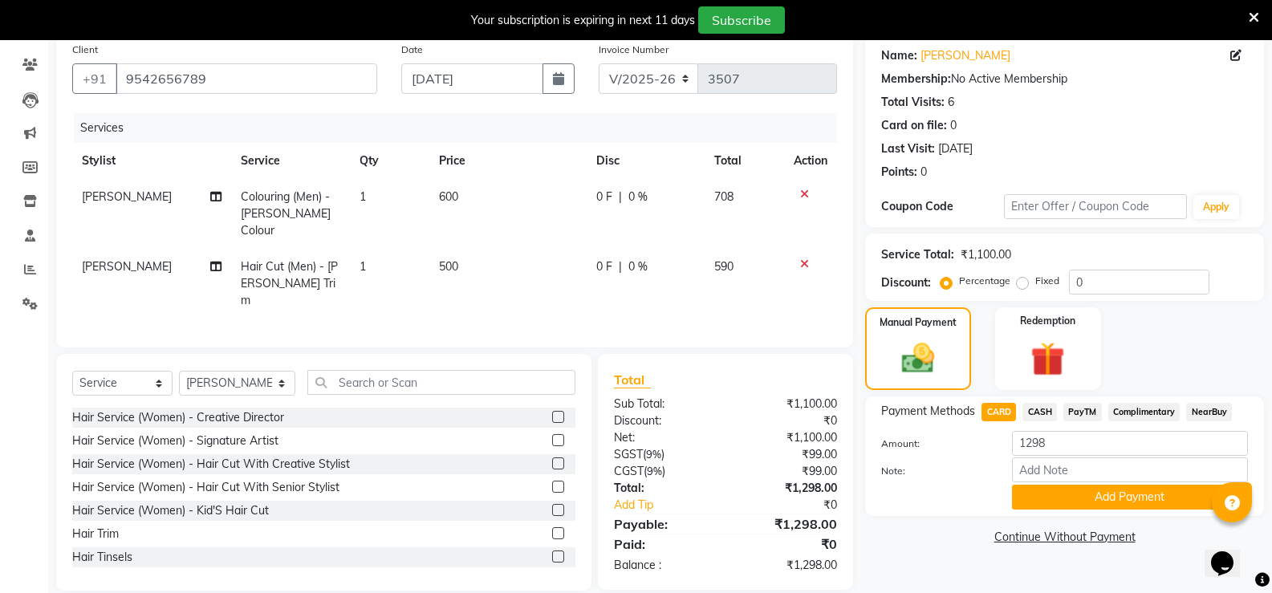
click at [1079, 417] on span "PayTM" at bounding box center [1082, 412] width 39 height 18
click at [1078, 505] on button "Add Payment" at bounding box center [1130, 497] width 236 height 25
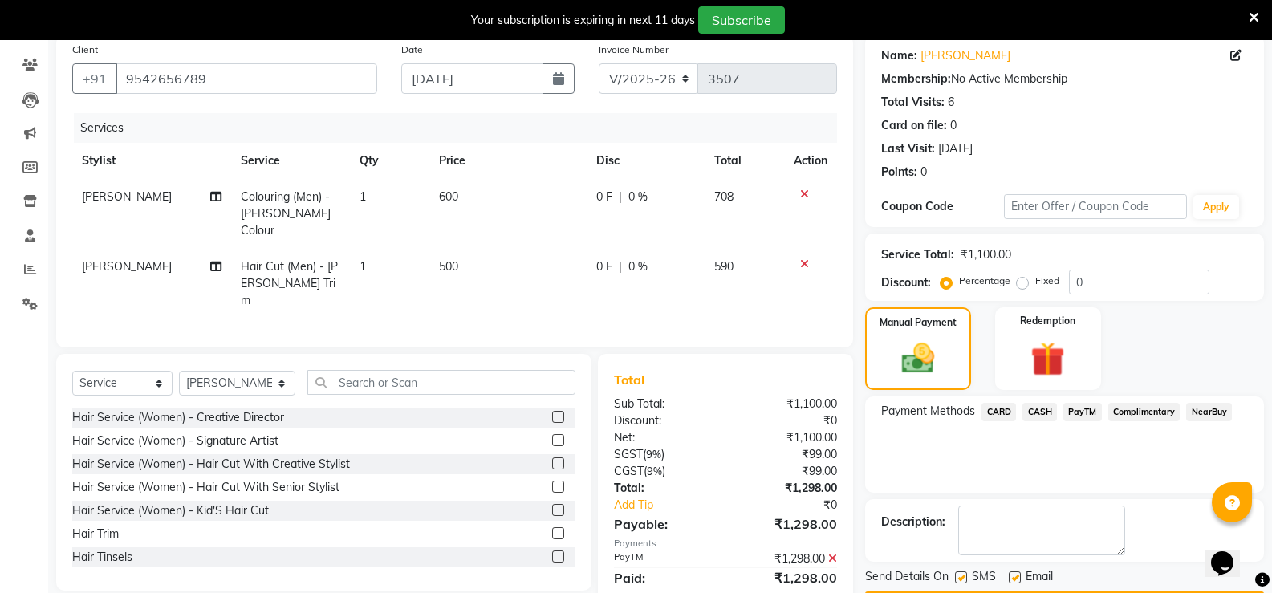
scroll to position [173, 0]
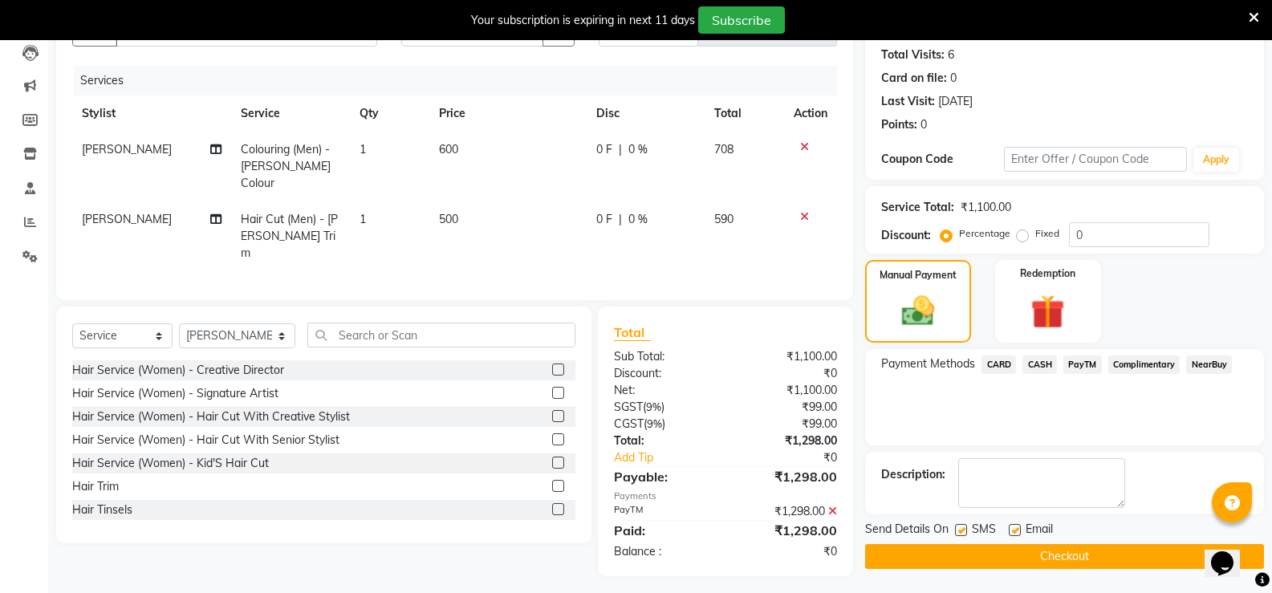
click at [1009, 554] on button "Checkout" at bounding box center [1064, 556] width 399 height 25
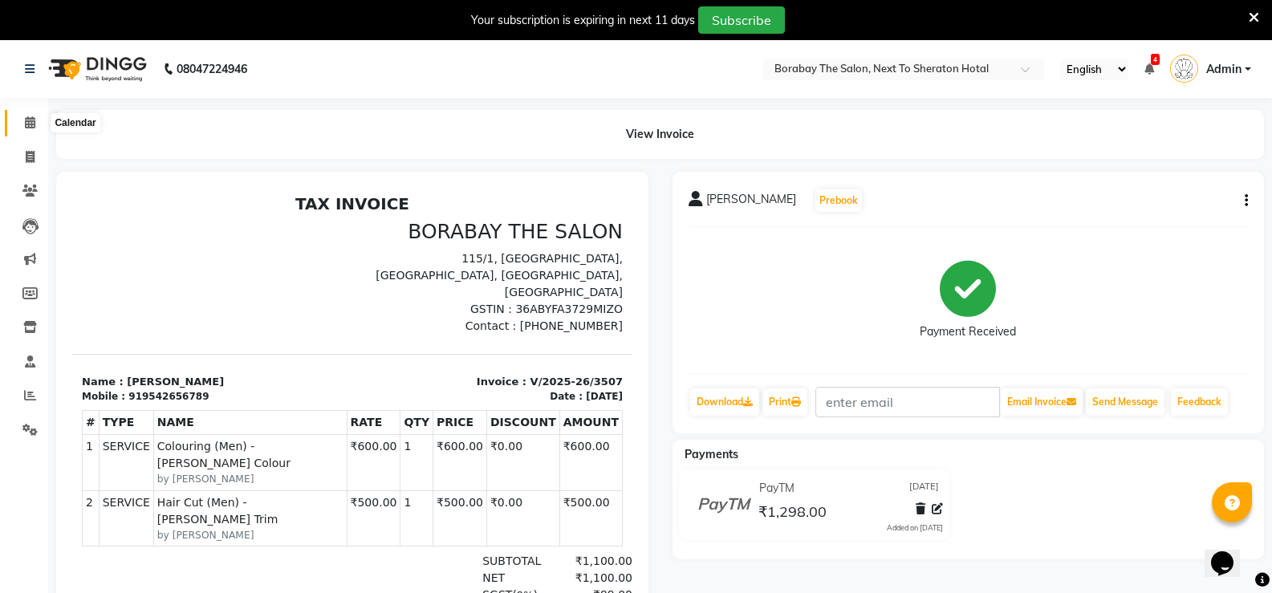
click at [30, 117] on icon at bounding box center [30, 122] width 10 height 12
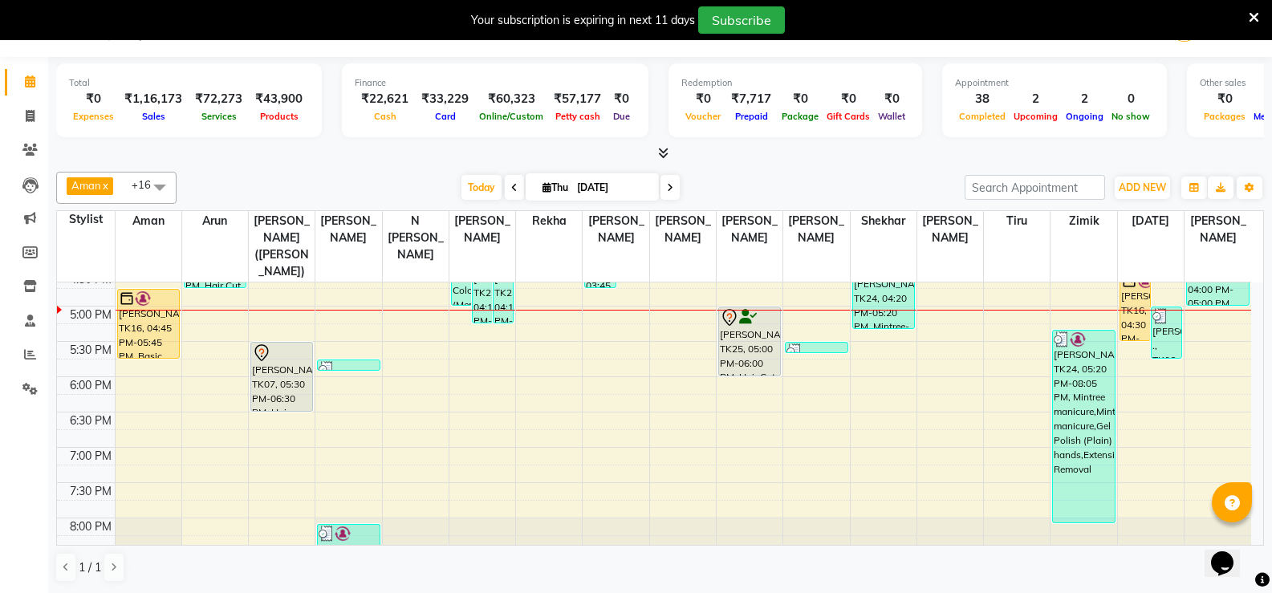
scroll to position [617, 0]
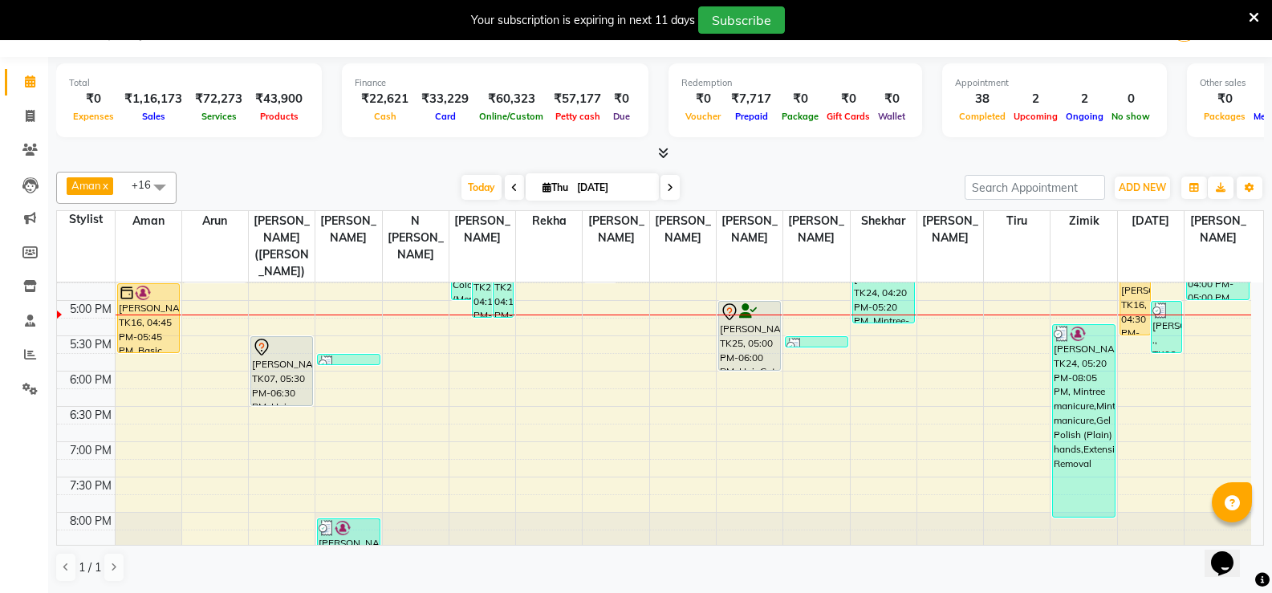
click at [668, 192] on icon at bounding box center [670, 188] width 6 height 10
type input "[DATE]"
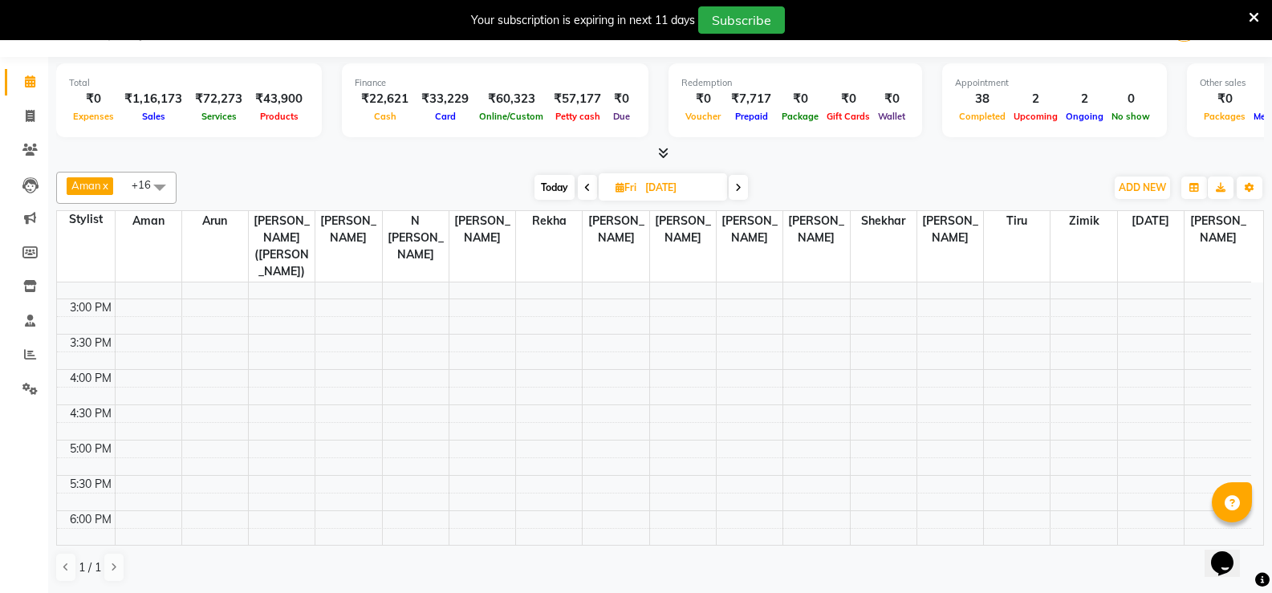
scroll to position [638, 0]
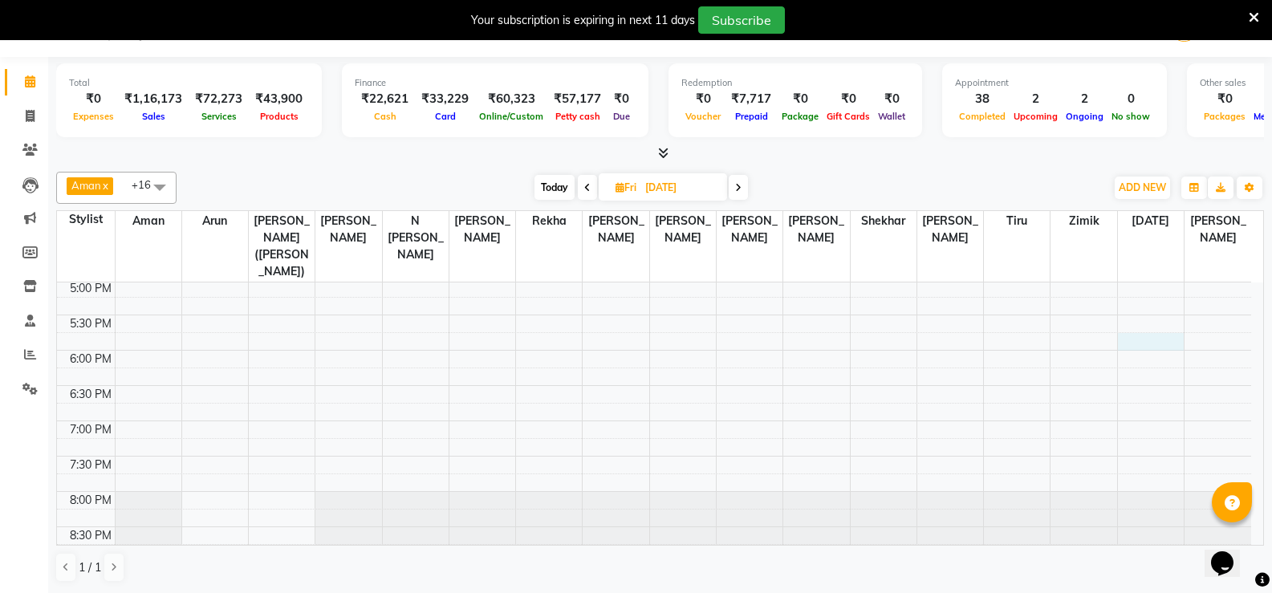
click at [1128, 323] on div "8:00 AM 8:30 AM 9:00 AM 9:30 AM 10:00 AM 10:30 AM 11:00 AM 11:30 AM 12:00 PM 12…" at bounding box center [654, 103] width 1194 height 917
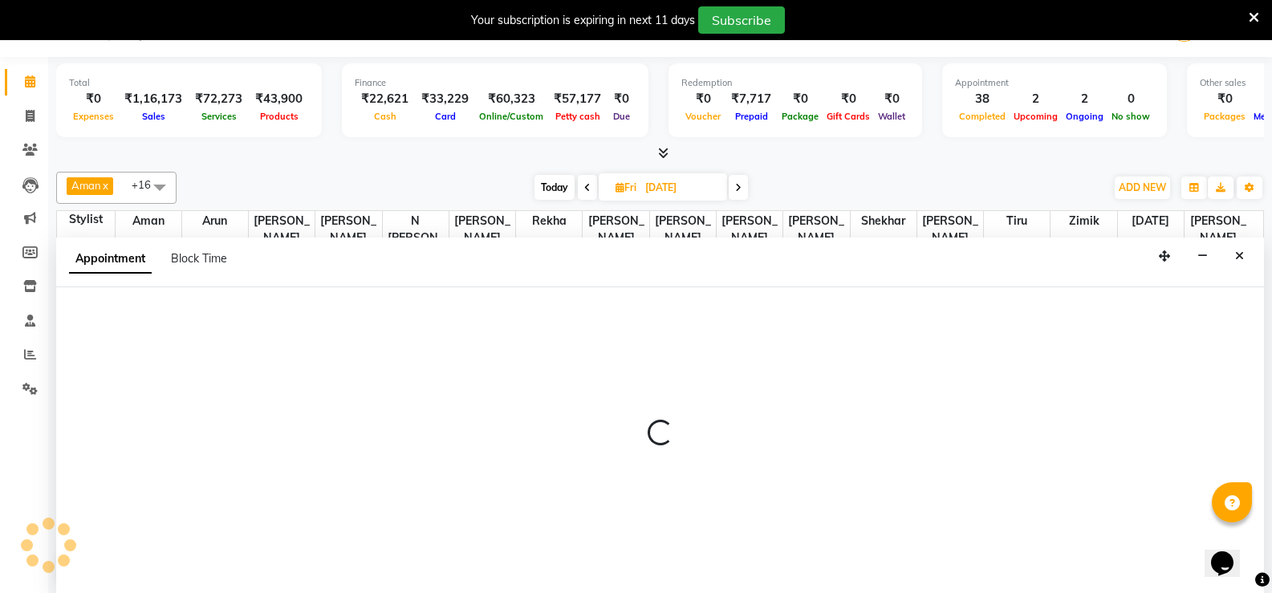
select select "89708"
select select "tentative"
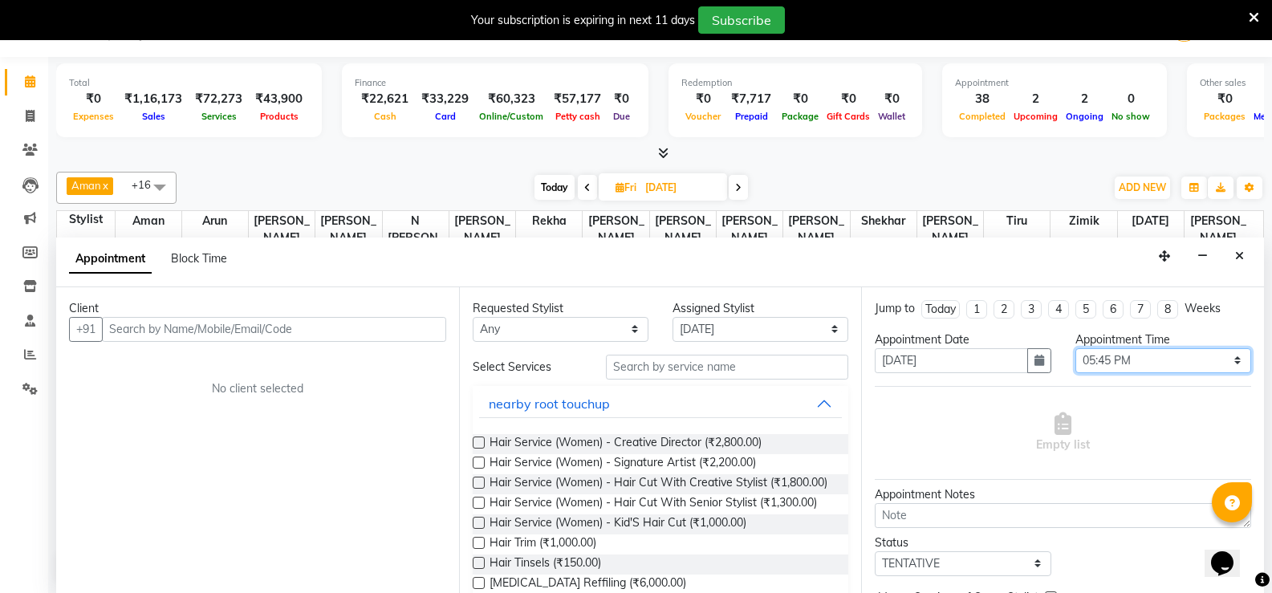
click at [1225, 355] on select "Select 09:00 AM 09:15 AM 09:30 AM 09:45 AM 10:00 AM 10:15 AM 10:30 AM 10:45 AM …" at bounding box center [1163, 360] width 176 height 25
select select "1080"
click at [1075, 348] on select "Select 09:00 AM 09:15 AM 09:30 AM 09:45 AM 10:00 AM 10:15 AM 10:30 AM 10:45 AM …" at bounding box center [1163, 360] width 176 height 25
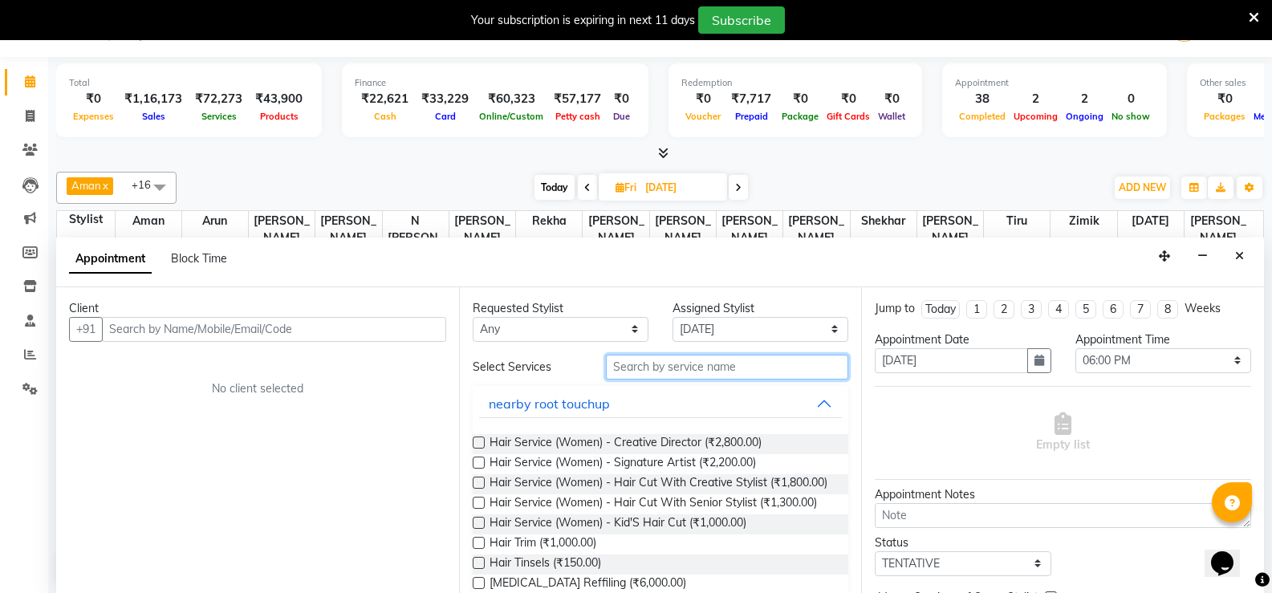
click at [652, 365] on input "text" at bounding box center [727, 367] width 242 height 25
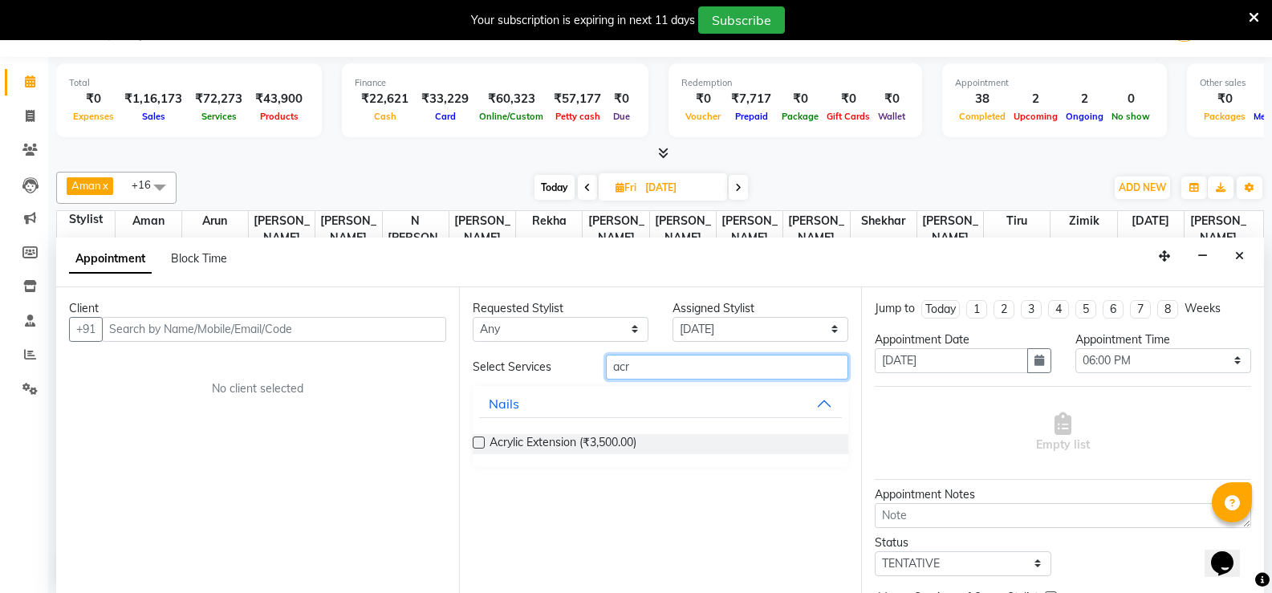
type input "acr"
click at [474, 440] on label at bounding box center [479, 442] width 12 height 12
click at [474, 440] on input "checkbox" at bounding box center [478, 444] width 10 height 10
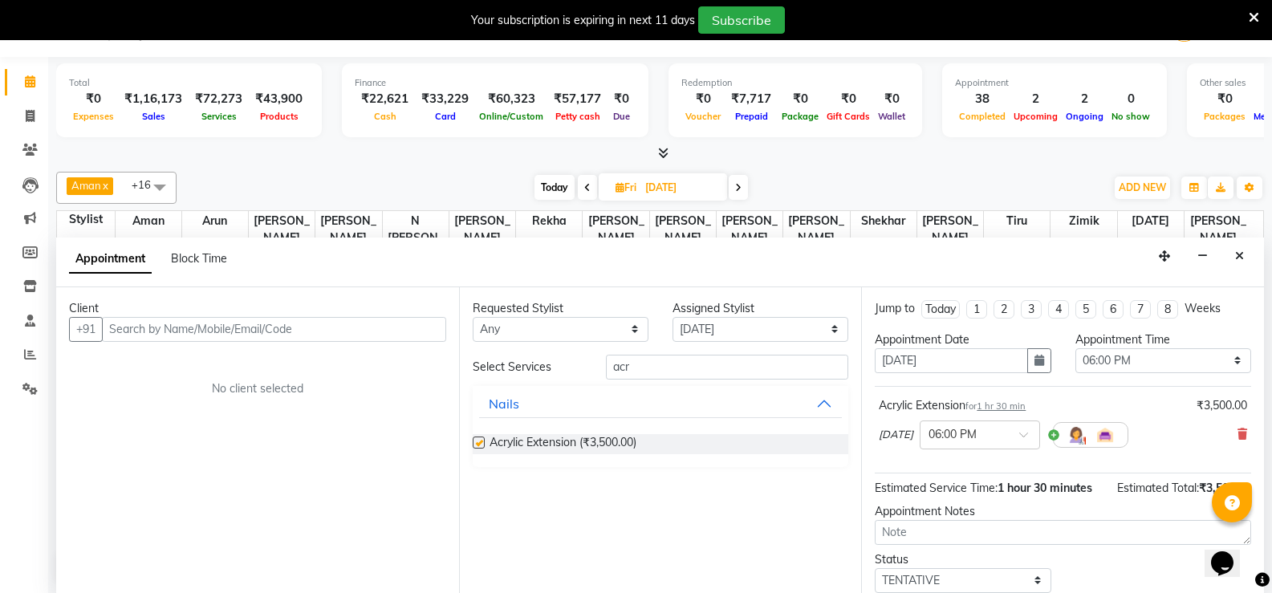
checkbox input "false"
click at [216, 339] on input "text" at bounding box center [274, 329] width 344 height 25
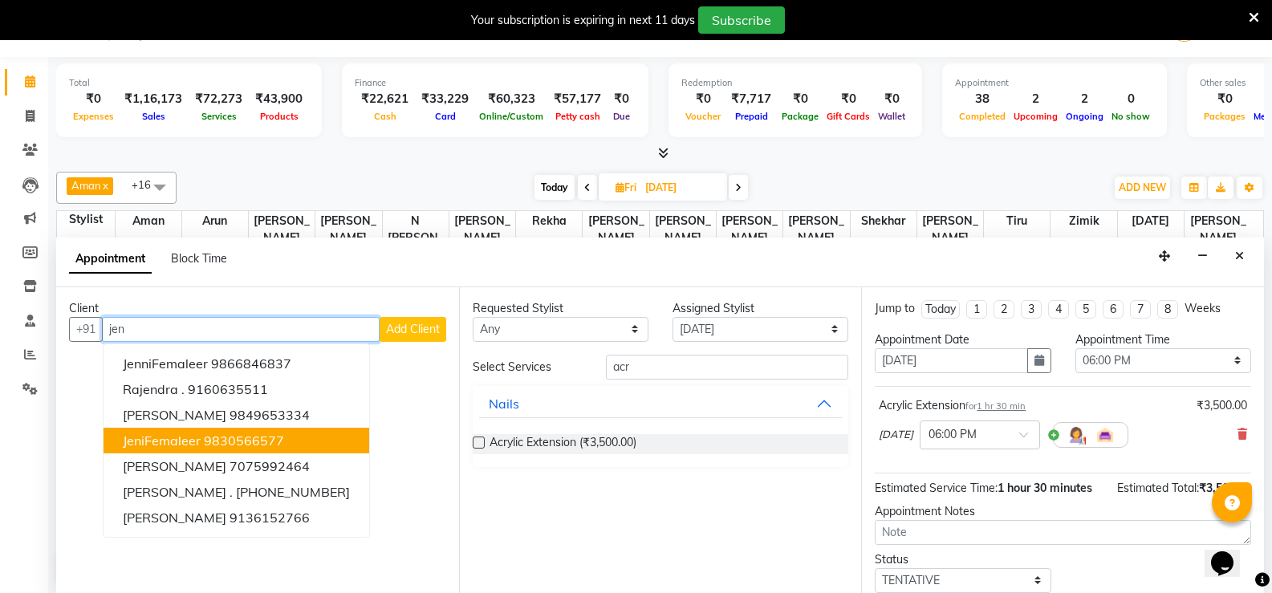
click at [177, 444] on span "JeniFemaleer" at bounding box center [162, 440] width 78 height 16
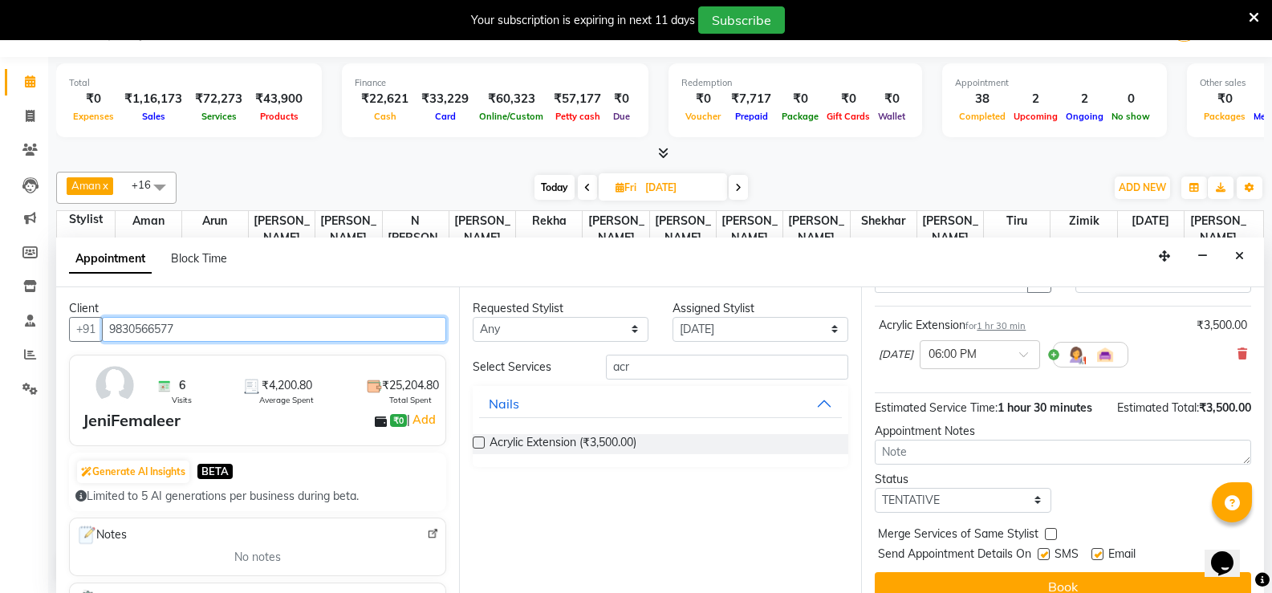
scroll to position [101, 0]
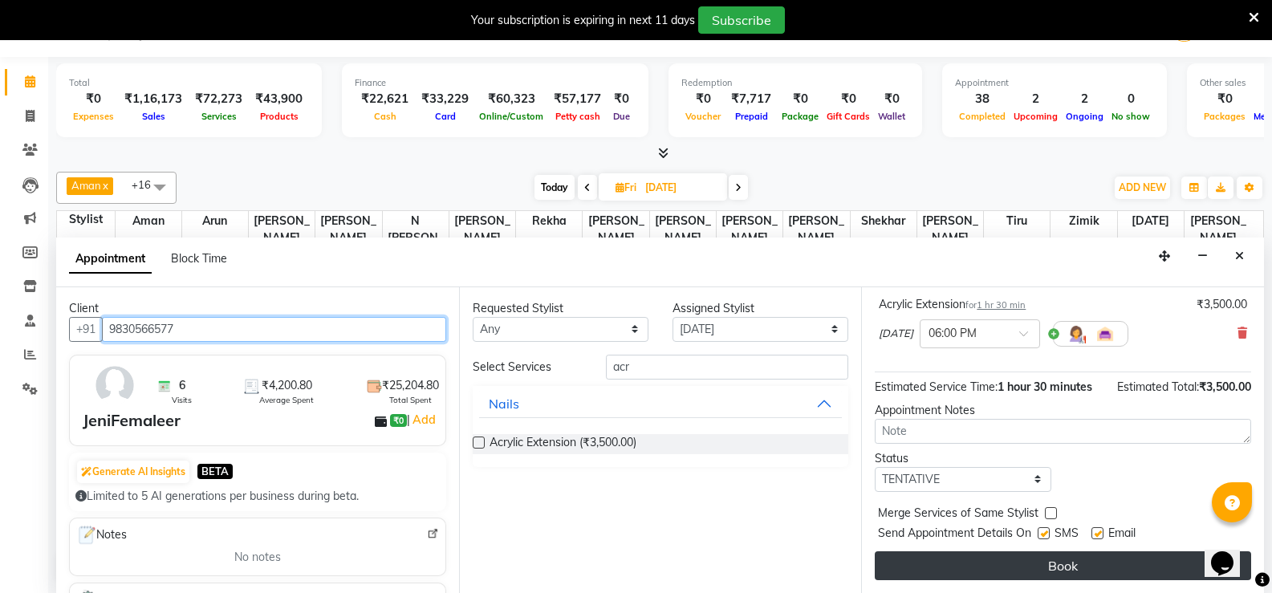
type input "9830566577"
click at [1054, 561] on button "Book" at bounding box center [1063, 565] width 376 height 29
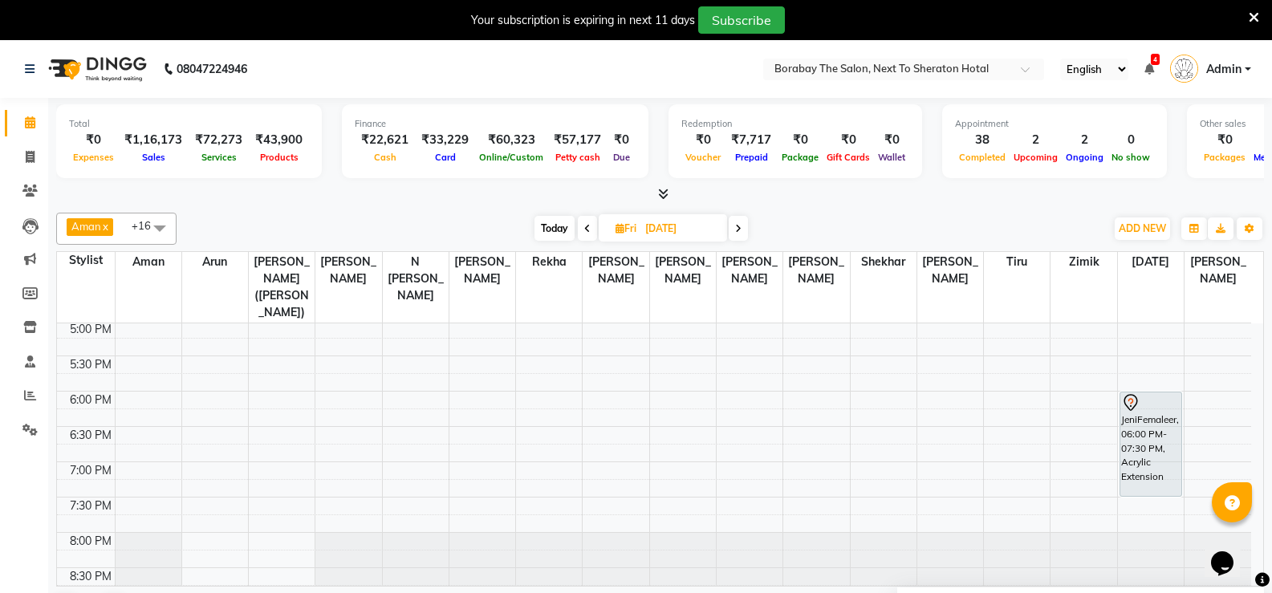
scroll to position [41, 0]
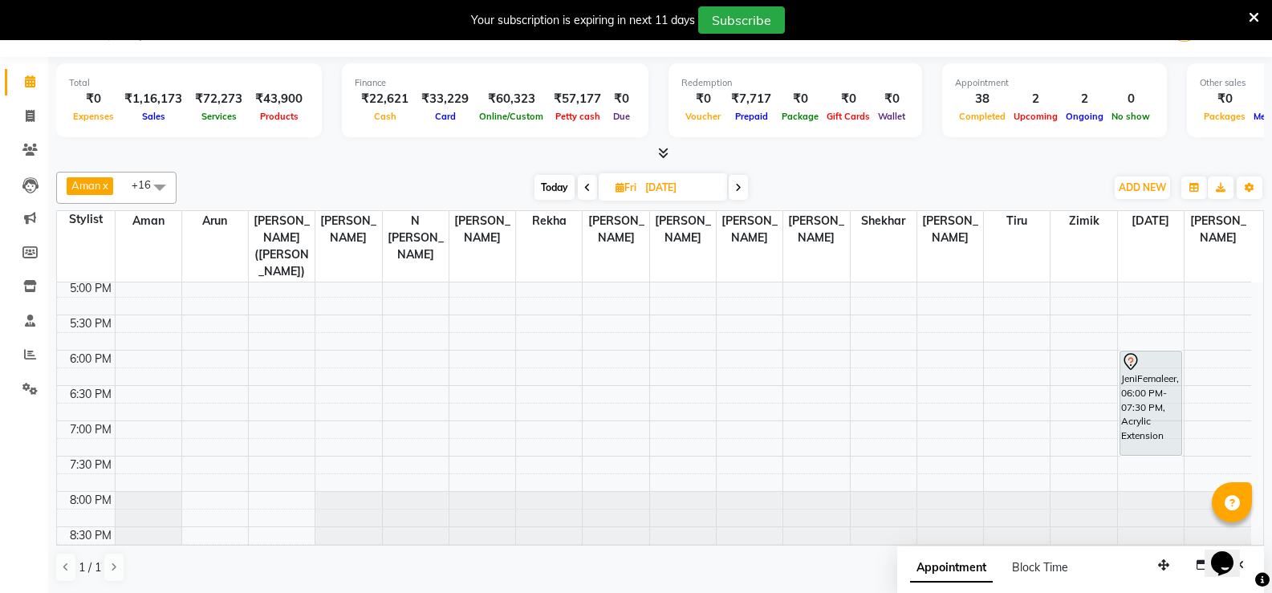
click at [580, 188] on span at bounding box center [587, 187] width 19 height 25
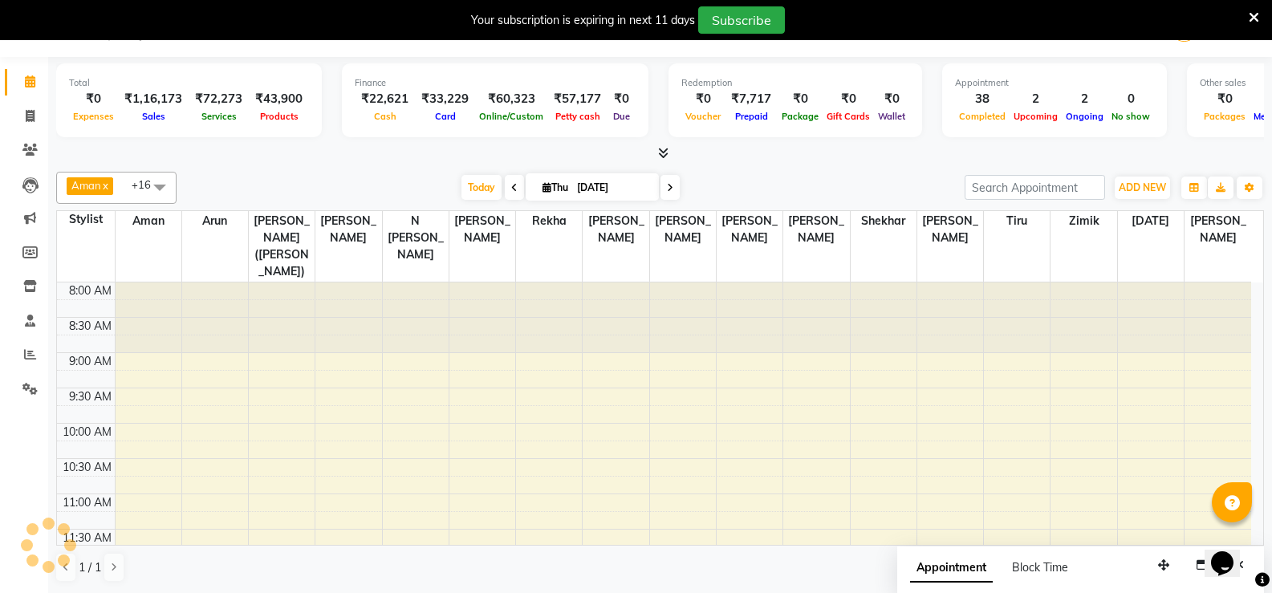
scroll to position [636, 0]
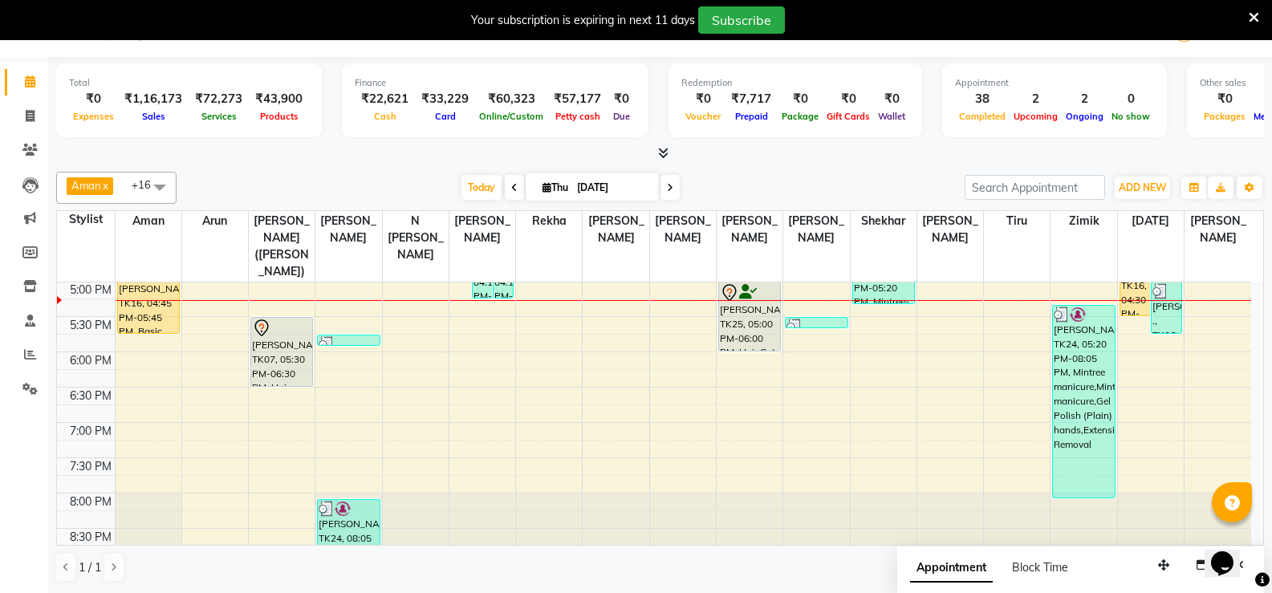
click at [668, 192] on icon at bounding box center [670, 188] width 6 height 10
type input "[DATE]"
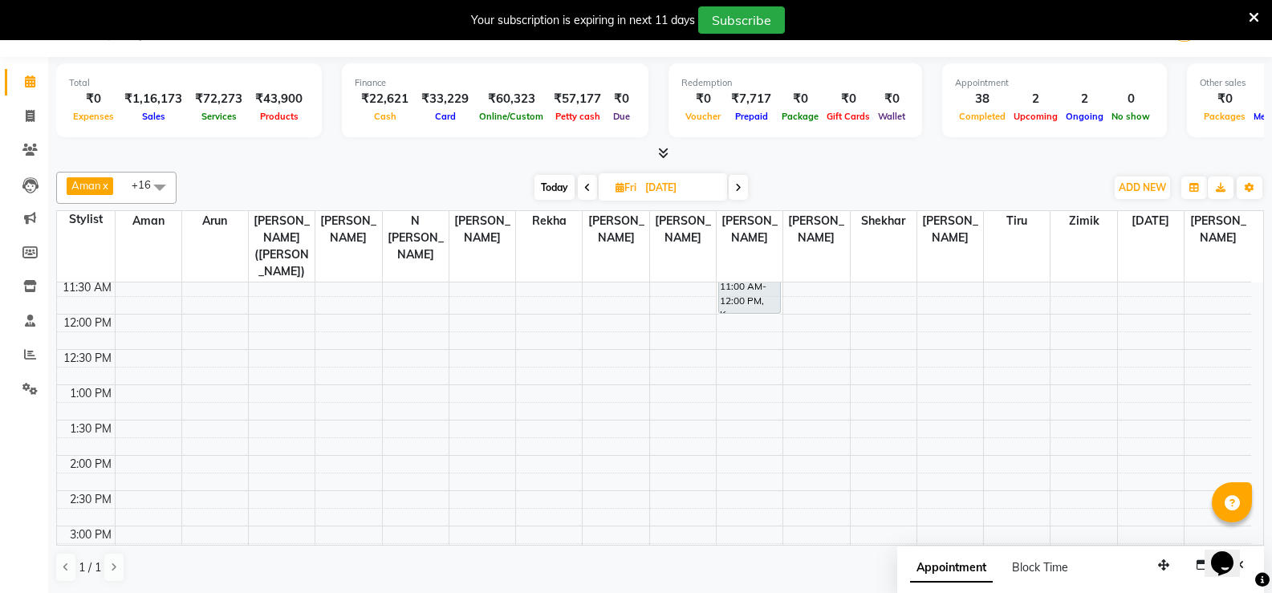
scroll to position [235, 0]
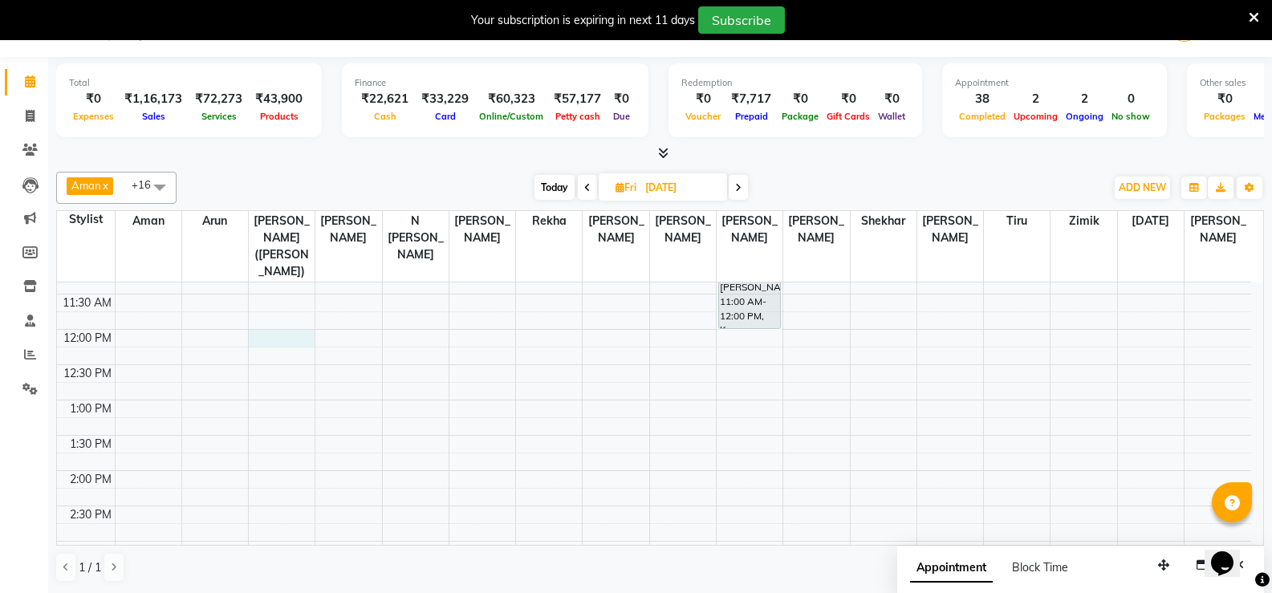
click at [278, 327] on div "8:00 AM 8:30 AM 9:00 AM 9:30 AM 10:00 AM 10:30 AM 11:00 AM 11:30 AM 12:00 PM 12…" at bounding box center [654, 505] width 1194 height 917
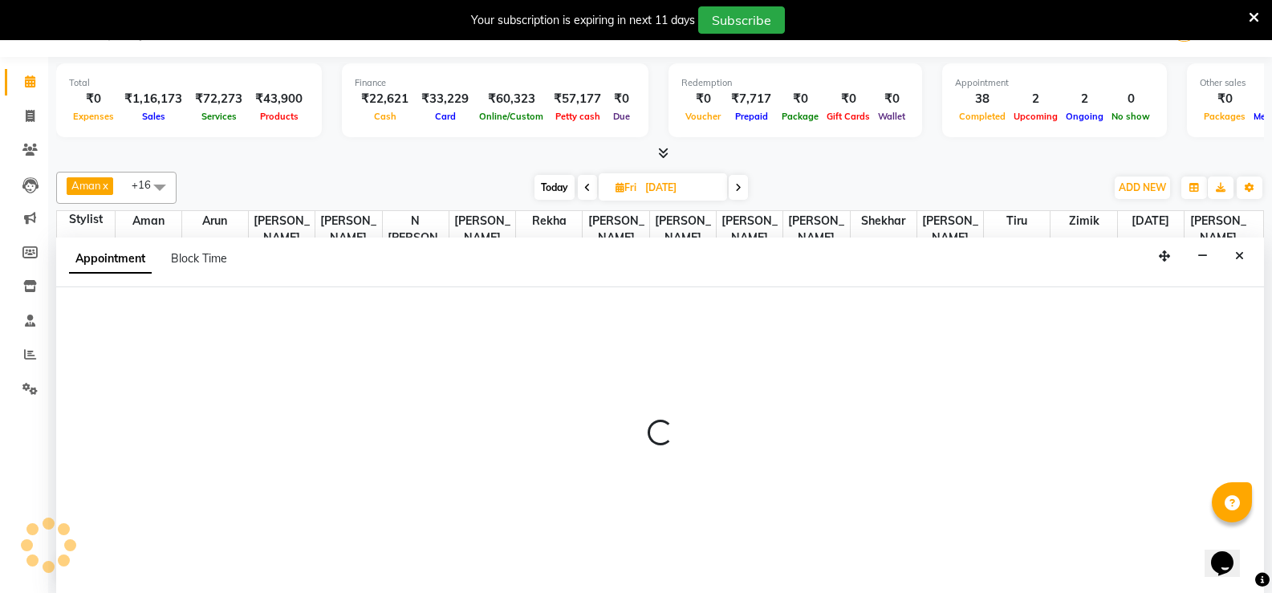
select select "31355"
select select "tentative"
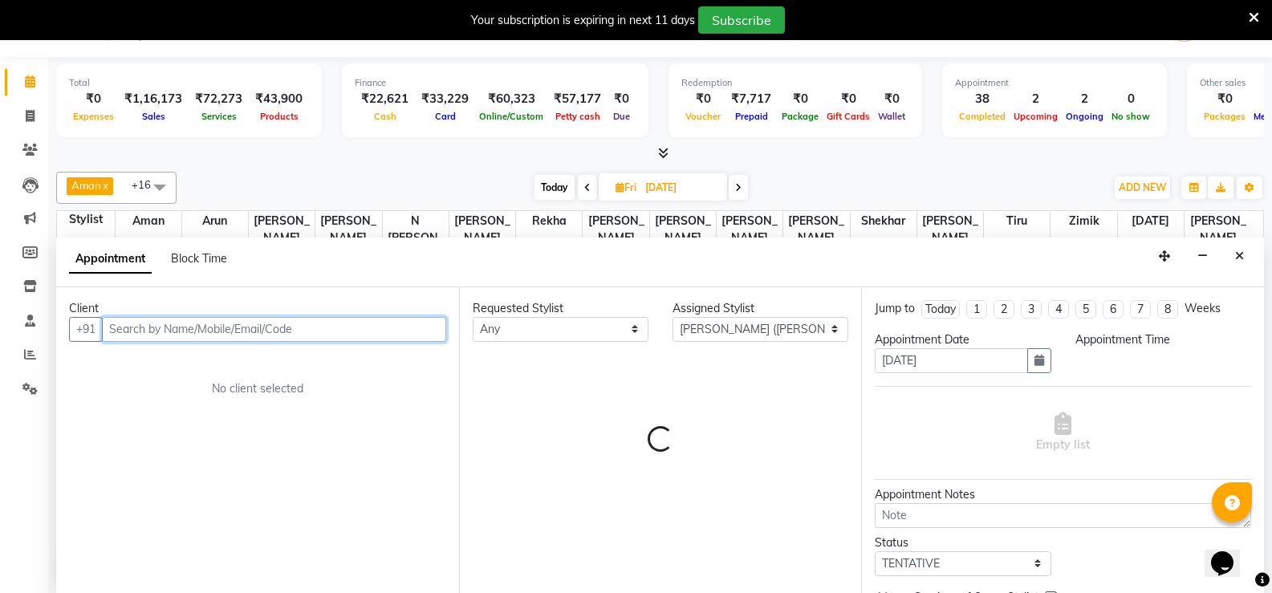
select select "720"
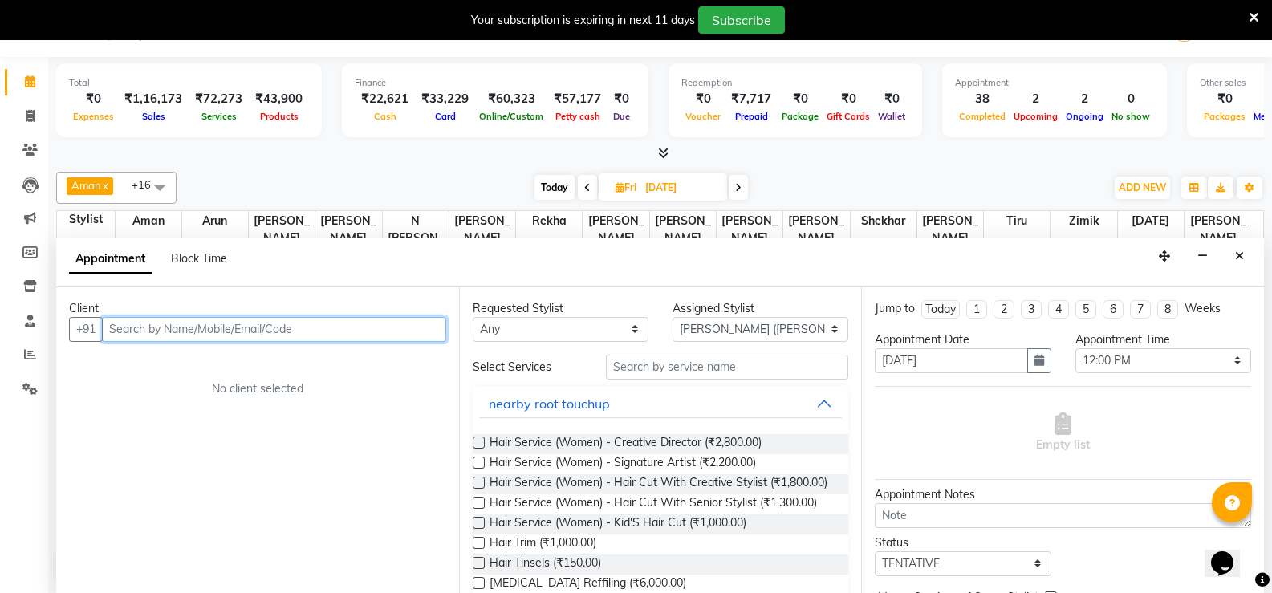
click at [323, 332] on input "text" at bounding box center [274, 329] width 344 height 25
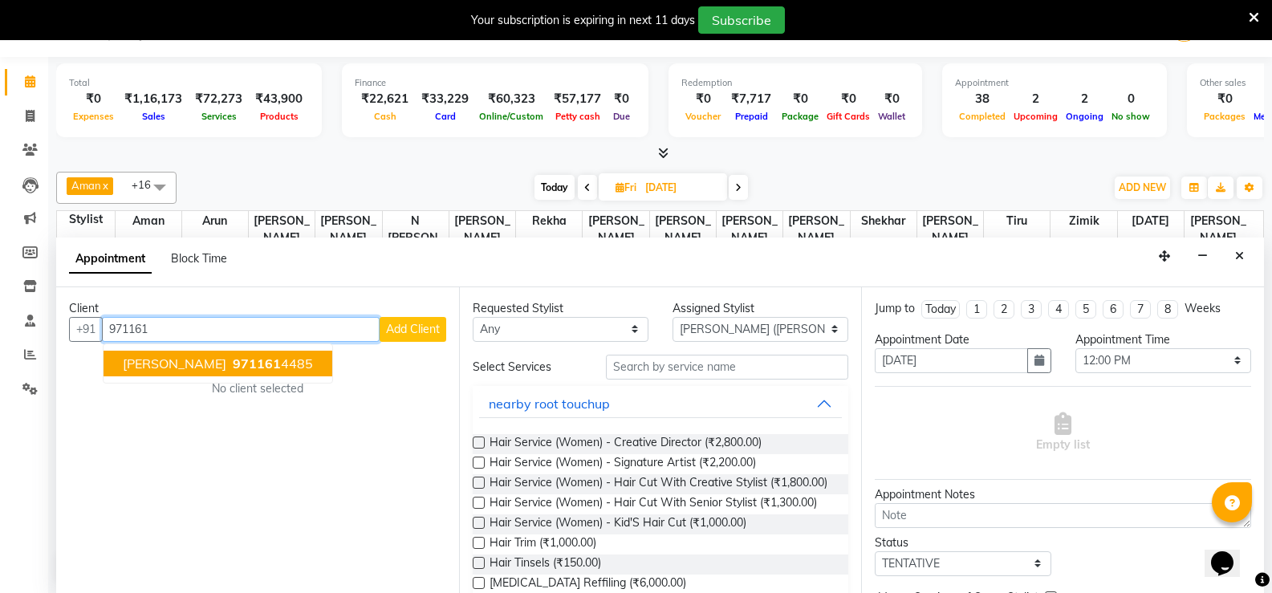
click at [112, 362] on button "[PERSON_NAME] 971161 4485" at bounding box center [218, 364] width 229 height 26
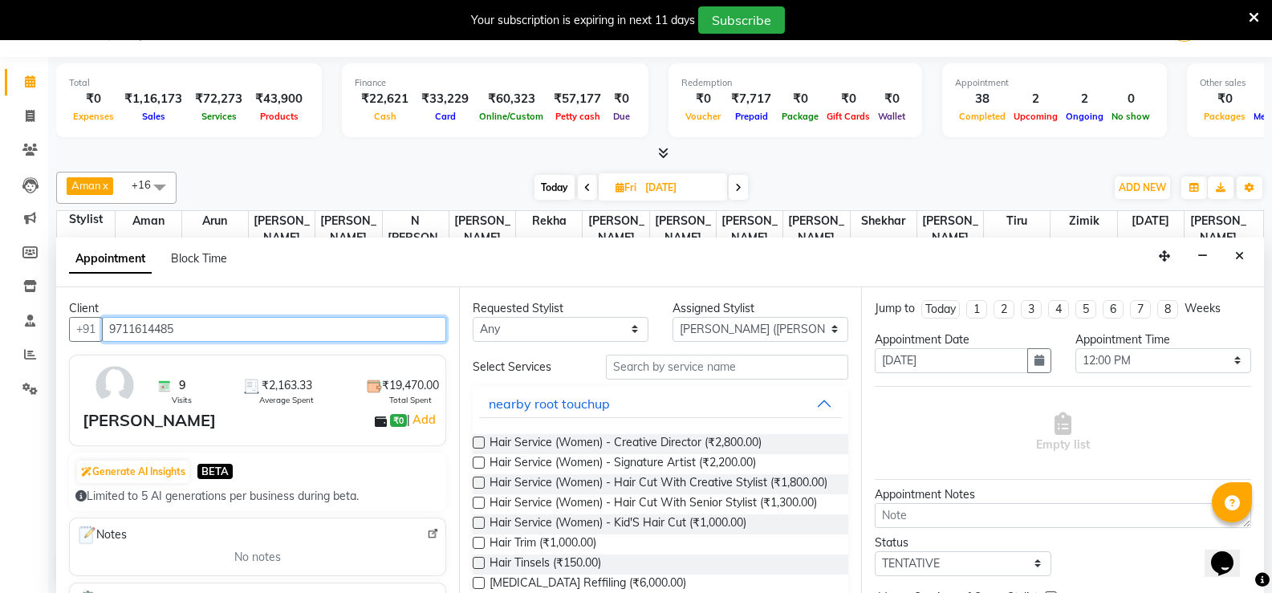
type input "9711614485"
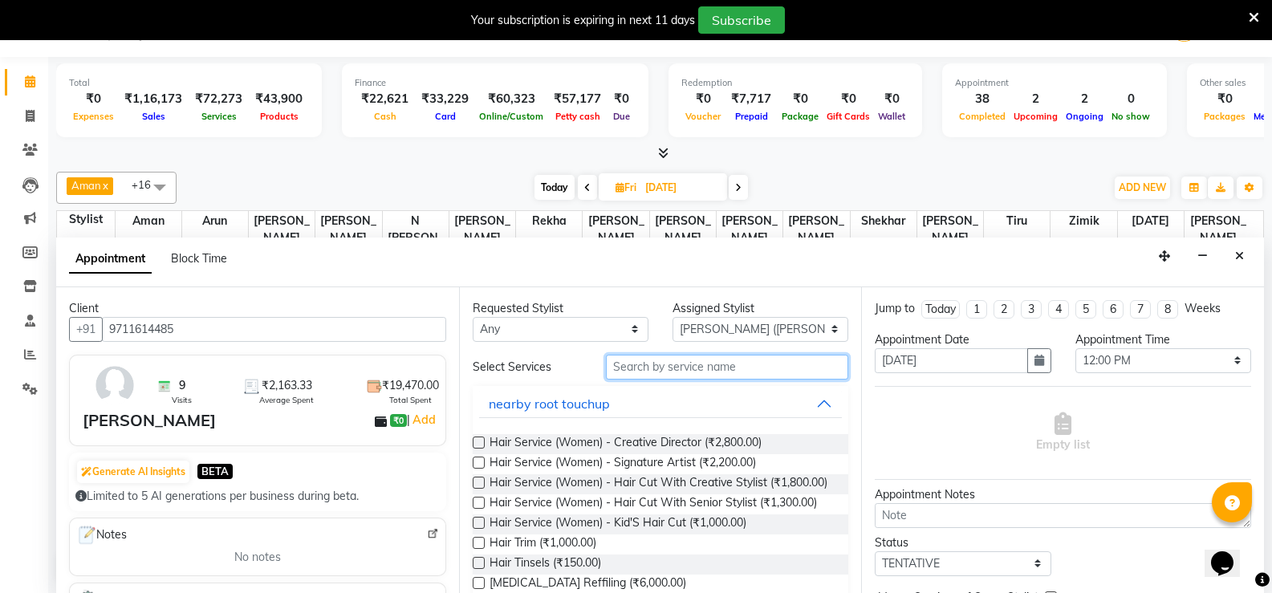
click at [636, 373] on input "text" at bounding box center [727, 367] width 242 height 25
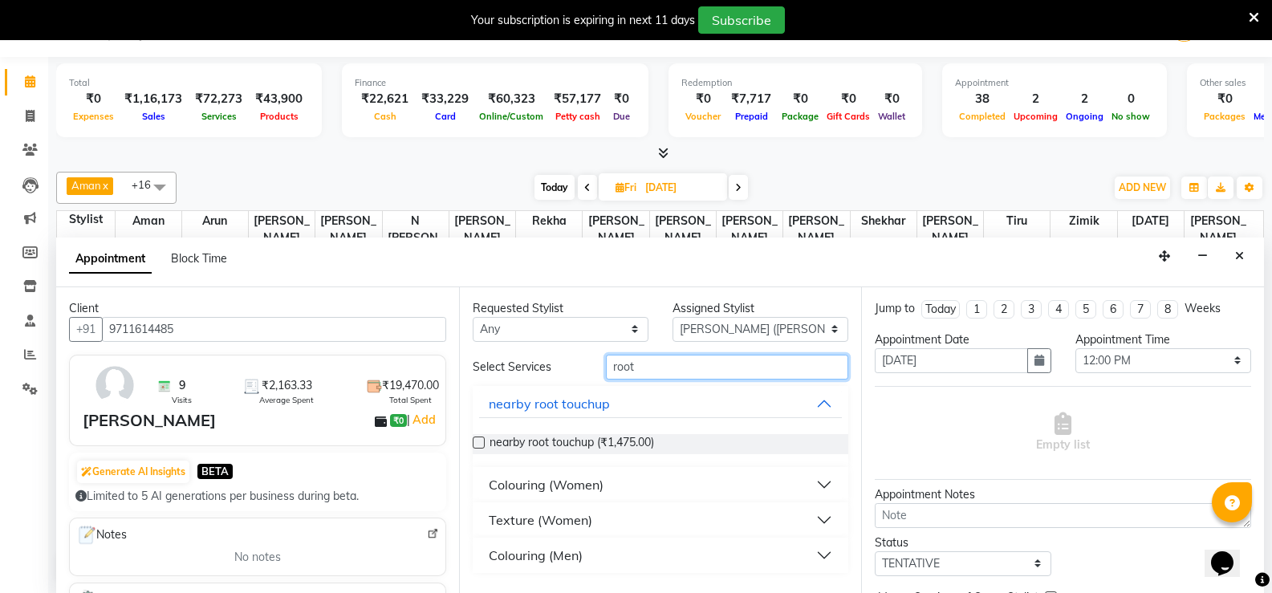
type input "root"
click at [825, 522] on button "Texture (Women)" at bounding box center [660, 519] width 363 height 29
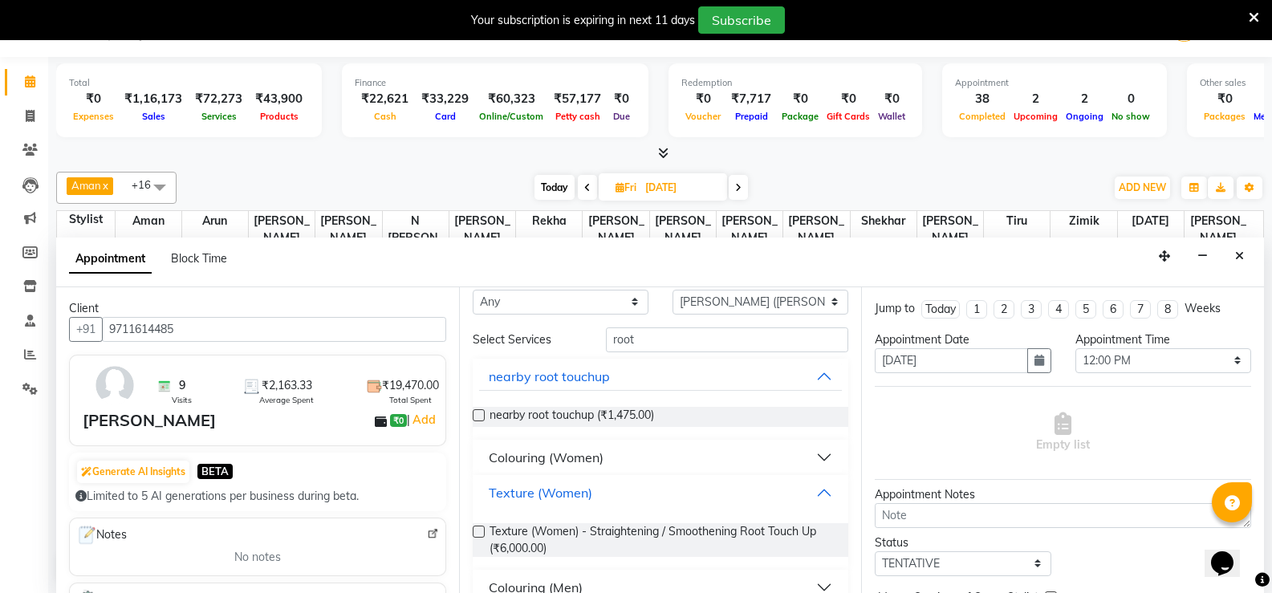
scroll to position [52, 0]
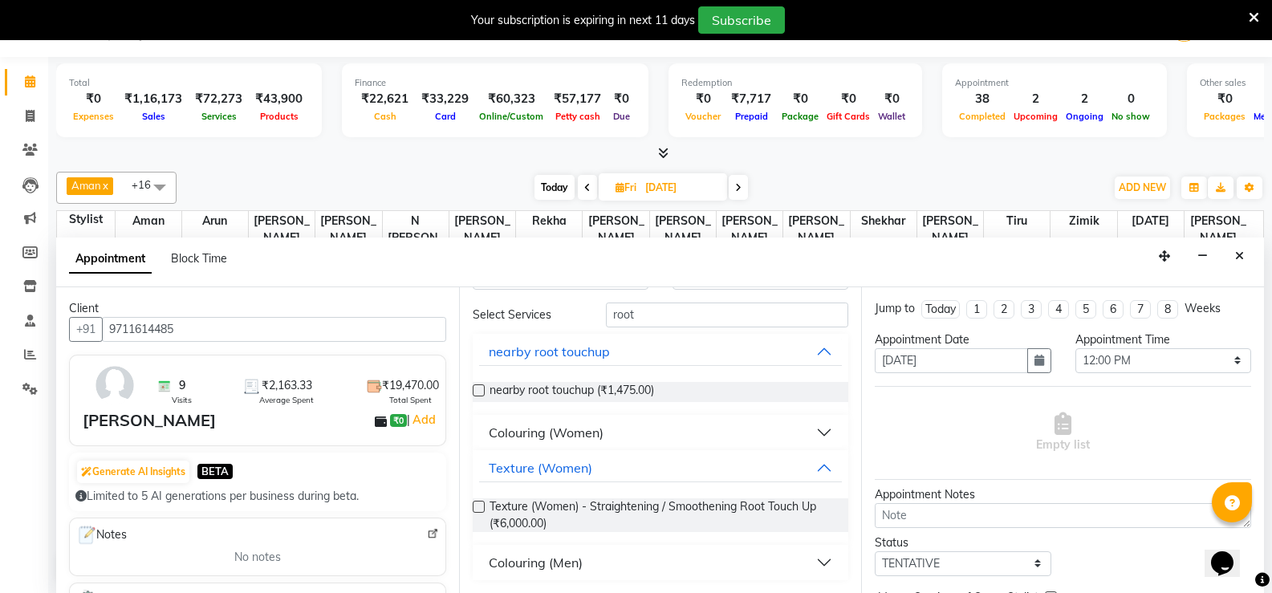
click at [810, 432] on button "Colouring (Women)" at bounding box center [660, 432] width 363 height 29
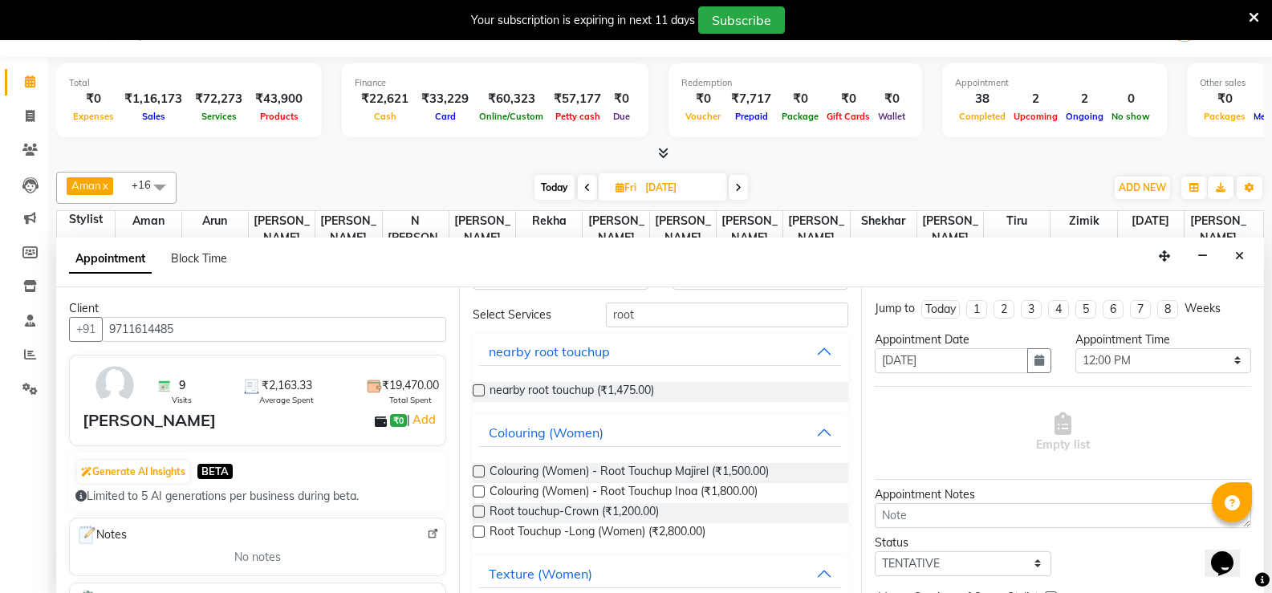
click at [477, 493] on label at bounding box center [479, 491] width 12 height 12
click at [477, 493] on input "checkbox" at bounding box center [478, 493] width 10 height 10
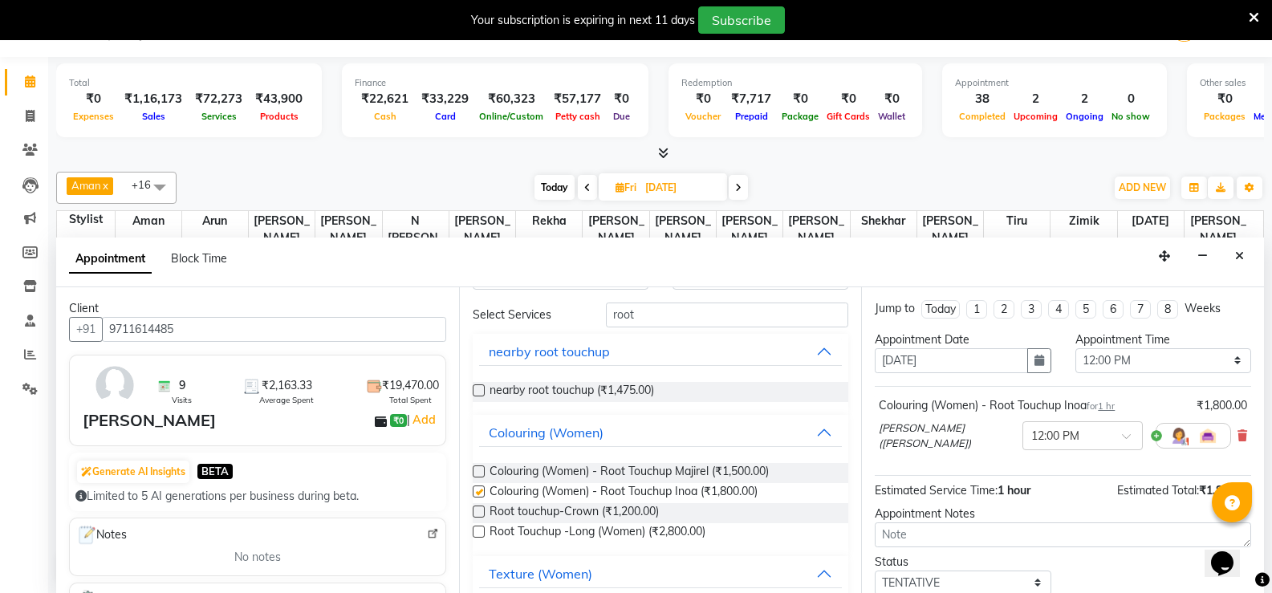
checkbox input "false"
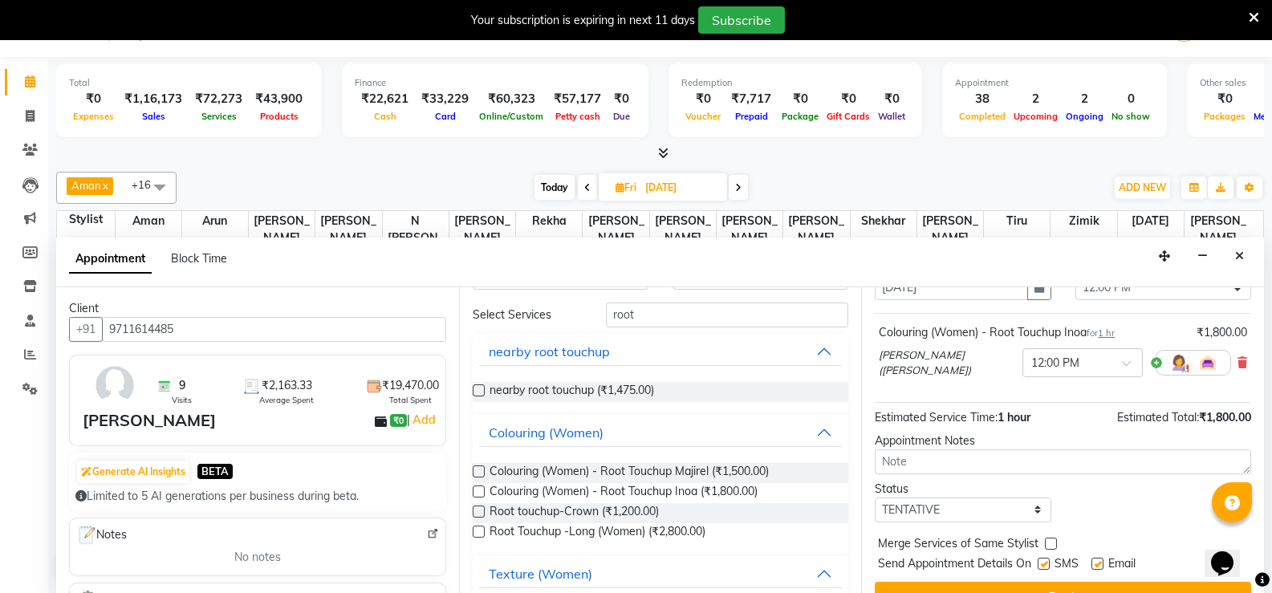
scroll to position [101, 0]
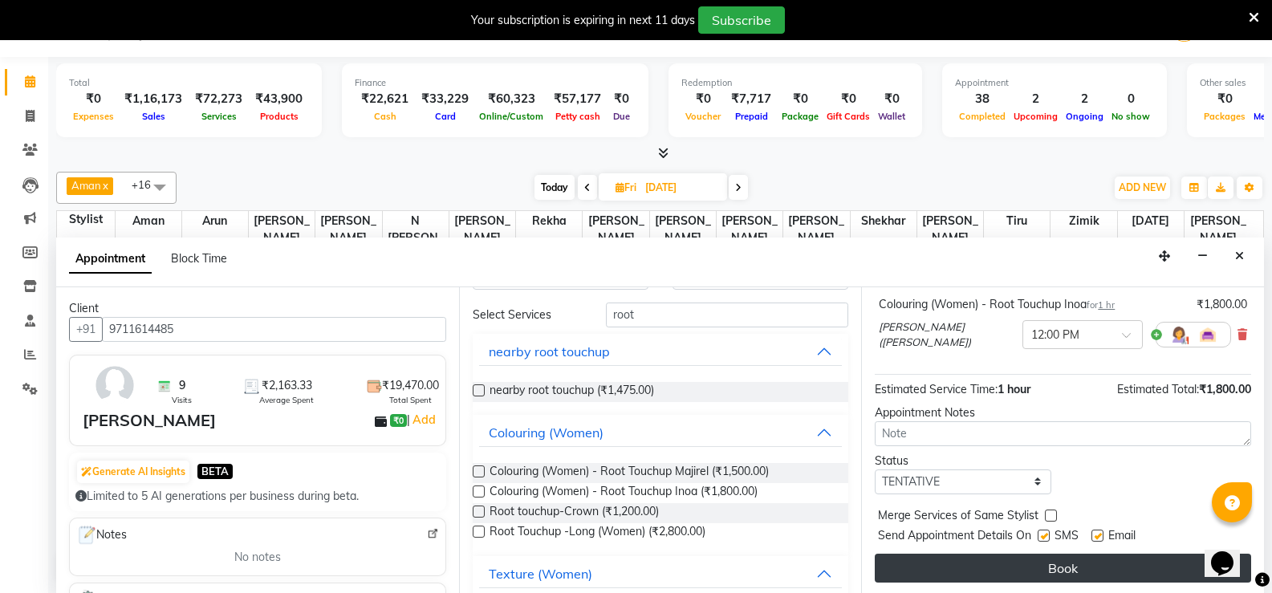
click at [1032, 566] on button "Book" at bounding box center [1063, 568] width 376 height 29
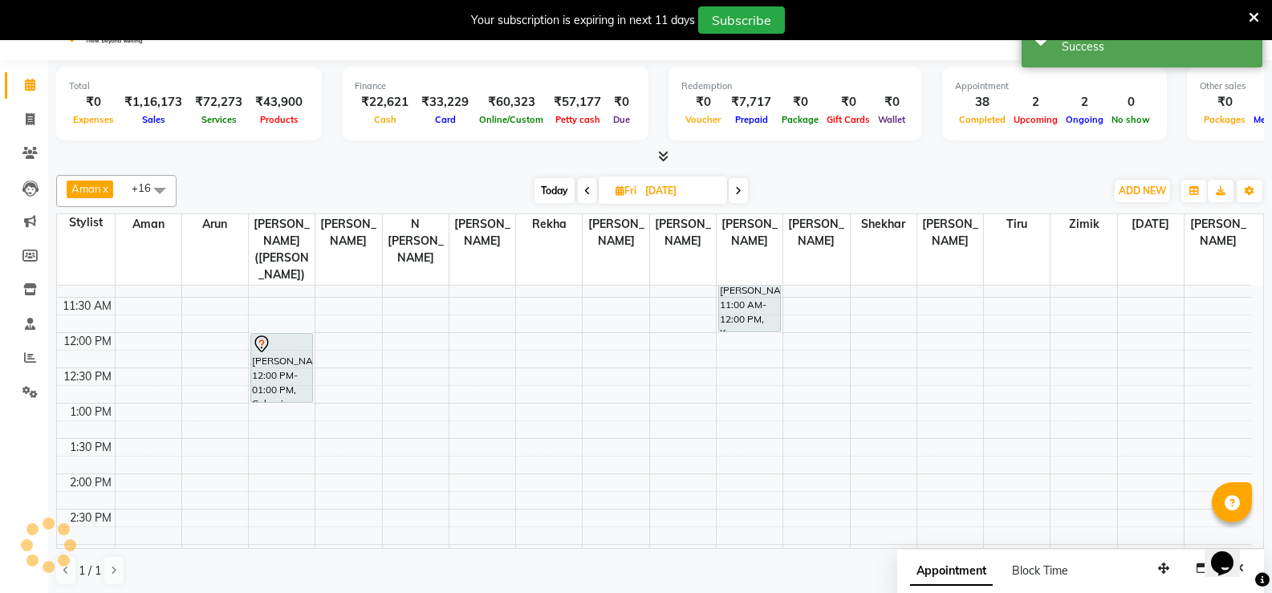
scroll to position [0, 0]
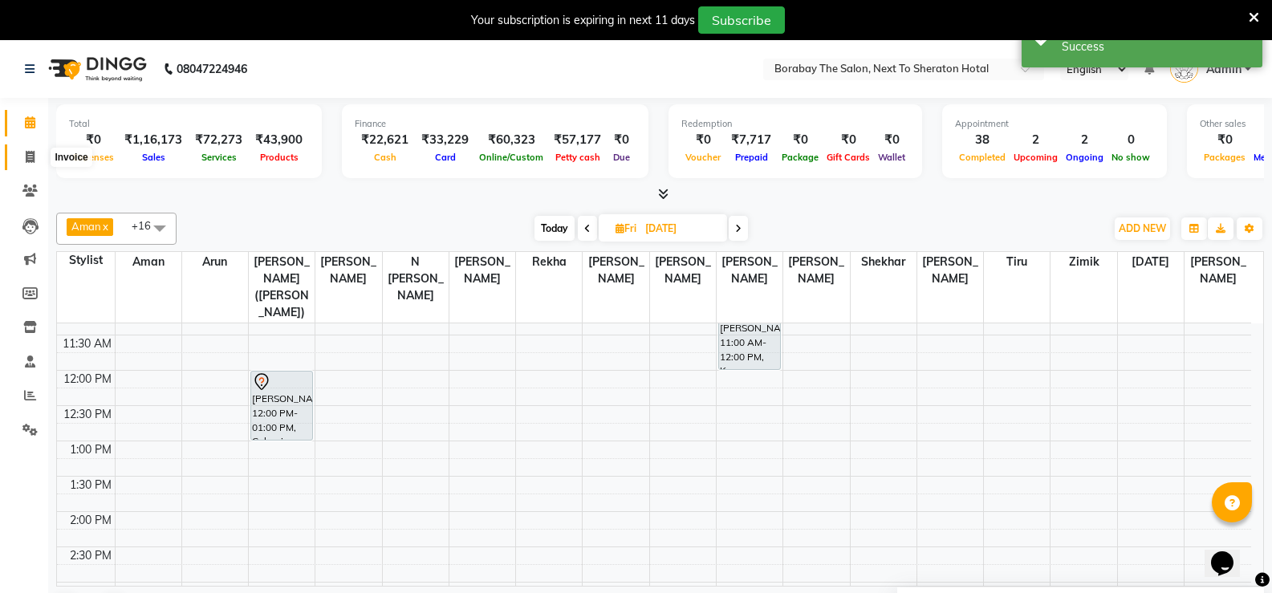
click at [22, 160] on span at bounding box center [30, 157] width 28 height 18
select select "service"
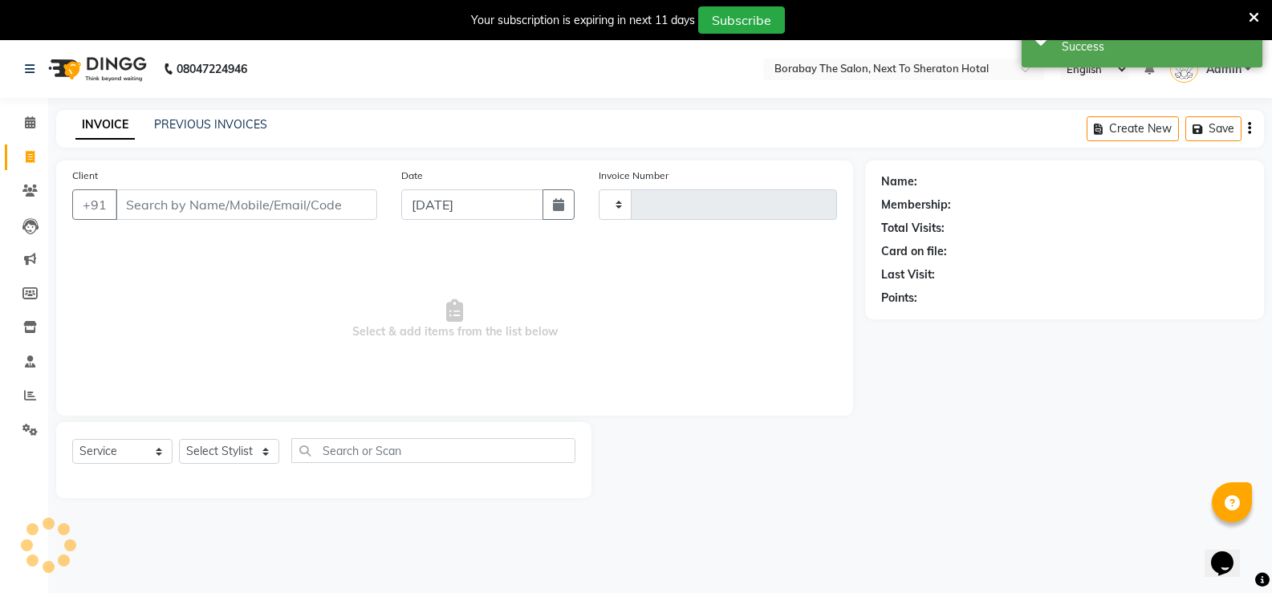
type input "3508"
select select "4945"
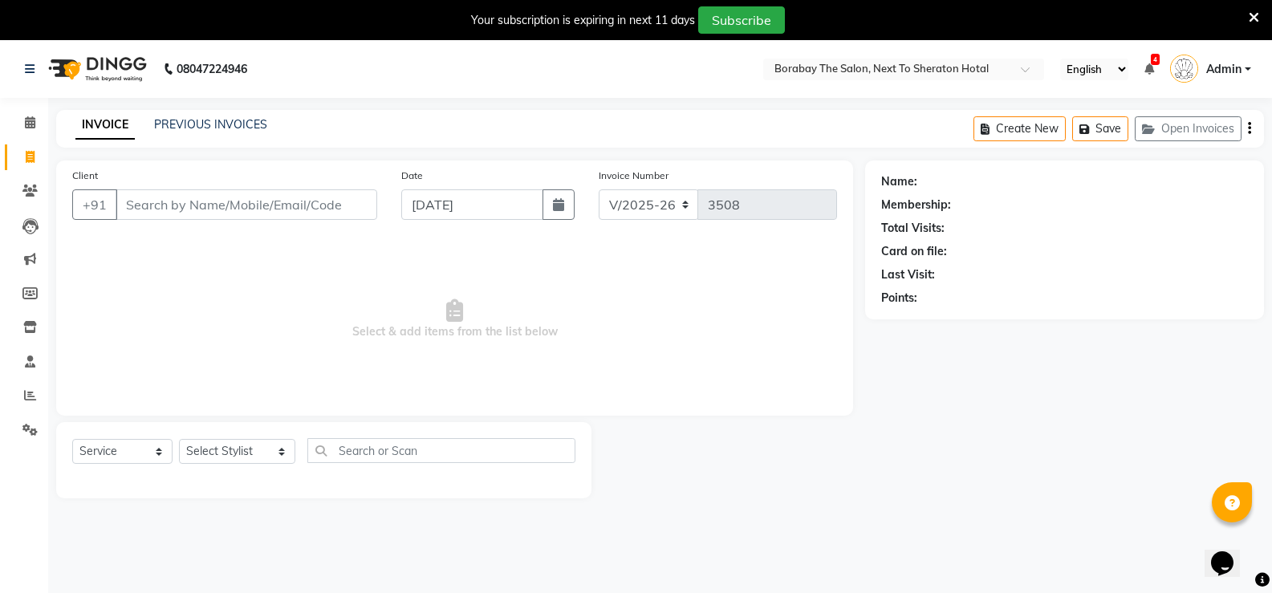
scroll to position [40, 0]
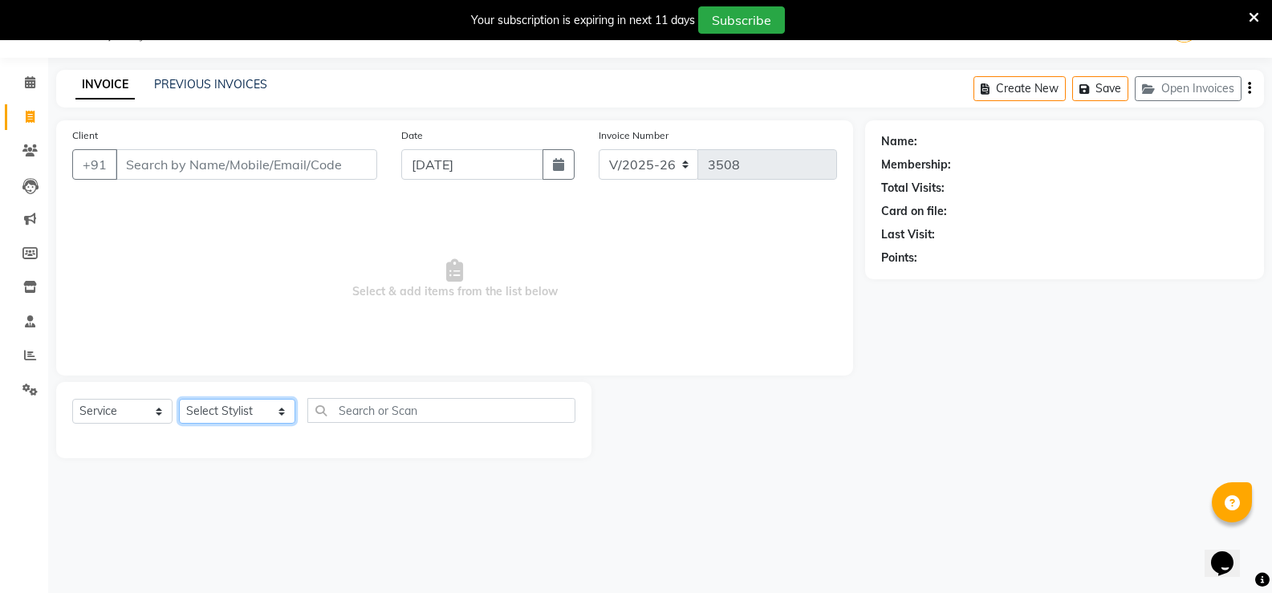
click at [264, 408] on select "Select Stylist [PERSON_NAME] [PERSON_NAME] Counter Borabay [PERSON_NAME] (Samee…" at bounding box center [237, 411] width 116 height 25
select select "89708"
click at [179, 399] on select "Select Stylist [PERSON_NAME] [PERSON_NAME] Counter Borabay [PERSON_NAME] (Samee…" at bounding box center [237, 411] width 116 height 25
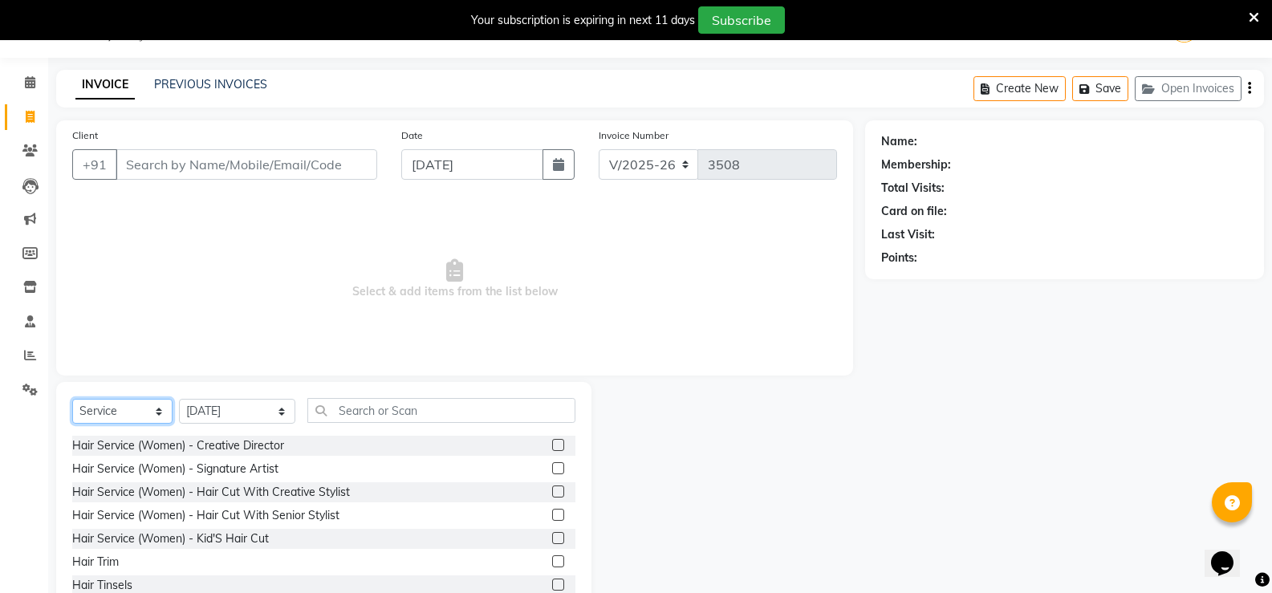
click at [157, 408] on select "Select Service Product Membership Package Voucher Prepaid Gift Card" at bounding box center [122, 411] width 100 height 25
click at [72, 399] on select "Select Service Product Membership Package Voucher Prepaid Gift Card" at bounding box center [122, 411] width 100 height 25
click at [380, 414] on input "text" at bounding box center [441, 410] width 268 height 25
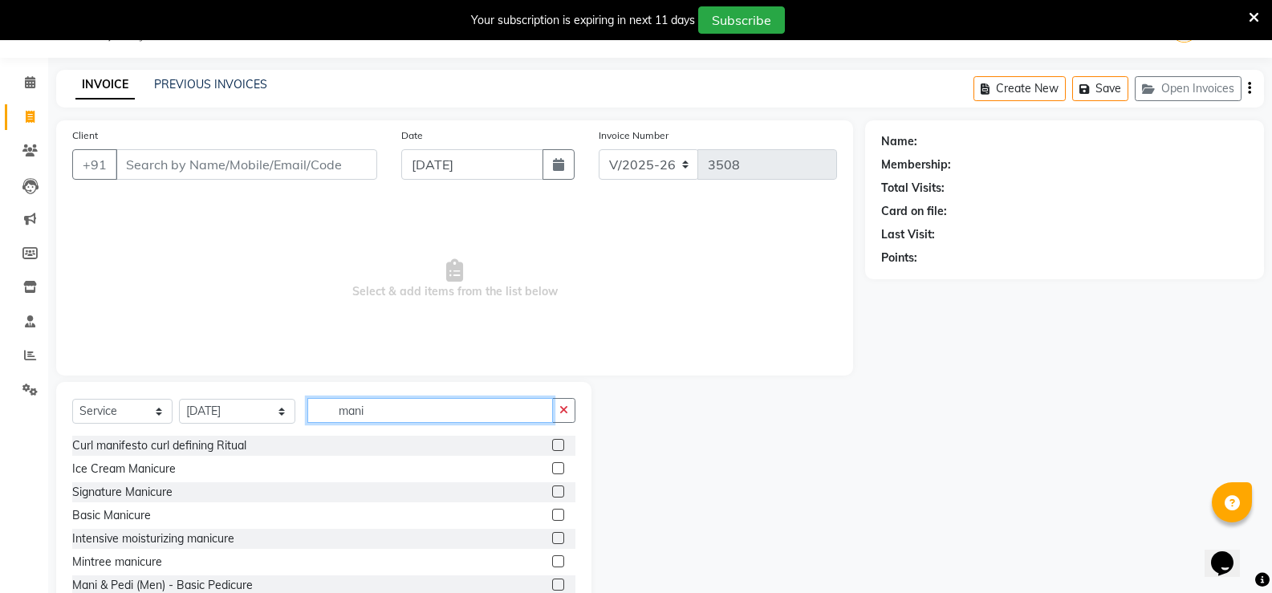
scroll to position [72, 0]
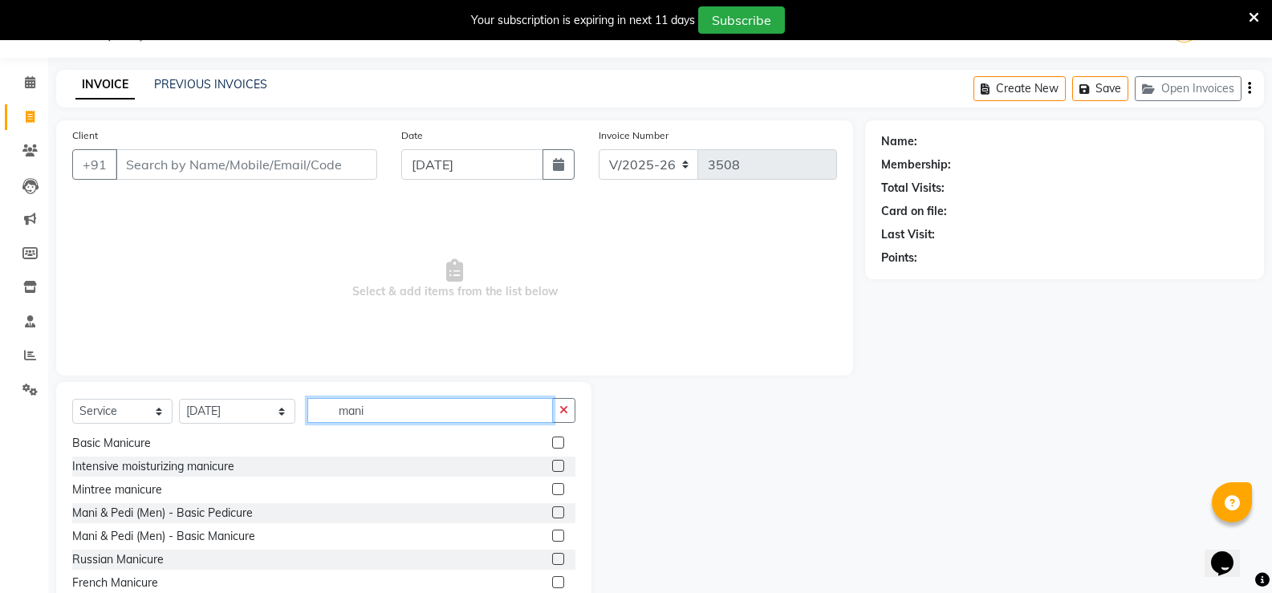
type input "mani"
click at [552, 440] on label at bounding box center [558, 442] width 12 height 12
click at [552, 440] on input "checkbox" at bounding box center [557, 443] width 10 height 10
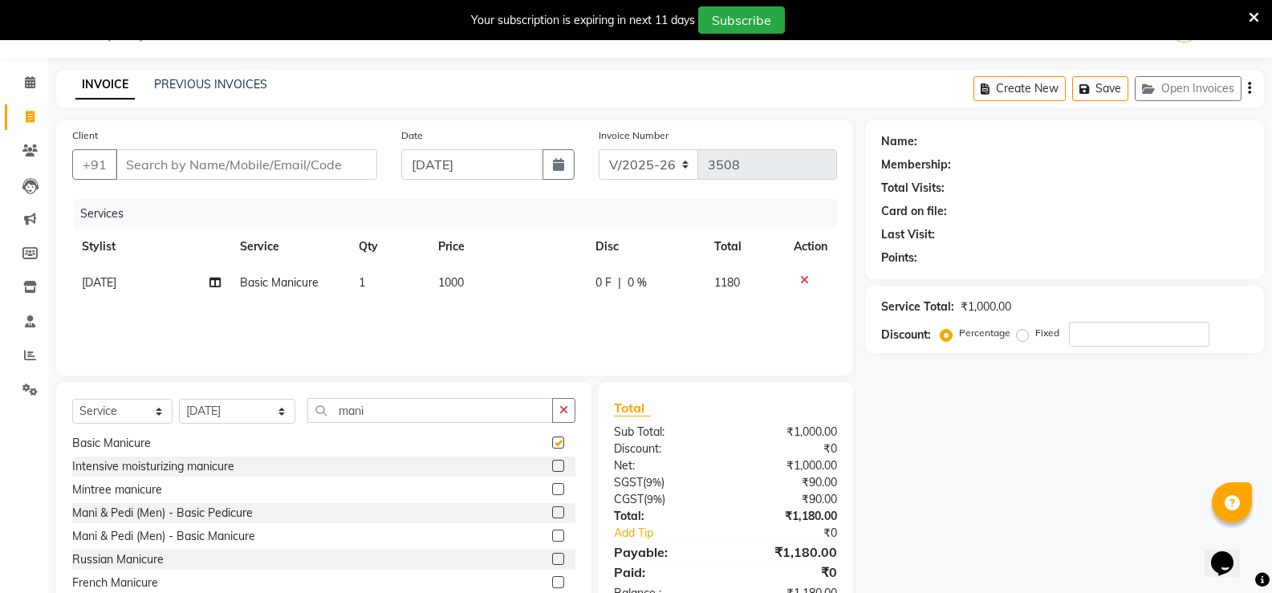
checkbox input "false"
click at [417, 418] on input "mani" at bounding box center [430, 410] width 246 height 25
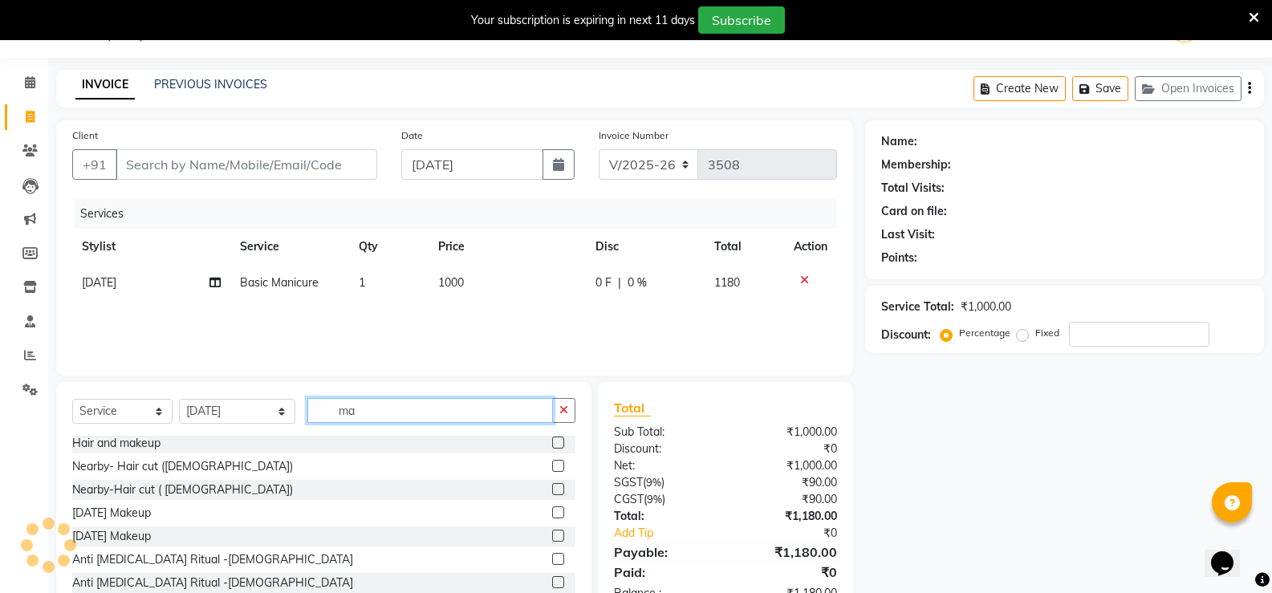
type input "m"
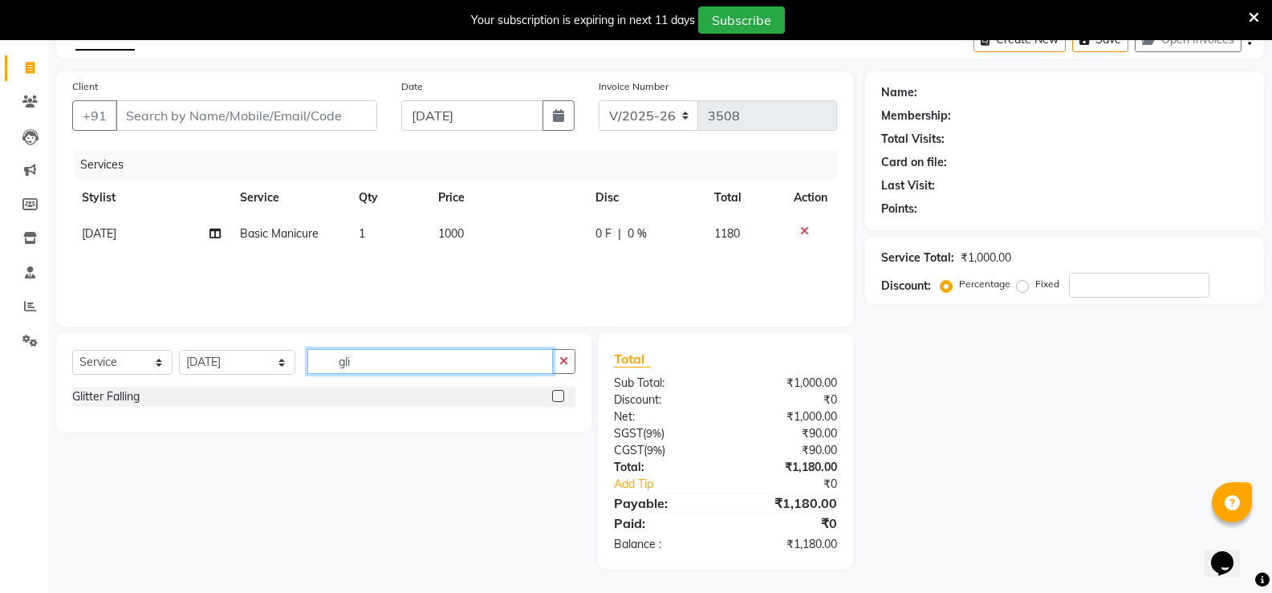
scroll to position [89, 0]
type input "glitt"
click at [560, 397] on label at bounding box center [558, 396] width 12 height 12
click at [560, 397] on input "checkbox" at bounding box center [557, 397] width 10 height 10
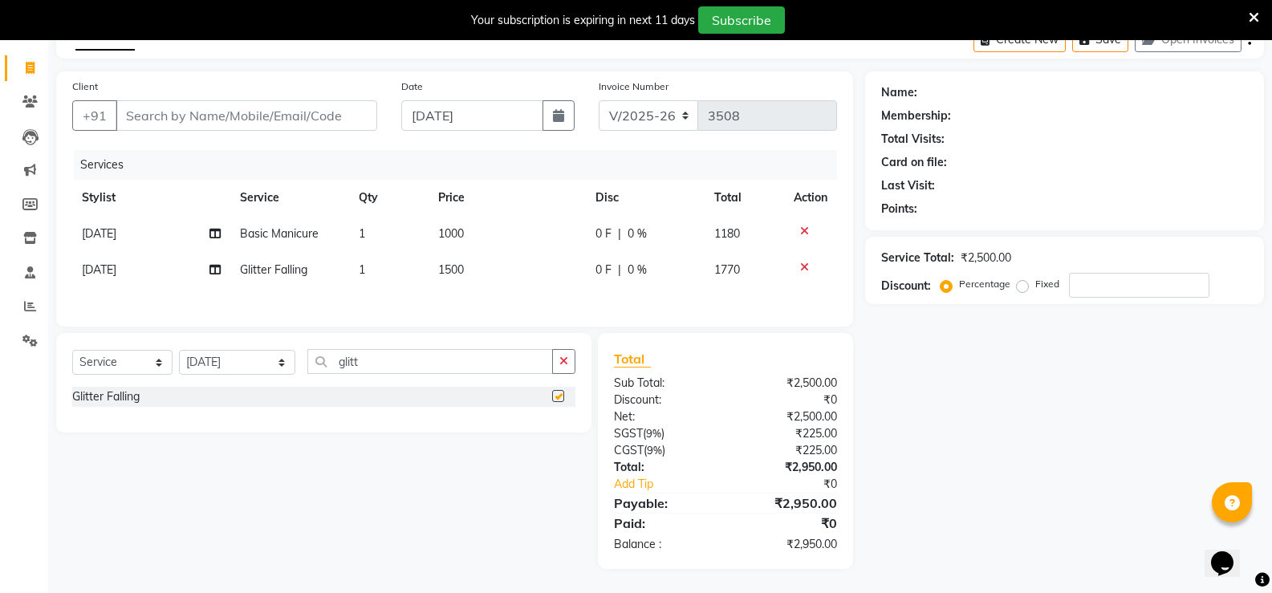
checkbox input "false"
click at [493, 267] on td "1500" at bounding box center [507, 270] width 158 height 36
select select "89708"
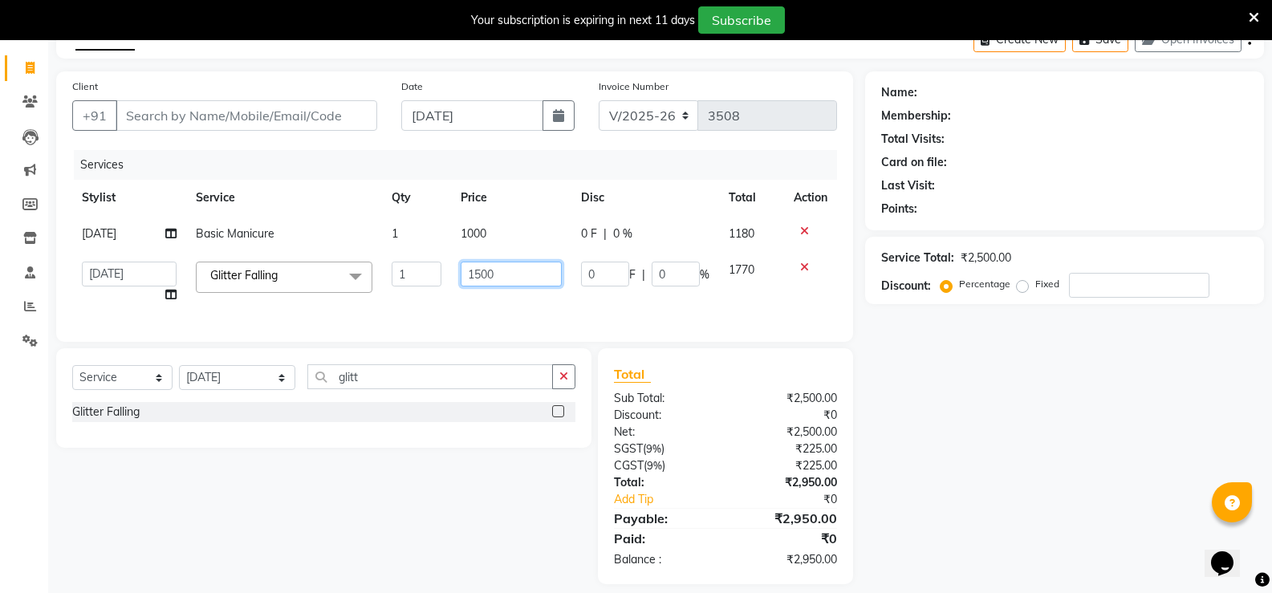
click at [501, 272] on input "1500" at bounding box center [511, 274] width 100 height 25
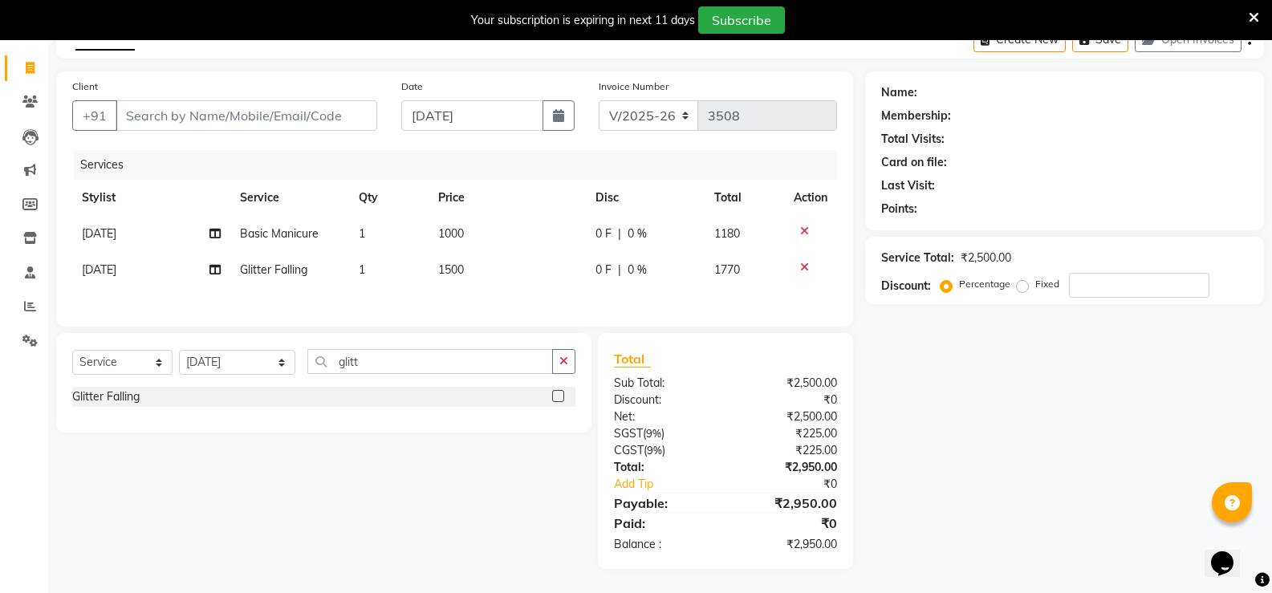
click at [806, 265] on icon at bounding box center [804, 267] width 9 height 11
click at [351, 364] on input "glitt" at bounding box center [430, 361] width 246 height 25
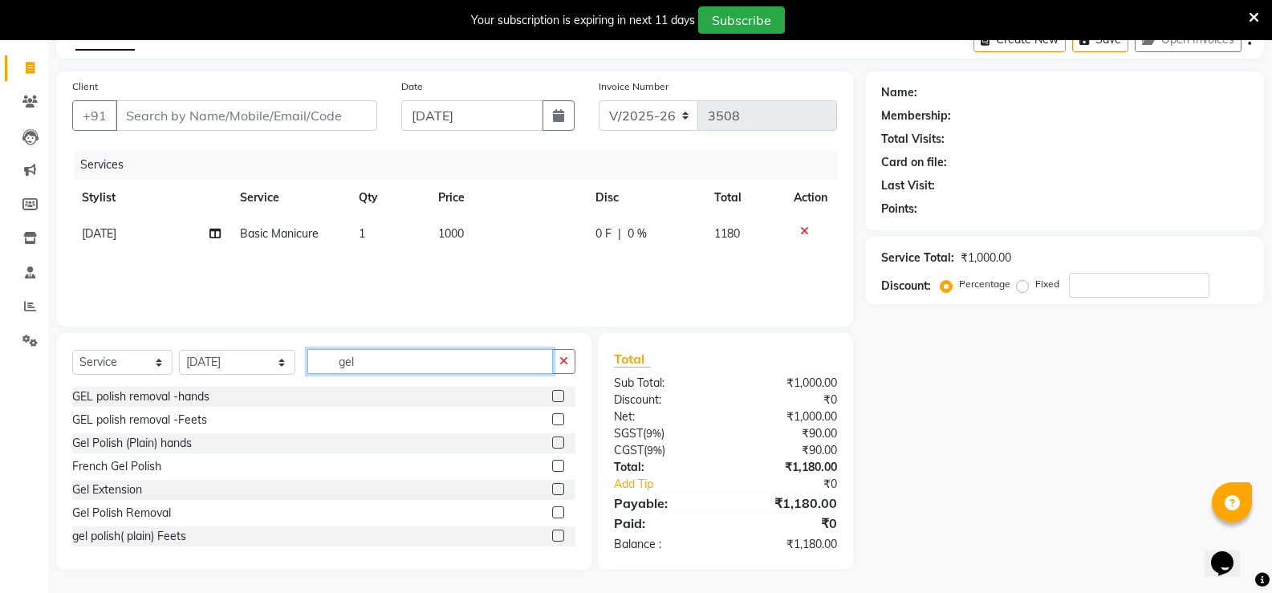
scroll to position [2, 0]
type input "gel"
click at [552, 534] on label at bounding box center [558, 533] width 12 height 12
click at [552, 534] on input "checkbox" at bounding box center [557, 534] width 10 height 10
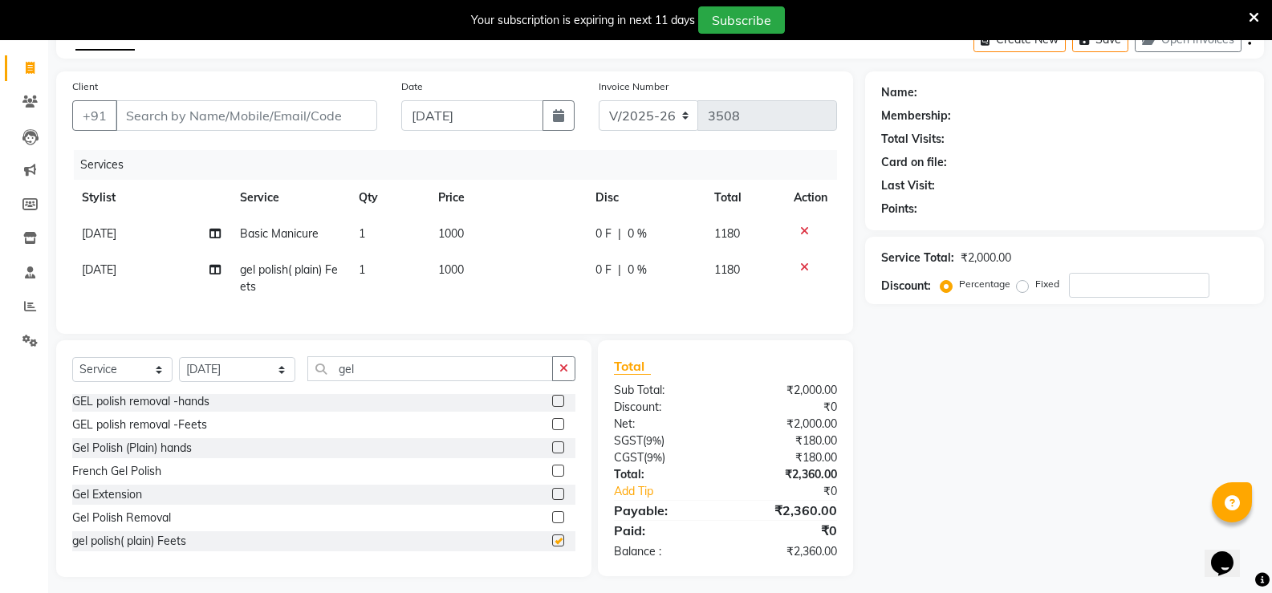
checkbox input "false"
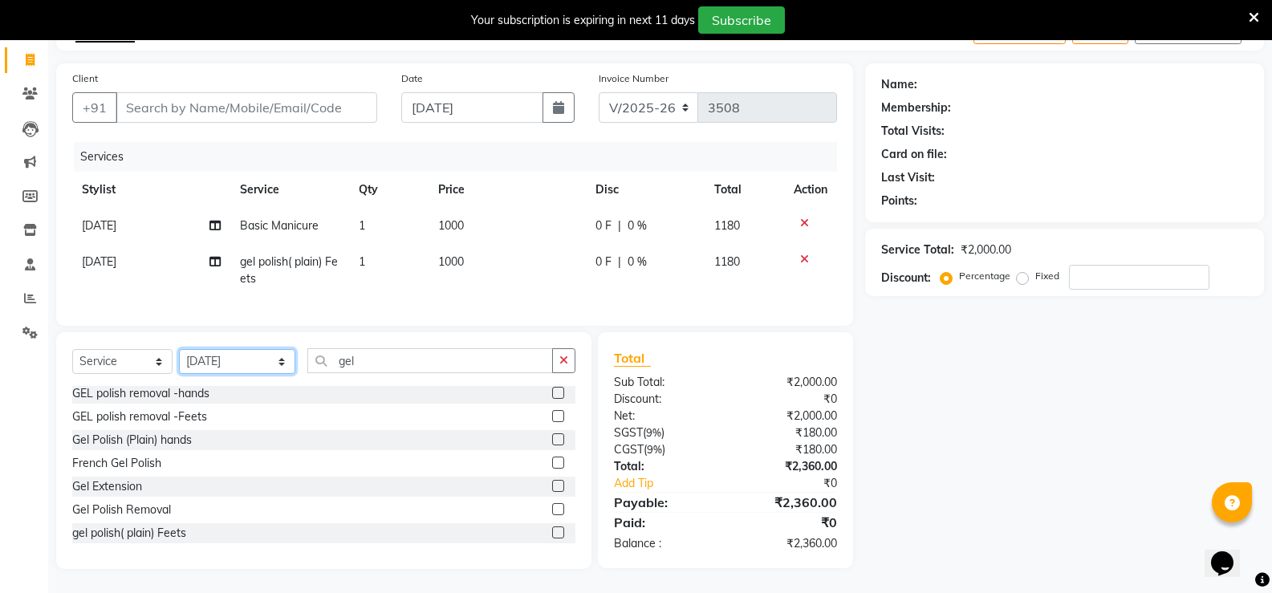
click at [267, 359] on select "Select Stylist [PERSON_NAME] [PERSON_NAME] Counter Borabay [PERSON_NAME] (Samee…" at bounding box center [237, 361] width 116 height 25
select select "49806"
click at [179, 349] on select "Select Stylist [PERSON_NAME] [PERSON_NAME] Counter Borabay [PERSON_NAME] (Samee…" at bounding box center [237, 361] width 116 height 25
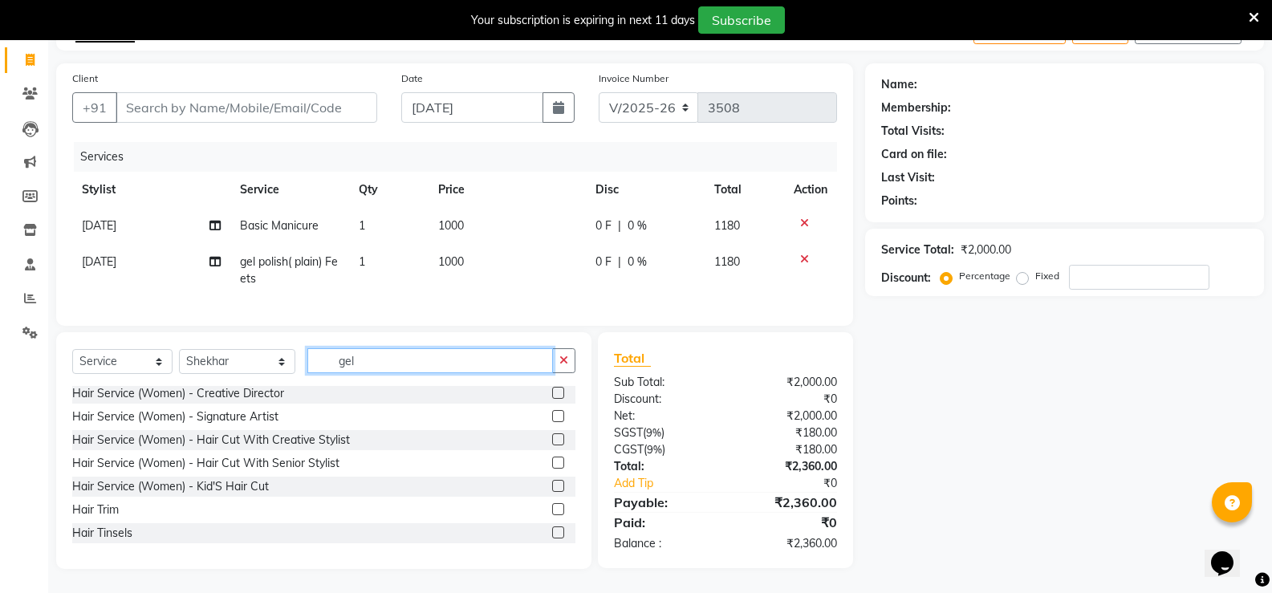
click at [359, 365] on input "gel" at bounding box center [430, 360] width 246 height 25
type input "g"
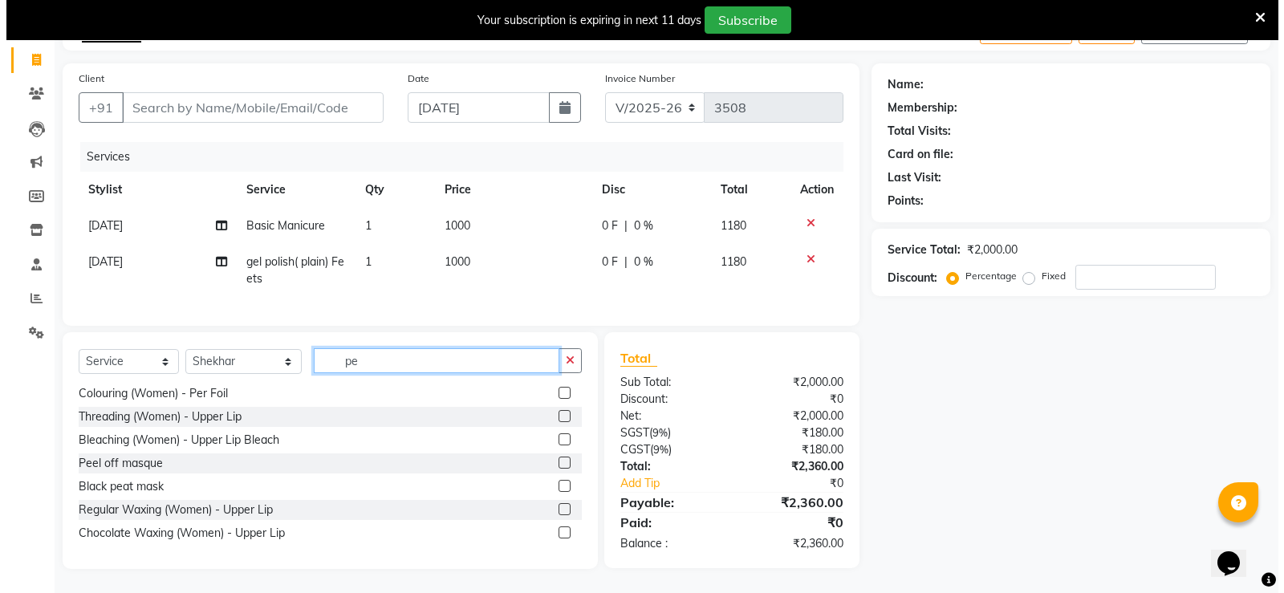
scroll to position [0, 0]
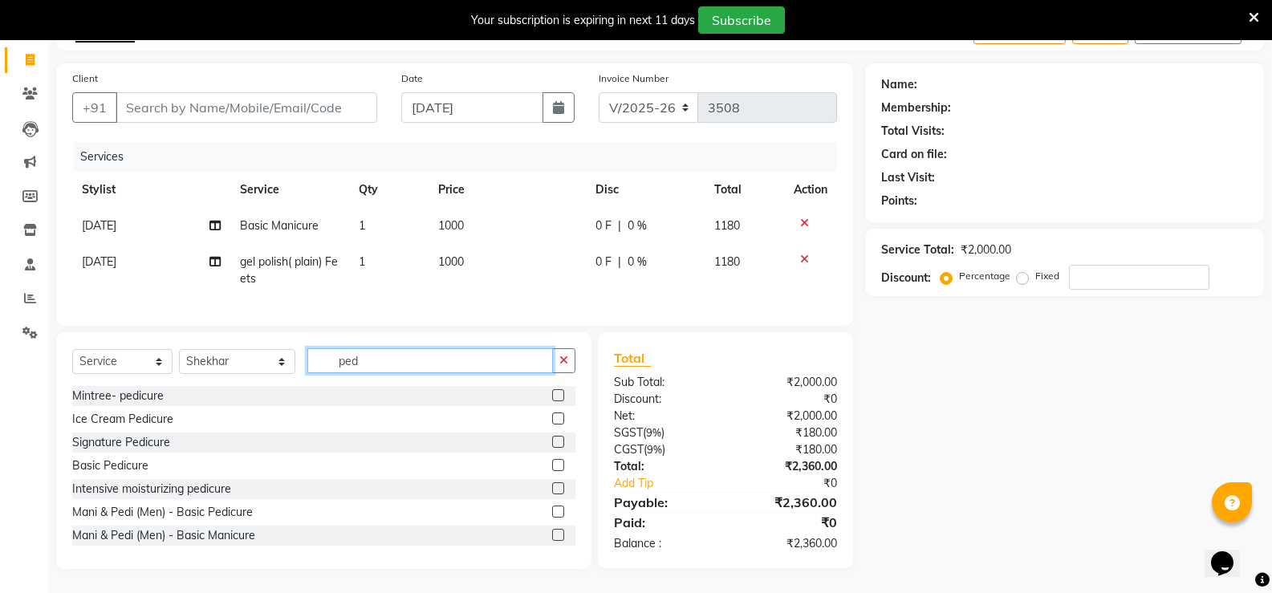
type input "ped"
click at [552, 436] on label at bounding box center [558, 442] width 12 height 12
click at [552, 437] on input "checkbox" at bounding box center [557, 442] width 10 height 10
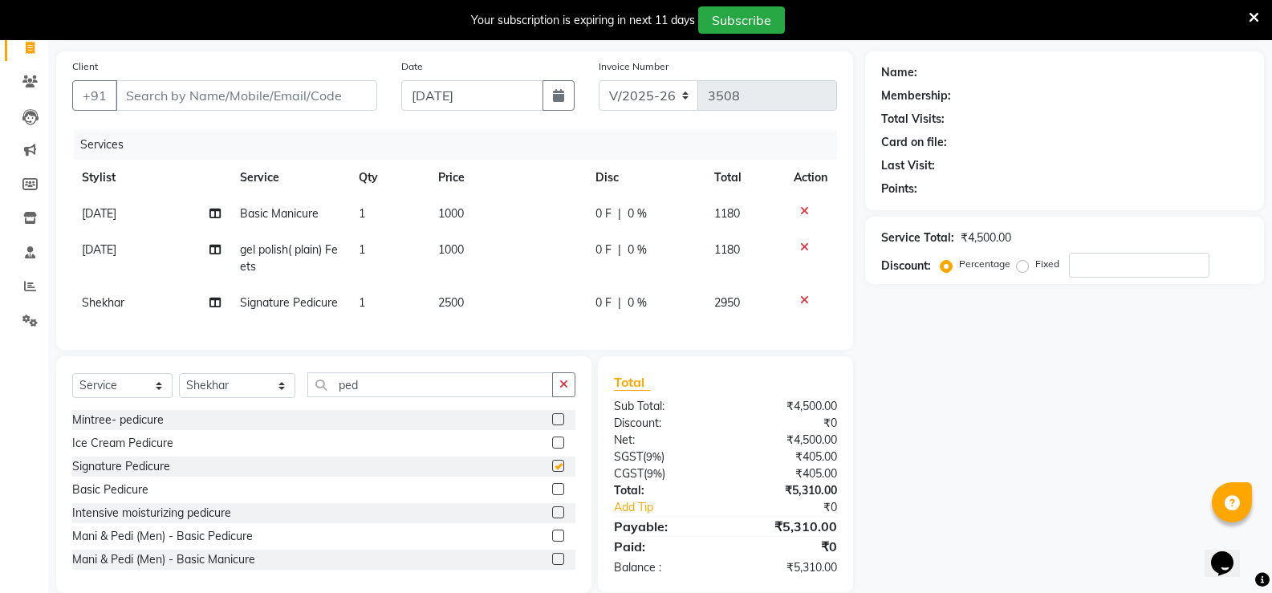
checkbox input "false"
click at [798, 209] on div at bounding box center [811, 210] width 34 height 11
click at [800, 212] on icon at bounding box center [804, 210] width 9 height 11
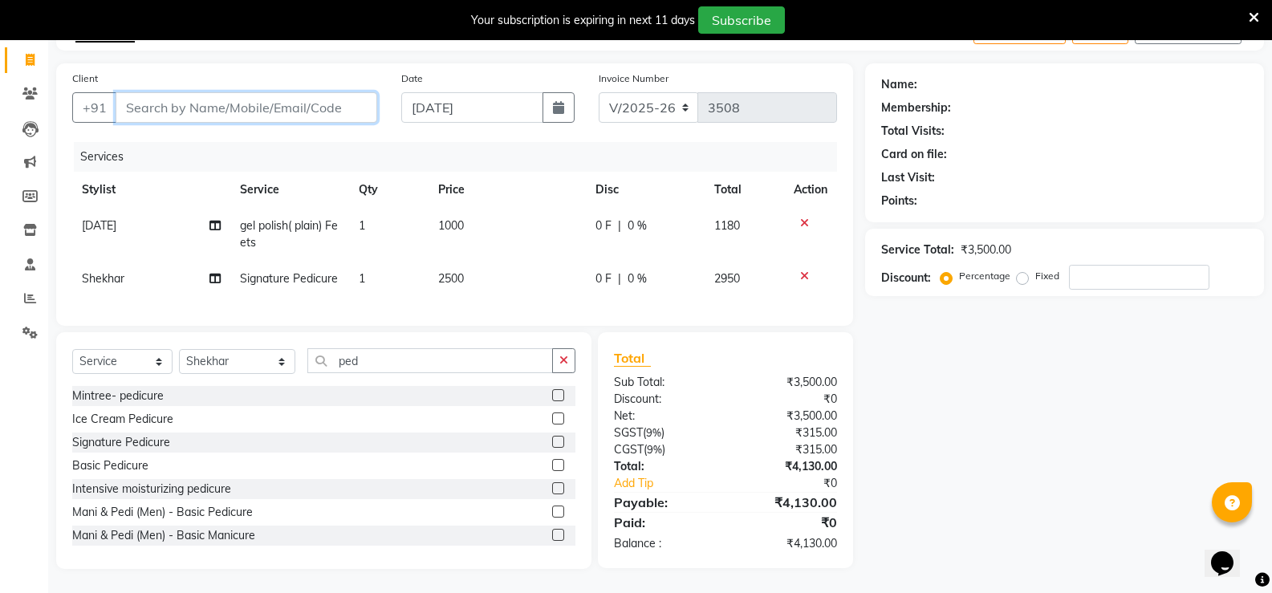
click at [209, 98] on input "Client" at bounding box center [247, 107] width 262 height 30
type input "9"
type input "0"
type input "9177620963"
click at [329, 104] on button "Add Client" at bounding box center [335, 107] width 83 height 30
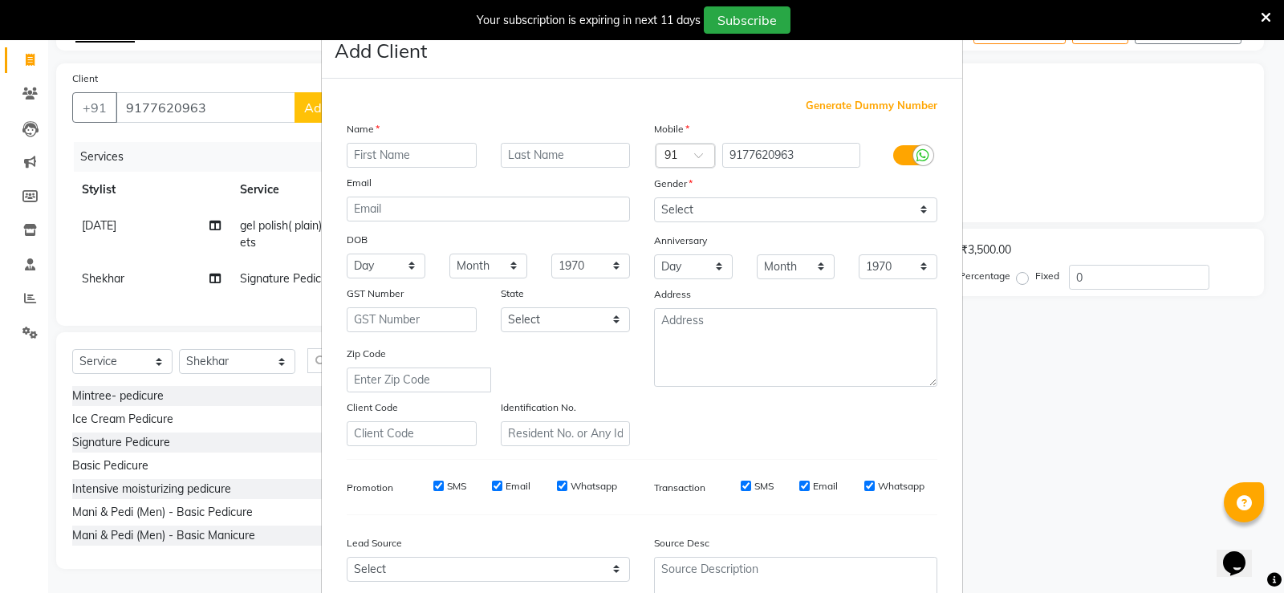
click at [400, 148] on input "text" at bounding box center [412, 155] width 130 height 25
type input "[PERSON_NAME]"
click at [740, 207] on select "Select [DEMOGRAPHIC_DATA] [DEMOGRAPHIC_DATA] Other Prefer Not To Say" at bounding box center [795, 209] width 283 height 25
select select "[DEMOGRAPHIC_DATA]"
click at [654, 197] on select "Select [DEMOGRAPHIC_DATA] [DEMOGRAPHIC_DATA] Other Prefer Not To Say" at bounding box center [795, 209] width 283 height 25
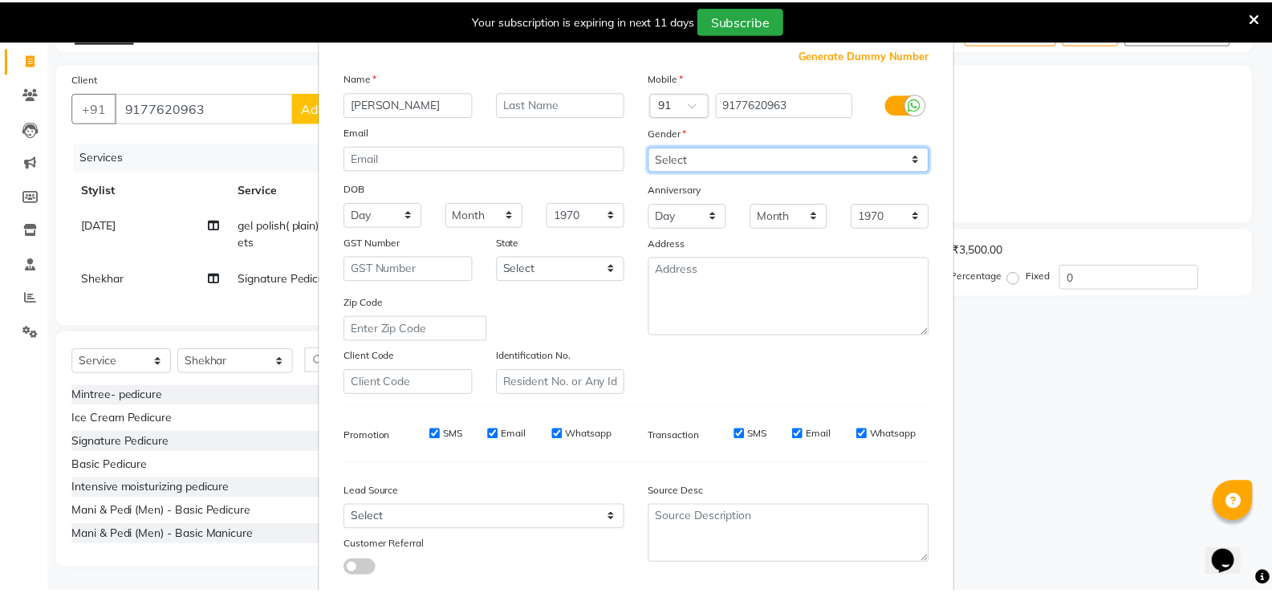
scroll to position [148, 0]
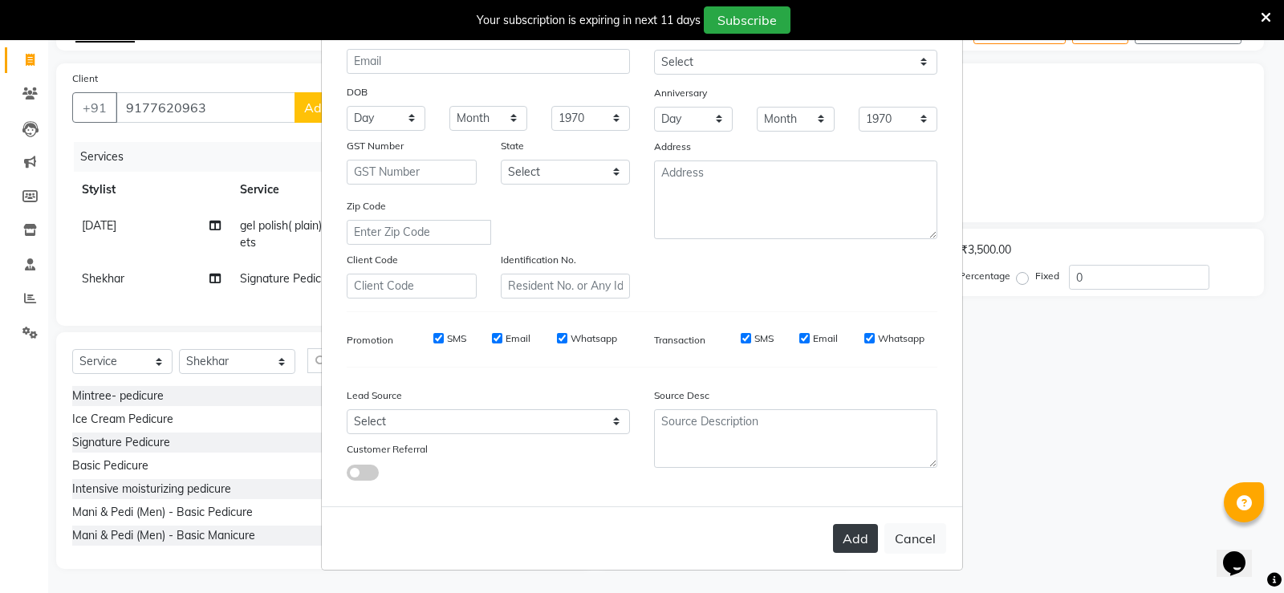
click at [842, 536] on button "Add" at bounding box center [855, 538] width 45 height 29
select select
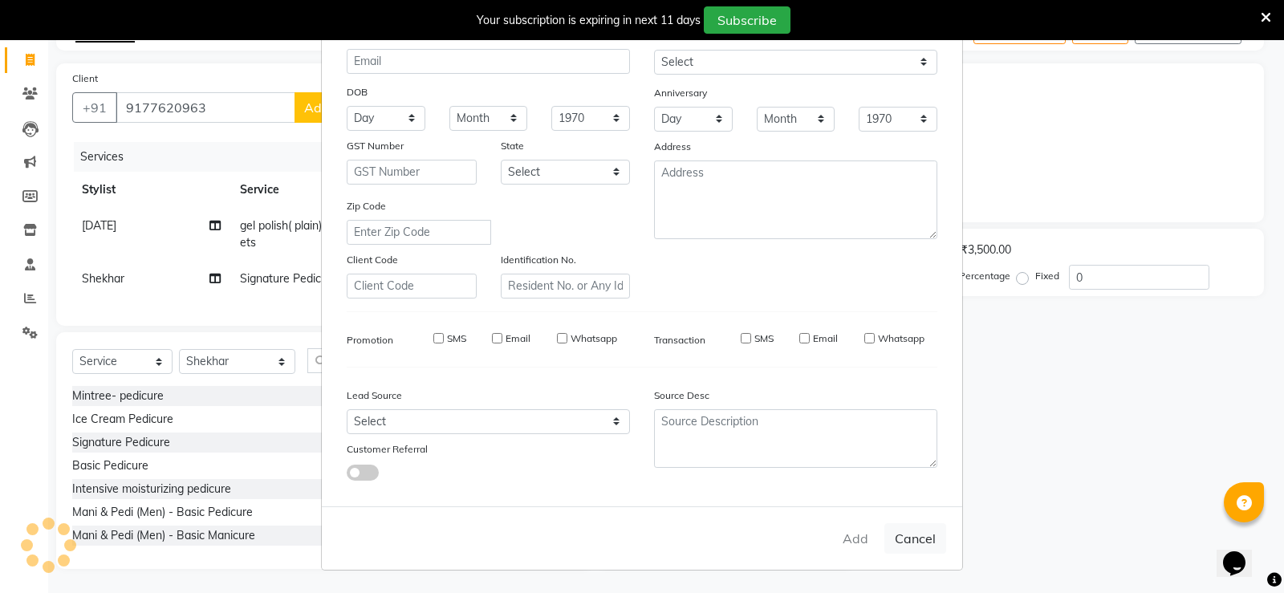
select select
checkbox input "false"
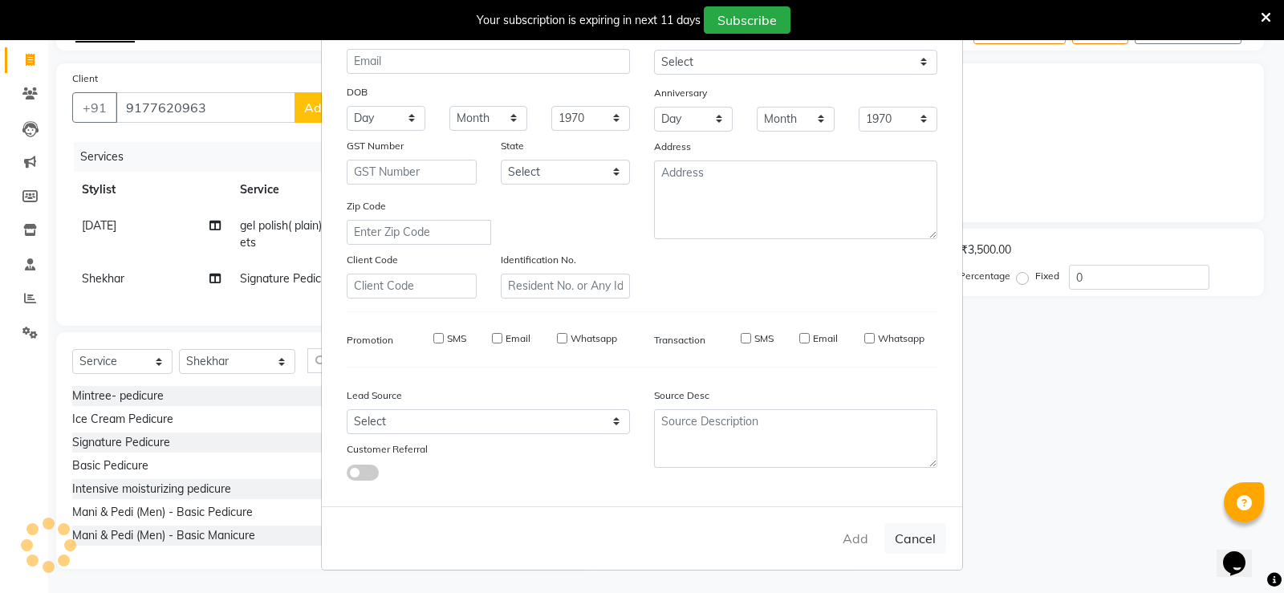
checkbox input "false"
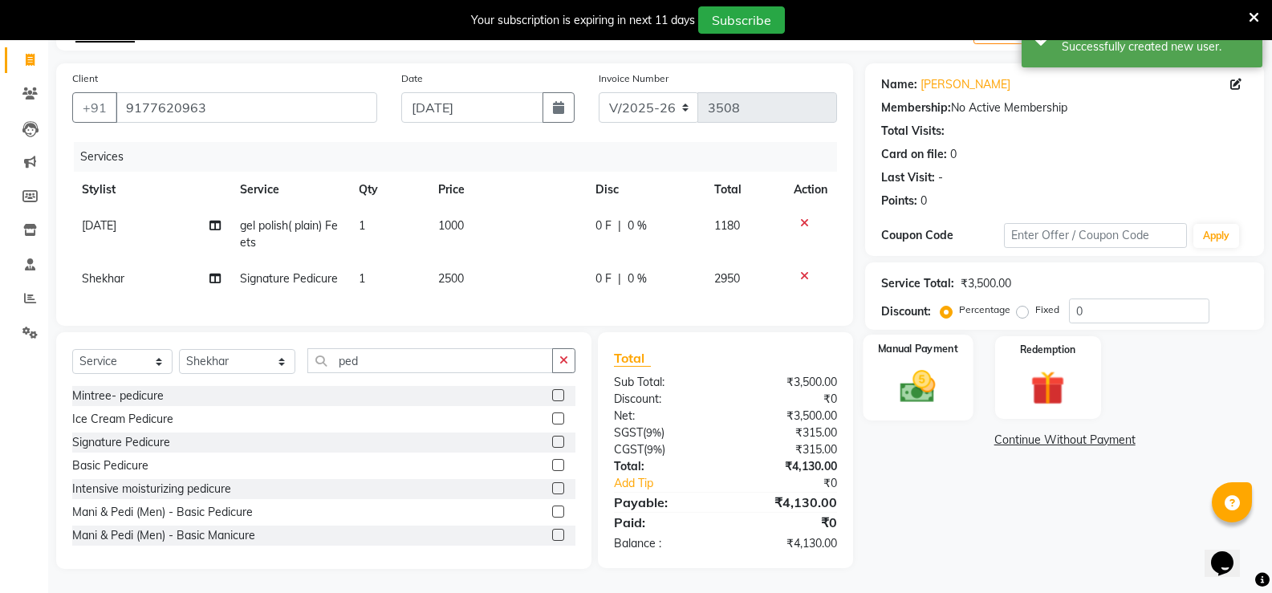
click at [915, 383] on img at bounding box center [917, 386] width 57 height 41
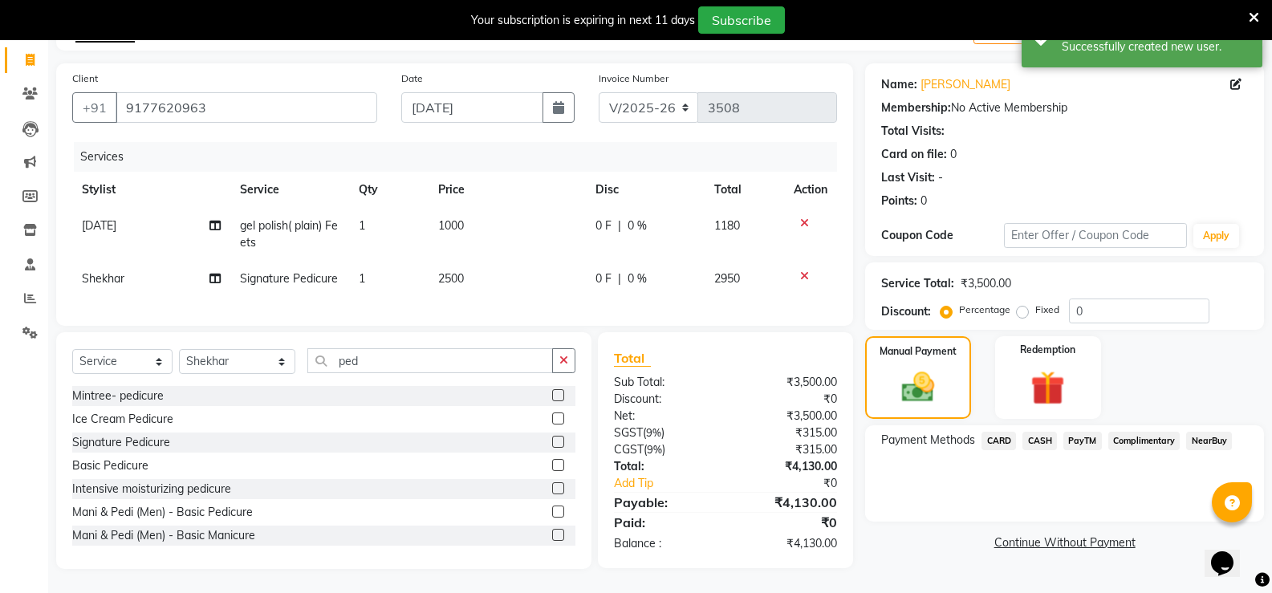
click at [993, 432] on span "CARD" at bounding box center [998, 441] width 35 height 18
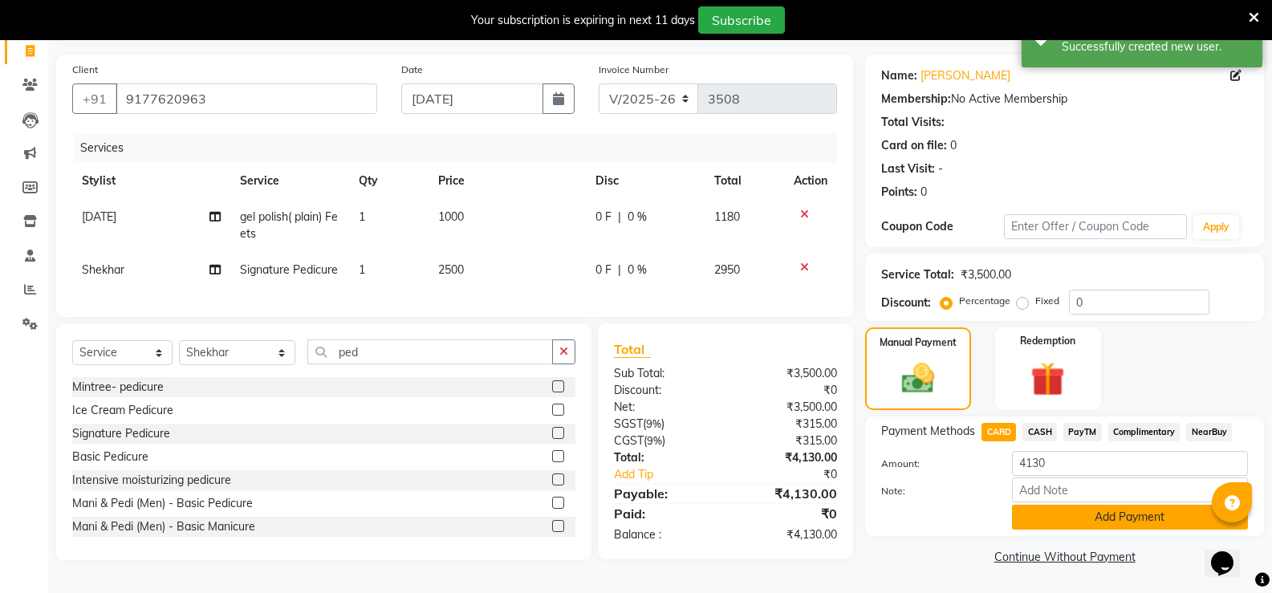
click at [1039, 511] on button "Add Payment" at bounding box center [1130, 517] width 236 height 25
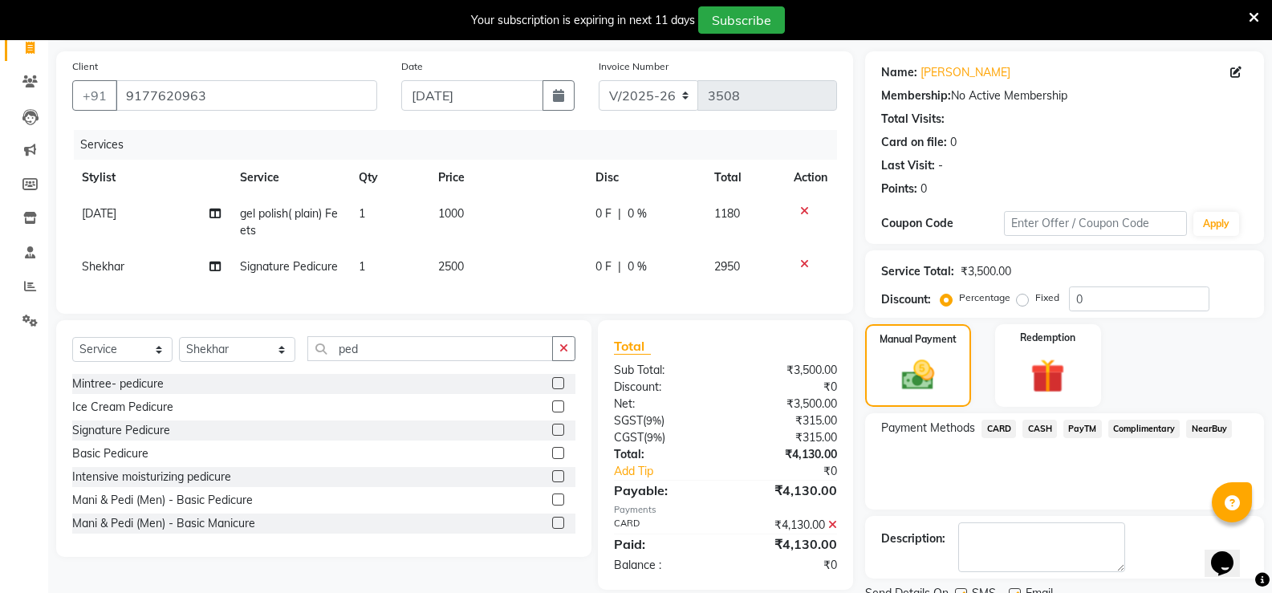
scroll to position [173, 0]
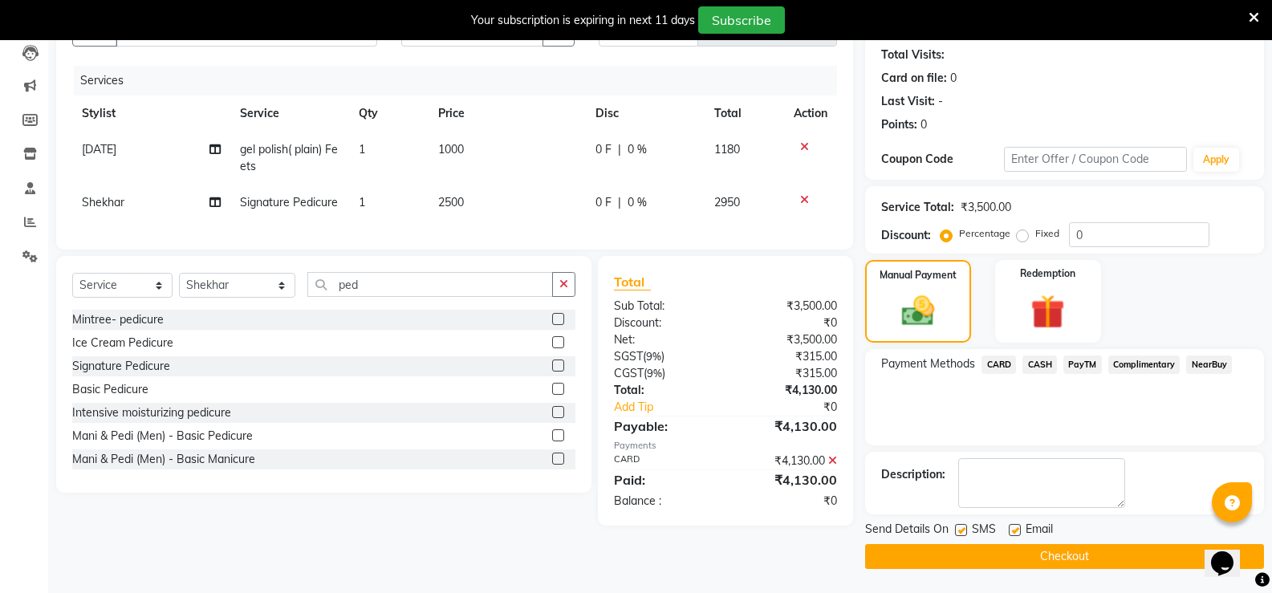
click at [971, 559] on button "Checkout" at bounding box center [1064, 556] width 399 height 25
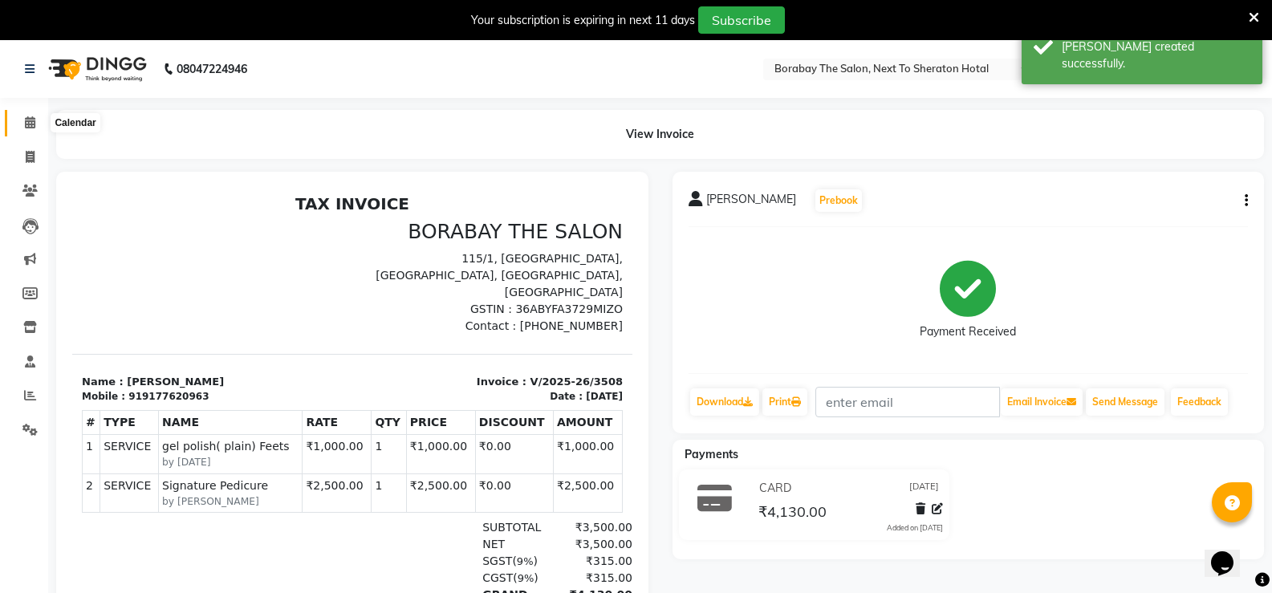
click at [36, 131] on span at bounding box center [30, 123] width 28 height 18
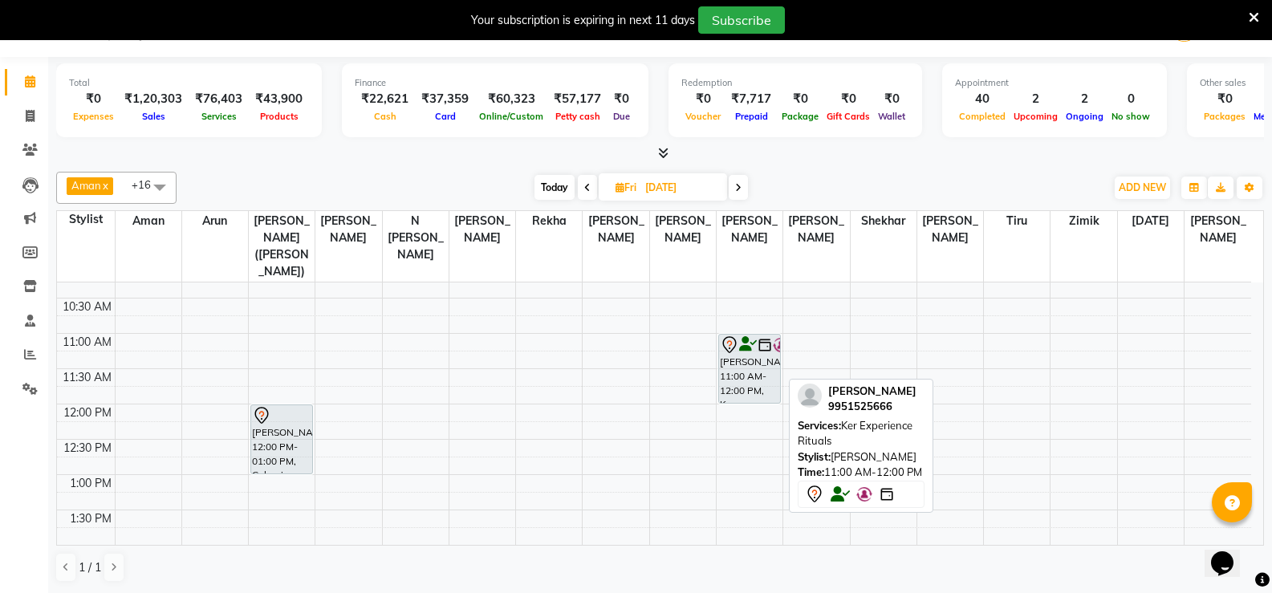
scroll to position [562, 0]
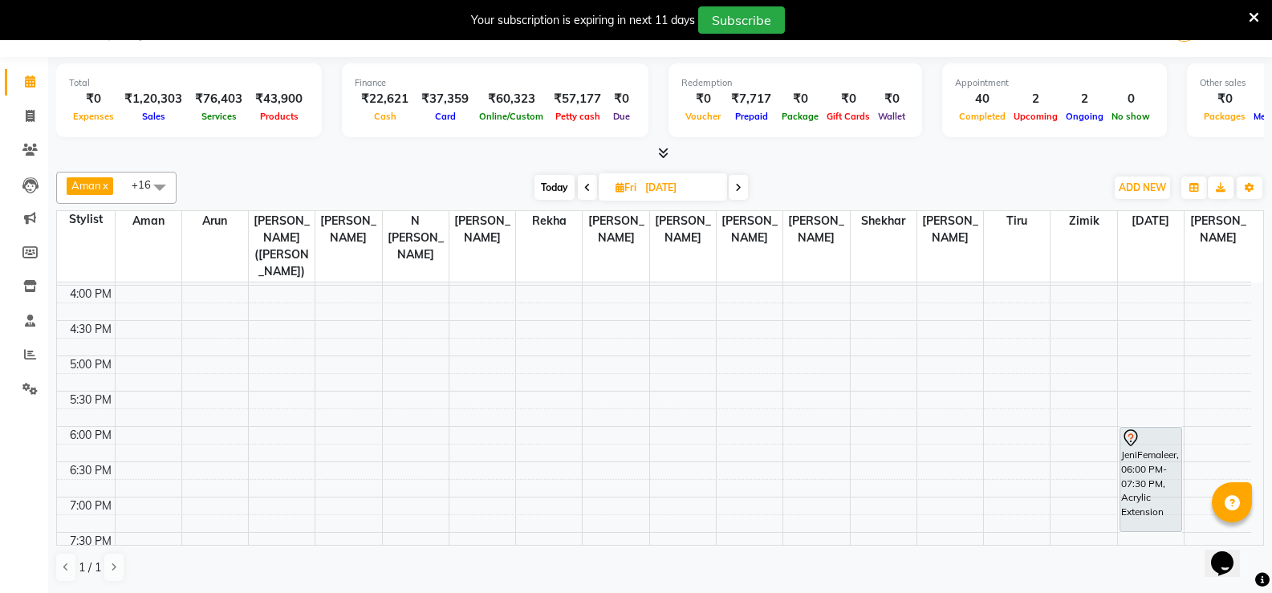
click at [583, 193] on span at bounding box center [587, 187] width 19 height 25
type input "[DATE]"
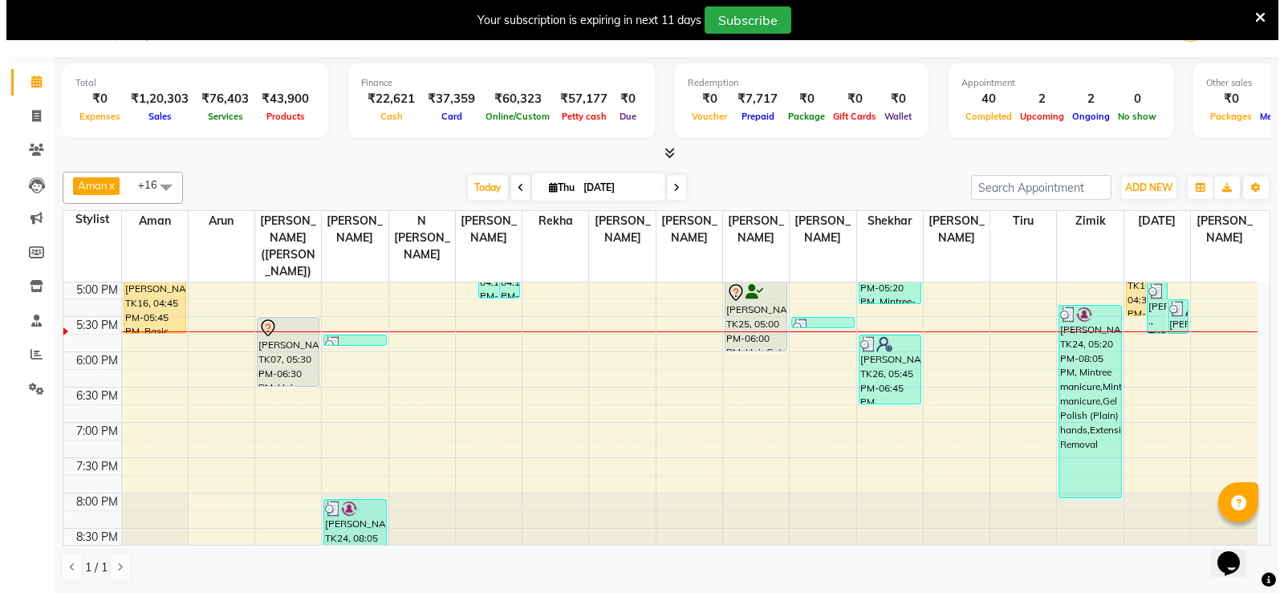
scroll to position [638, 0]
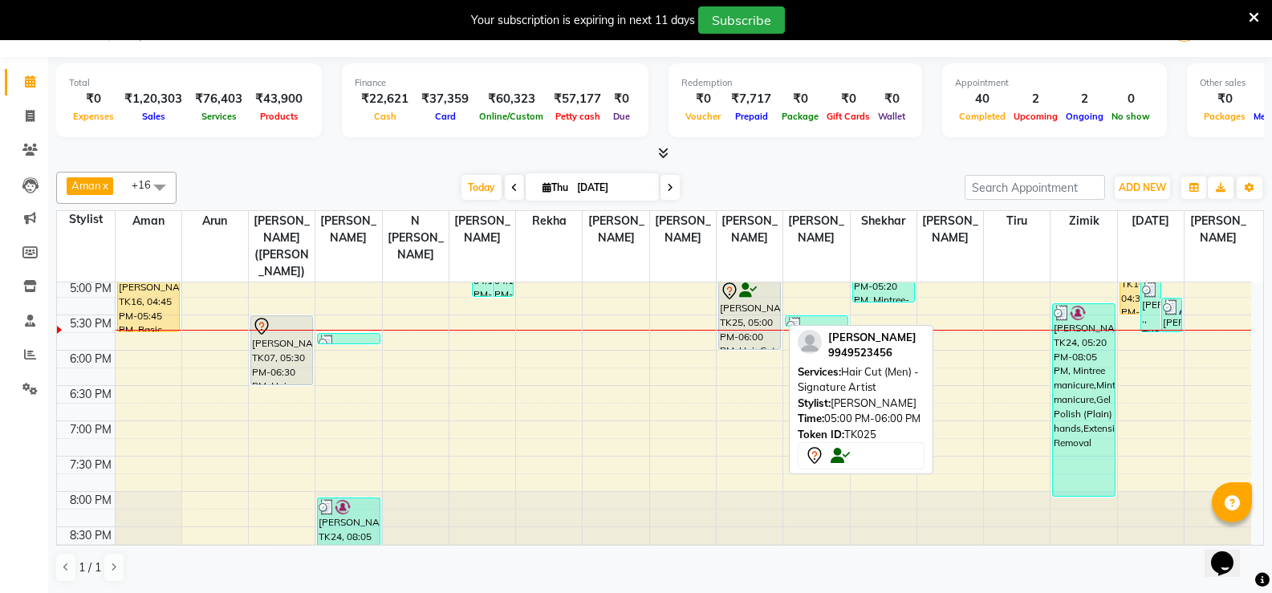
click at [738, 291] on div "[PERSON_NAME], TK25, 05:00 PM-06:00 PM, Hair Cut (Men) - Signature Artist" at bounding box center [749, 315] width 61 height 68
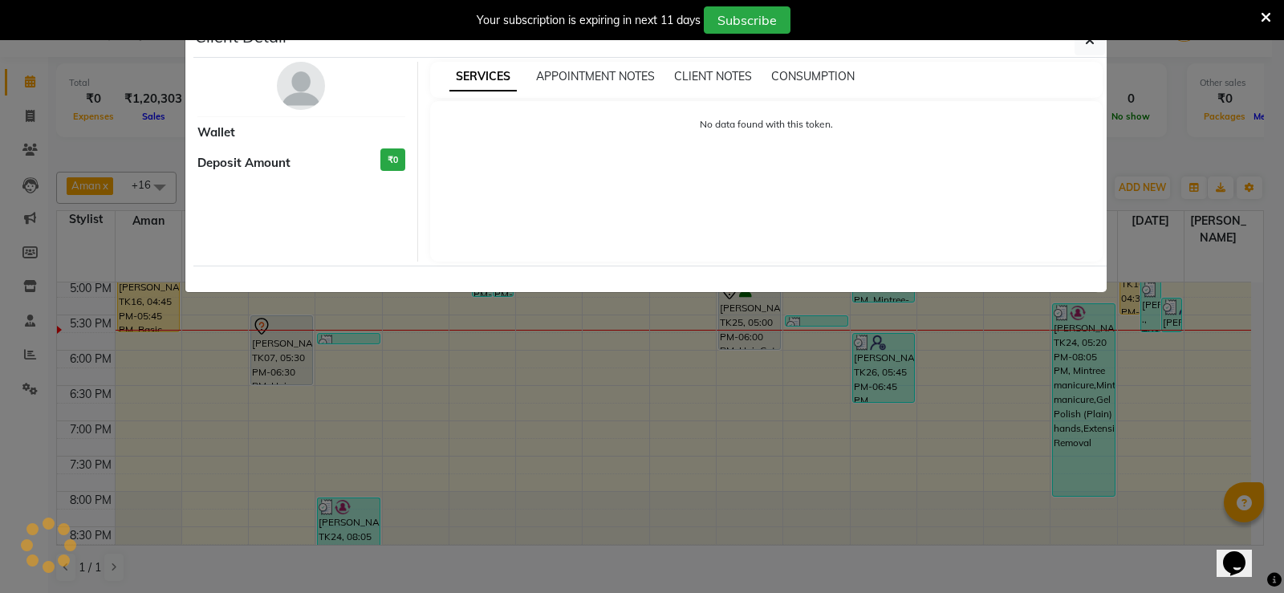
select select "7"
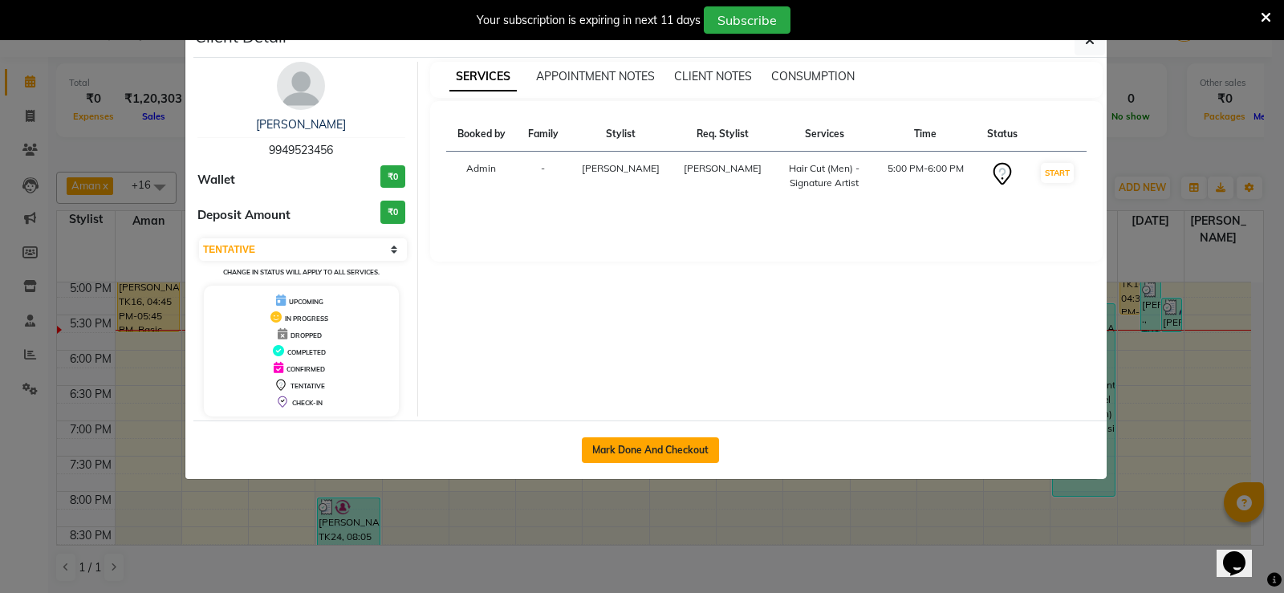
click at [646, 441] on button "Mark Done And Checkout" at bounding box center [650, 450] width 137 height 26
select select "4945"
select select "service"
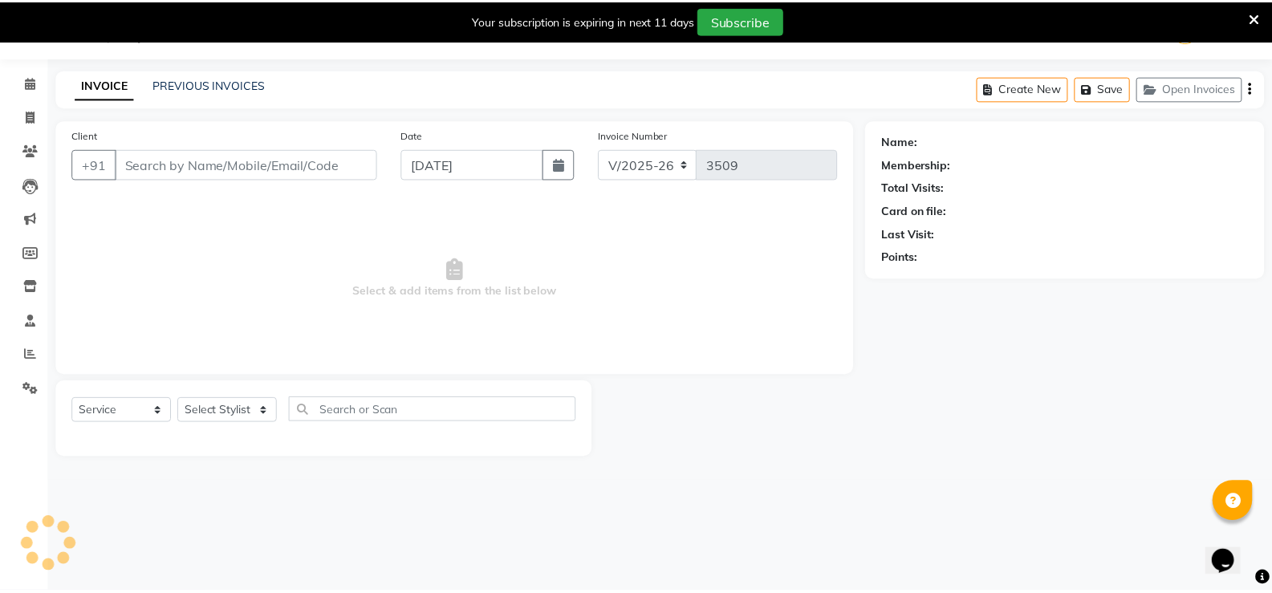
scroll to position [40, 0]
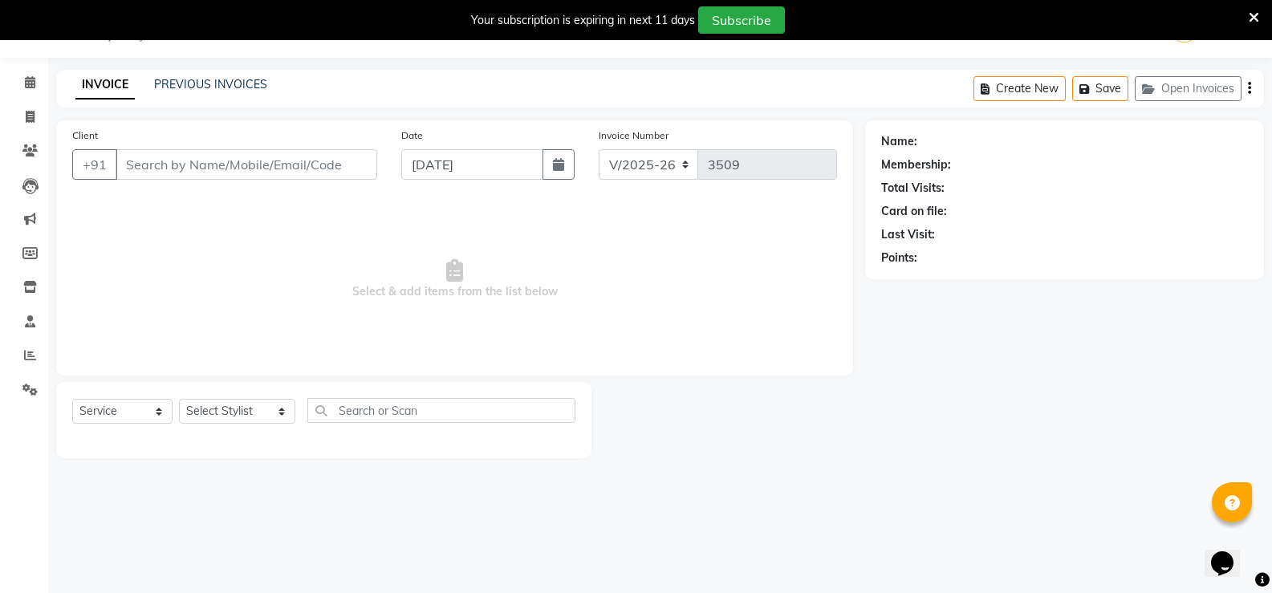
type input "9949523456"
select select "31357"
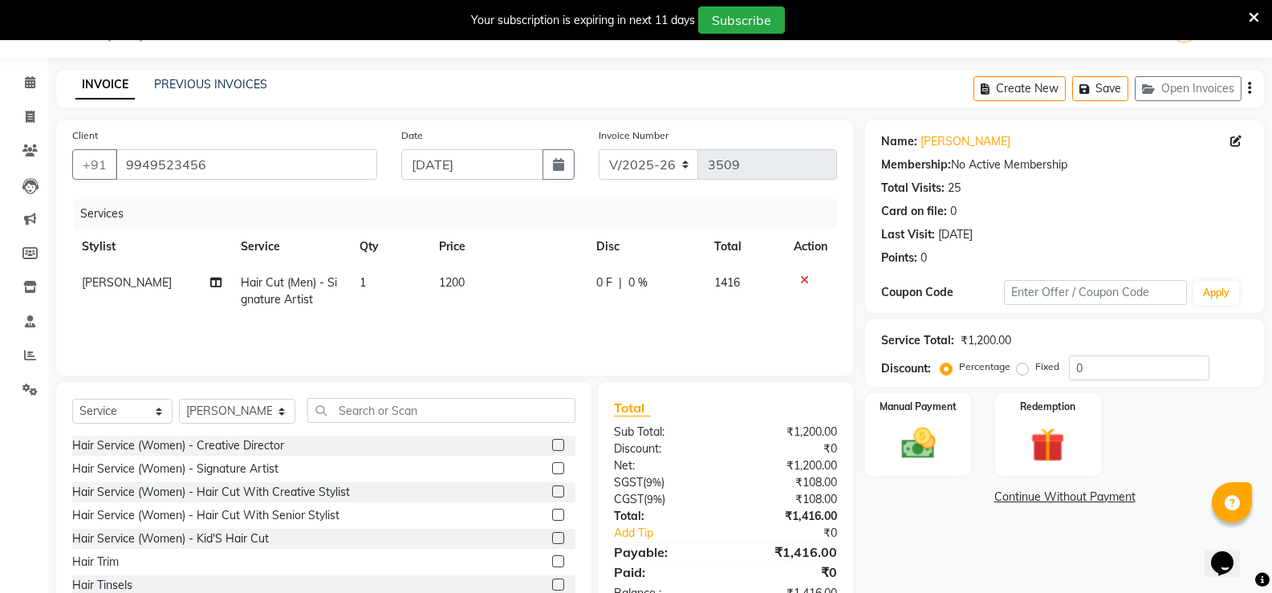
scroll to position [90, 0]
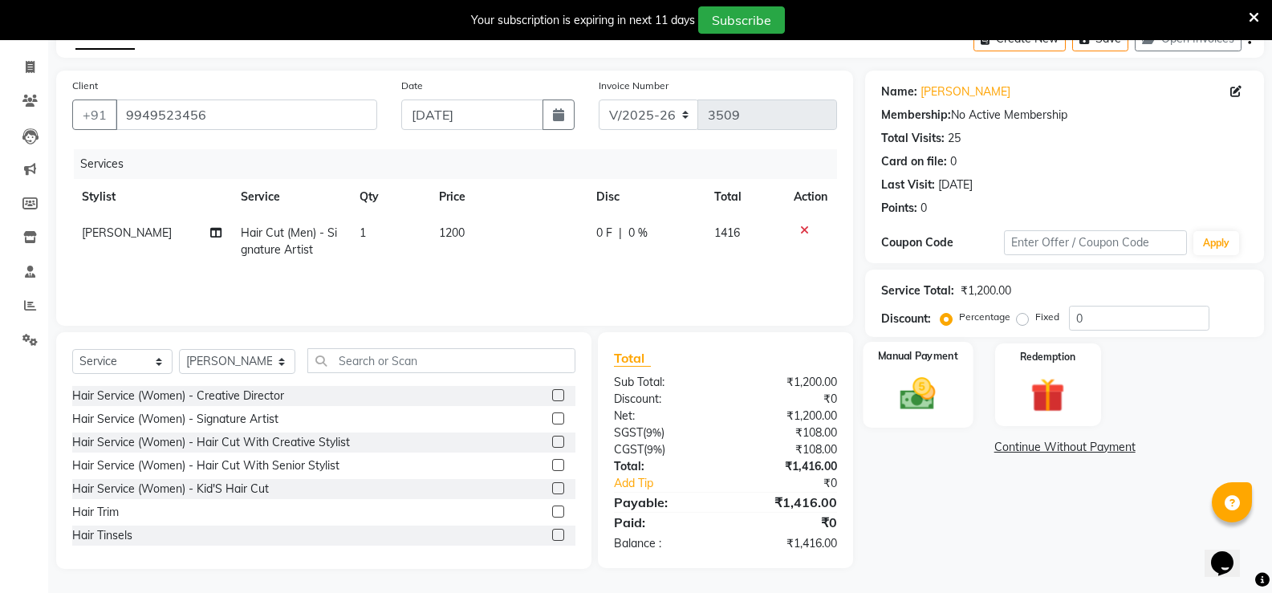
click at [924, 390] on img at bounding box center [917, 393] width 57 height 41
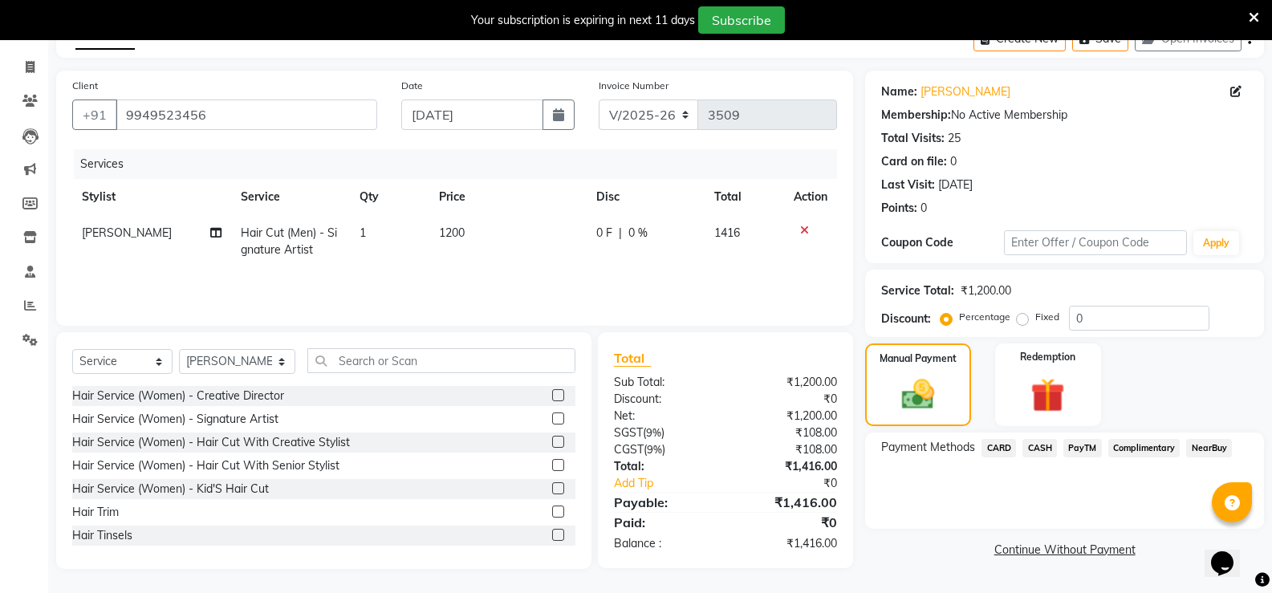
click at [1001, 451] on span "CARD" at bounding box center [998, 448] width 35 height 18
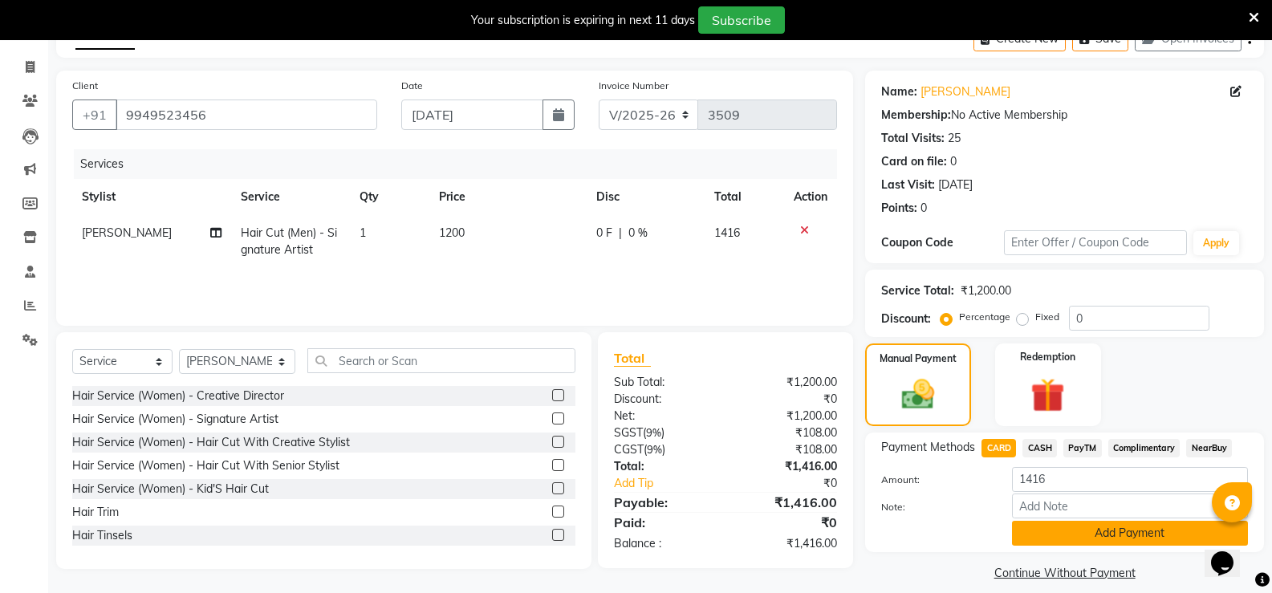
click at [1069, 538] on button "Add Payment" at bounding box center [1130, 533] width 236 height 25
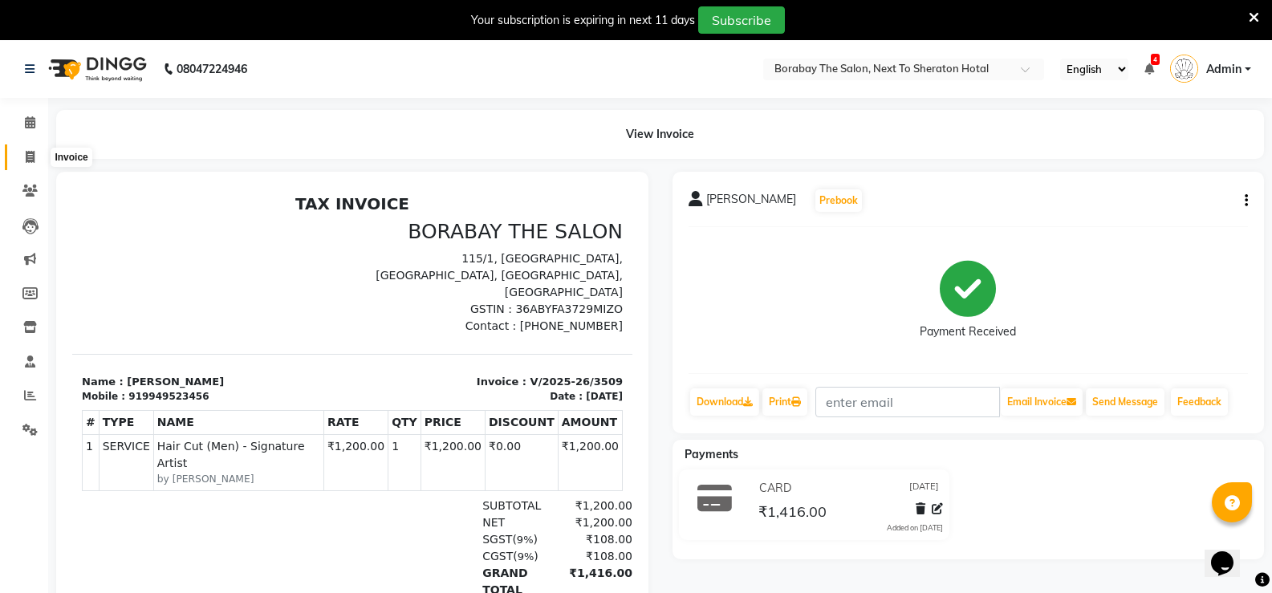
click at [23, 156] on span at bounding box center [30, 157] width 28 height 18
select select "4945"
select select "service"
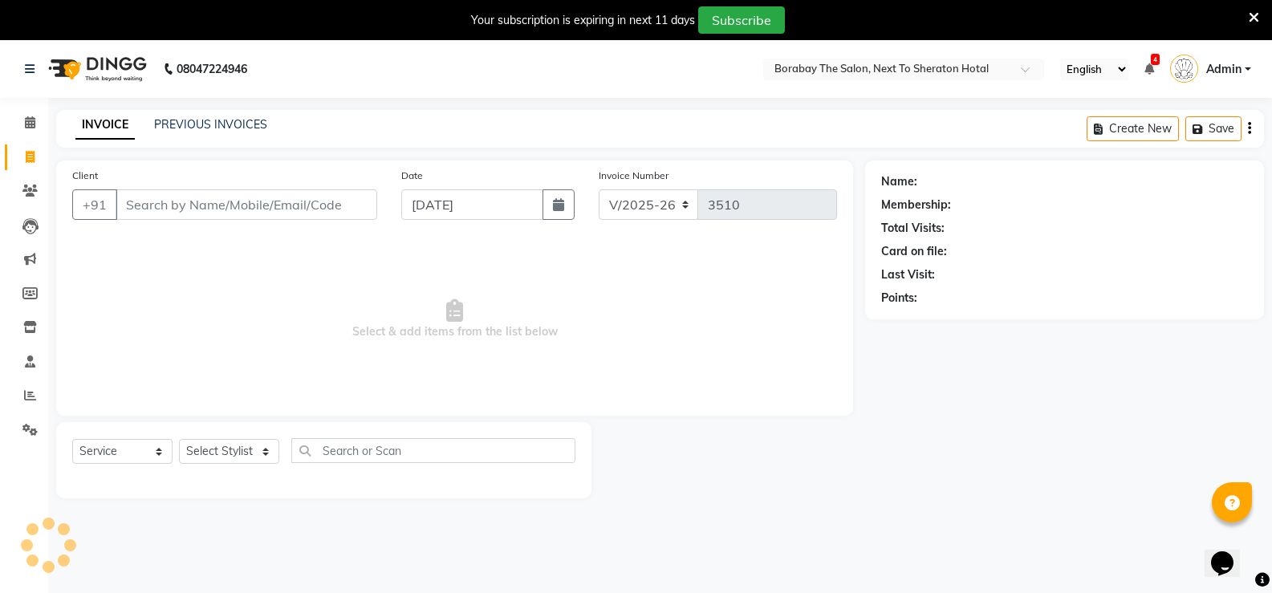
scroll to position [40, 0]
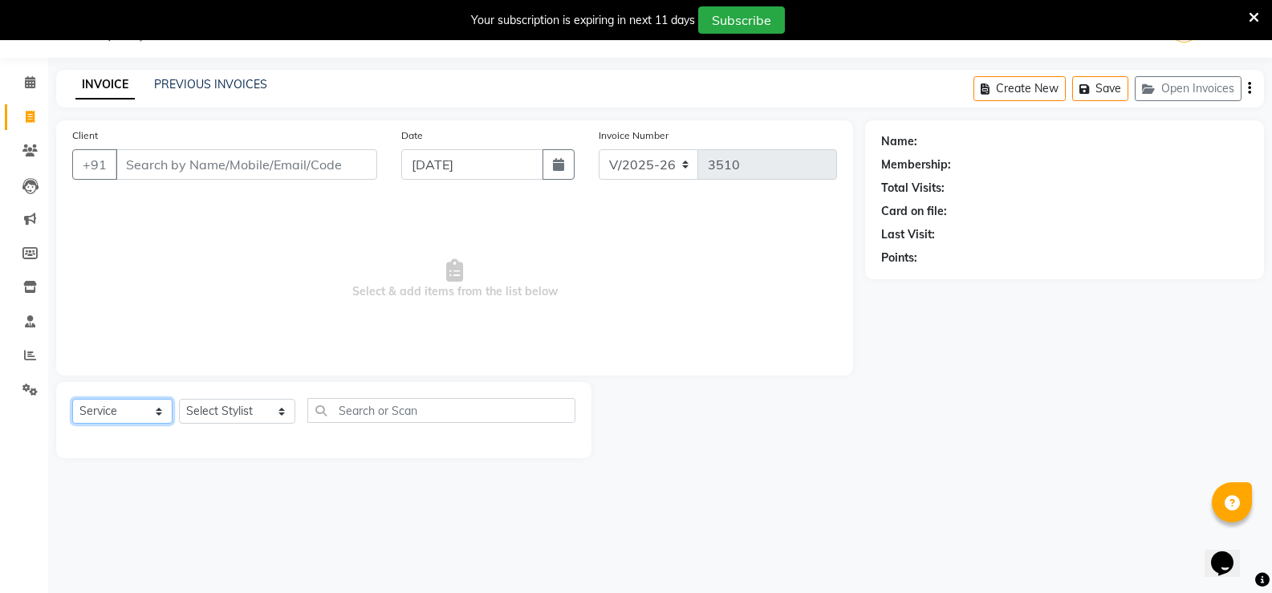
click at [156, 411] on select "Select Service Product Membership Package Voucher Prepaid Gift Card" at bounding box center [122, 411] width 100 height 25
click at [72, 399] on select "Select Service Product Membership Package Voucher Prepaid Gift Card" at bounding box center [122, 411] width 100 height 25
click at [262, 407] on select "Select Stylist [PERSON_NAME] [PERSON_NAME] Counter Borabay [PERSON_NAME] (Samee…" at bounding box center [237, 411] width 116 height 25
select select "83003"
click at [179, 399] on select "Select Stylist [PERSON_NAME] [PERSON_NAME] Counter Borabay [PERSON_NAME] (Samee…" at bounding box center [237, 411] width 116 height 25
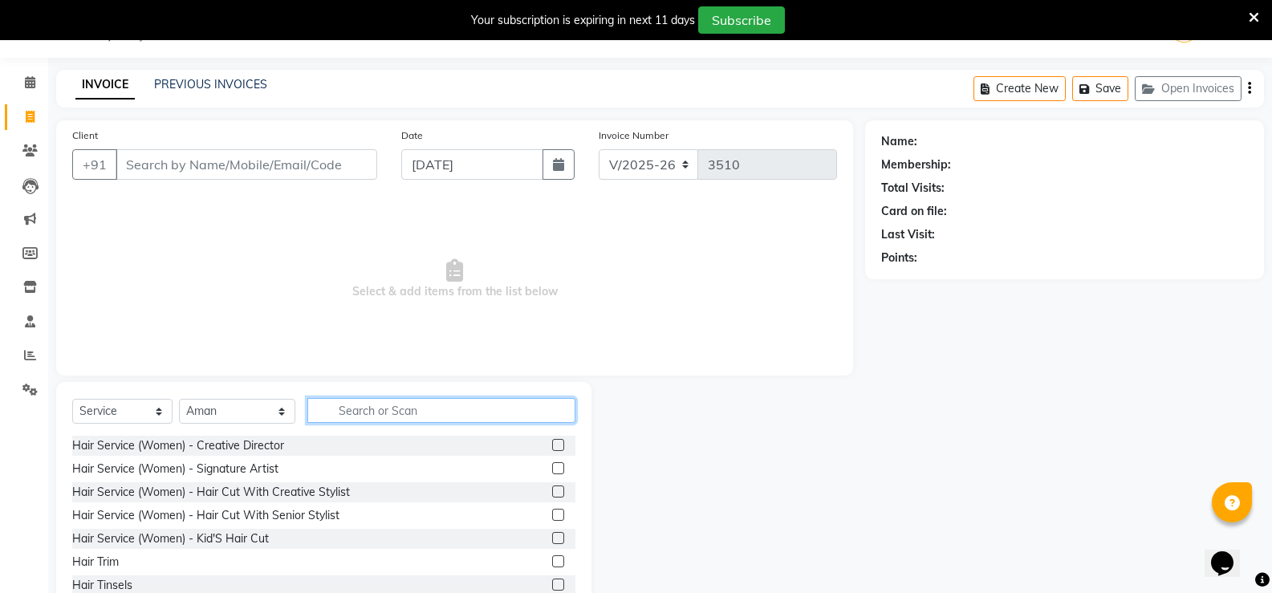
click at [344, 416] on input "text" at bounding box center [441, 410] width 268 height 25
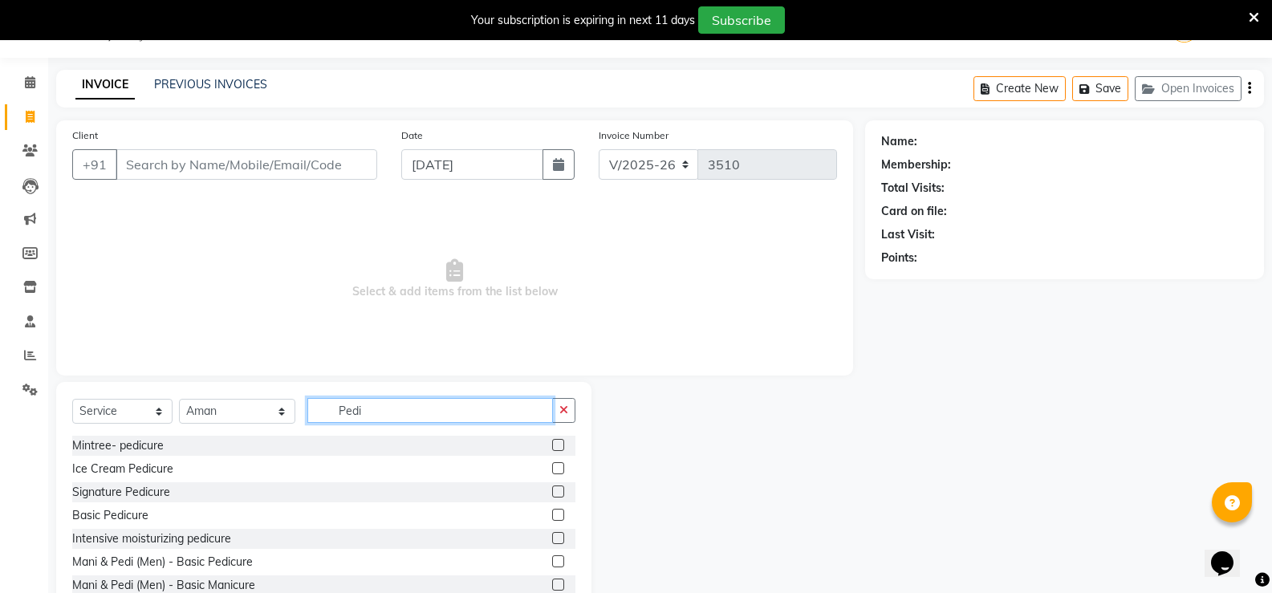
scroll to position [90, 0]
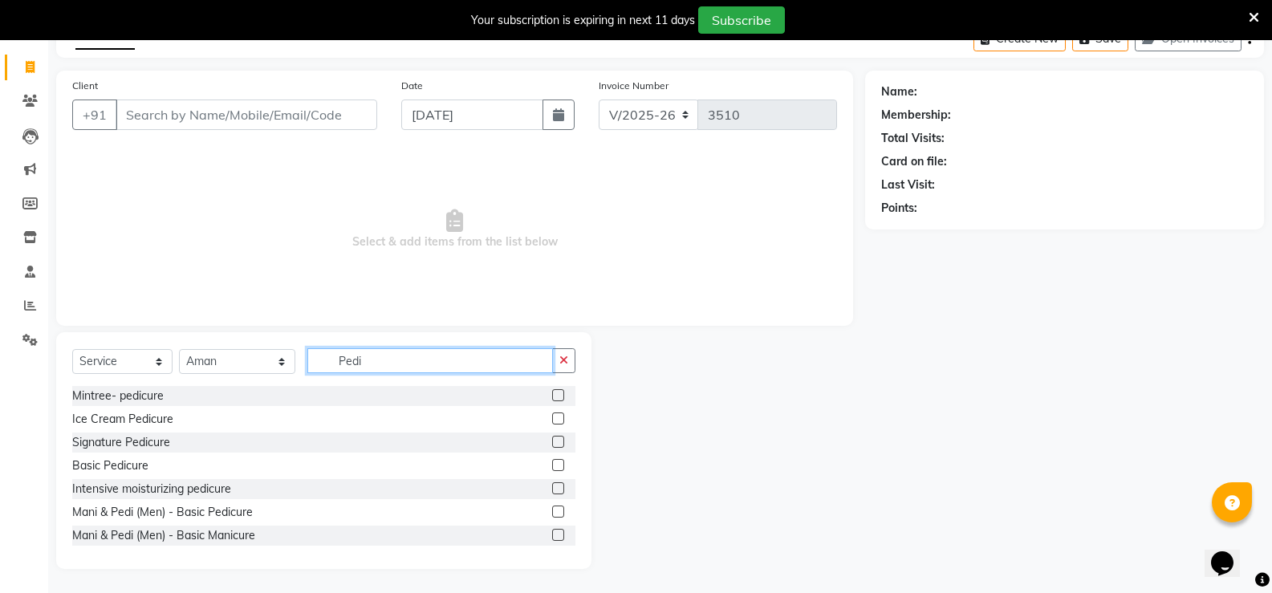
type input "Pedi"
click at [552, 443] on label at bounding box center [558, 442] width 12 height 12
click at [552, 443] on input "checkbox" at bounding box center [557, 442] width 10 height 10
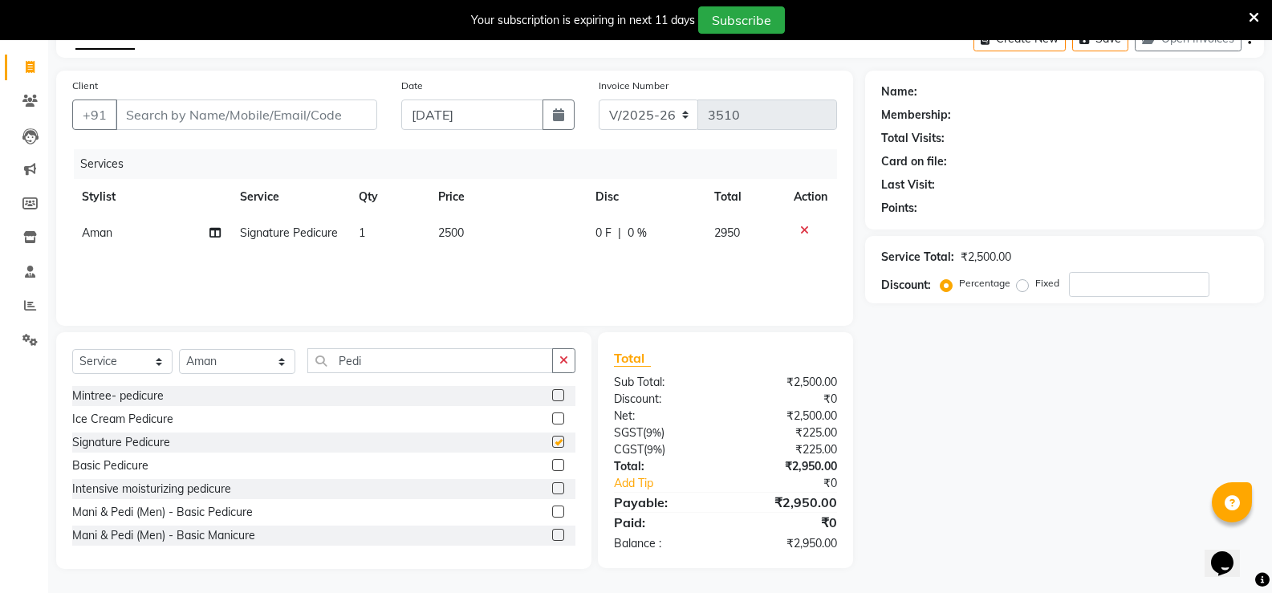
checkbox input "false"
click at [267, 360] on select "Select Stylist [PERSON_NAME] [PERSON_NAME] Counter Borabay [PERSON_NAME] (Samee…" at bounding box center [237, 361] width 116 height 25
select select "89708"
click at [179, 349] on select "Select Stylist [PERSON_NAME] [PERSON_NAME] Counter Borabay [PERSON_NAME] (Samee…" at bounding box center [237, 361] width 116 height 25
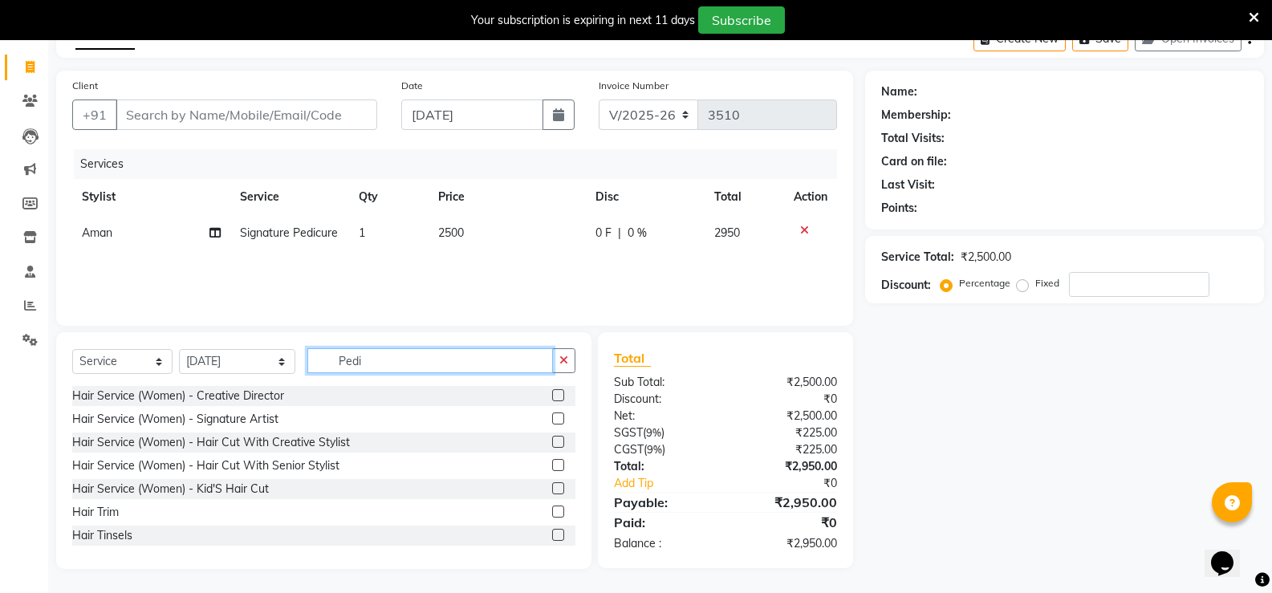
click at [383, 364] on input "Pedi" at bounding box center [430, 360] width 246 height 25
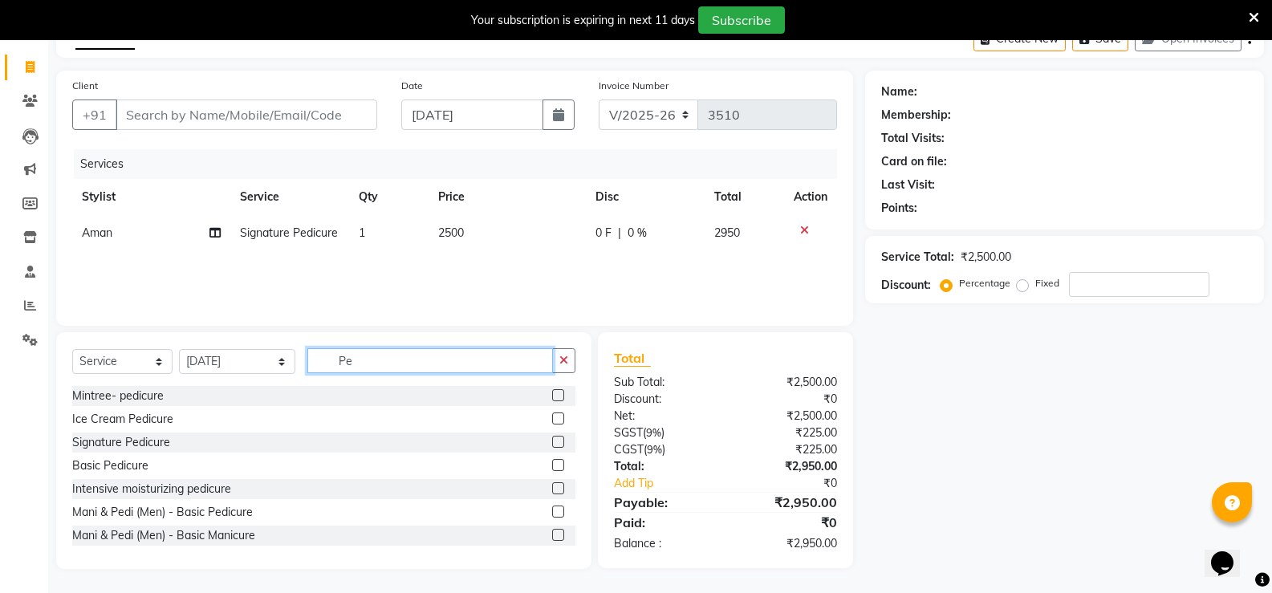
type input "P"
type input "mani"
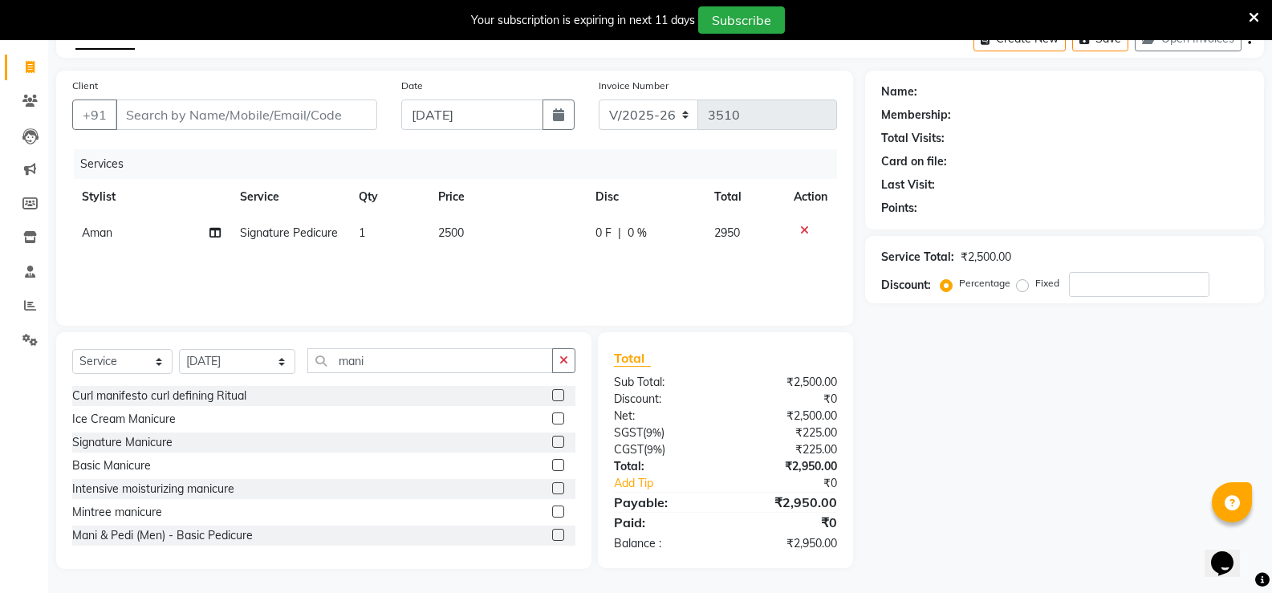
click at [552, 461] on label at bounding box center [558, 465] width 12 height 12
click at [552, 461] on input "checkbox" at bounding box center [557, 466] width 10 height 10
click at [552, 465] on label at bounding box center [558, 465] width 12 height 12
click at [552, 465] on input "checkbox" at bounding box center [557, 466] width 10 height 10
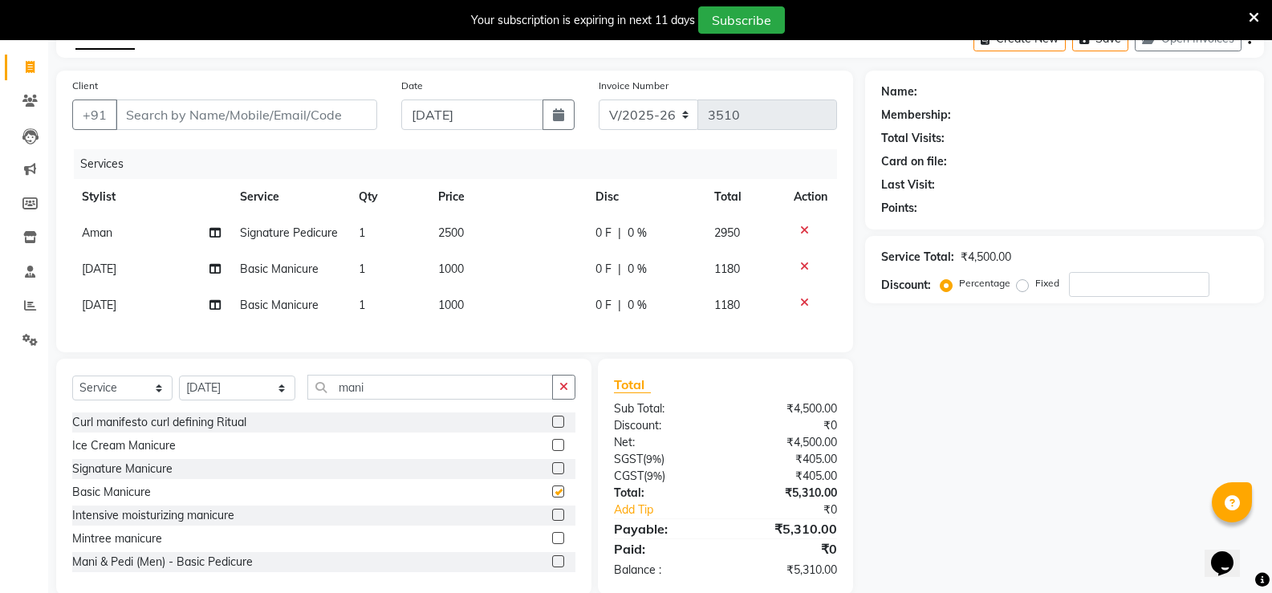
checkbox input "false"
click at [803, 300] on icon at bounding box center [804, 302] width 9 height 11
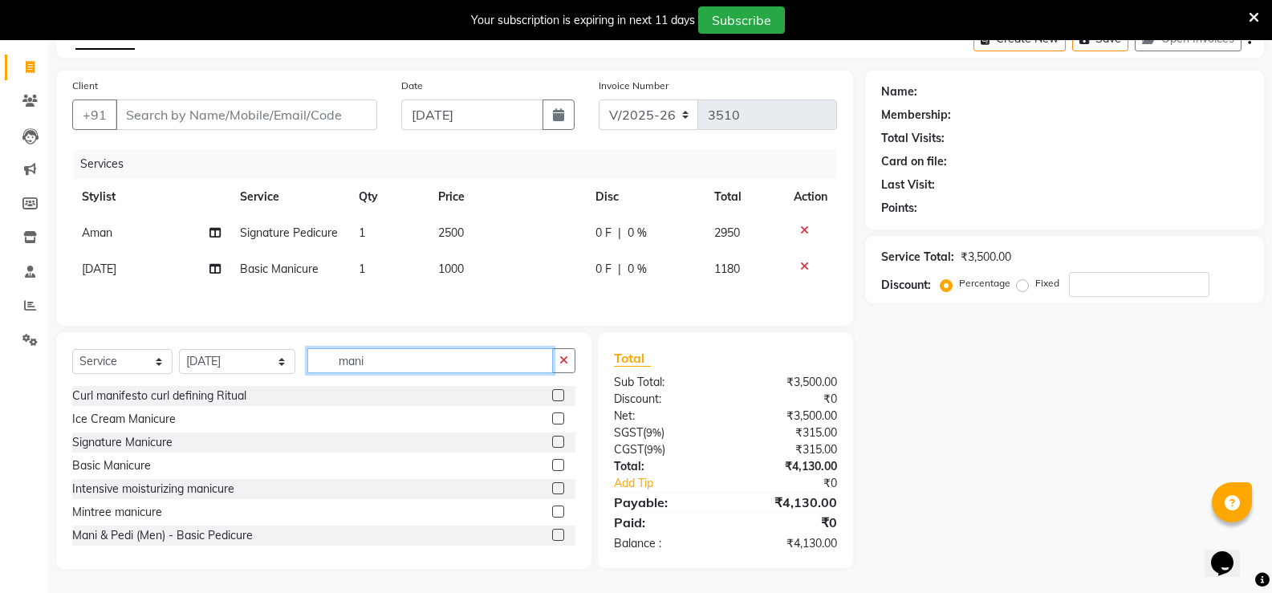
click at [363, 359] on input "mani" at bounding box center [430, 360] width 246 height 25
type input "m"
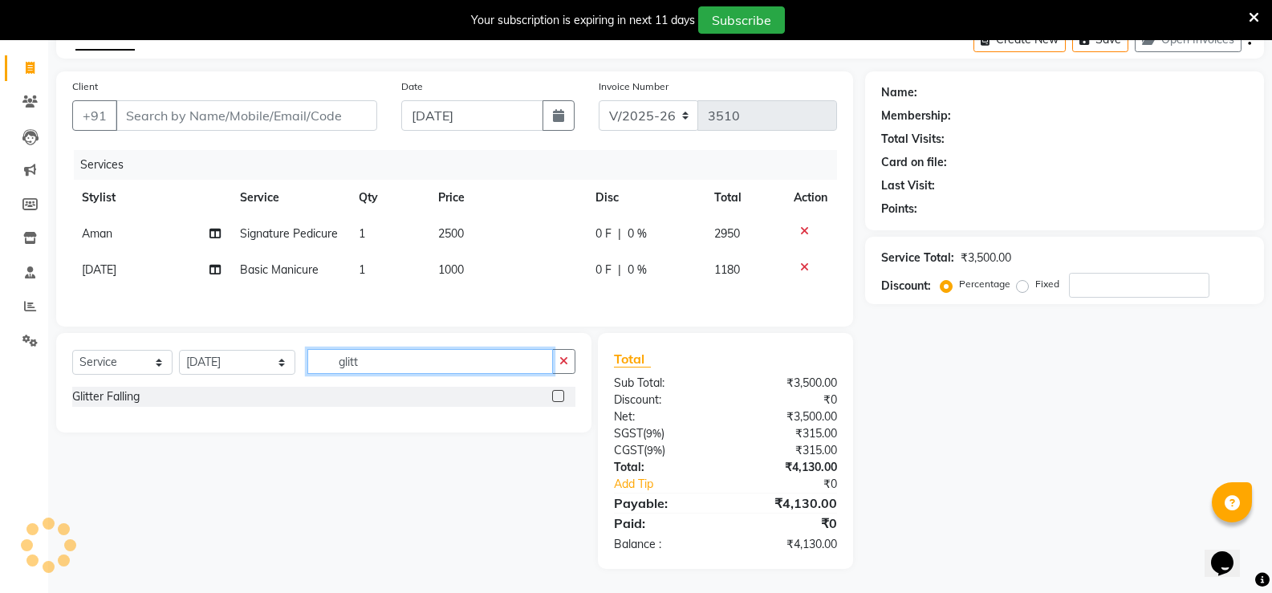
type input "glitt"
click at [537, 401] on div "Glitter Falling" at bounding box center [323, 397] width 503 height 20
click at [556, 400] on label at bounding box center [558, 396] width 12 height 12
click at [556, 400] on input "checkbox" at bounding box center [557, 397] width 10 height 10
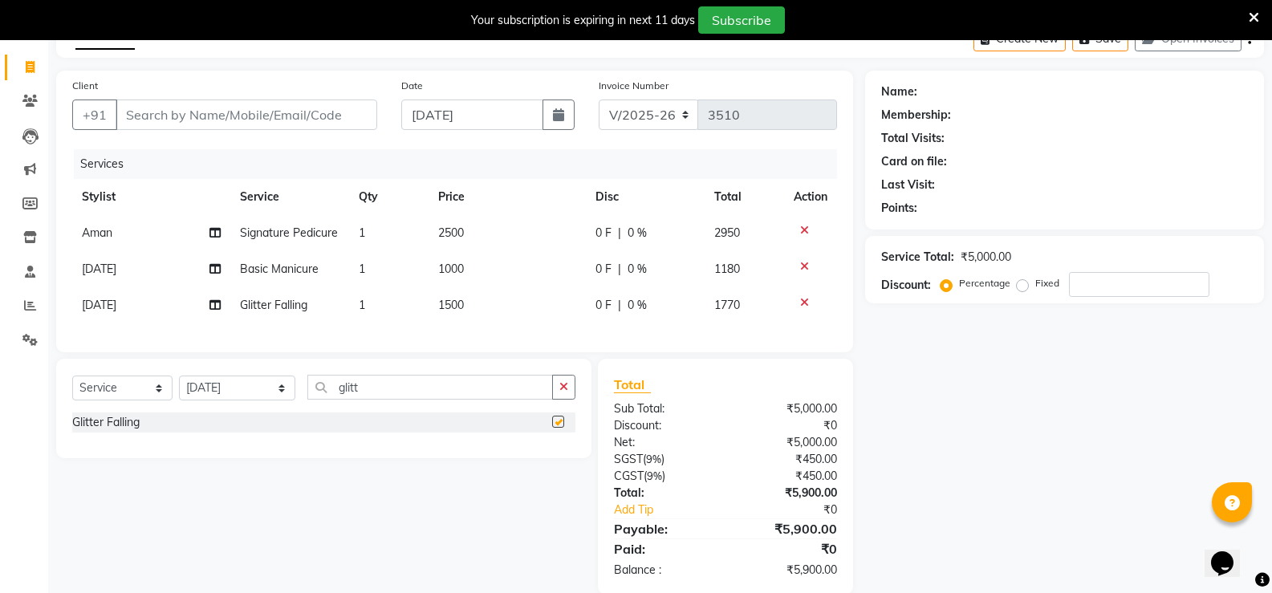
checkbox input "false"
click at [500, 310] on td "1500" at bounding box center [507, 305] width 158 height 36
select select "89708"
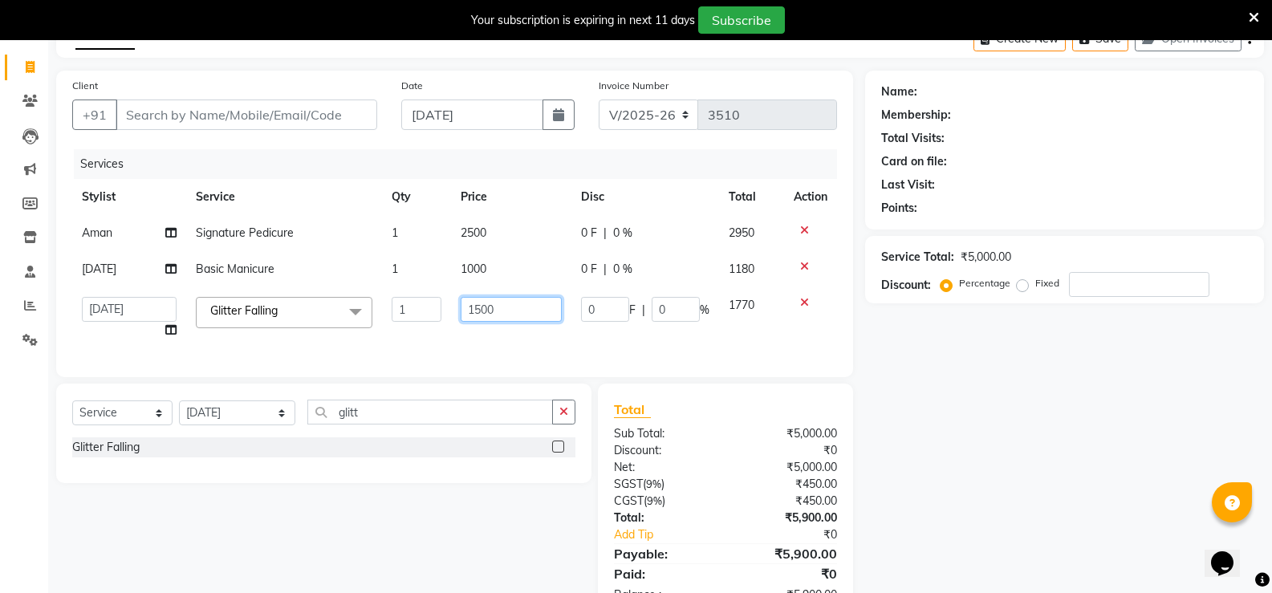
click at [500, 310] on input "1500" at bounding box center [511, 309] width 100 height 25
type input "1"
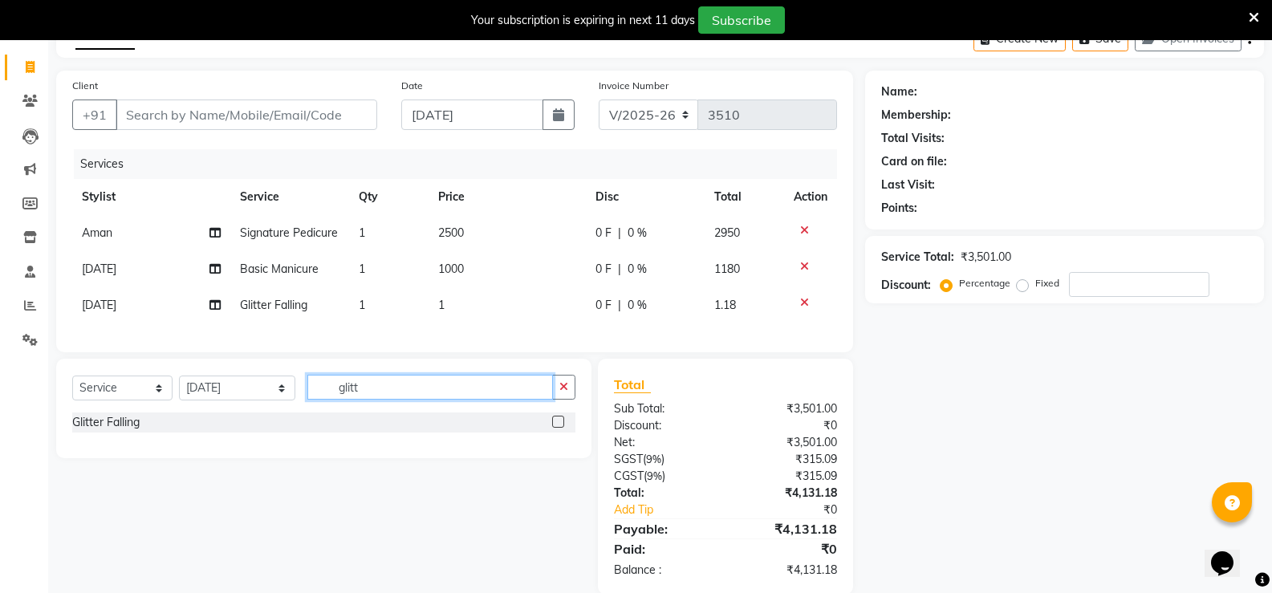
click at [433, 424] on div "Select Service Product Membership Package Voucher Prepaid Gift Card Select Styl…" at bounding box center [323, 408] width 535 height 99
click at [798, 302] on div at bounding box center [811, 302] width 34 height 11
click at [801, 301] on icon at bounding box center [804, 302] width 9 height 11
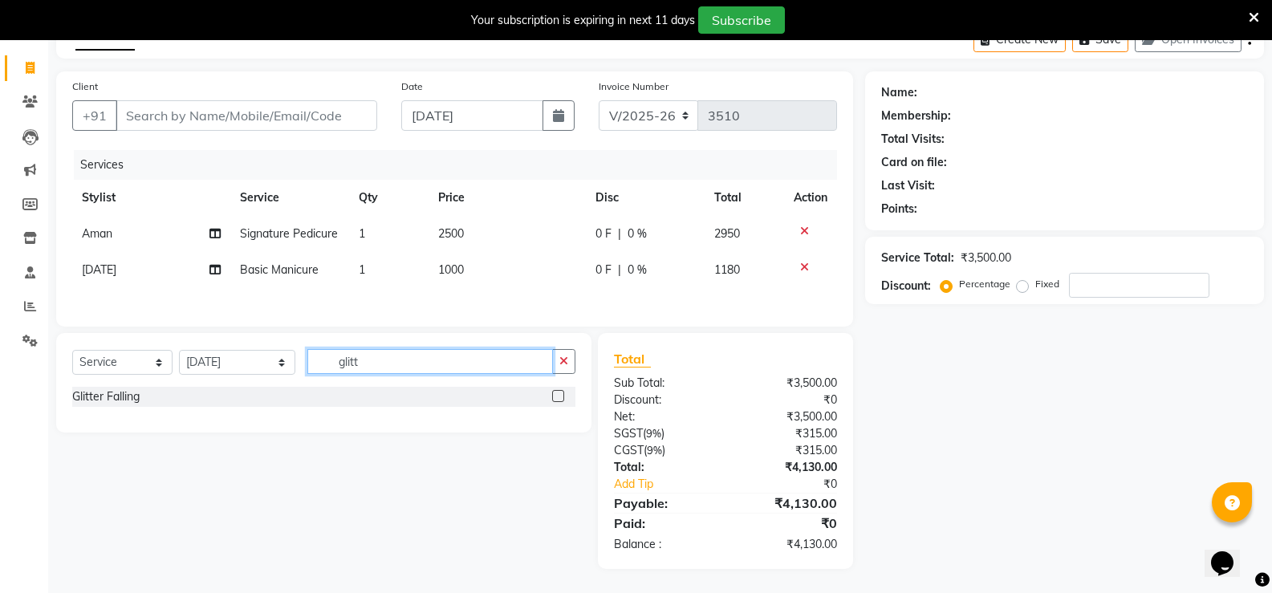
click at [424, 374] on input "glitt" at bounding box center [430, 361] width 246 height 25
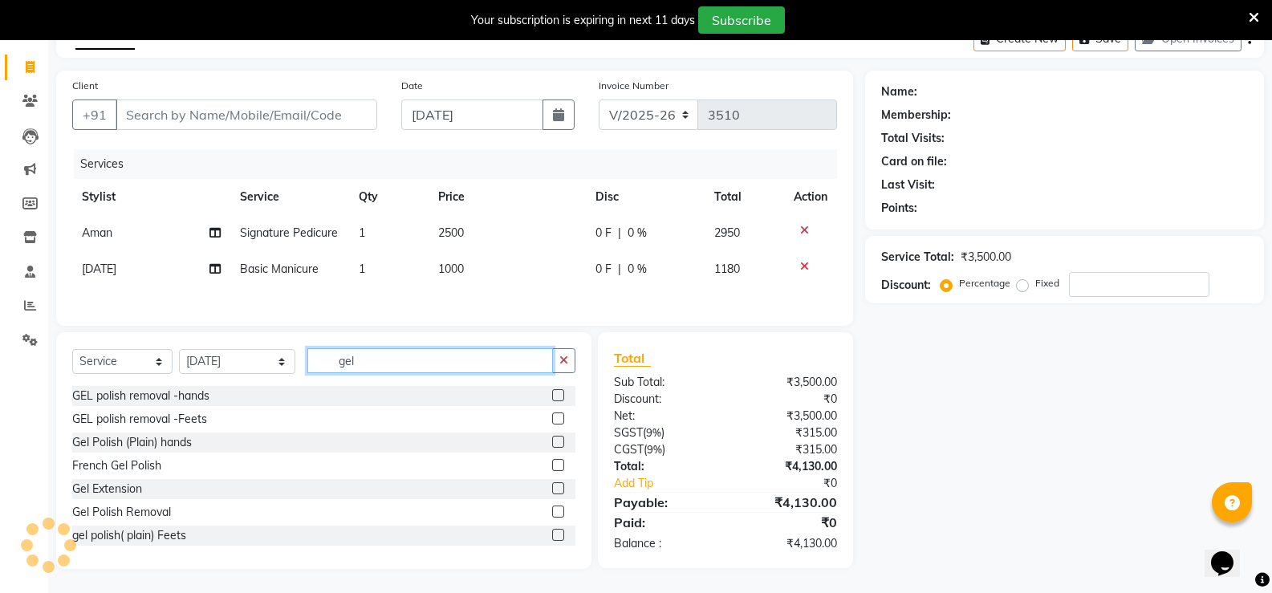
type input "gel"
click at [552, 440] on label at bounding box center [558, 442] width 12 height 12
click at [552, 440] on input "checkbox" at bounding box center [557, 442] width 10 height 10
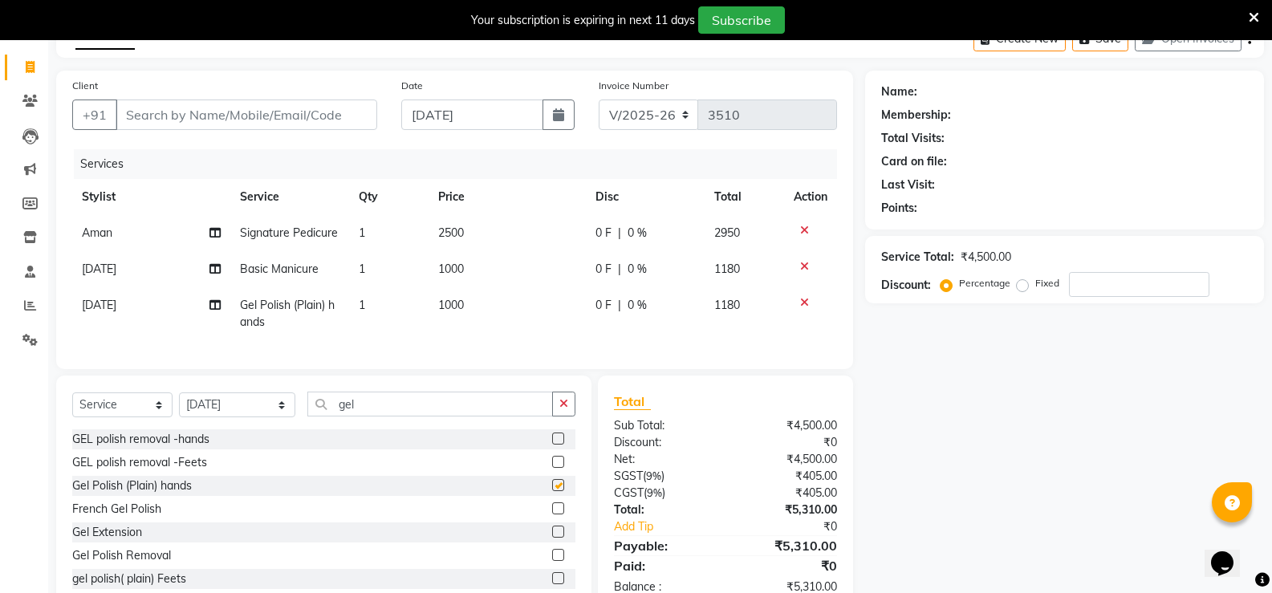
checkbox input "false"
click at [489, 299] on td "1000" at bounding box center [507, 313] width 158 height 53
select select "89708"
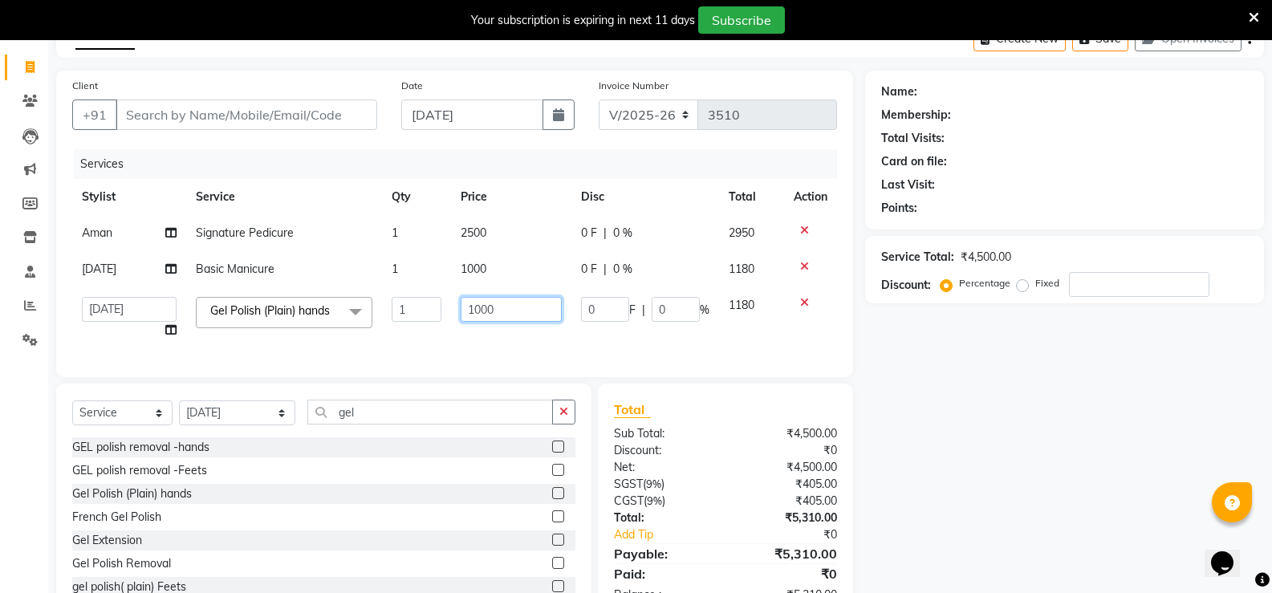
click at [522, 315] on input "1000" at bounding box center [511, 309] width 100 height 25
type input "1"
type input "500"
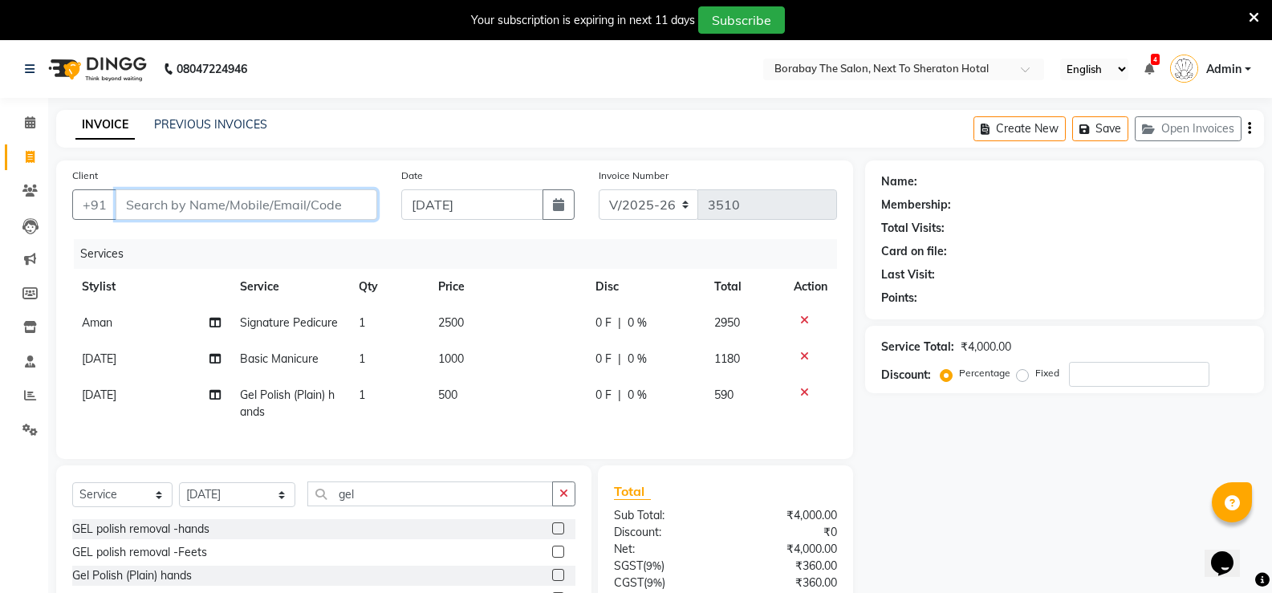
click at [193, 200] on input "Client" at bounding box center [247, 204] width 262 height 30
type input "9"
type input "0"
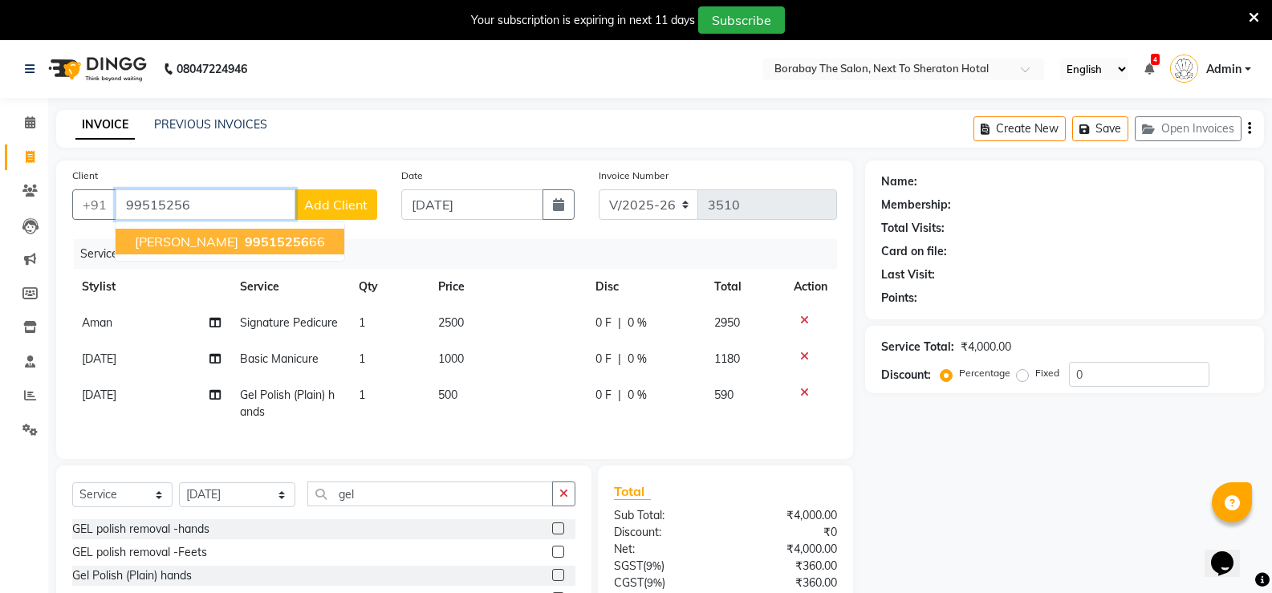
click at [245, 239] on span "99515256" at bounding box center [277, 241] width 64 height 16
type input "9951525666"
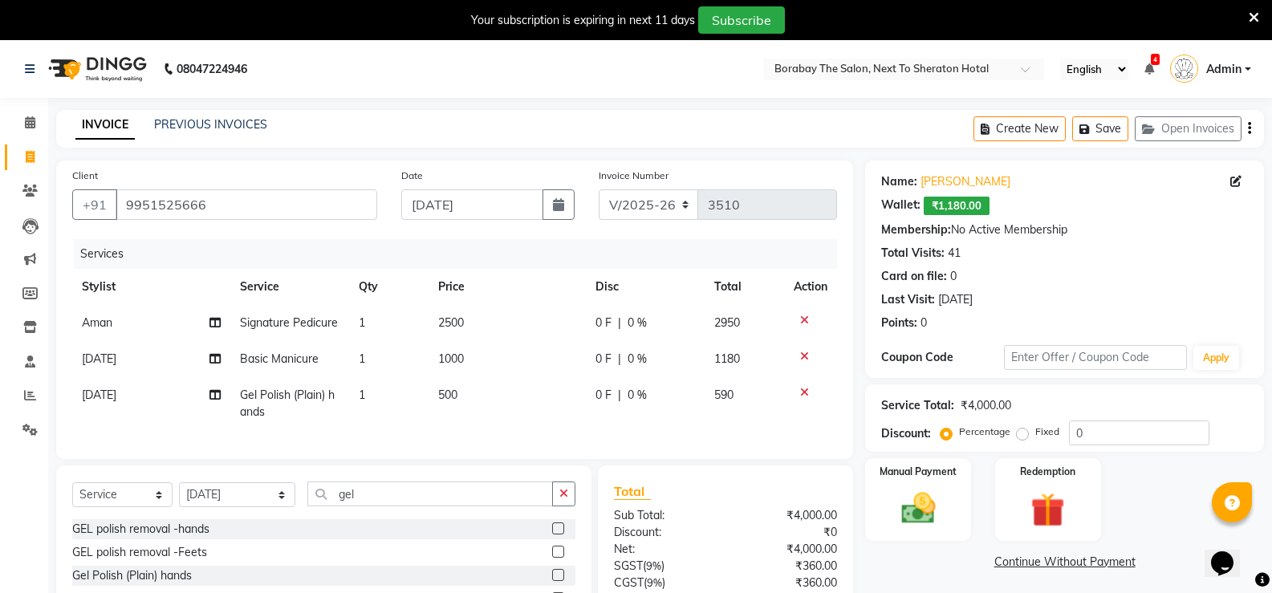
scroll to position [145, 0]
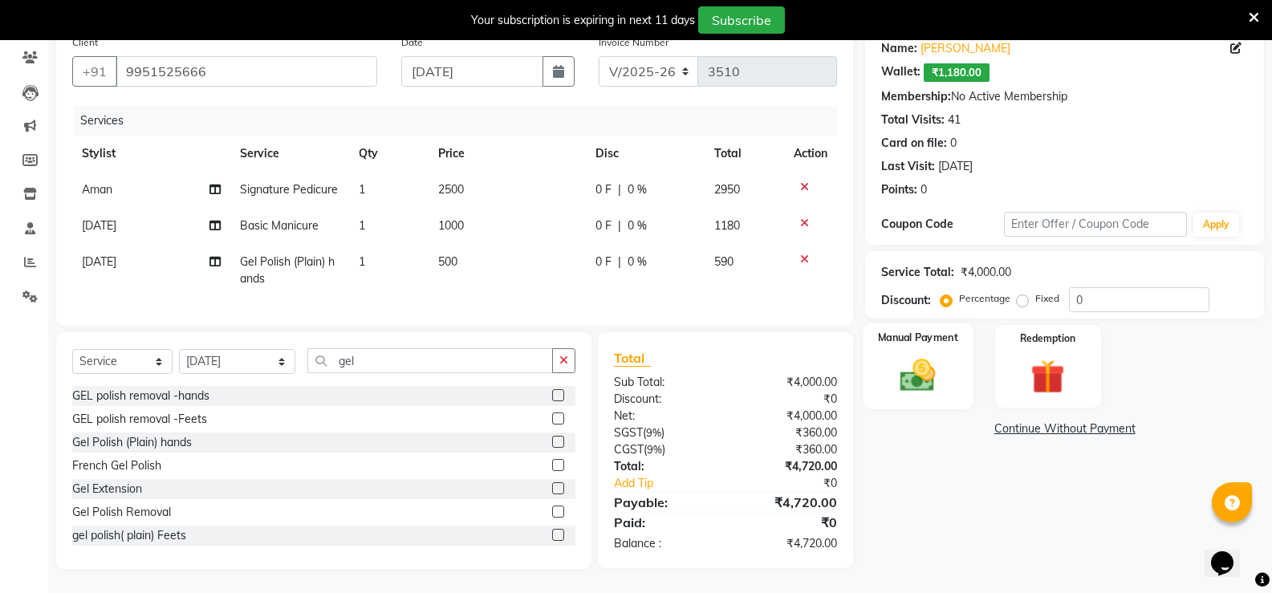
click at [919, 355] on img at bounding box center [917, 375] width 57 height 41
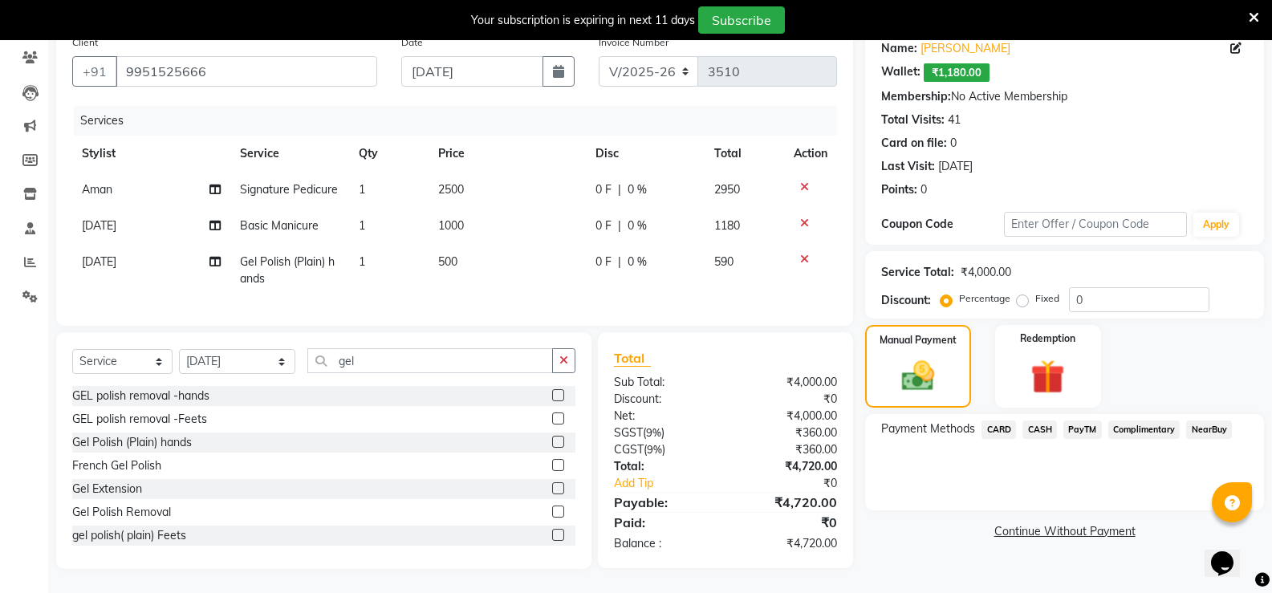
click at [1000, 420] on span "CARD" at bounding box center [998, 429] width 35 height 18
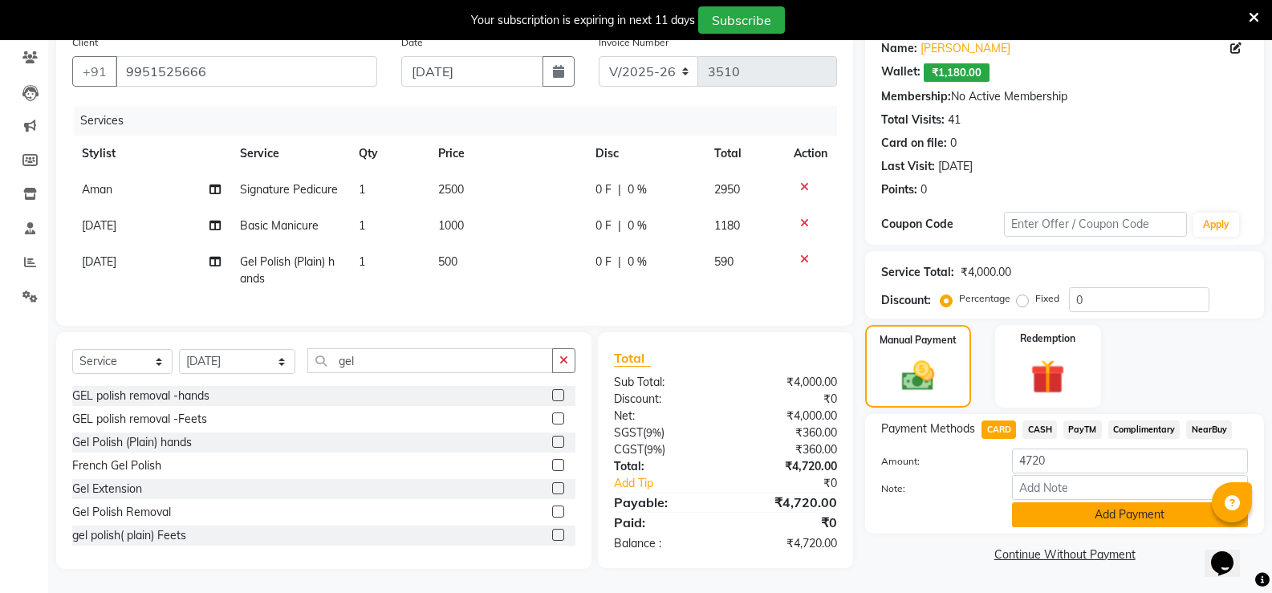
click at [1060, 505] on button "Add Payment" at bounding box center [1130, 514] width 236 height 25
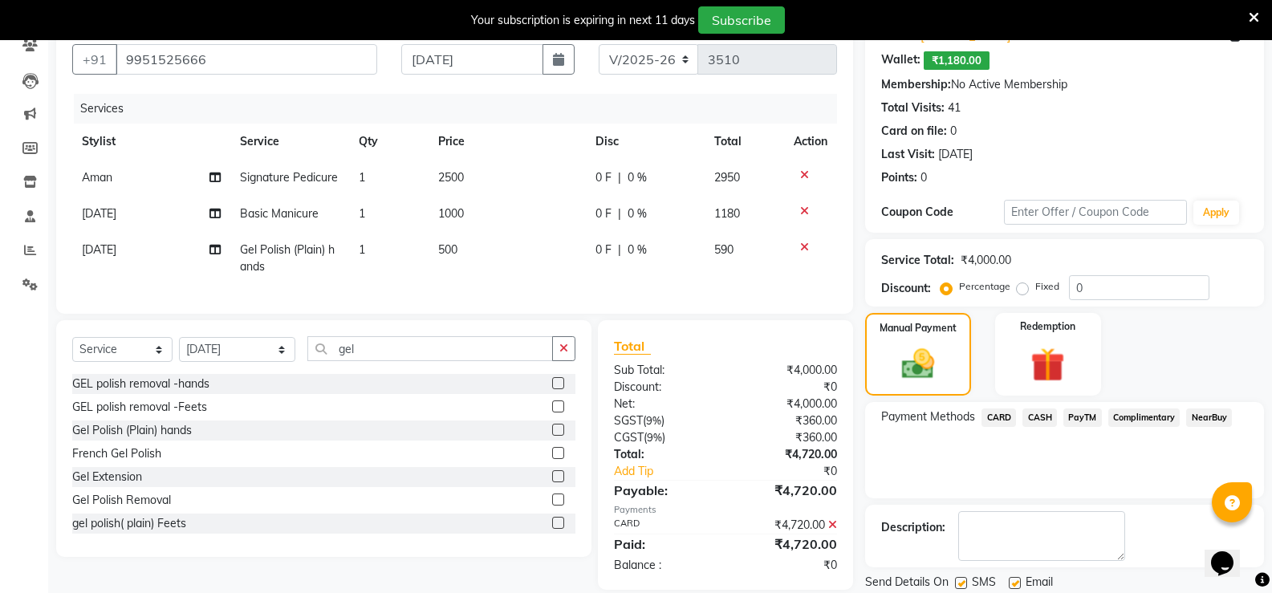
scroll to position [198, 0]
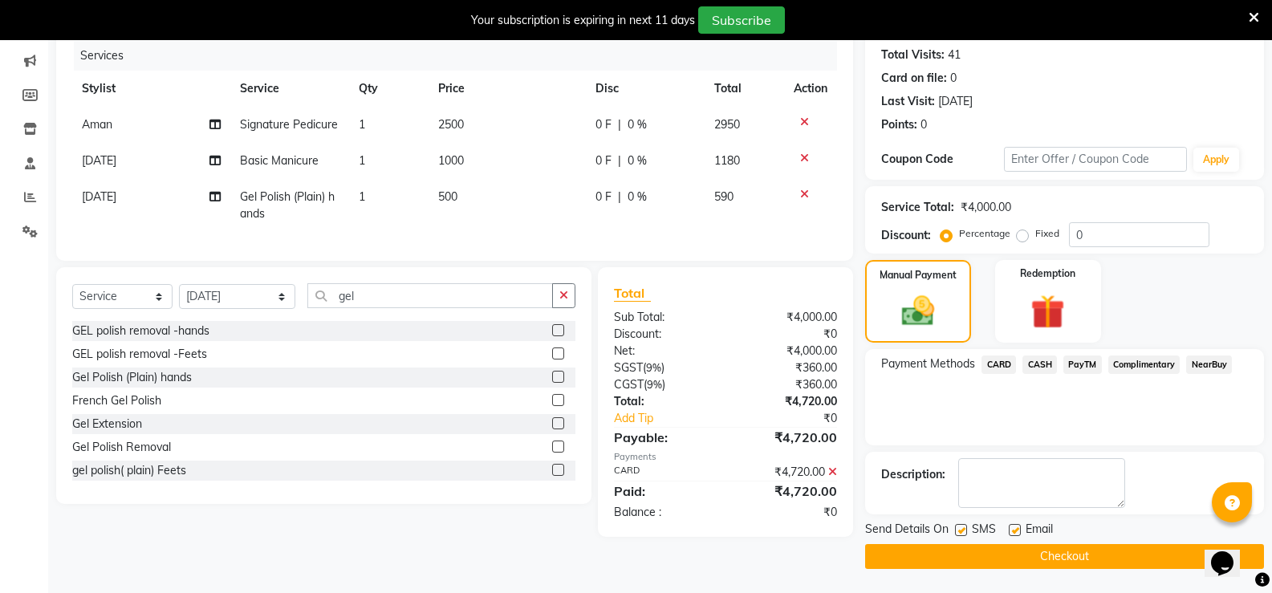
click at [1005, 561] on button "Checkout" at bounding box center [1064, 556] width 399 height 25
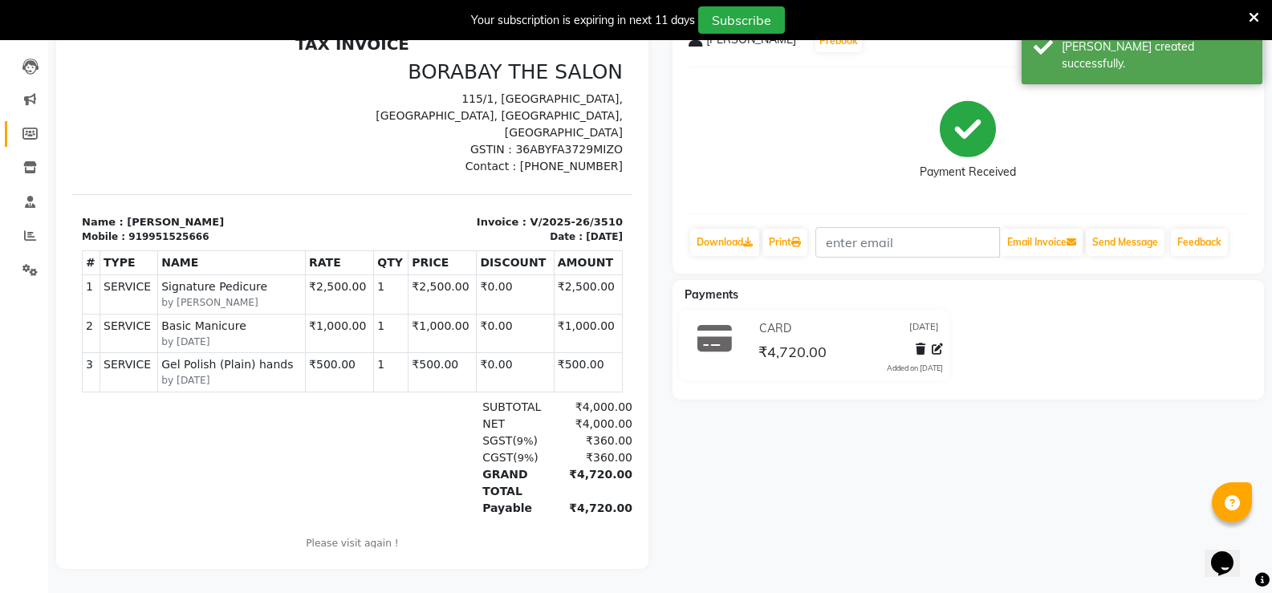
scroll to position [11, 0]
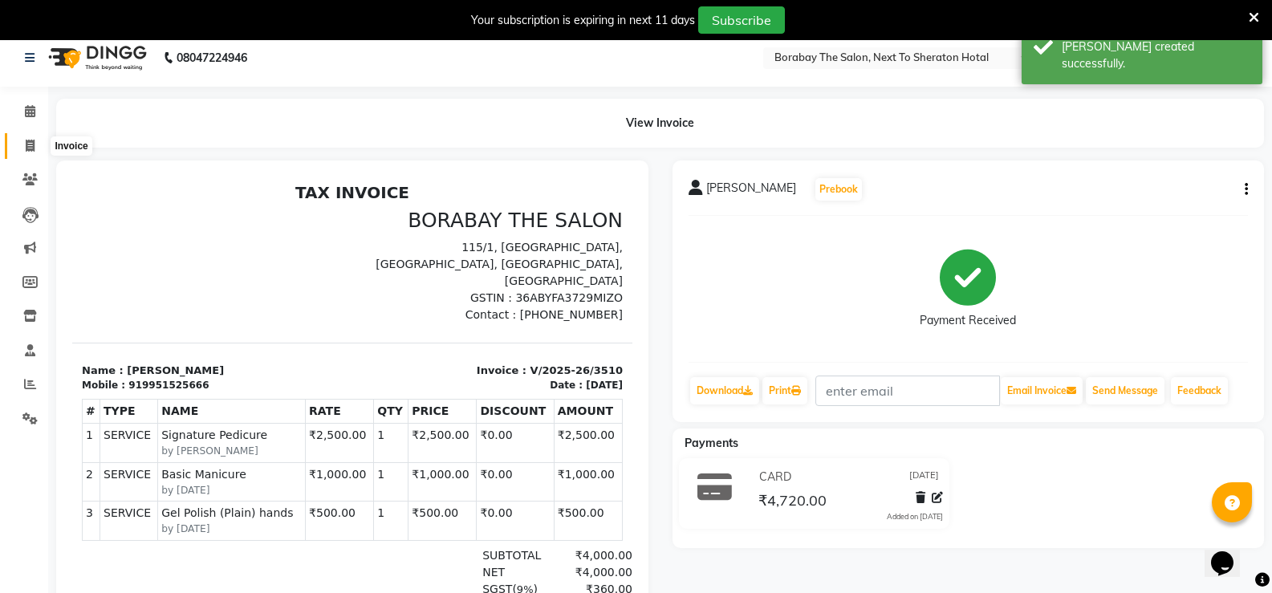
click at [35, 146] on icon at bounding box center [30, 146] width 9 height 12
select select "4945"
select select "service"
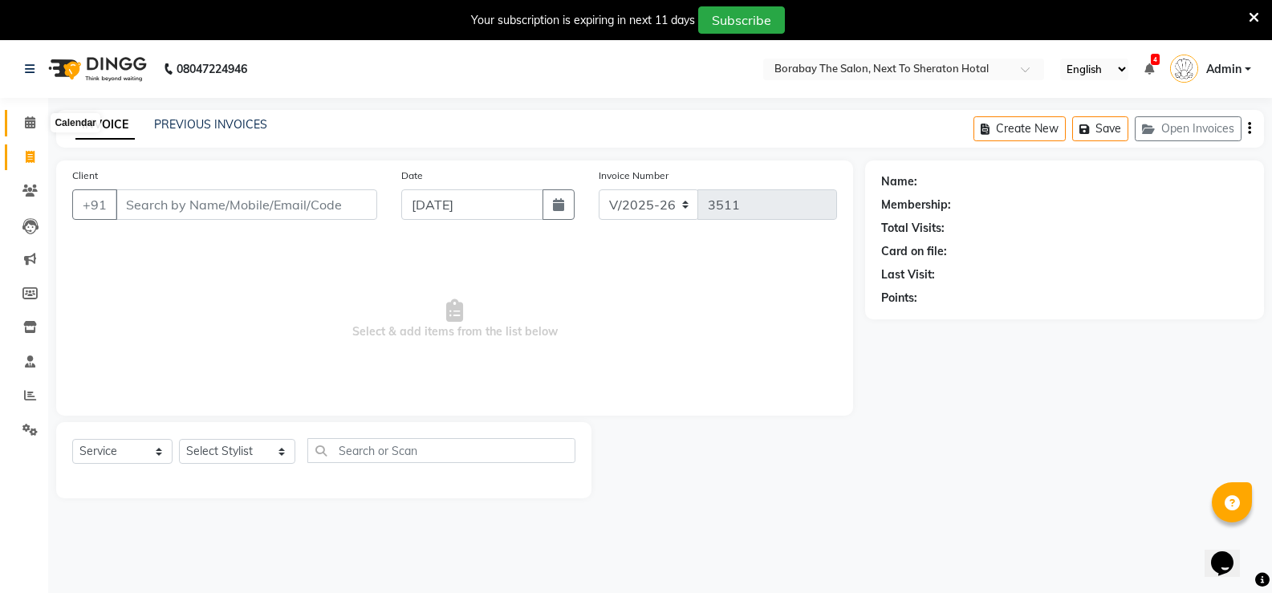
click at [31, 118] on icon at bounding box center [30, 122] width 10 height 12
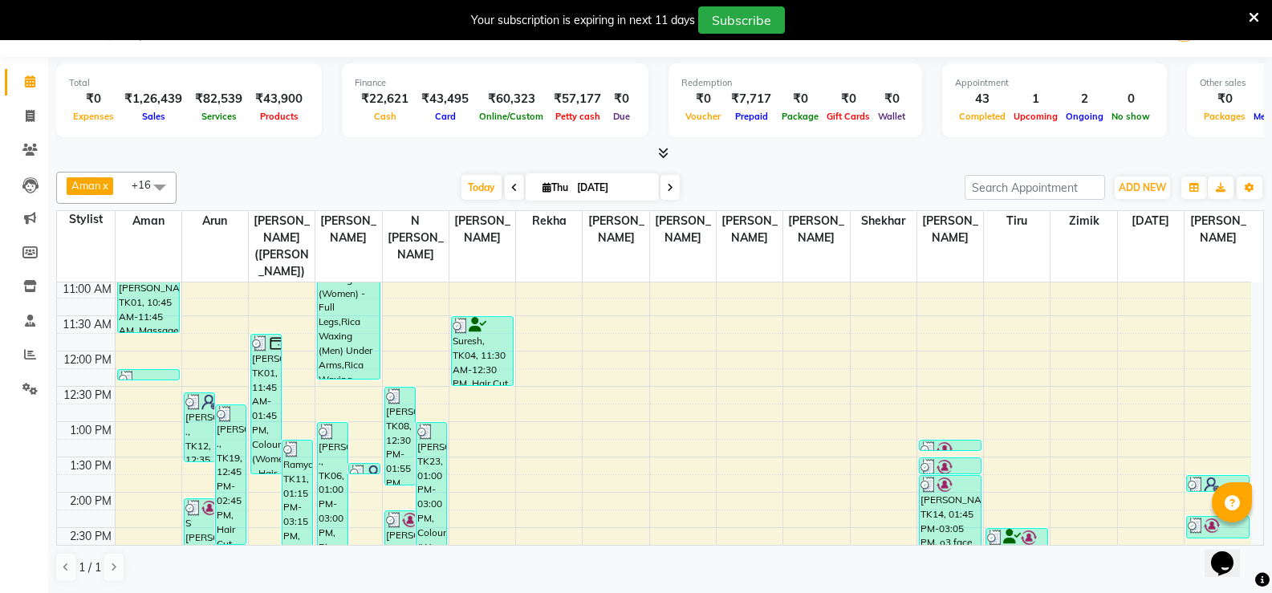
scroll to position [160, 0]
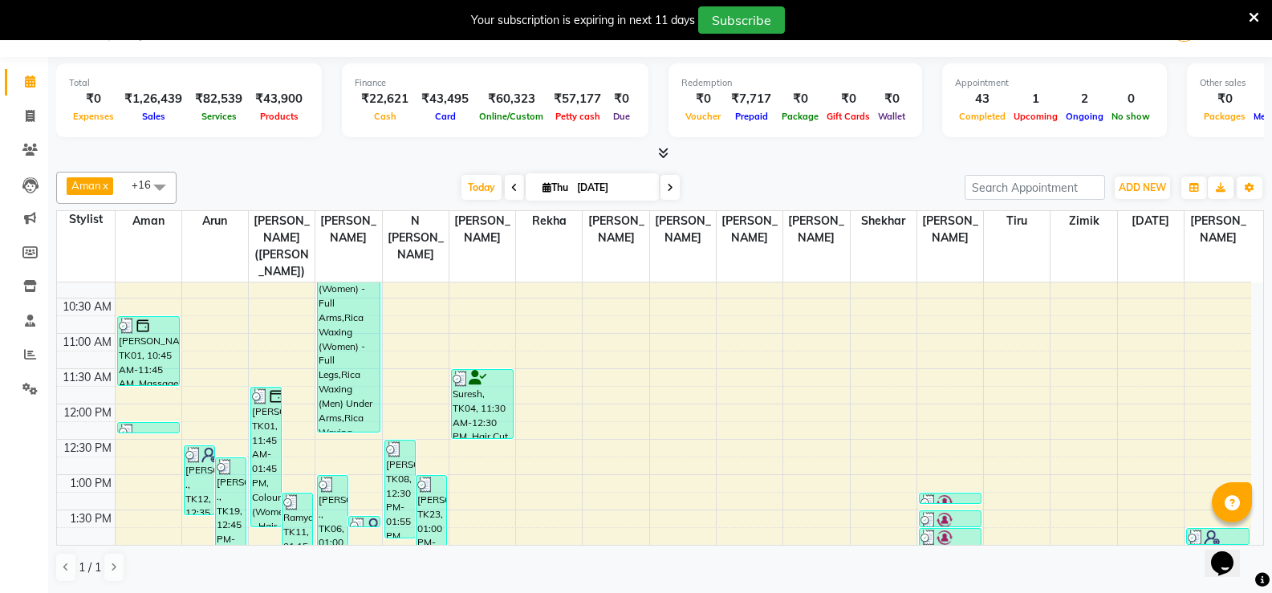
click at [670, 187] on icon at bounding box center [670, 188] width 6 height 10
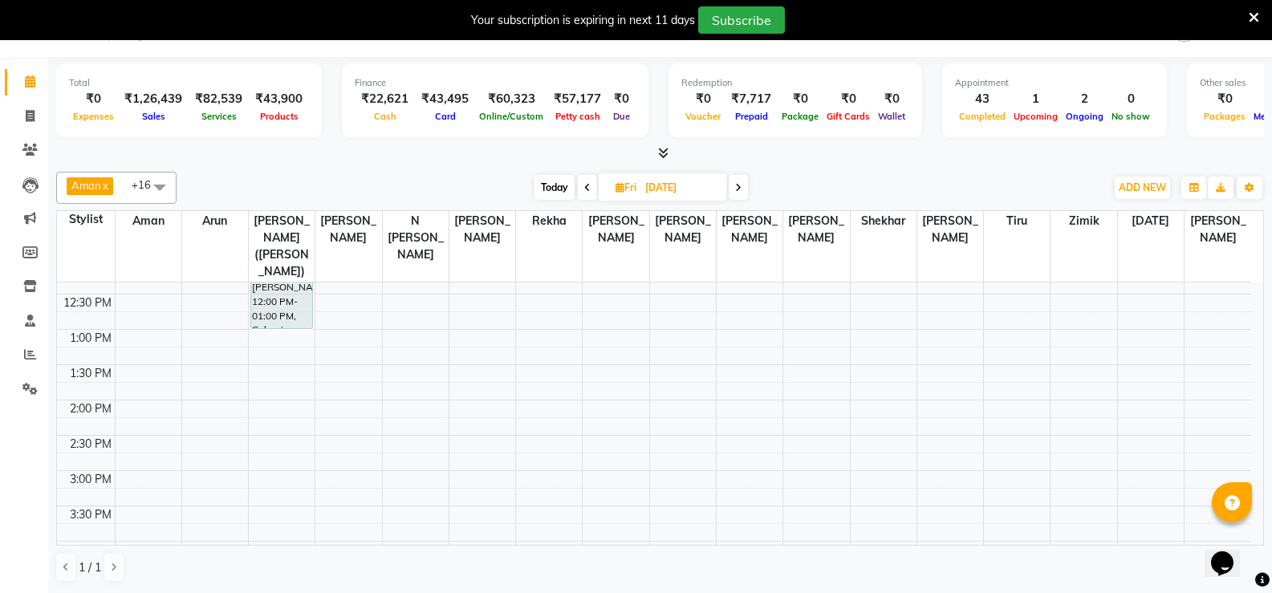
scroll to position [76, 0]
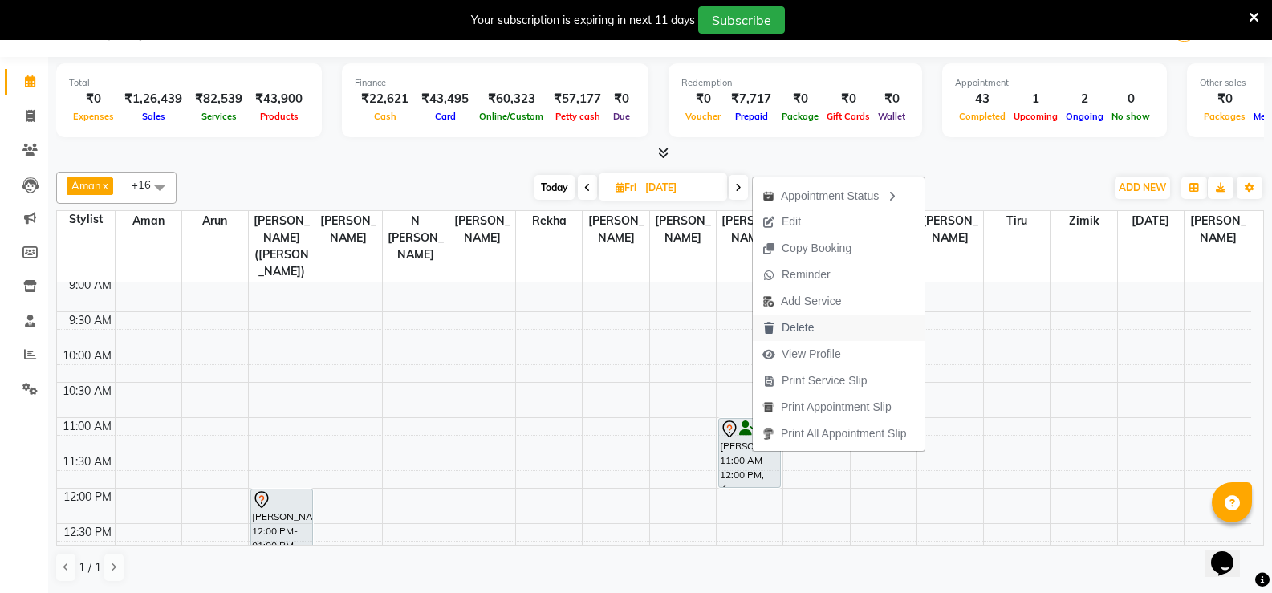
click at [797, 324] on span "Delete" at bounding box center [797, 327] width 32 height 17
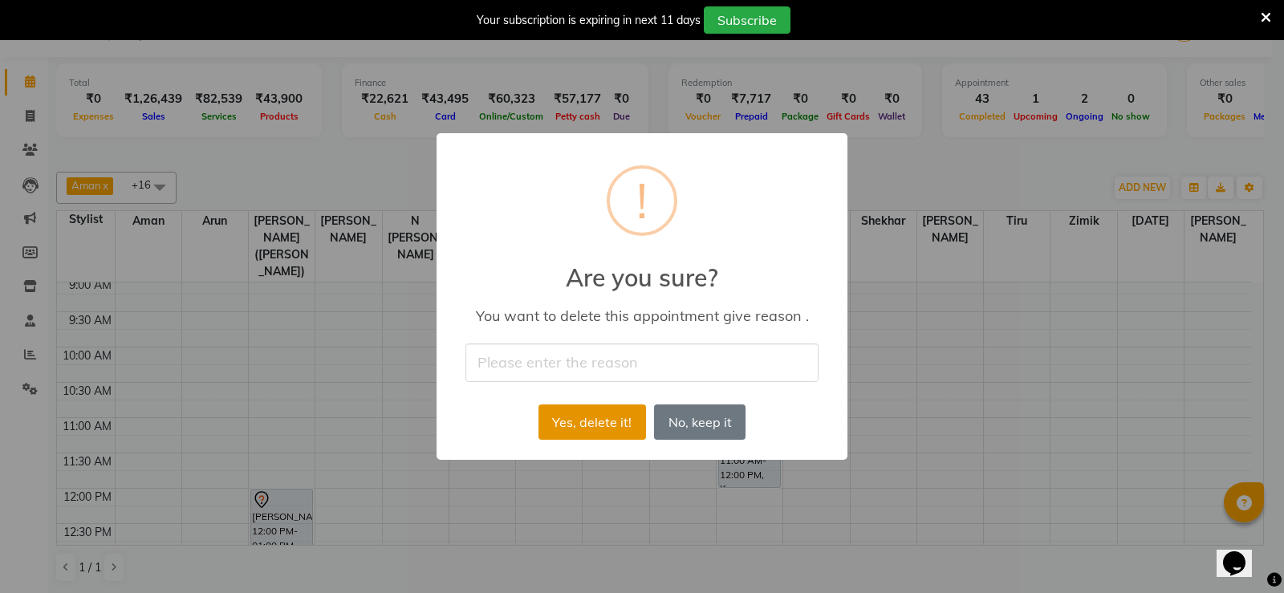
click at [610, 428] on button "Yes, delete it!" at bounding box center [592, 421] width 108 height 35
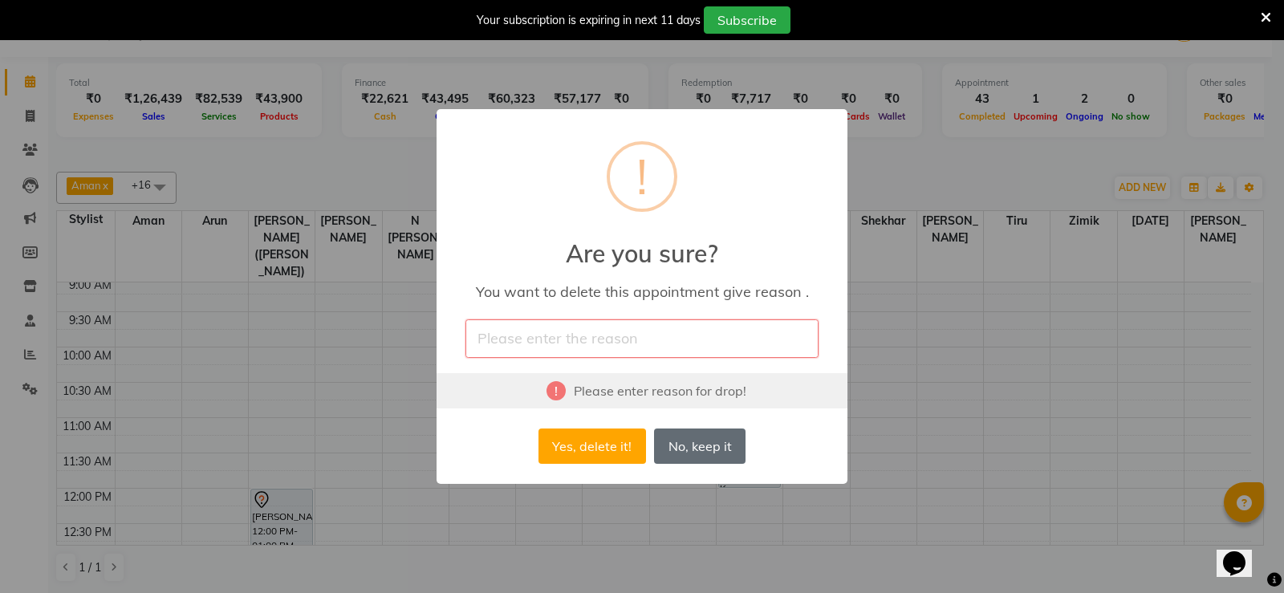
click at [716, 458] on button "No, keep it" at bounding box center [699, 445] width 91 height 35
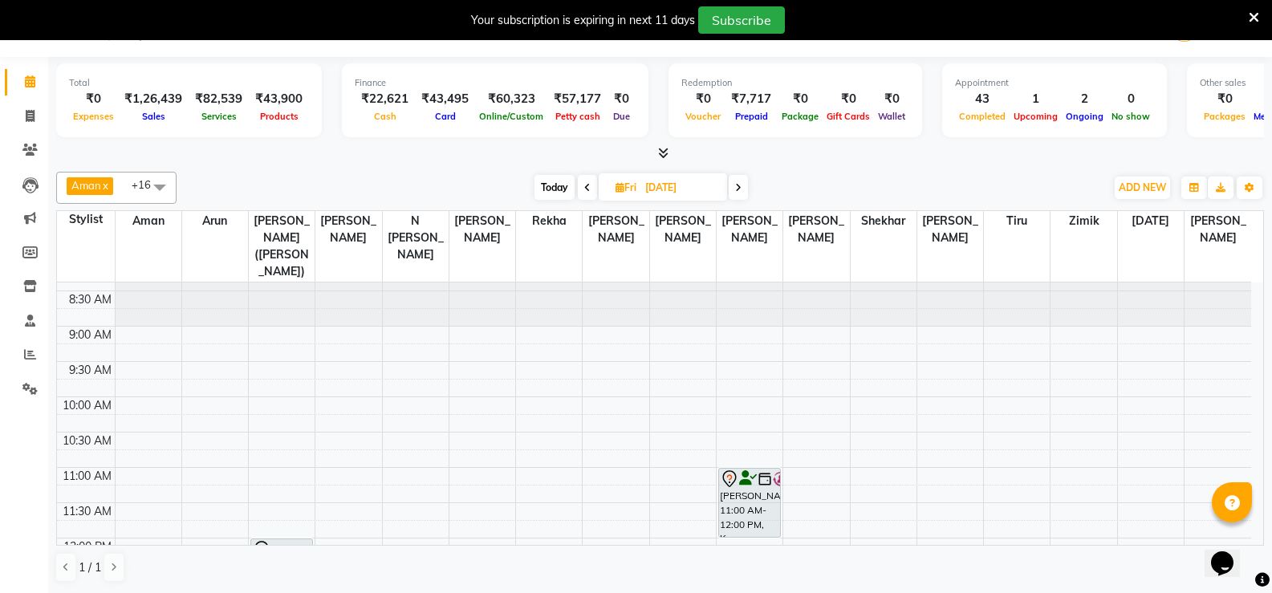
scroll to position [0, 0]
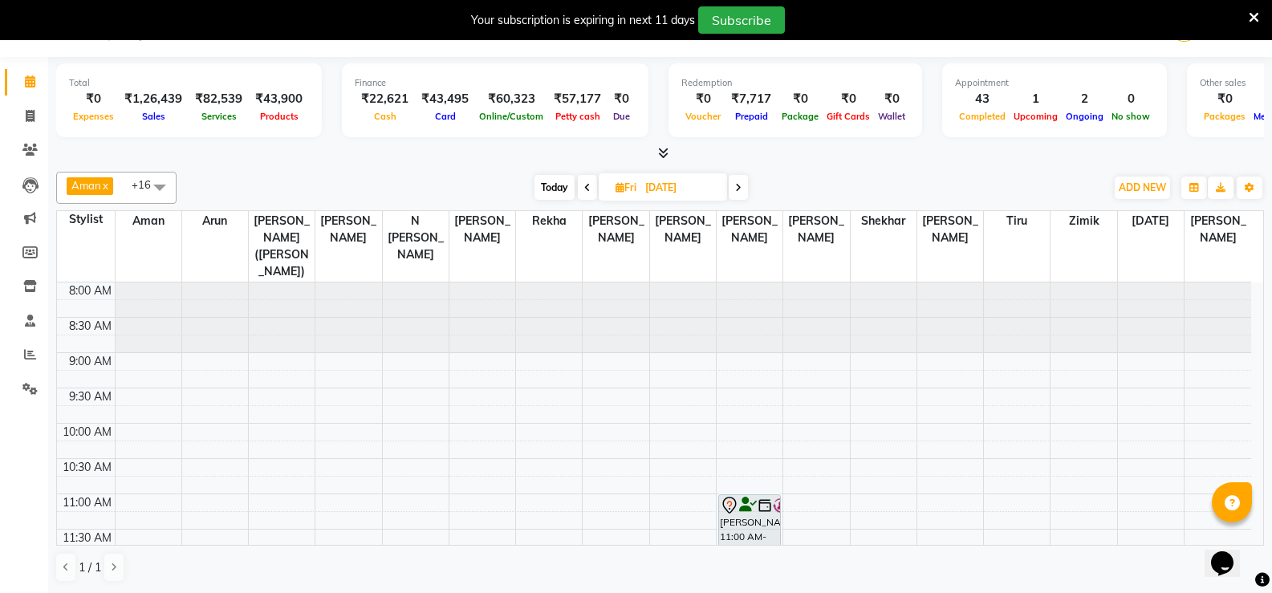
click at [586, 193] on span at bounding box center [587, 187] width 19 height 25
type input "[DATE]"
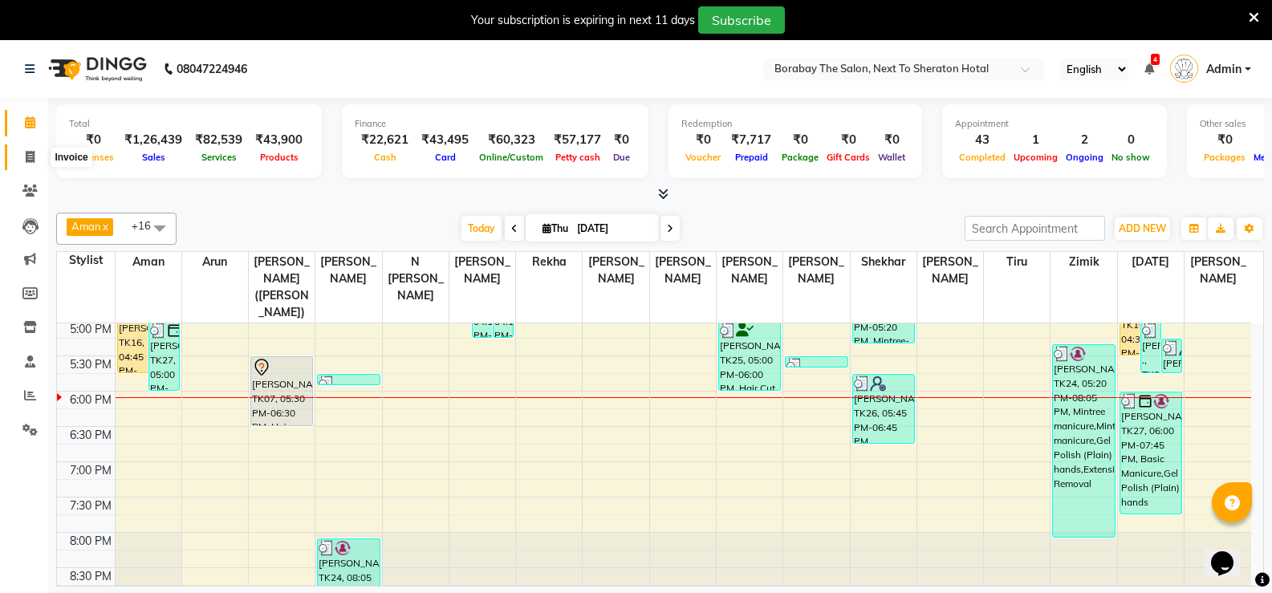
click at [27, 159] on icon at bounding box center [30, 157] width 9 height 12
select select "service"
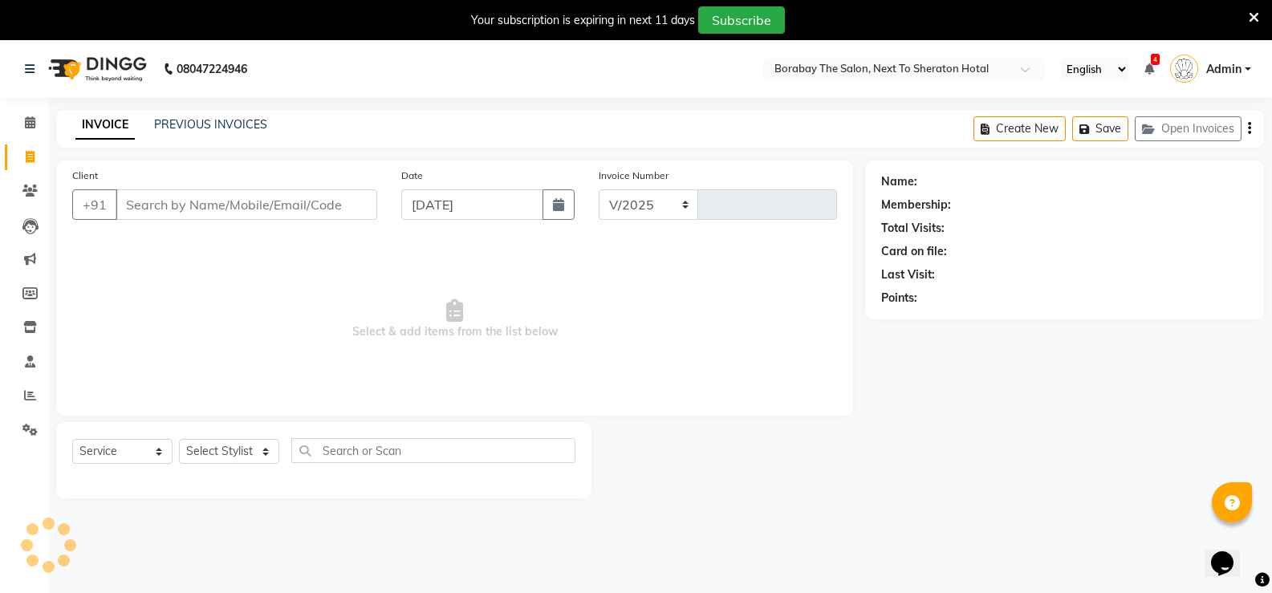
select select "4945"
type input "3511"
click at [266, 451] on select "Select Stylist [PERSON_NAME] [PERSON_NAME] Counter Borabay [PERSON_NAME] (Samee…" at bounding box center [237, 451] width 116 height 25
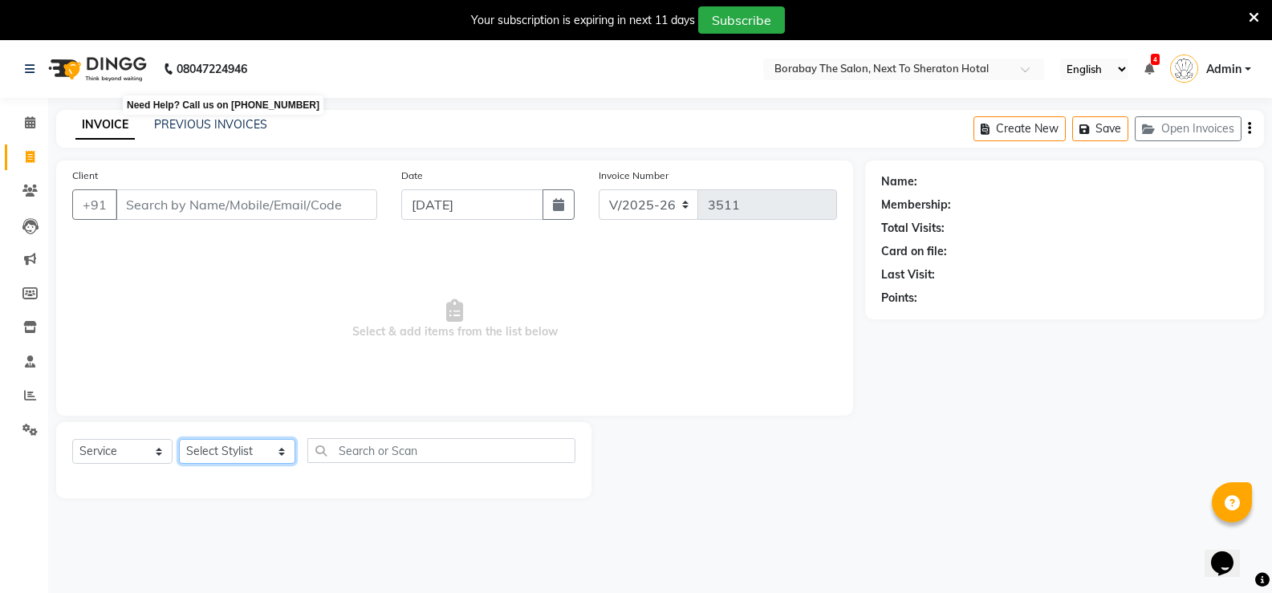
select select "32380"
click at [179, 439] on select "Select Stylist [PERSON_NAME] [PERSON_NAME] Counter Borabay [PERSON_NAME] (Samee…" at bounding box center [237, 451] width 116 height 25
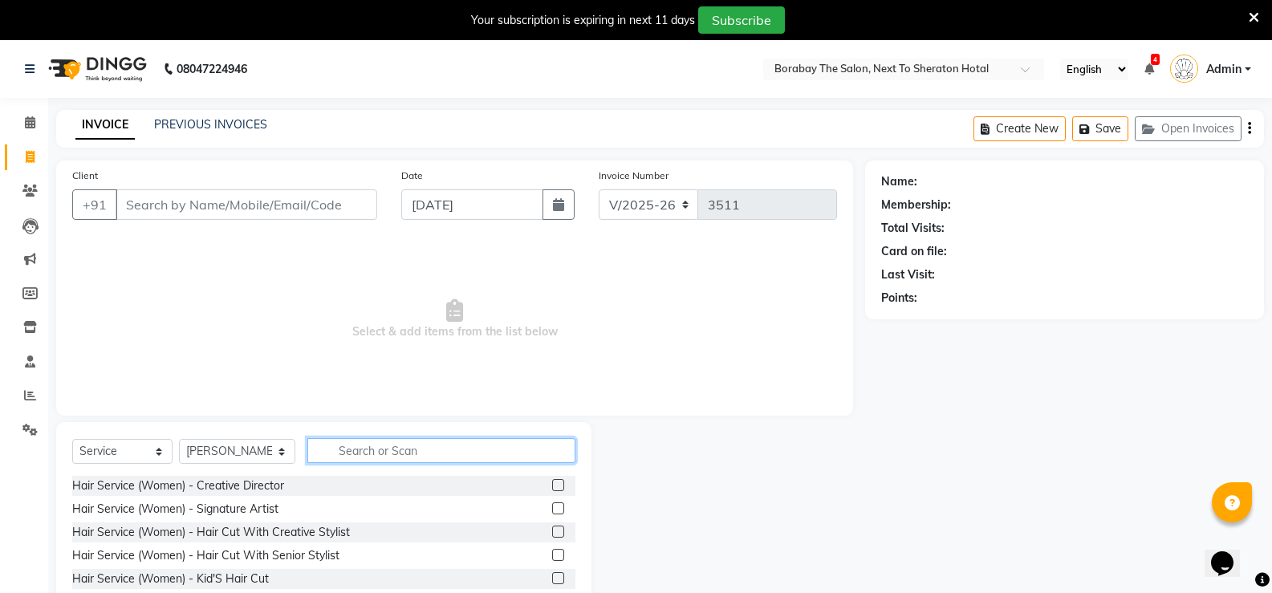
click at [367, 452] on input "text" at bounding box center [441, 450] width 268 height 25
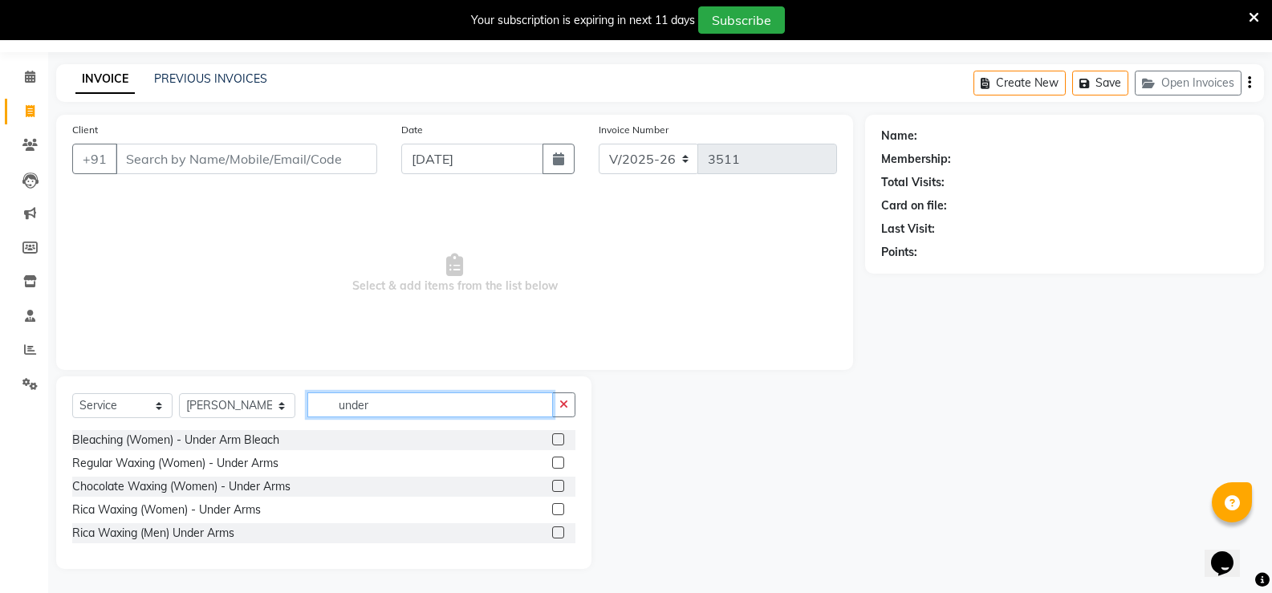
type input "under"
click at [561, 532] on label at bounding box center [558, 532] width 12 height 12
click at [561, 532] on input "checkbox" at bounding box center [557, 533] width 10 height 10
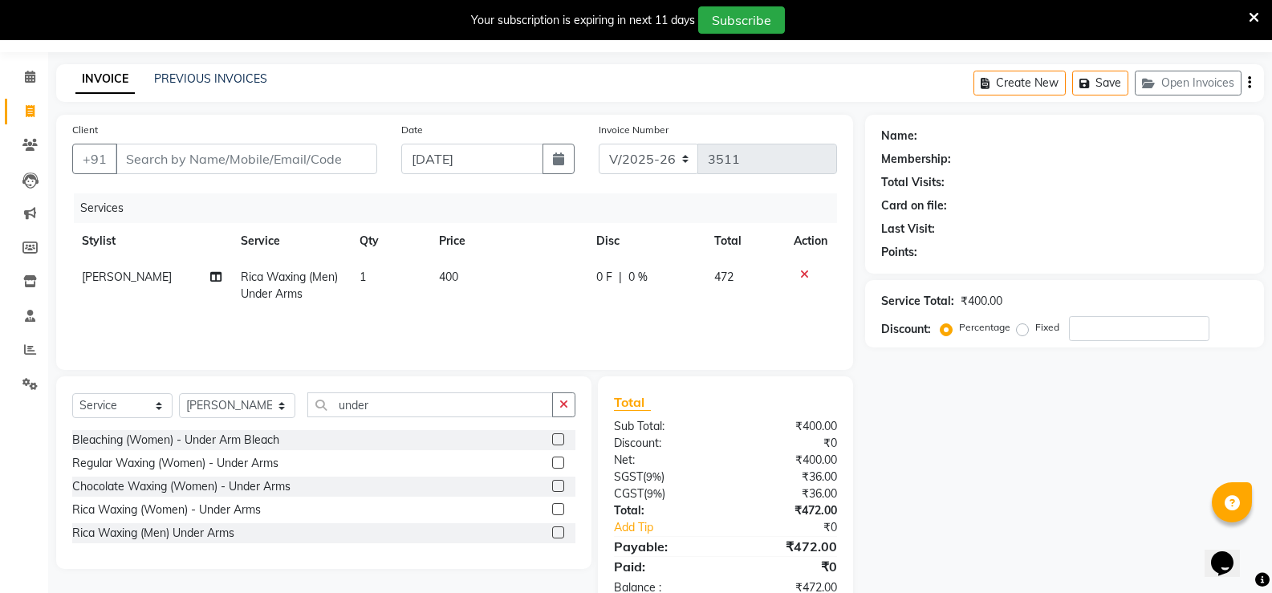
click at [465, 277] on td "400" at bounding box center [507, 285] width 157 height 53
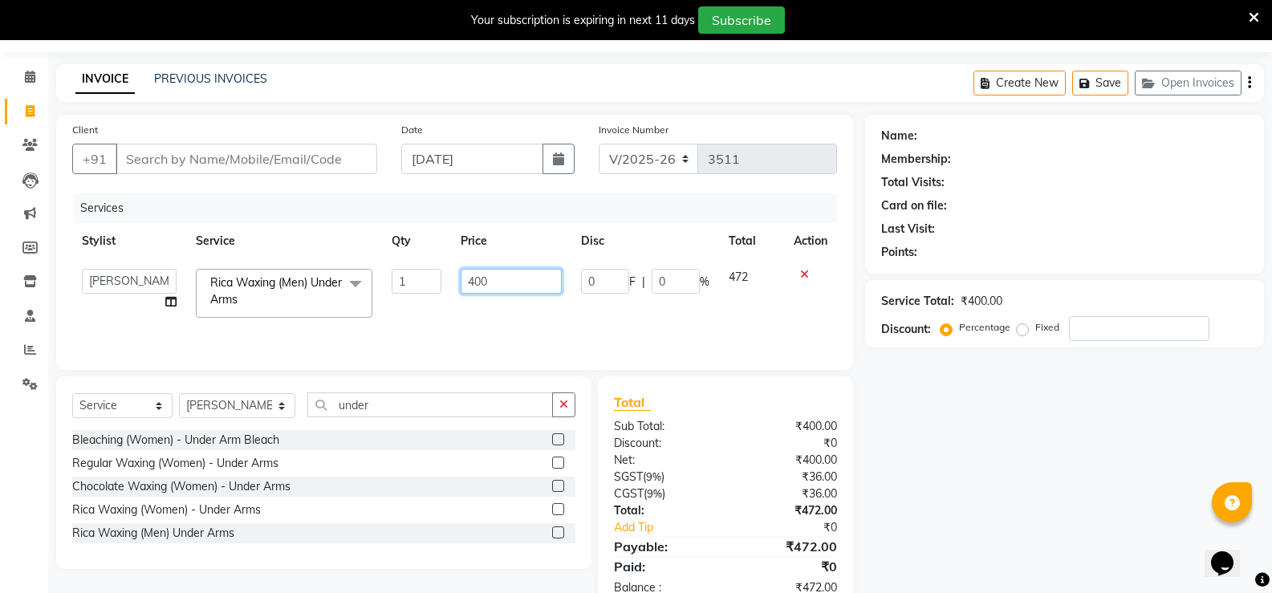
click at [489, 280] on input "400" at bounding box center [511, 281] width 100 height 25
click at [479, 303] on td "500" at bounding box center [511, 293] width 120 height 68
click at [263, 404] on select "Select Stylist [PERSON_NAME] [PERSON_NAME] Counter Borabay [PERSON_NAME] (Samee…" at bounding box center [237, 405] width 116 height 25
click at [179, 393] on select "Select Stylist [PERSON_NAME] [PERSON_NAME] Counter Borabay [PERSON_NAME] (Samee…" at bounding box center [237, 405] width 116 height 25
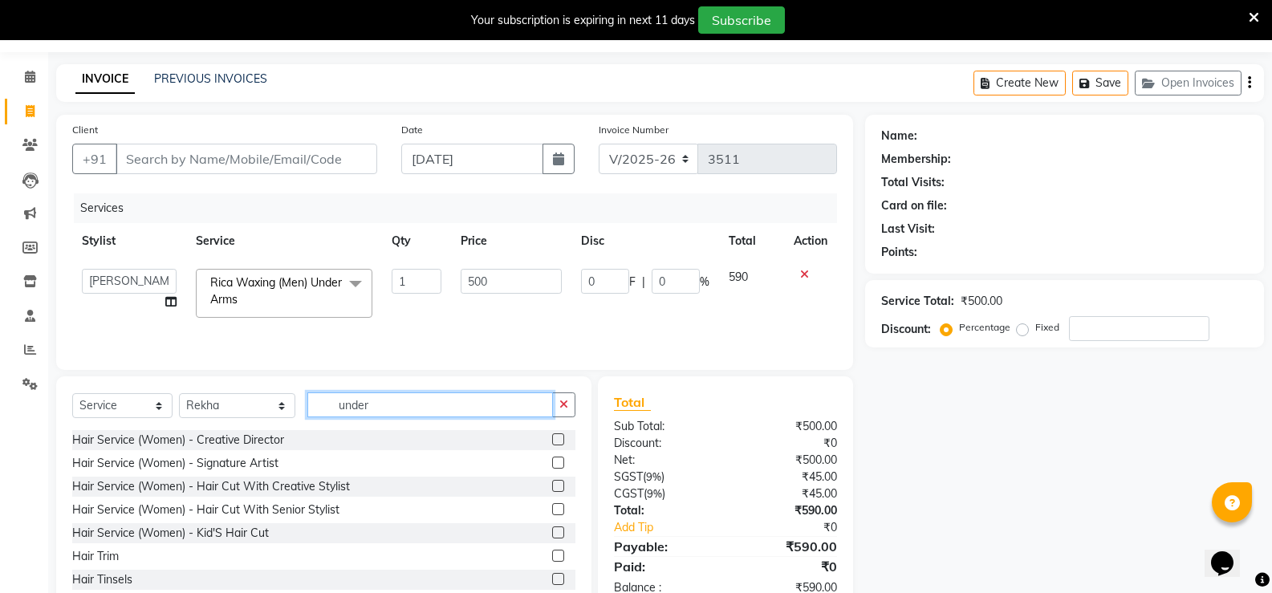
click at [368, 402] on input "under" at bounding box center [430, 404] width 246 height 25
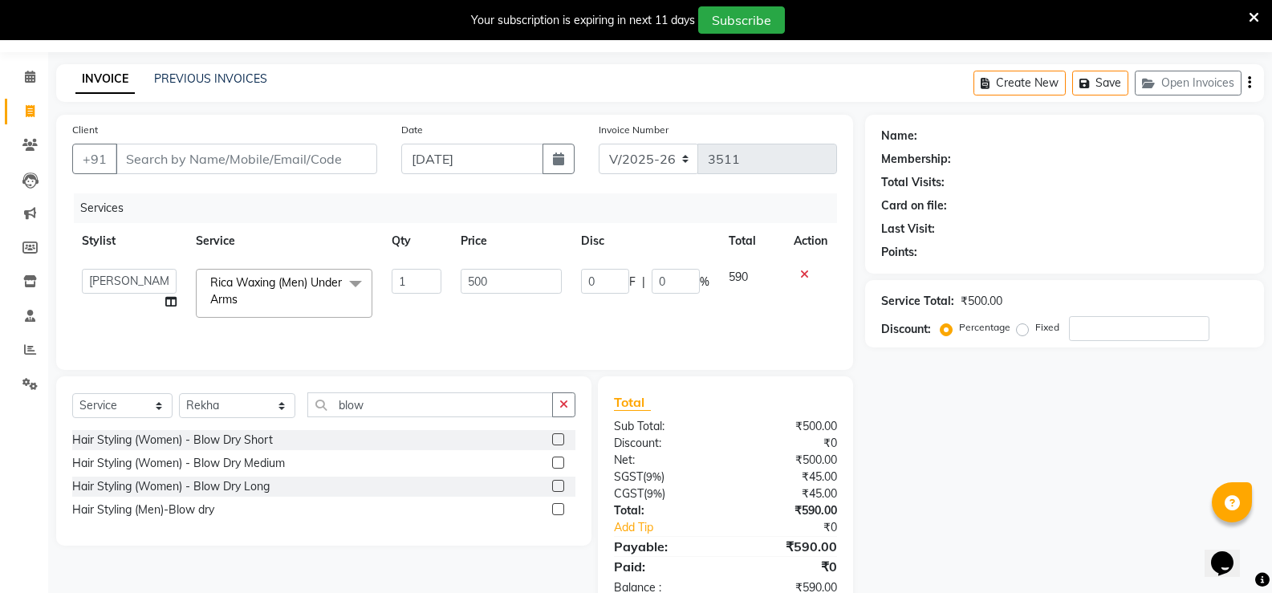
click at [561, 462] on label at bounding box center [558, 463] width 12 height 12
click at [561, 462] on input "checkbox" at bounding box center [557, 463] width 10 height 10
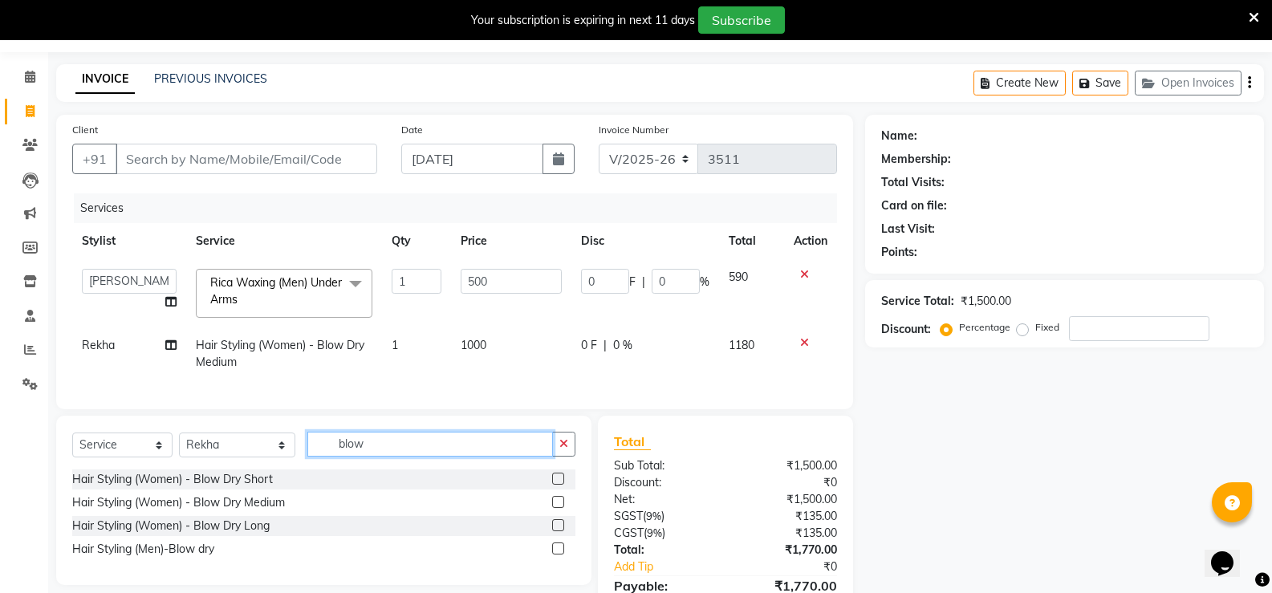
click at [355, 446] on input "blow" at bounding box center [430, 444] width 246 height 25
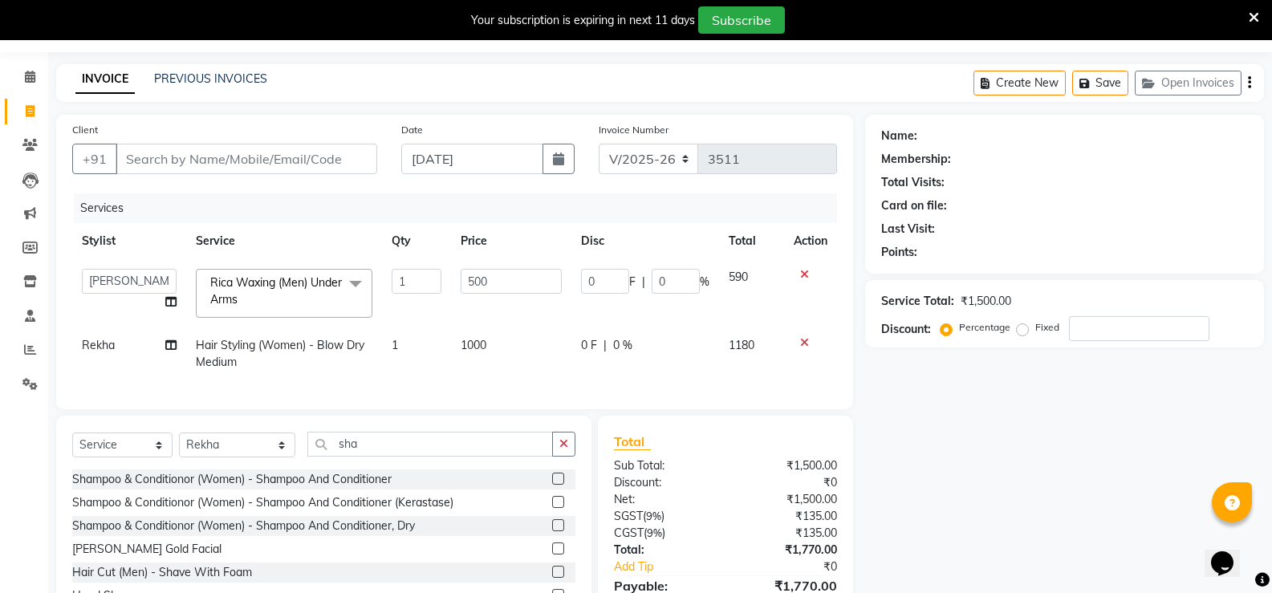
click at [552, 508] on label at bounding box center [558, 502] width 12 height 12
click at [552, 508] on input "checkbox" at bounding box center [557, 502] width 10 height 10
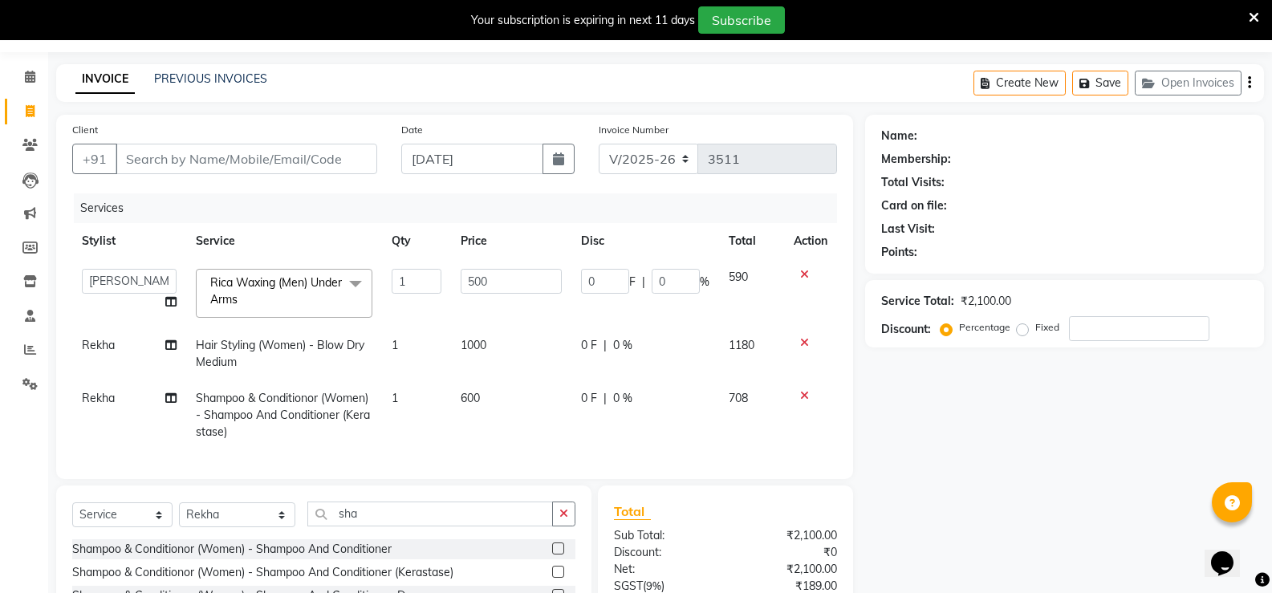
scroll to position [206, 0]
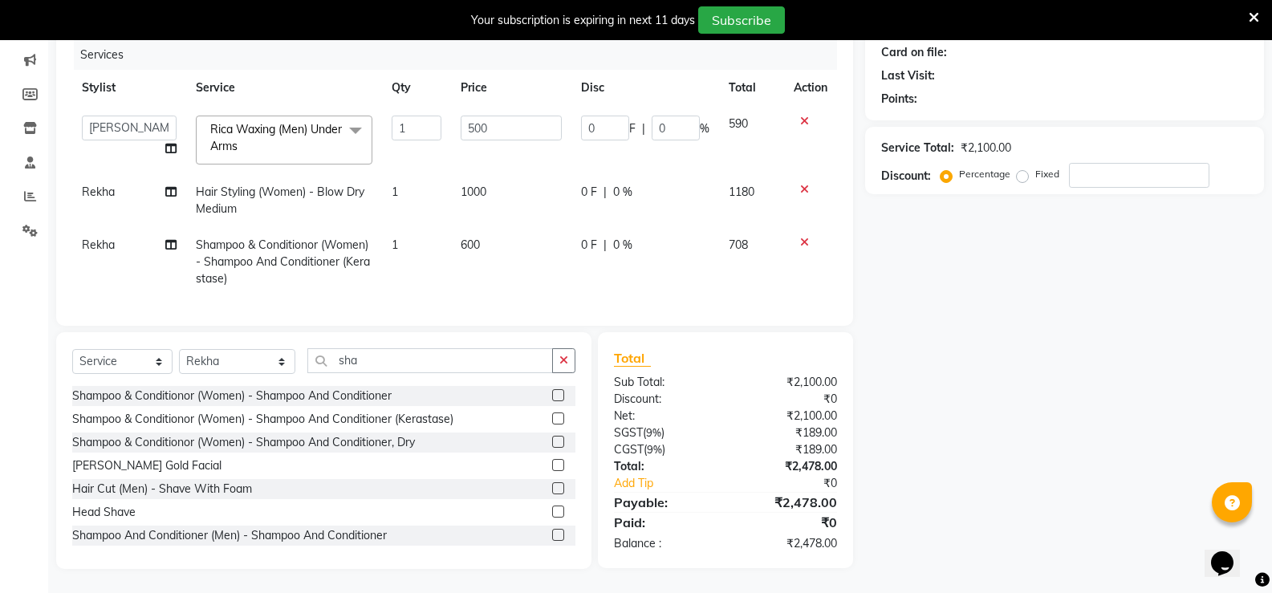
click at [239, 21] on input "Client" at bounding box center [247, 5] width 262 height 30
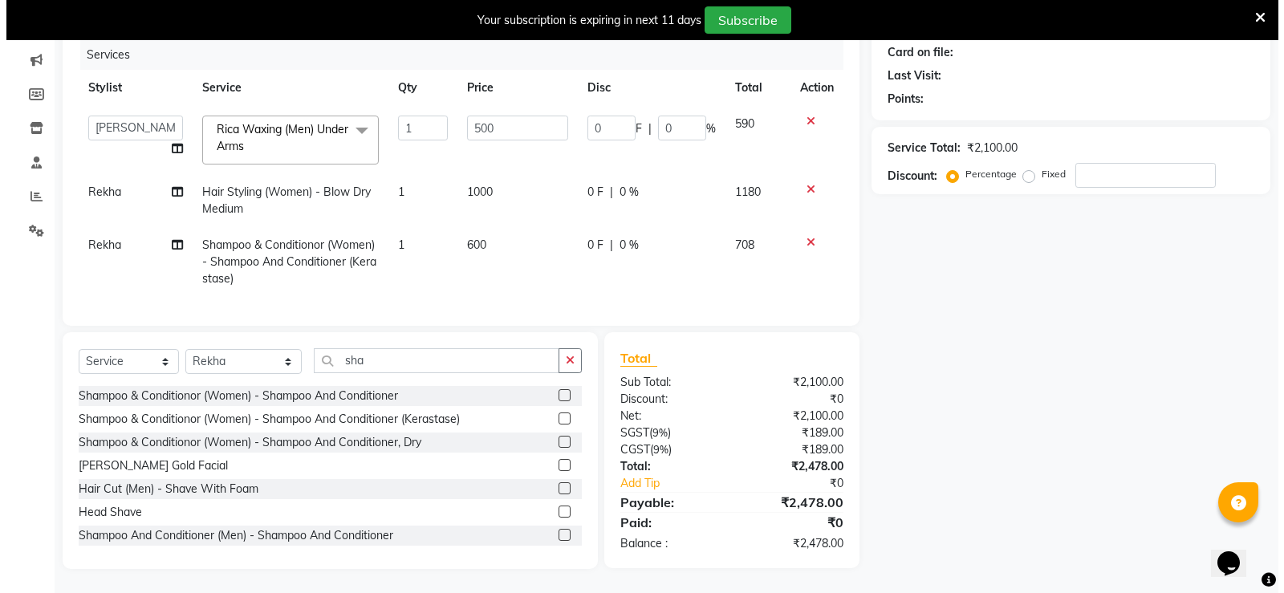
scroll to position [0, 0]
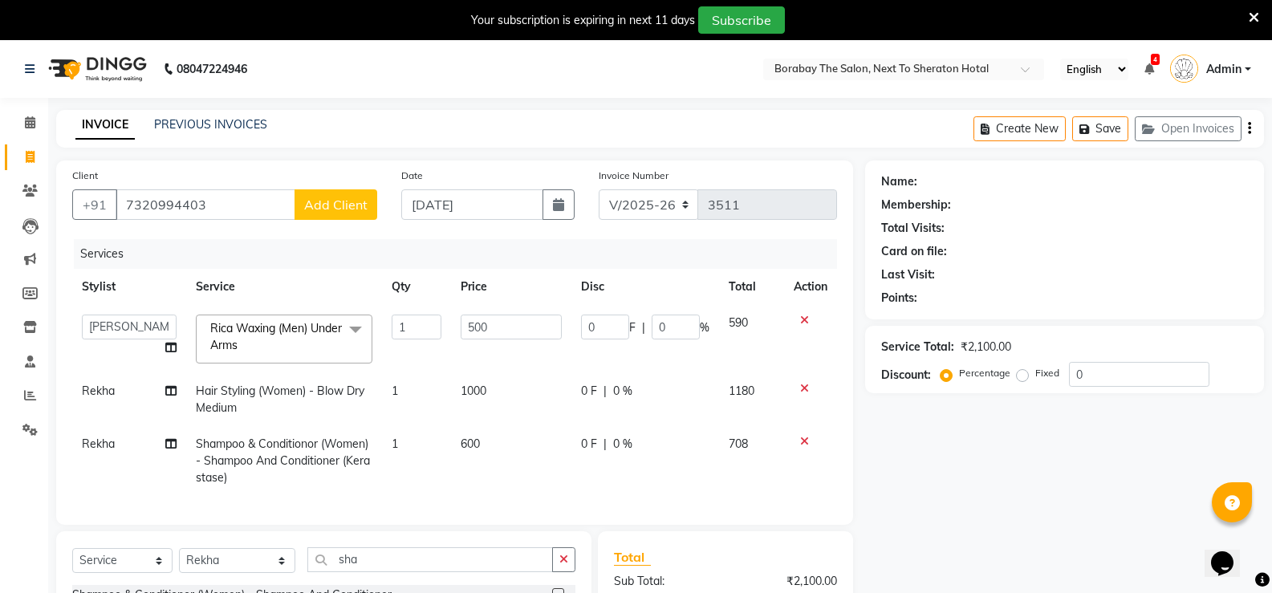
click at [363, 208] on span "Add Client" at bounding box center [335, 205] width 63 height 16
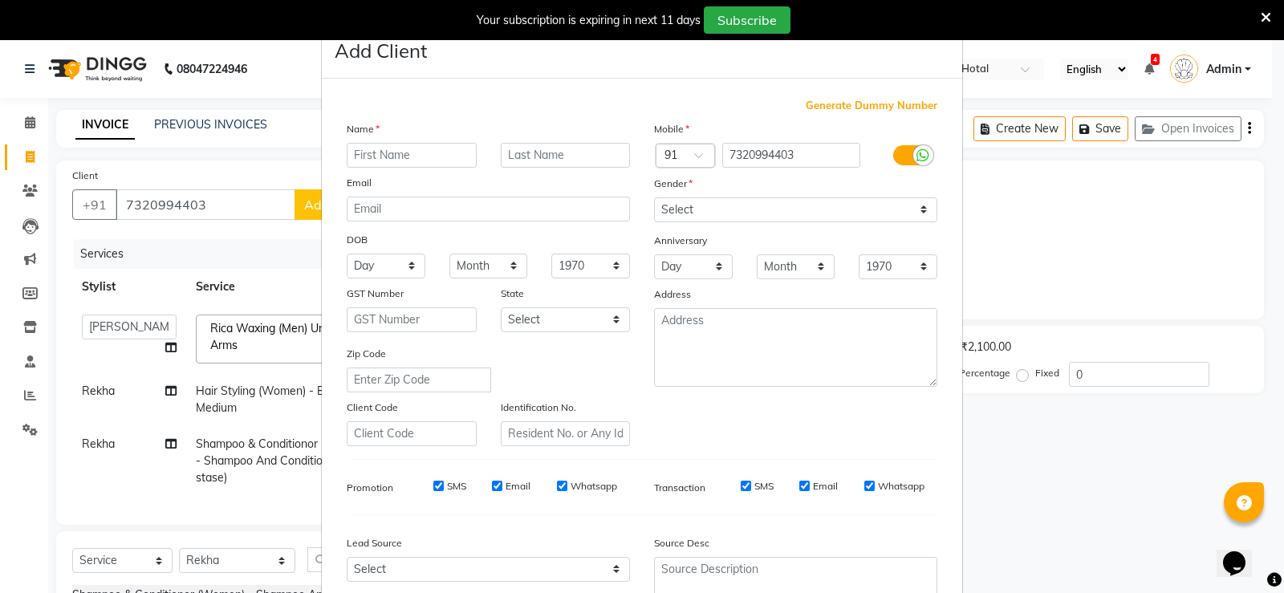
click at [394, 143] on input "text" at bounding box center [412, 155] width 130 height 25
click at [229, 196] on ngb-modal-window "Add Client Generate Dummy Number Name Email DOB Day 01 02 03 04 05 06 07 08 09 …" at bounding box center [642, 296] width 1284 height 593
click at [286, 146] on ngb-modal-window "Add Client Generate Dummy Number Name Email DOB Day 01 02 03 04 05 06 07 08 09 …" at bounding box center [642, 296] width 1284 height 593
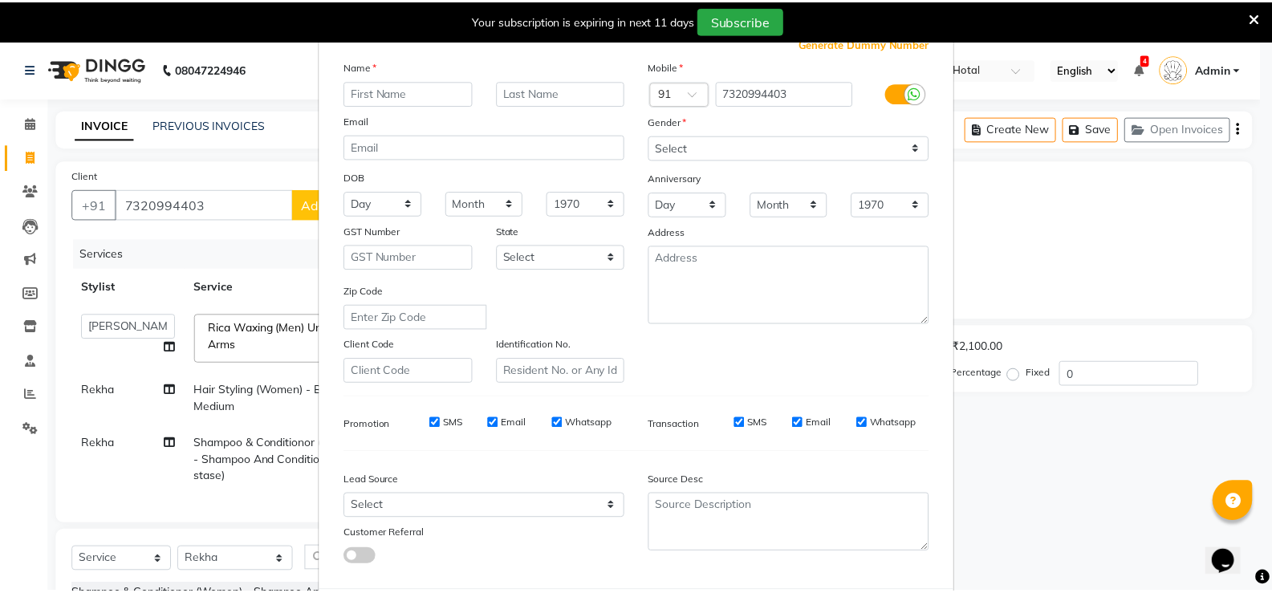
scroll to position [148, 0]
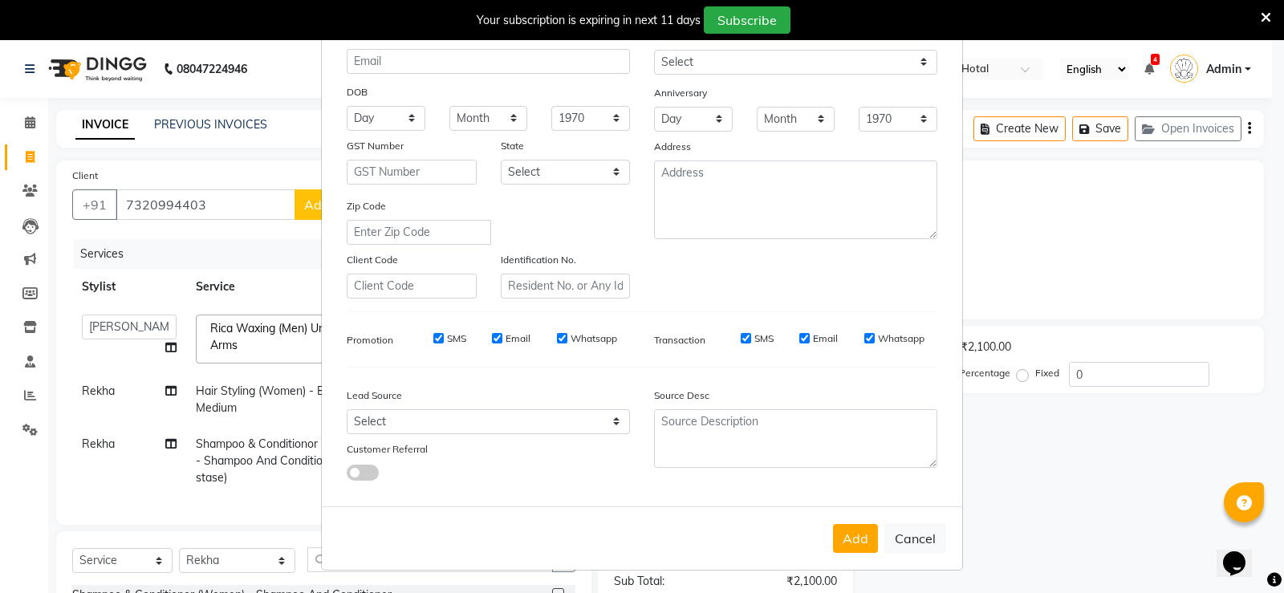
click at [263, 214] on ngb-modal-window "Add Client Generate Dummy Number Name Email DOB Day 01 02 03 04 05 06 07 08 09 …" at bounding box center [642, 296] width 1284 height 593
click at [910, 542] on button "Cancel" at bounding box center [915, 538] width 62 height 30
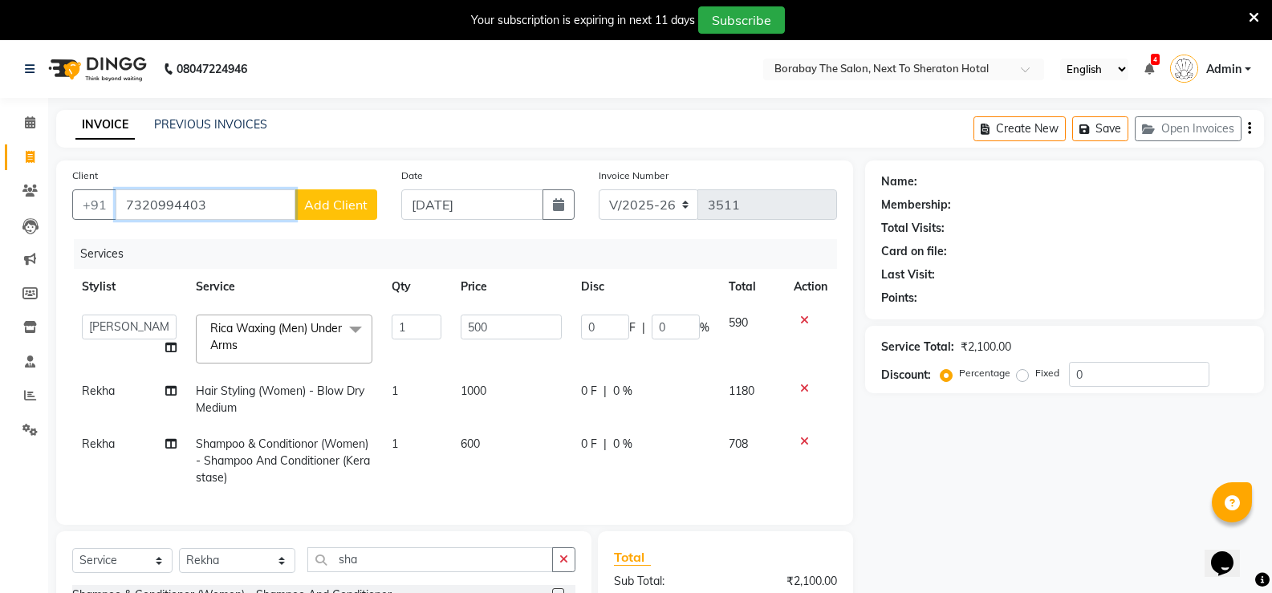
click at [234, 207] on input "7320994403" at bounding box center [206, 204] width 180 height 30
click at [251, 241] on span "70329944" at bounding box center [283, 241] width 64 height 16
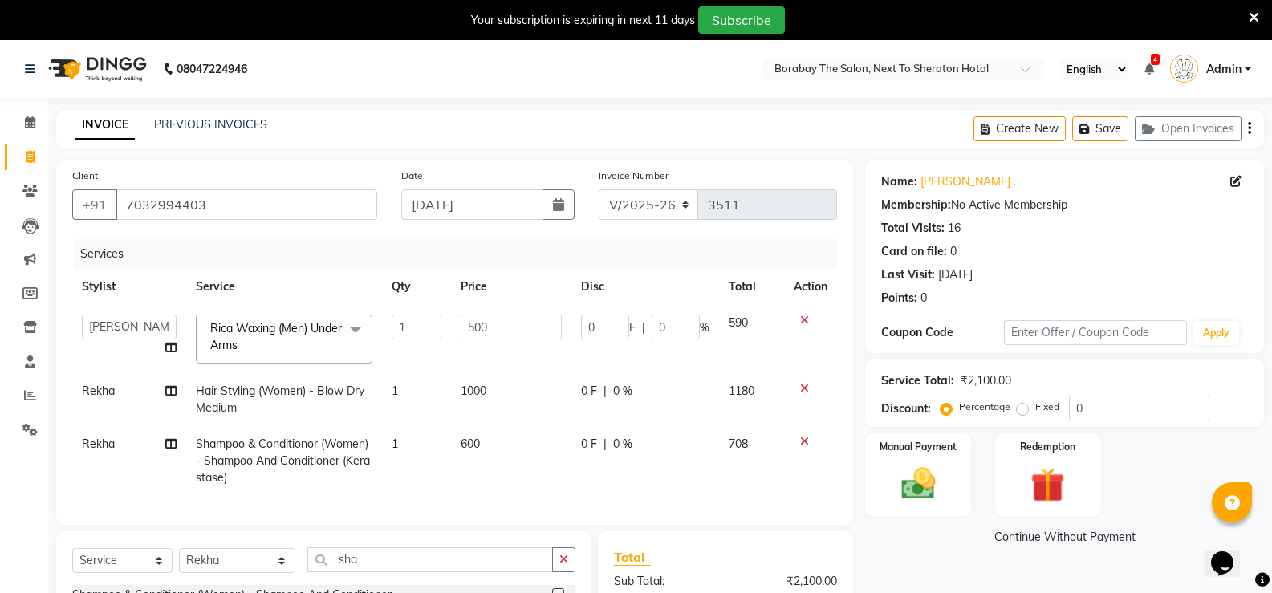
scroll to position [211, 0]
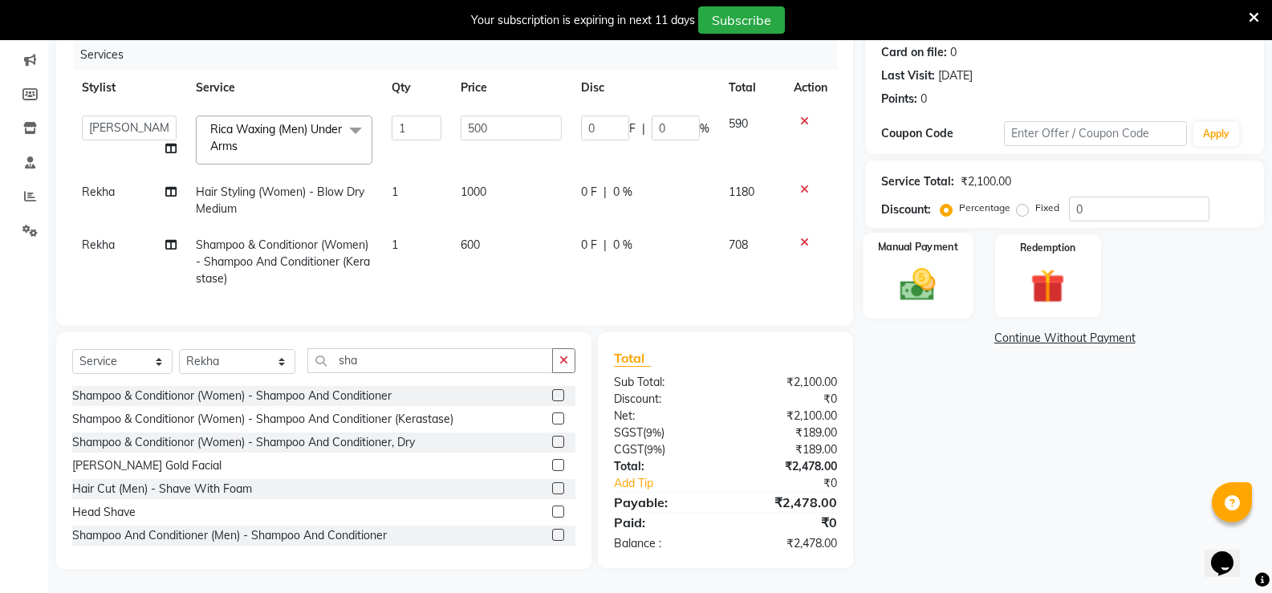
click at [927, 271] on img at bounding box center [917, 284] width 57 height 41
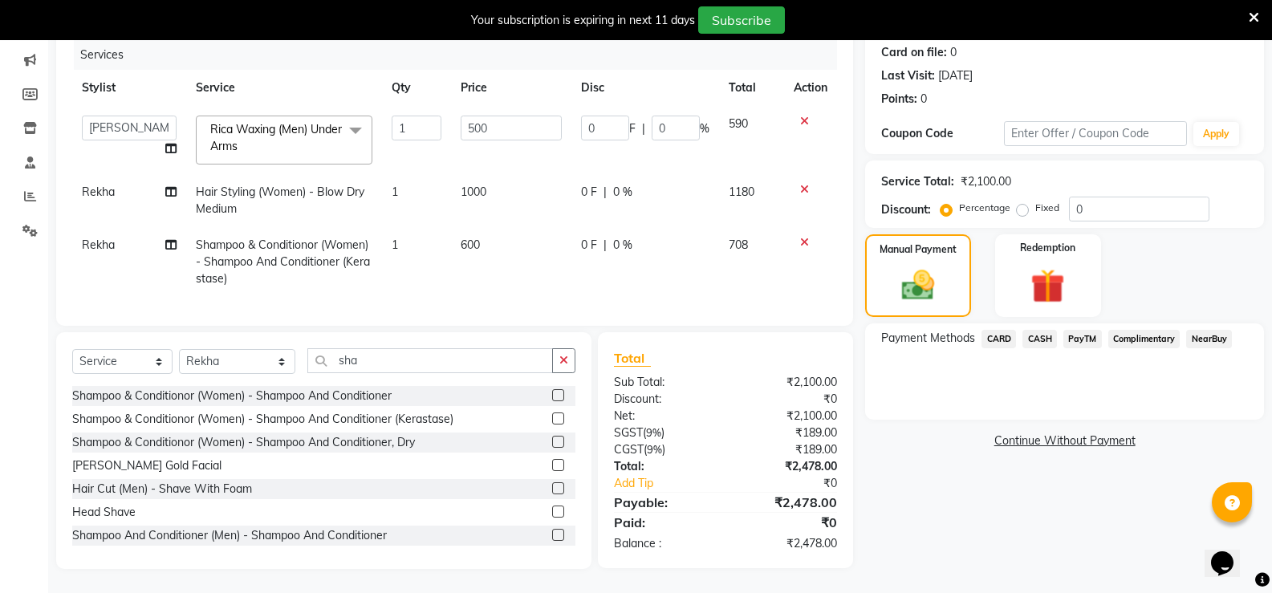
click at [1010, 330] on span "CARD" at bounding box center [998, 339] width 35 height 18
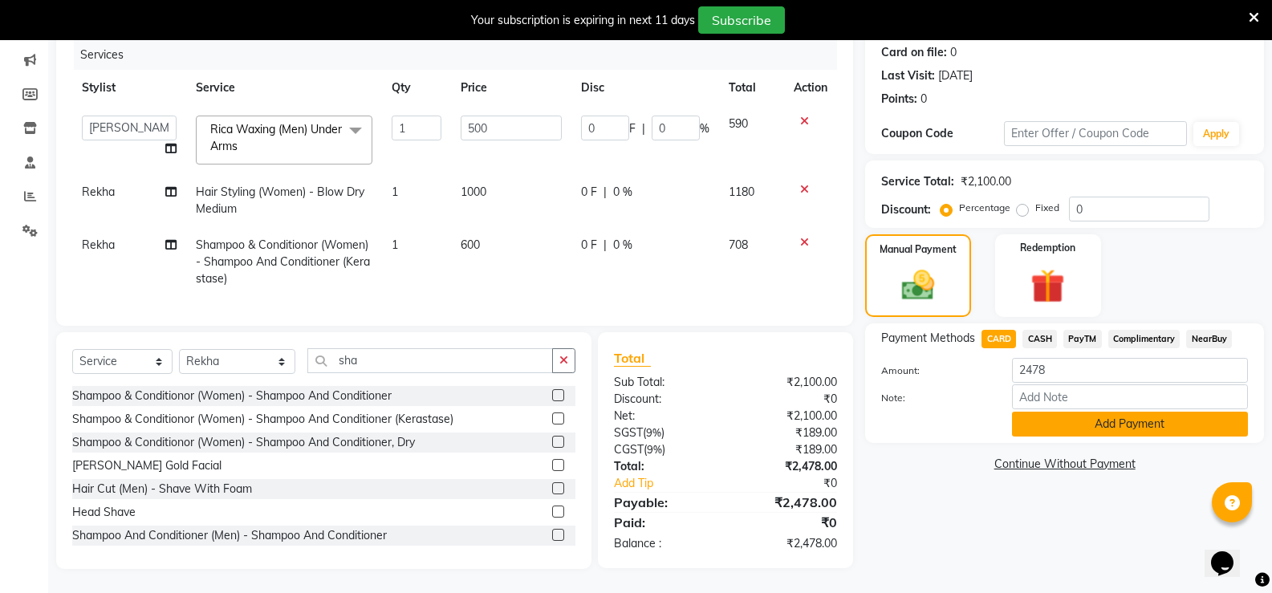
click at [1094, 419] on button "Add Payment" at bounding box center [1130, 424] width 236 height 25
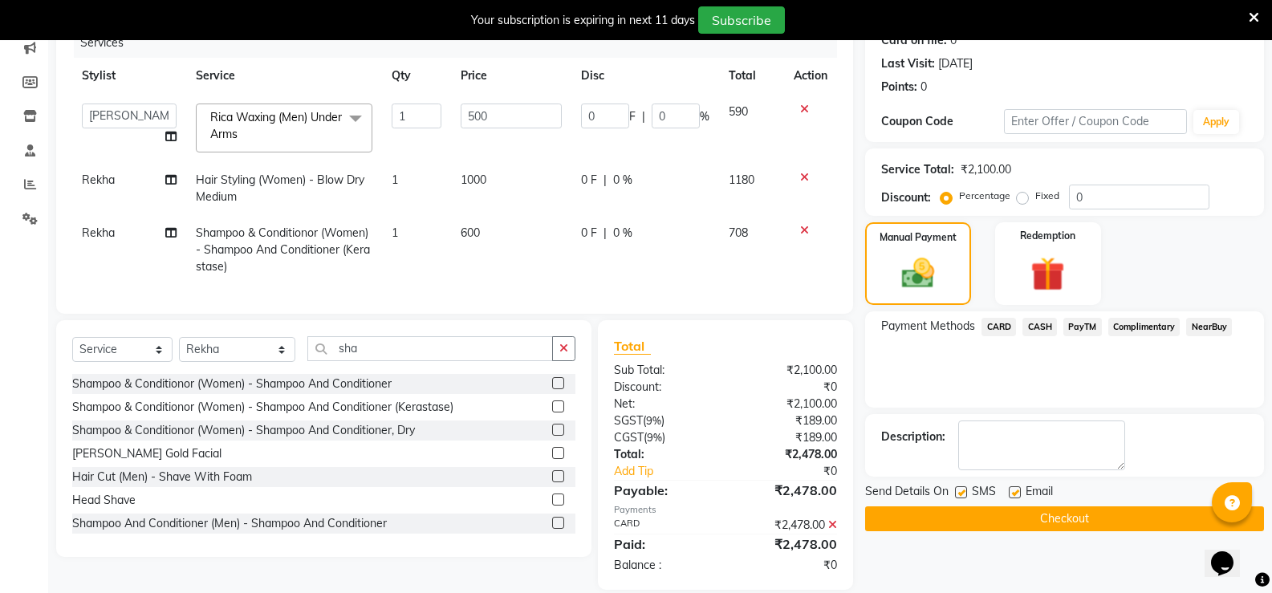
click at [1082, 523] on button "Checkout" at bounding box center [1064, 518] width 399 height 25
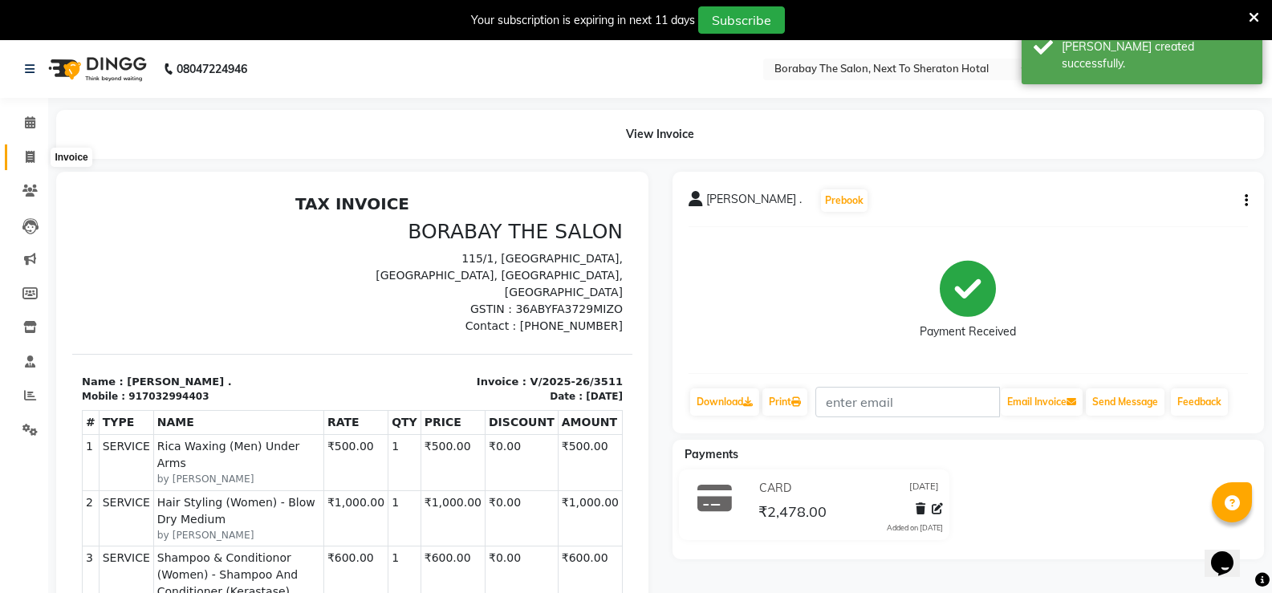
click at [26, 160] on icon at bounding box center [30, 157] width 9 height 12
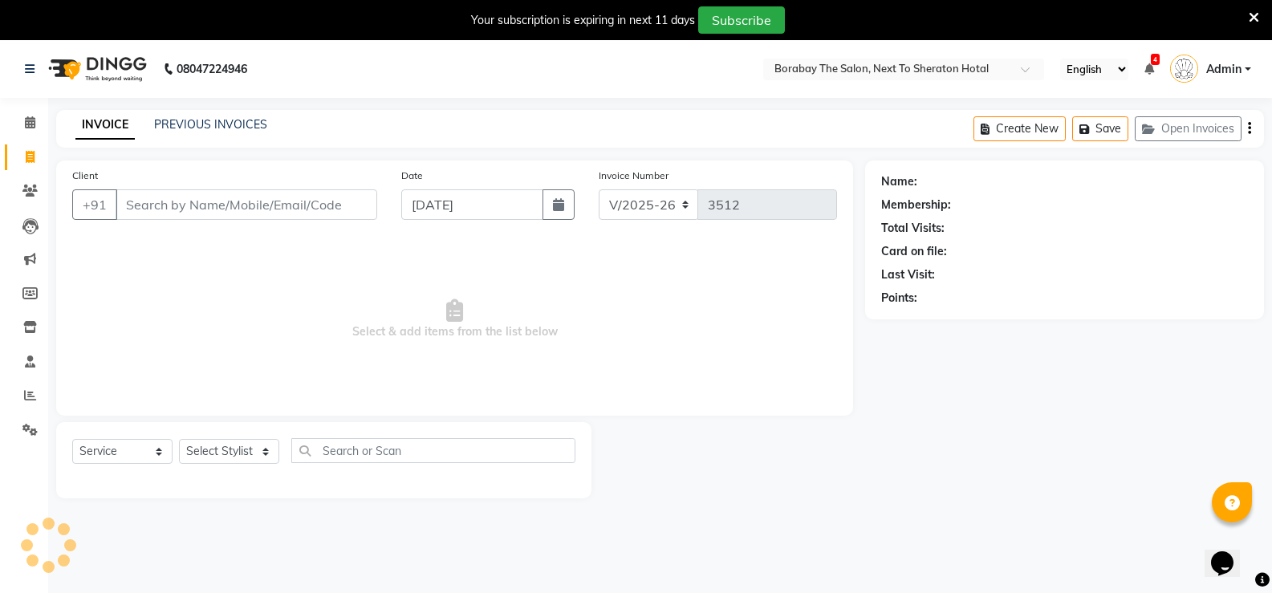
scroll to position [40, 0]
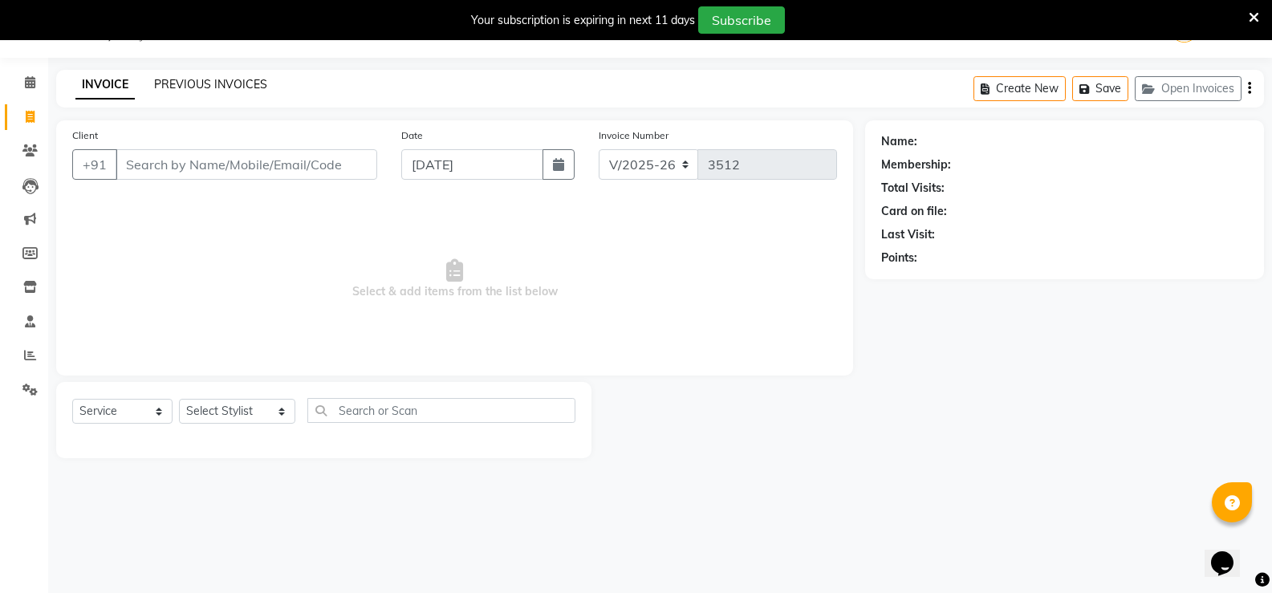
click at [197, 83] on link "PREVIOUS INVOICES" at bounding box center [210, 84] width 113 height 14
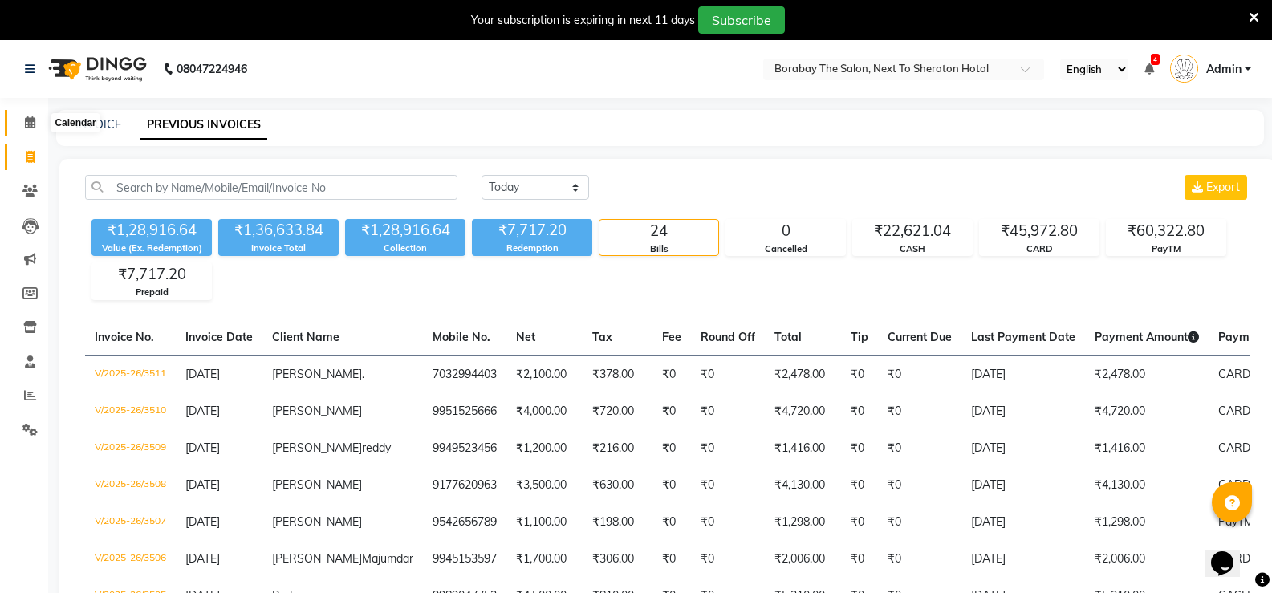
click at [25, 121] on icon at bounding box center [30, 122] width 10 height 12
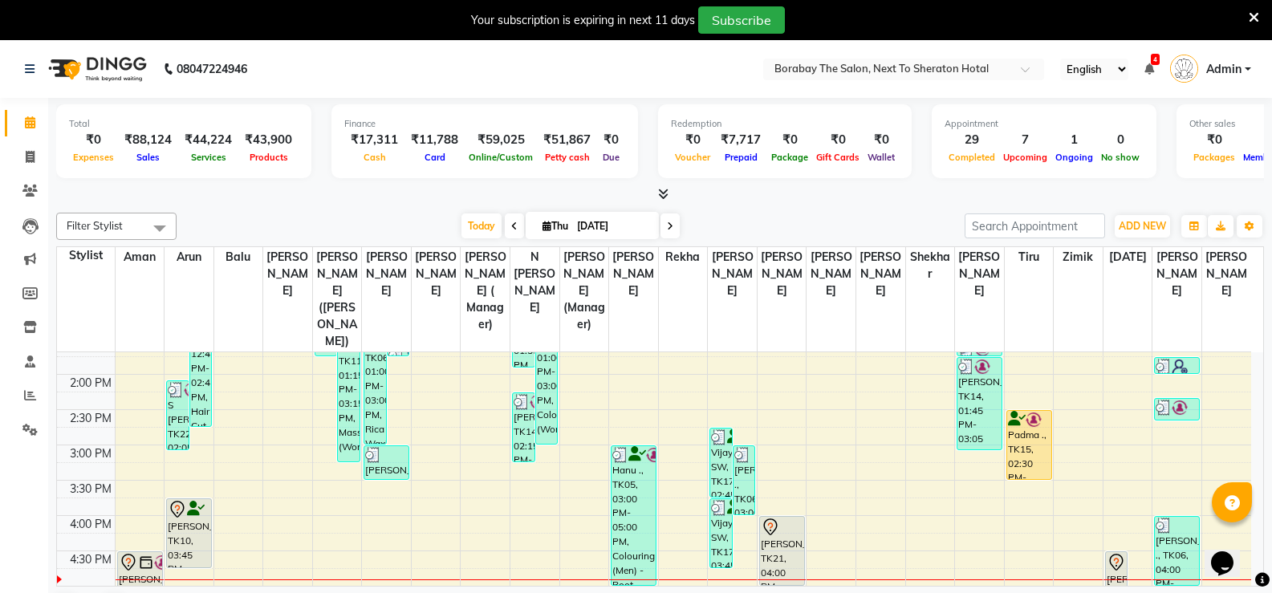
scroll to position [481, 0]
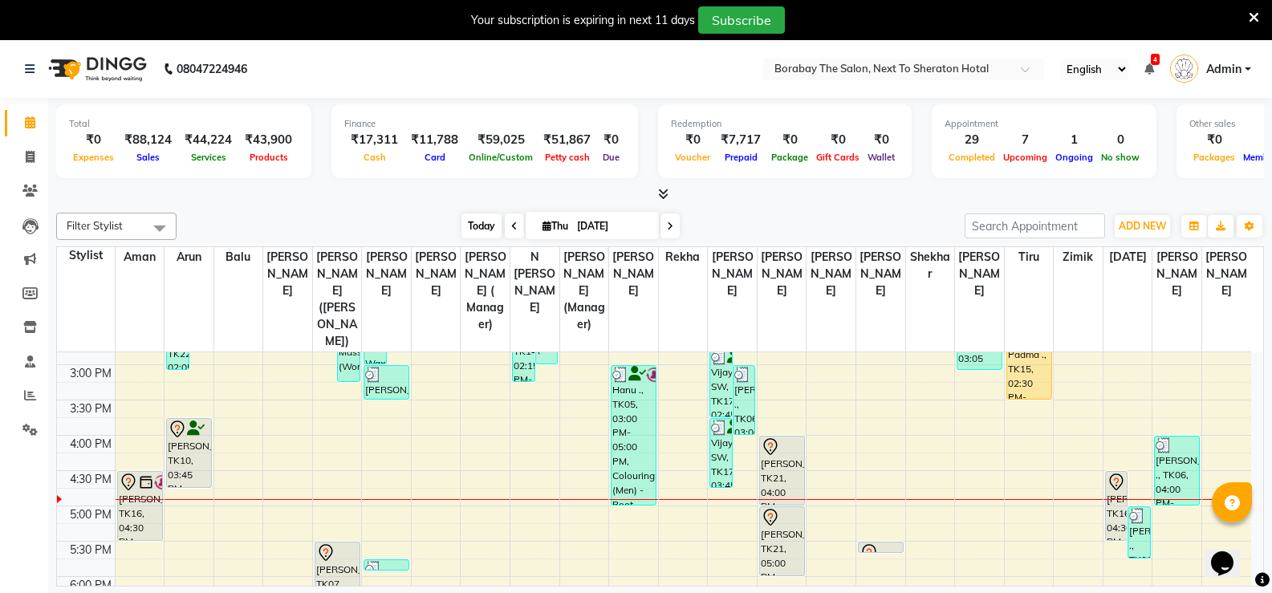
click at [474, 224] on span "Today" at bounding box center [481, 225] width 40 height 25
